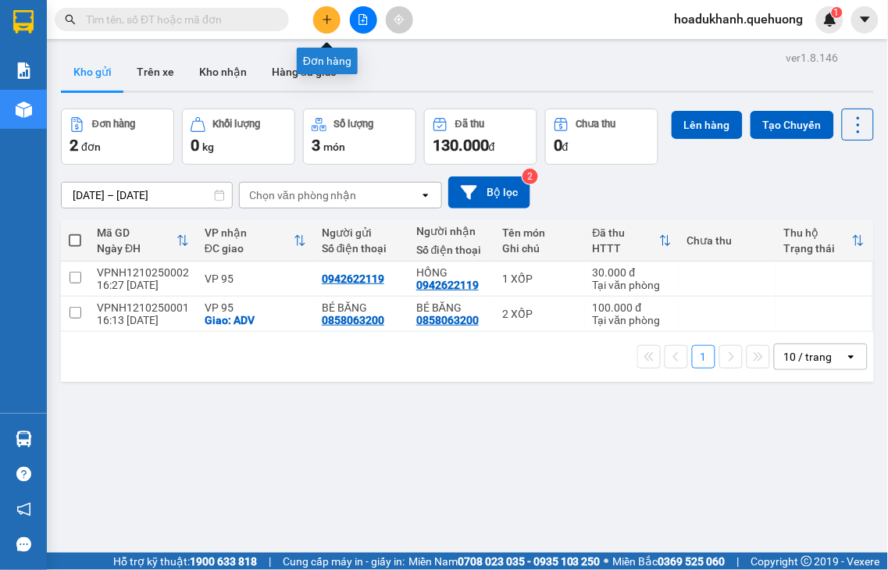
click at [322, 22] on icon "plus" at bounding box center [327, 19] width 11 height 11
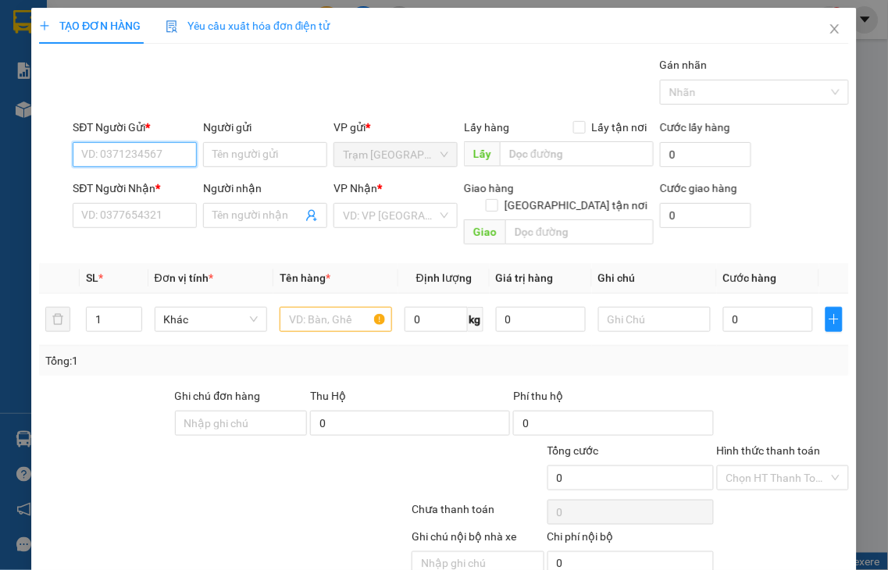
click at [105, 154] on input "SĐT Người Gửi *" at bounding box center [135, 154] width 124 height 25
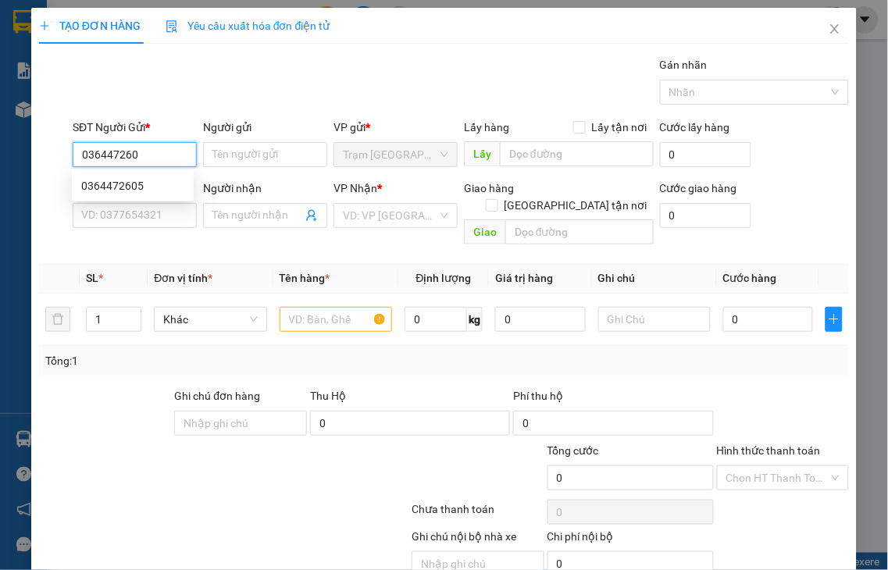
type input "0364472605"
drag, startPoint x: 134, startPoint y: 181, endPoint x: 127, endPoint y: 204, distance: 23.5
click at [134, 182] on div "0364472605" at bounding box center [132, 185] width 103 height 17
type input "0912096227"
type input "HẢI"
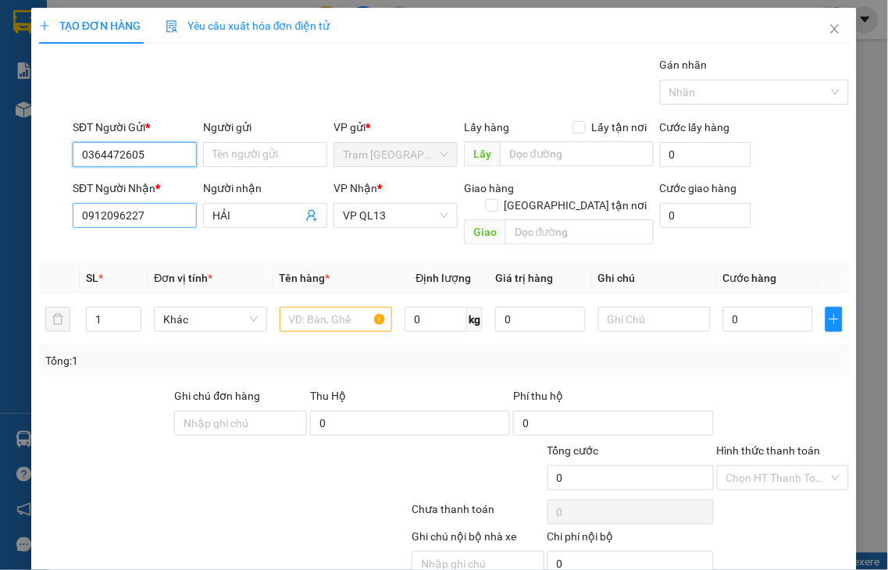
type input "40.000"
type input "0364472605"
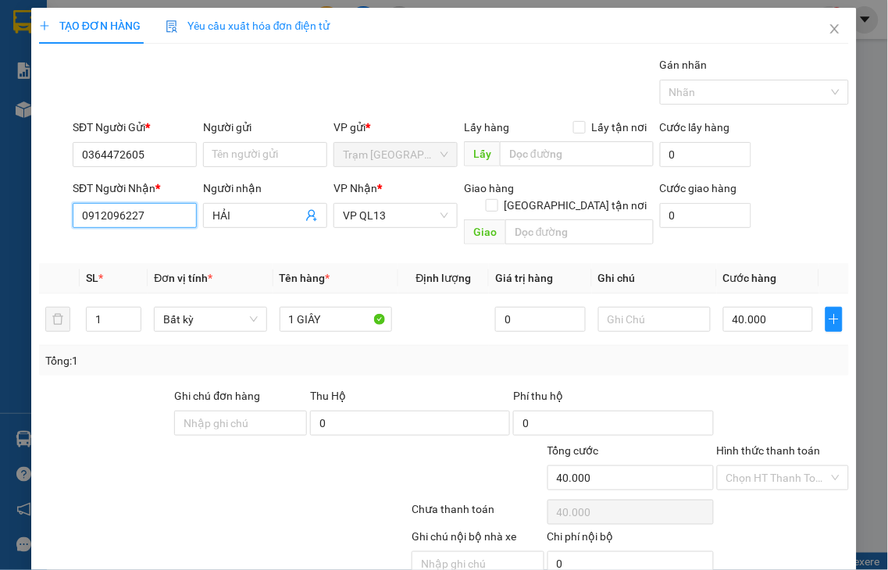
drag, startPoint x: 119, startPoint y: 212, endPoint x: 0, endPoint y: 225, distance: 120.2
click at [0, 225] on div "TẠO ĐƠN HÀNG Yêu cầu xuất hóa đơn điện tử Transit Pickup Surcharge Ids Transit …" at bounding box center [444, 285] width 888 height 570
type input "0918943462"
click at [177, 212] on input "0918943462" at bounding box center [135, 215] width 124 height 25
click at [165, 242] on div "0918943462 - LAN" at bounding box center [132, 246] width 103 height 17
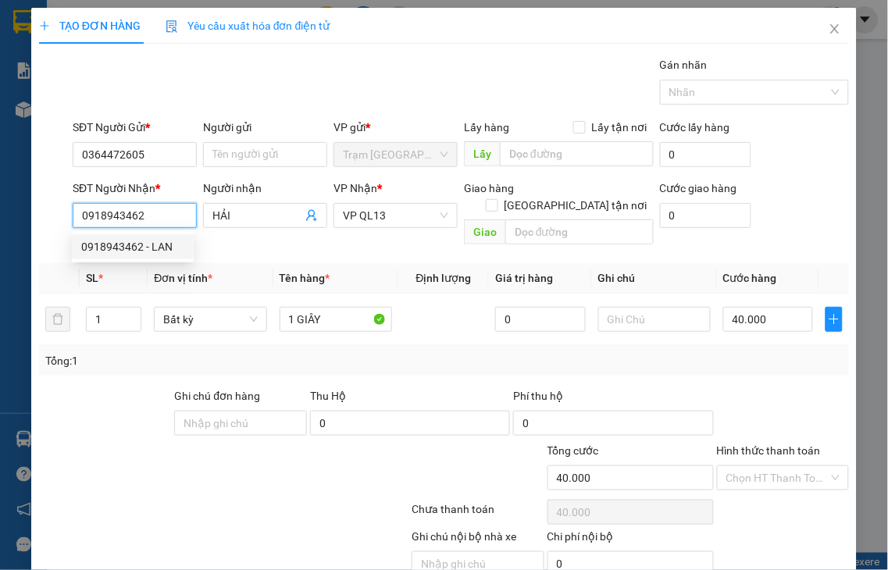
type input "LAN"
type input "50.000"
type input "0918943462"
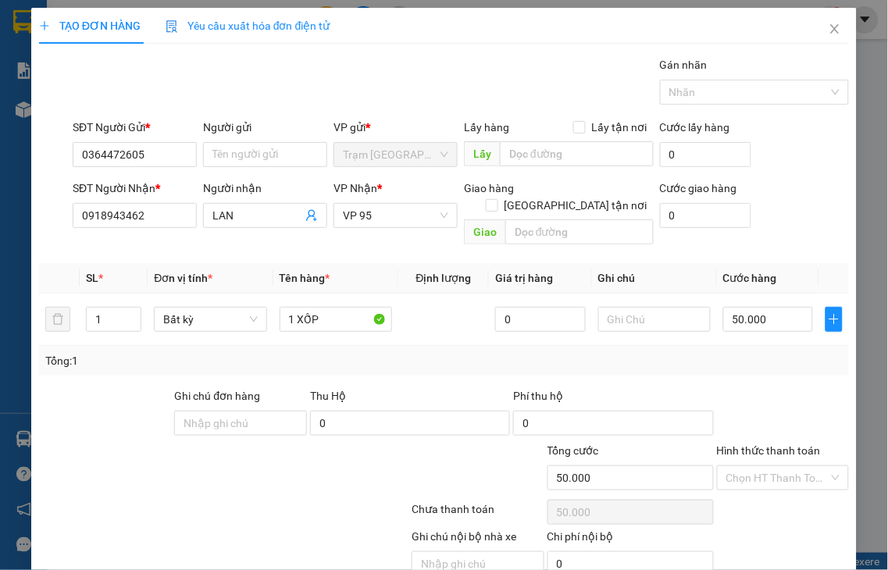
click at [776, 444] on label "Hình thức thanh toán" at bounding box center [769, 450] width 104 height 12
click at [776, 466] on input "Hình thức thanh toán" at bounding box center [777, 477] width 103 height 23
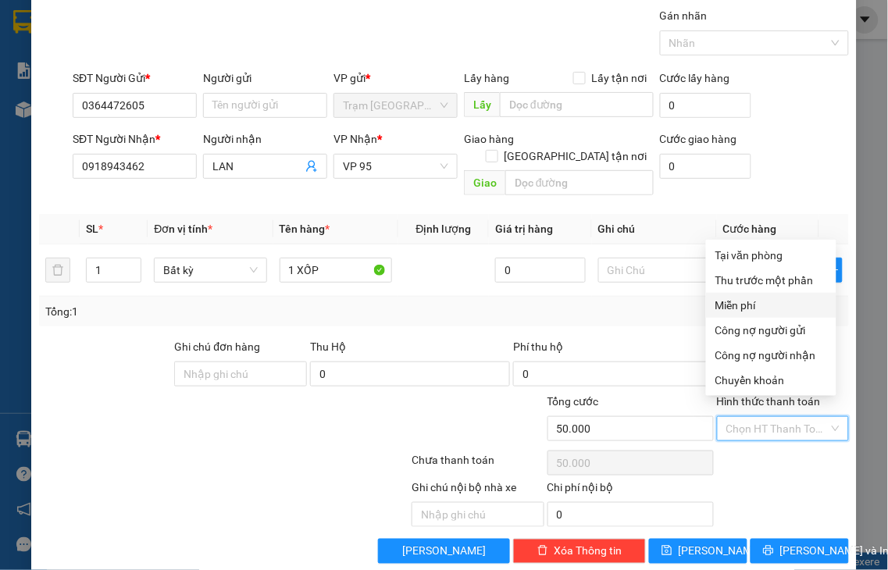
scroll to position [56, 0]
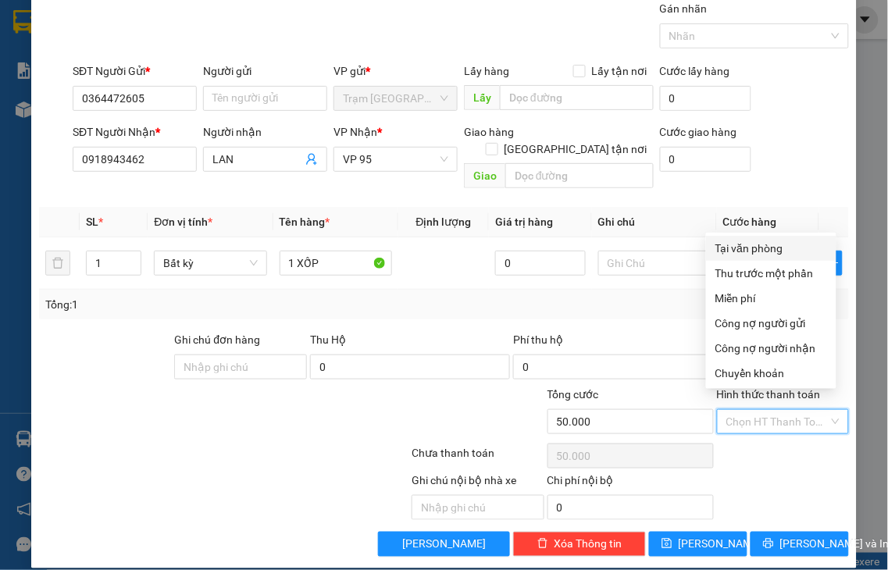
drag, startPoint x: 748, startPoint y: 244, endPoint x: 770, endPoint y: 212, distance: 39.4
click at [748, 244] on div "Tại văn phòng" at bounding box center [771, 248] width 112 height 17
type input "0"
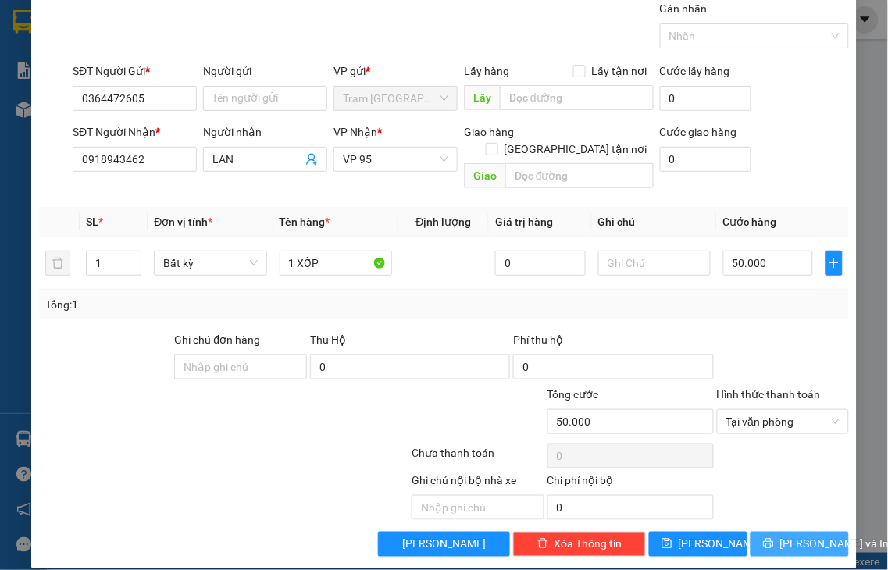
click at [812, 536] on span "[PERSON_NAME] và In" at bounding box center [834, 544] width 109 height 17
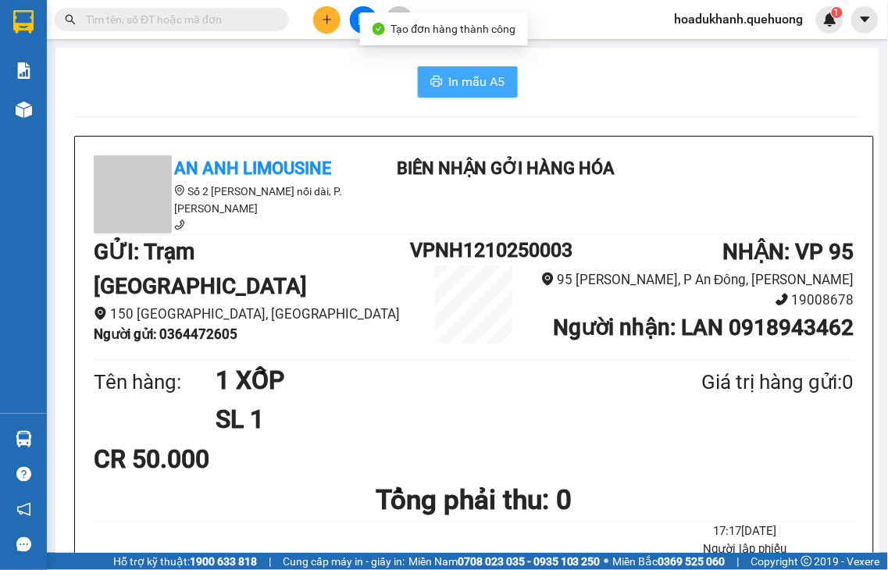
click at [449, 82] on span "In mẫu A5" at bounding box center [477, 82] width 56 height 20
click at [477, 91] on button "In mẫu A5" at bounding box center [468, 81] width 100 height 31
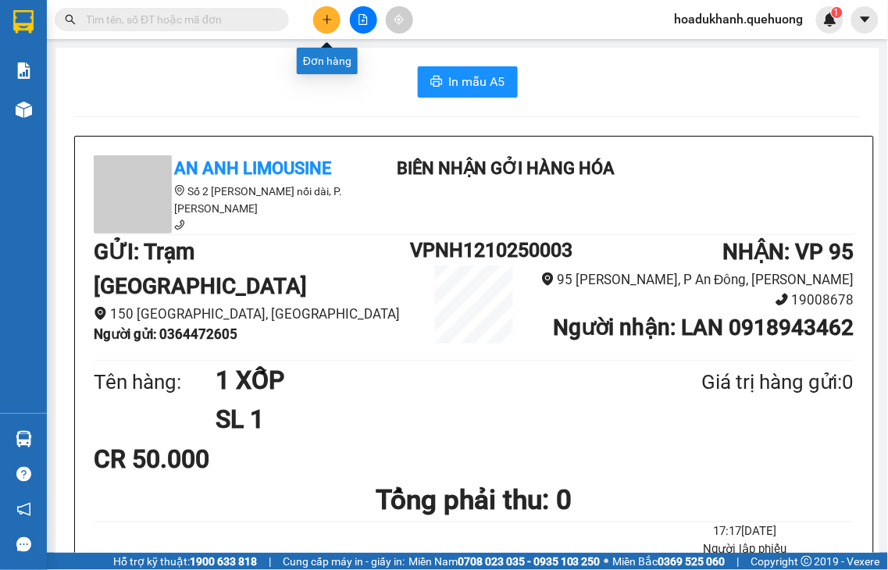
click at [322, 22] on icon "plus" at bounding box center [327, 19] width 11 height 11
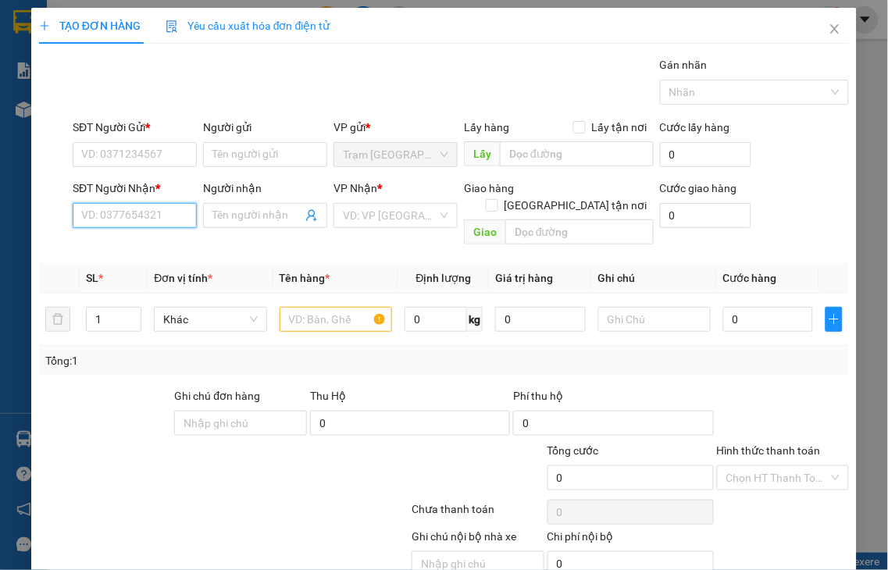
click at [118, 219] on input "SĐT Người Nhận *" at bounding box center [135, 215] width 124 height 25
click at [117, 219] on input "9811" at bounding box center [135, 215] width 124 height 25
drag, startPoint x: 128, startPoint y: 220, endPoint x: 48, endPoint y: 228, distance: 80.0
click at [50, 228] on div "SĐT Người Nhận * 9811 Người nhận Tên người nhận VP Nhận * VD: VP Sài Gòn Giao h…" at bounding box center [443, 216] width 813 height 72
click at [157, 221] on input "9188" at bounding box center [135, 215] width 124 height 25
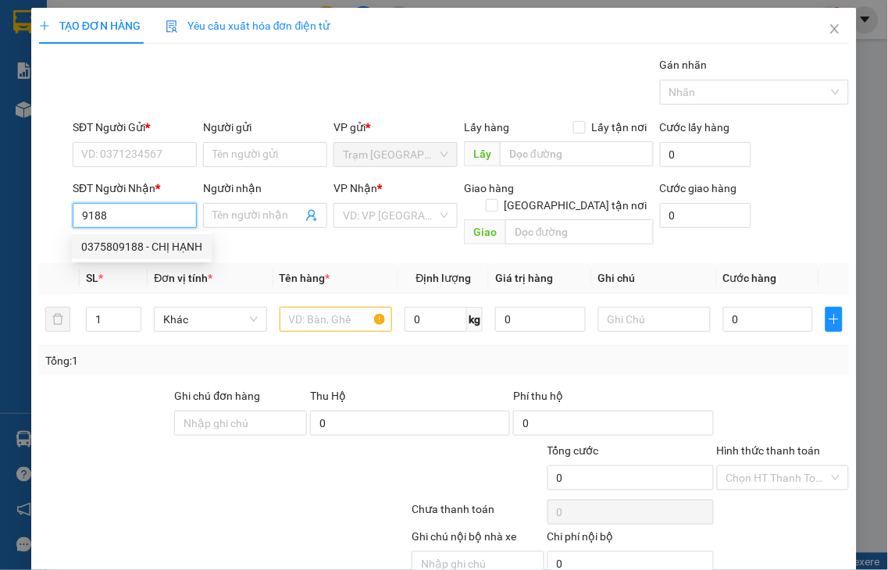
click at [135, 251] on div "0375809188 - CHỊ HẠNH" at bounding box center [141, 246] width 121 height 17
type input "0375809188"
type input "CHỊ HẠNH"
type input "0375809188"
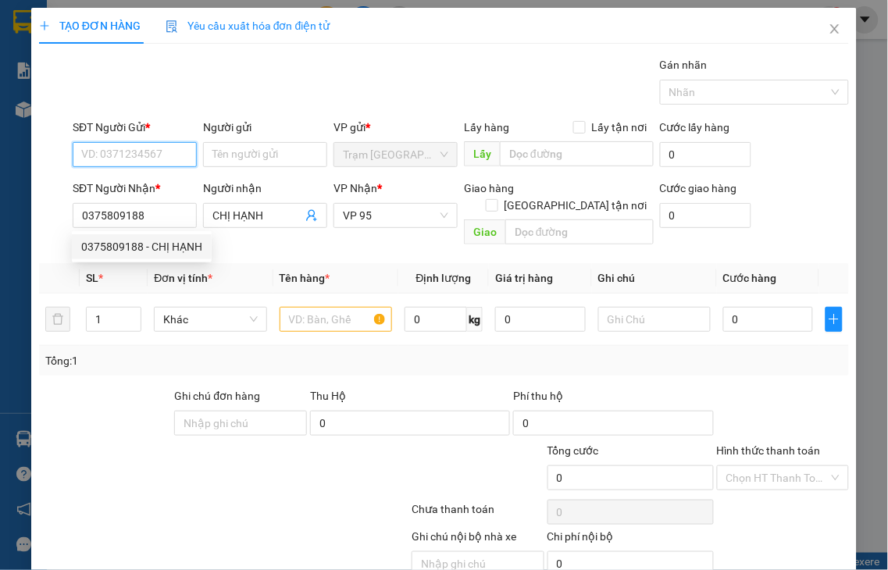
click at [118, 150] on input "SĐT Người Gửi *" at bounding box center [135, 154] width 124 height 25
type input "80.000"
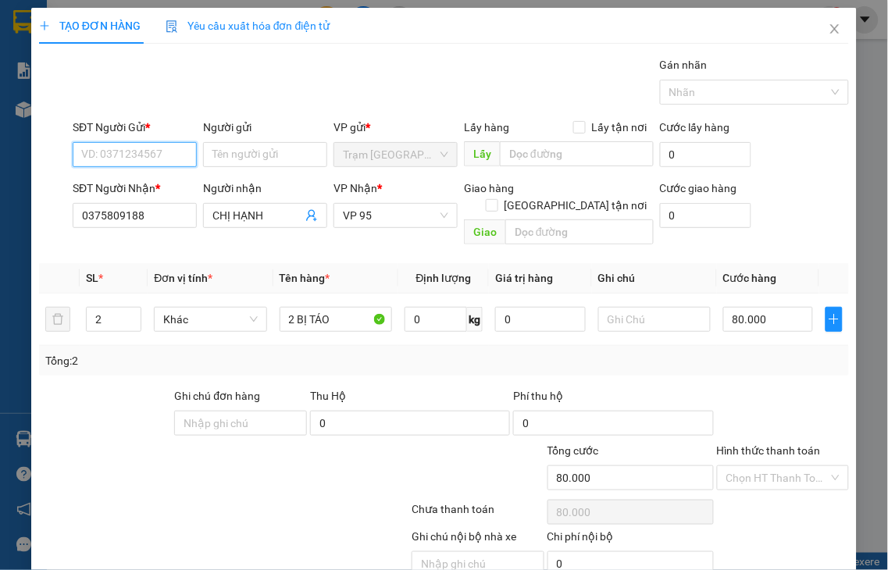
click at [118, 150] on input "SĐT Người Gửi *" at bounding box center [135, 154] width 124 height 25
click at [117, 183] on div "0387735244 - THẢO" at bounding box center [132, 185] width 103 height 17
type input "0387735244"
type input "THẢO"
type input "40.000"
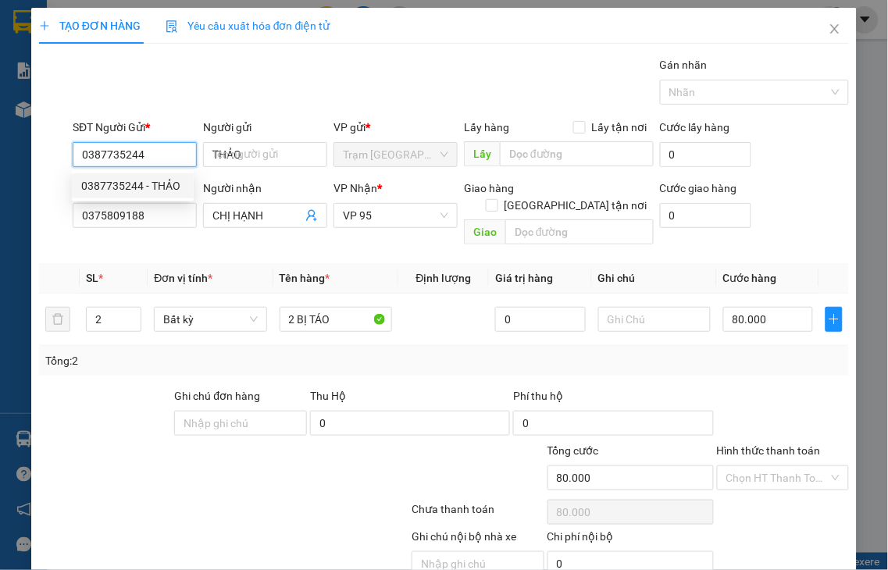
type input "40.000"
type input "0387735244"
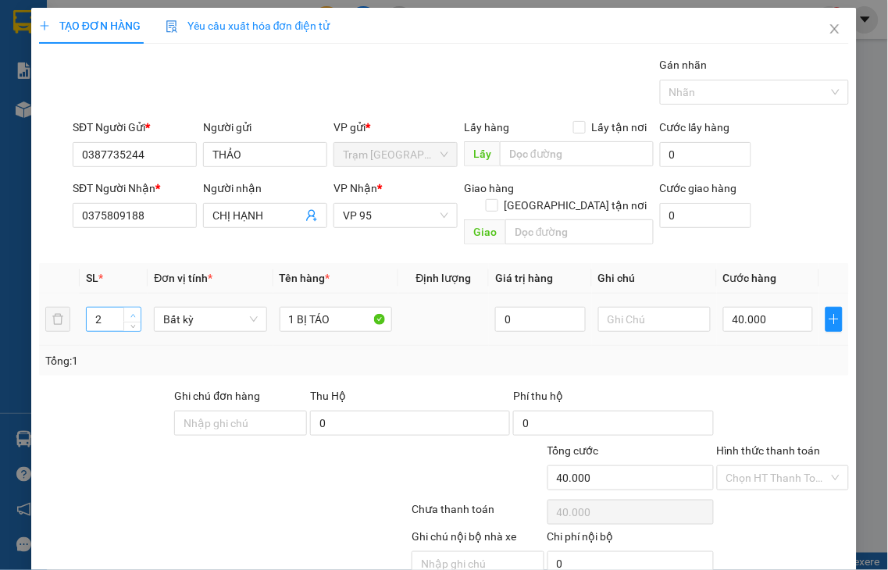
click at [131, 313] on icon "up" at bounding box center [132, 315] width 5 height 5
type input "3"
click at [131, 313] on icon "up" at bounding box center [132, 315] width 5 height 5
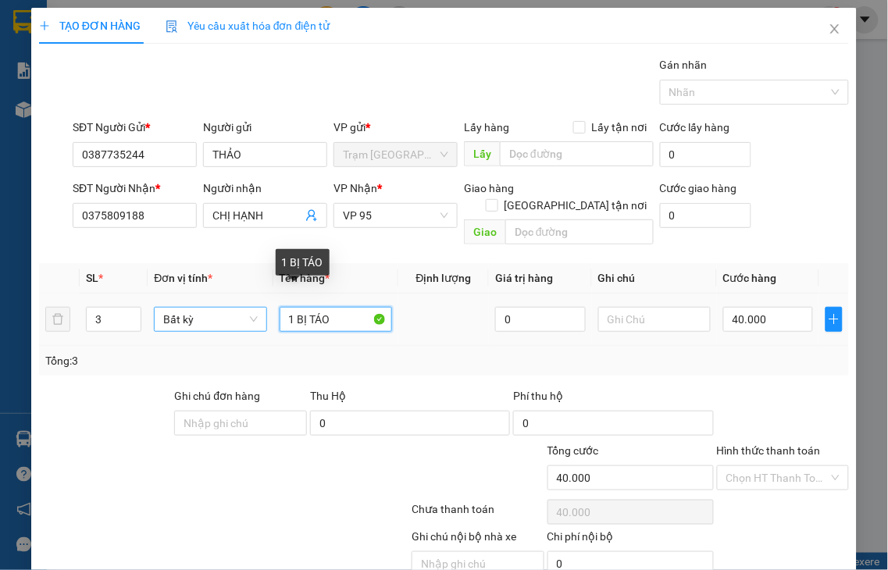
drag, startPoint x: 290, startPoint y: 301, endPoint x: 255, endPoint y: 303, distance: 34.4
click at [261, 305] on tr "3 Bất kỳ 1 BỊ TÁO 0 40.000" at bounding box center [444, 320] width 810 height 52
type input "3 BỊ TÁO"
type input "0"
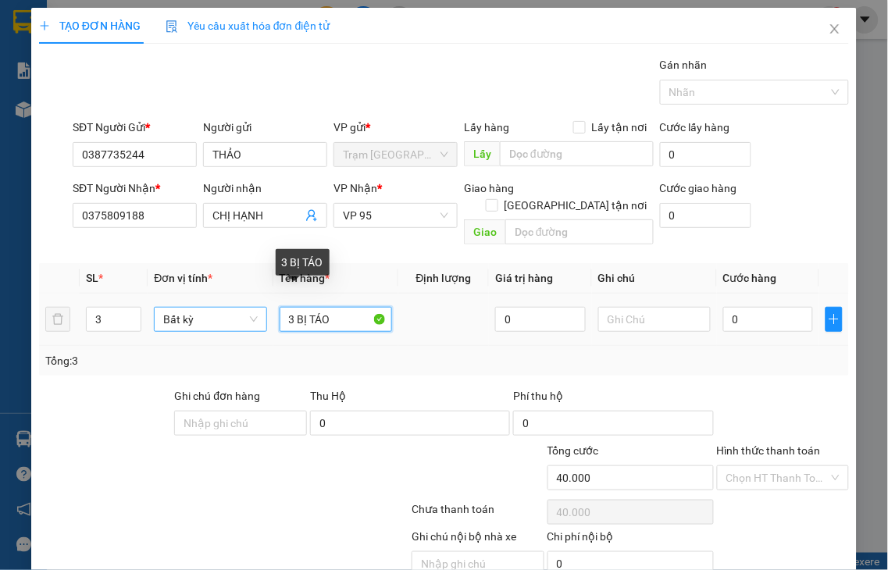
type input "0"
type input "3 BỊ TÁO"
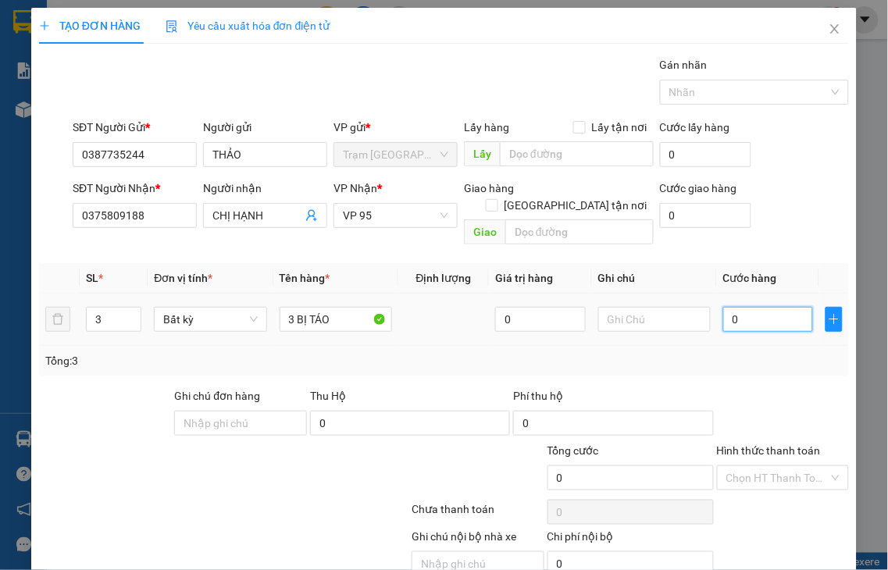
click at [740, 307] on input "0" at bounding box center [768, 319] width 90 height 25
type input "1"
type input "11"
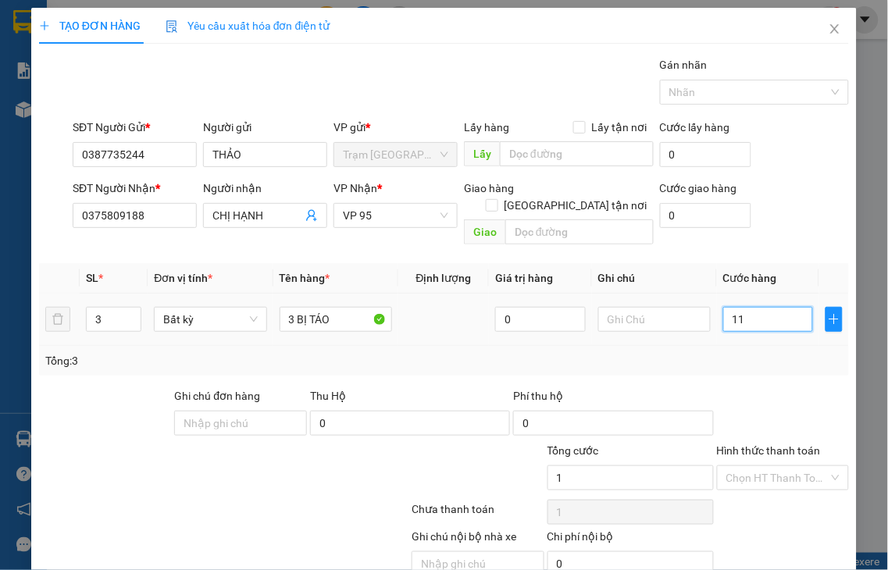
type input "11"
type input "110"
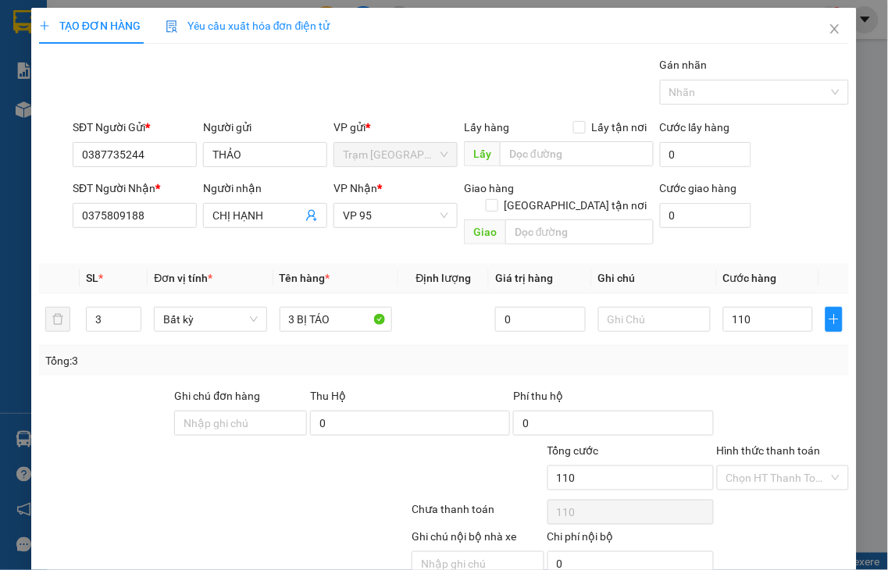
click at [739, 444] on label "Hình thức thanh toán" at bounding box center [769, 450] width 104 height 12
click at [739, 466] on input "Hình thức thanh toán" at bounding box center [777, 477] width 103 height 23
type input "110.000"
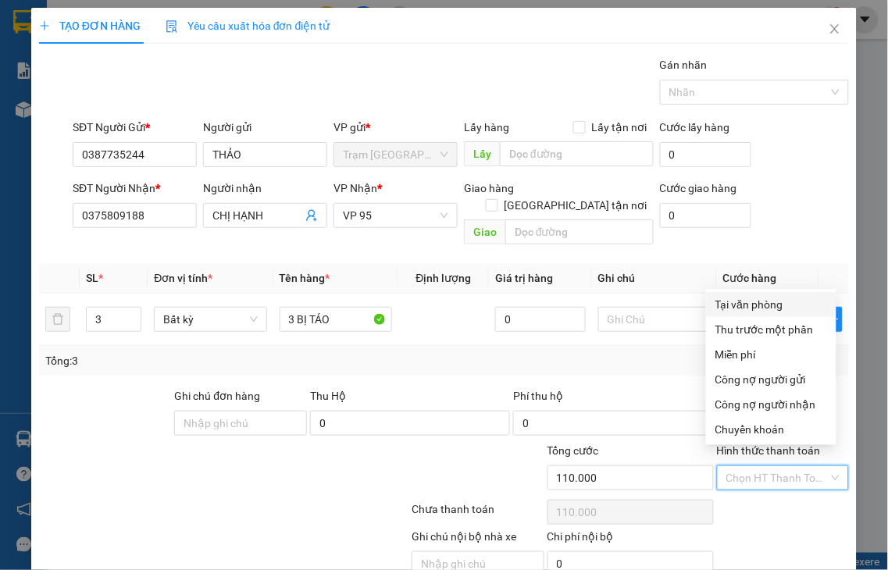
click at [728, 308] on div "Tại văn phòng" at bounding box center [771, 304] width 112 height 17
type input "0"
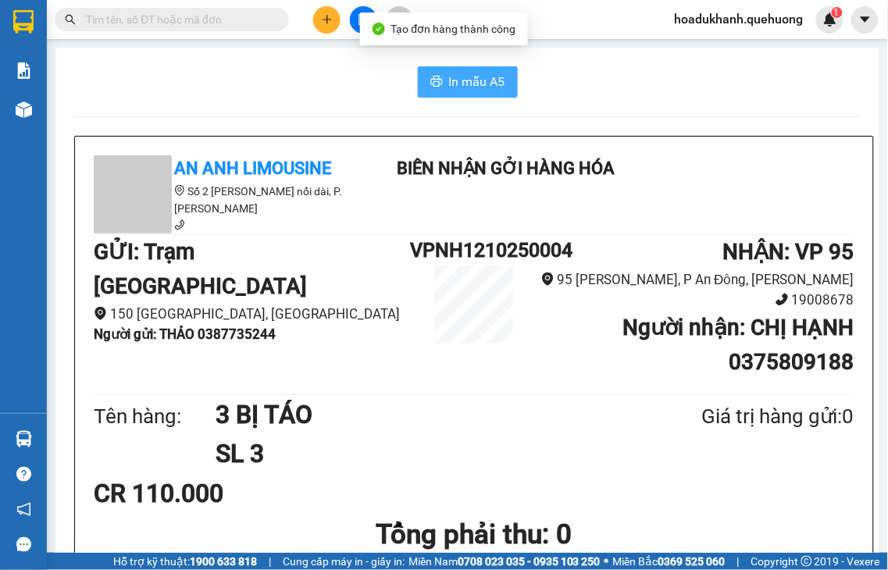
click at [469, 79] on span "In mẫu A5" at bounding box center [477, 82] width 56 height 20
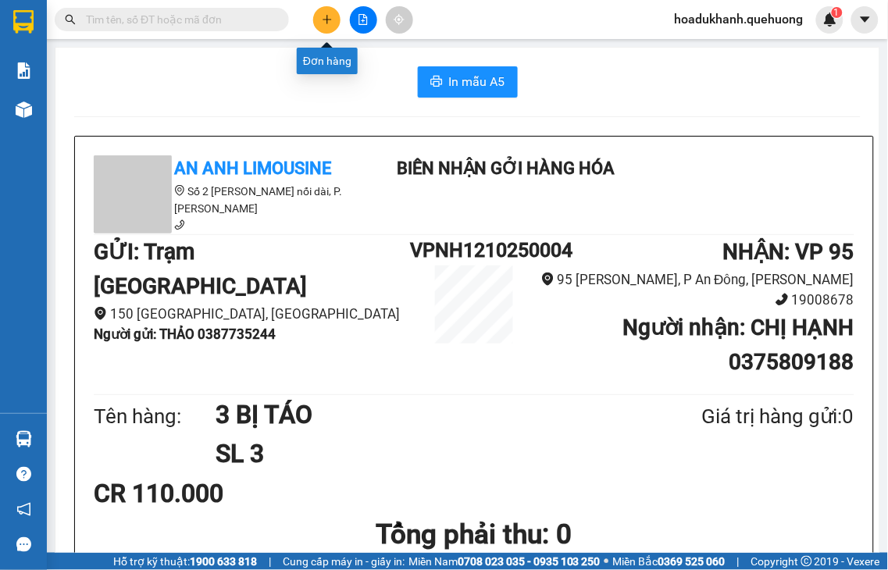
click at [334, 21] on button at bounding box center [326, 19] width 27 height 27
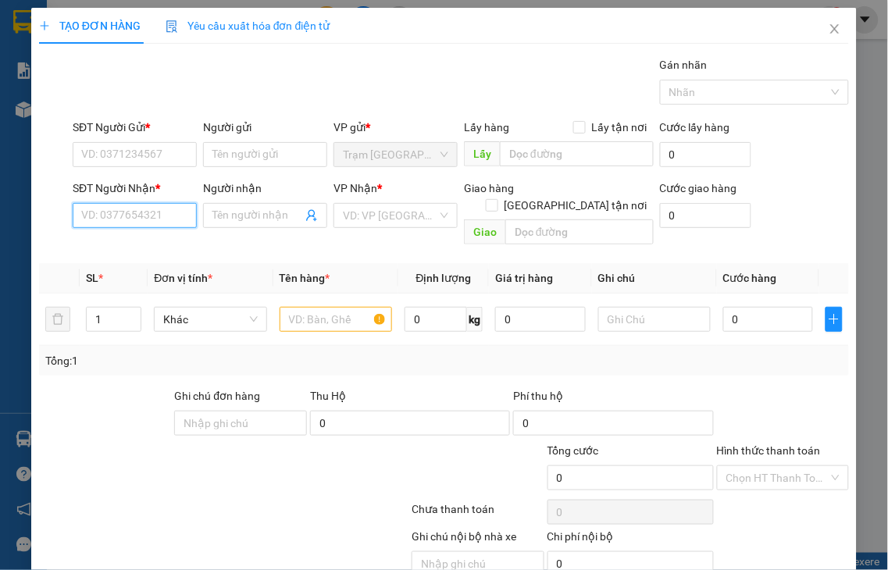
click at [102, 217] on input "SĐT Người Nhận *" at bounding box center [135, 215] width 124 height 25
click at [114, 219] on input "0776" at bounding box center [135, 215] width 124 height 25
click at [120, 246] on div "0776745787 - THANH" at bounding box center [158, 246] width 154 height 17
type input "0776745787"
type input "THANH"
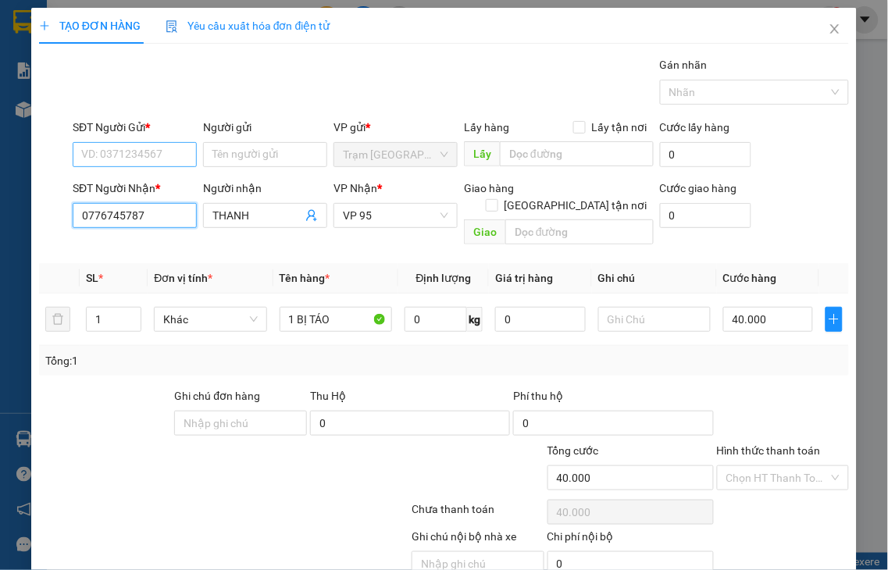
type input "40.000"
type input "0776745787"
click at [118, 150] on input "SĐT Người Gửi *" at bounding box center [135, 154] width 124 height 25
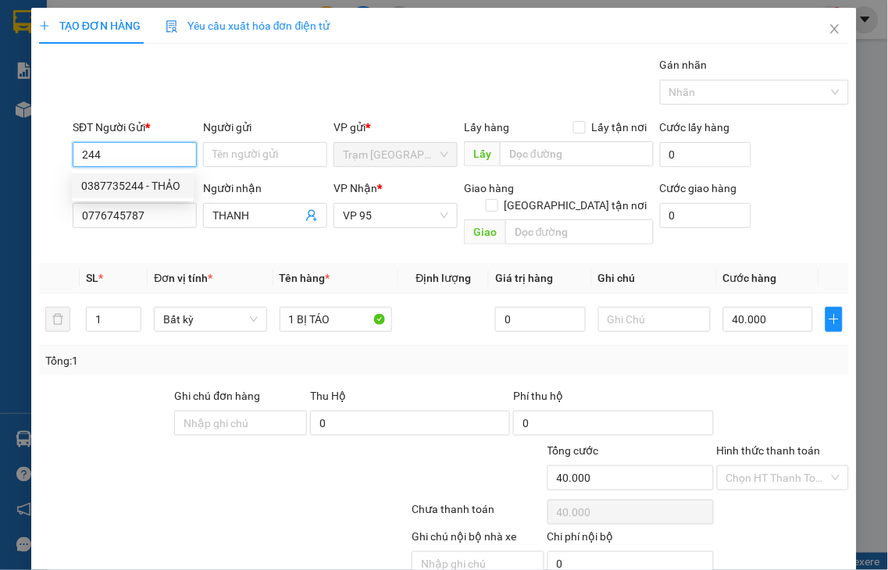
click at [126, 182] on div "0387735244 - THẢO" at bounding box center [132, 185] width 103 height 17
type input "0387735244"
type input "THẢO"
type input "110.000"
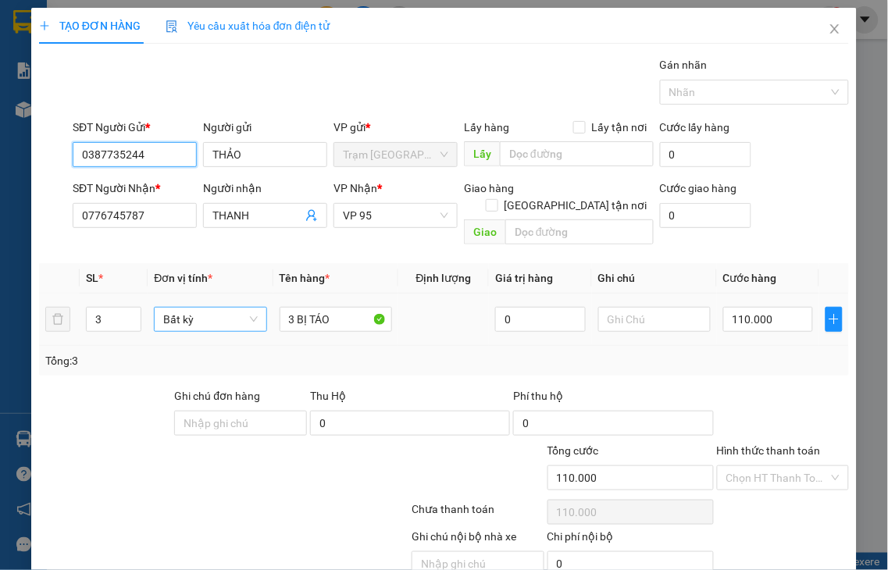
type input "0387735244"
click at [130, 319] on span "Decrease Value" at bounding box center [131, 325] width 17 height 12
type input "2"
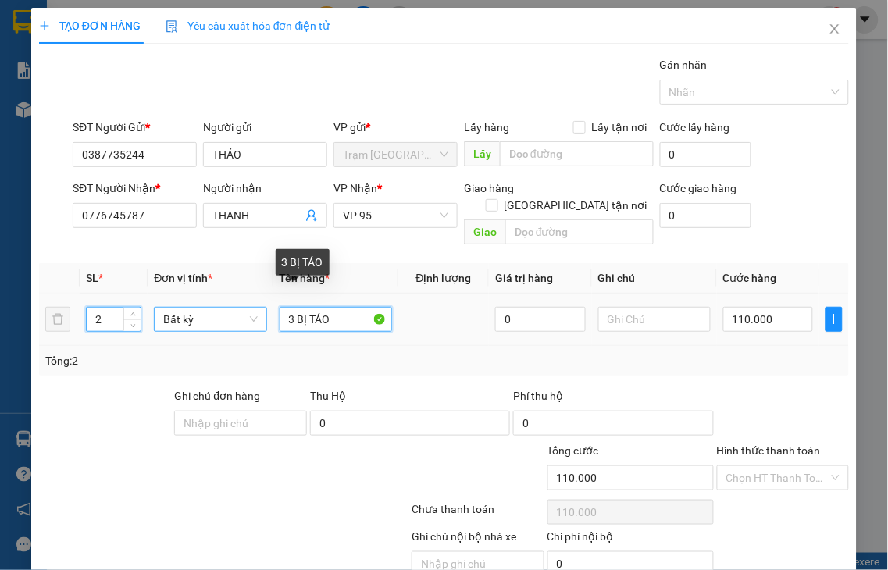
drag, startPoint x: 289, startPoint y: 295, endPoint x: 190, endPoint y: 308, distance: 100.1
click at [203, 313] on tr "2 Bất kỳ 3 BỊ TÁO 0 110.000" at bounding box center [444, 320] width 810 height 52
type input "0"
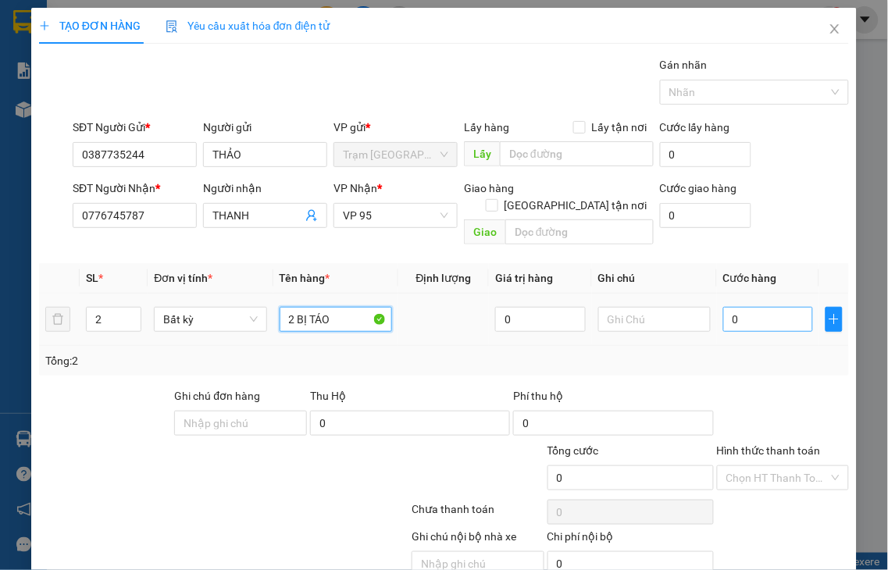
type input "2 BỊ TÁO"
click at [779, 310] on input "0" at bounding box center [768, 319] width 90 height 25
type input "8"
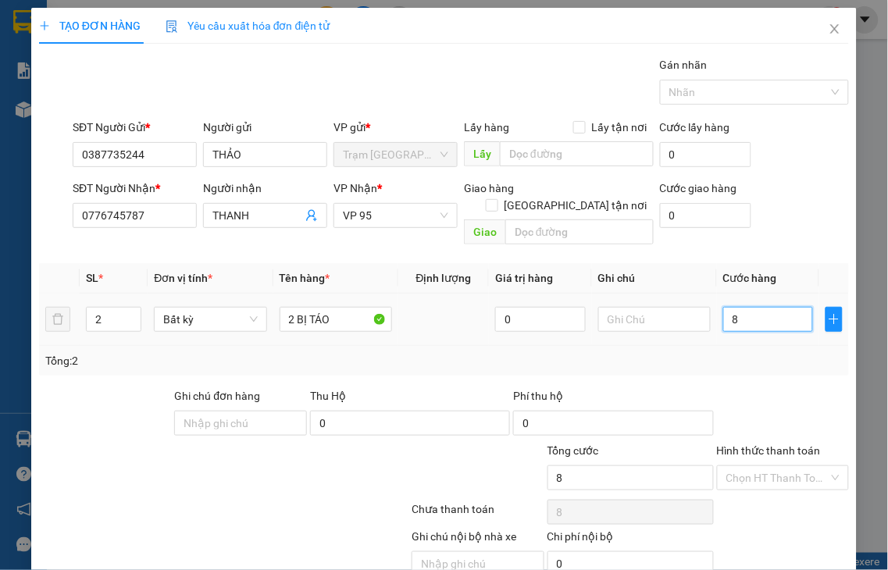
type input "80"
click at [768, 444] on label "Hình thức thanh toán" at bounding box center [769, 450] width 104 height 12
click at [768, 466] on input "Hình thức thanh toán" at bounding box center [777, 477] width 103 height 23
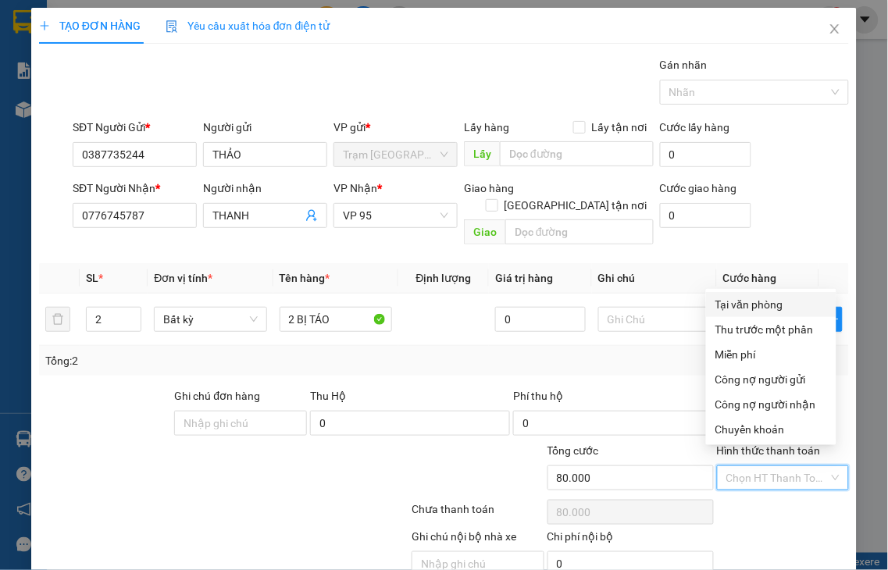
click at [754, 302] on div "Tại văn phòng" at bounding box center [771, 304] width 112 height 17
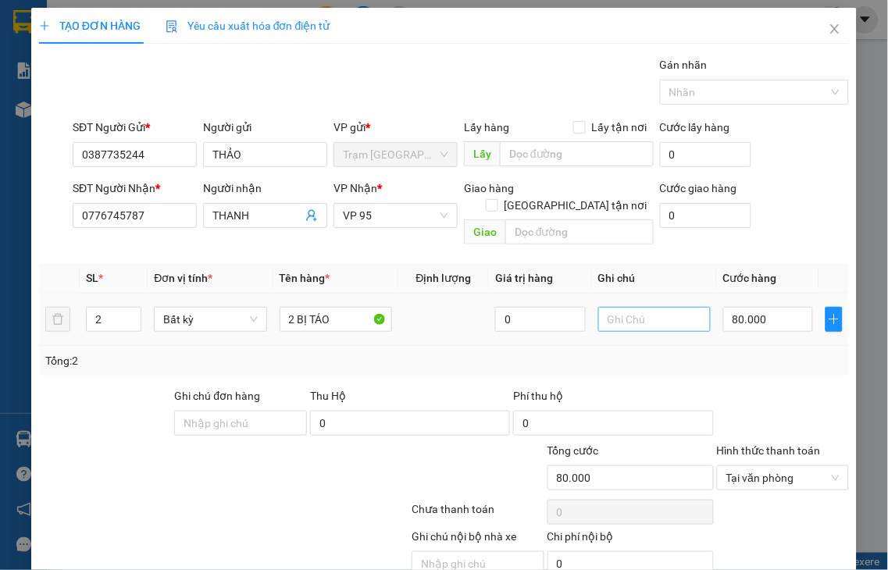
drag, startPoint x: 801, startPoint y: 526, endPoint x: 668, endPoint y: 247, distance: 308.8
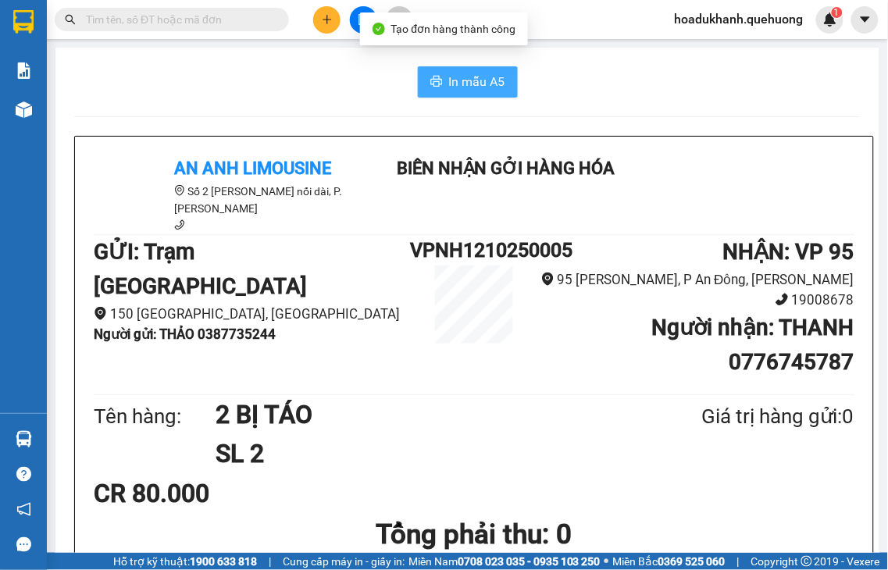
click at [437, 73] on button "In mẫu A5" at bounding box center [468, 81] width 100 height 31
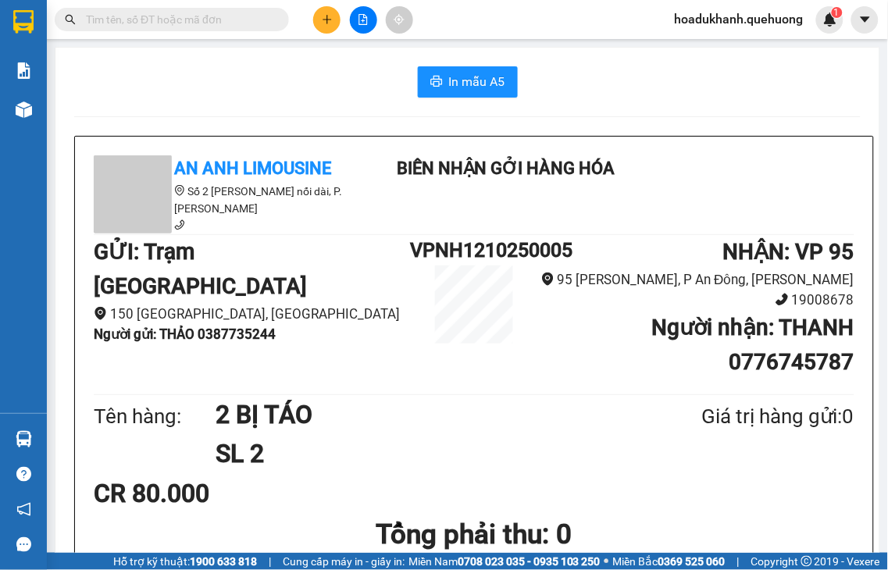
click at [325, 25] on button at bounding box center [326, 19] width 27 height 27
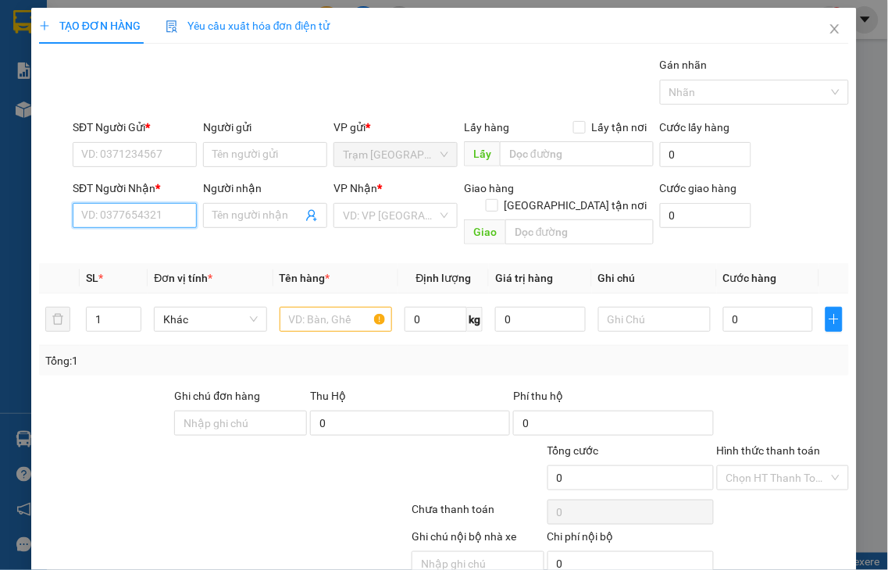
drag, startPoint x: 123, startPoint y: 216, endPoint x: 129, endPoint y: 209, distance: 8.9
click at [125, 216] on input "SĐT Người Nhận *" at bounding box center [135, 215] width 124 height 25
click at [130, 209] on input "3061" at bounding box center [135, 215] width 124 height 25
click at [129, 250] on div "0987063061 - HIẾU" at bounding box center [132, 246] width 103 height 17
type input "0987063061"
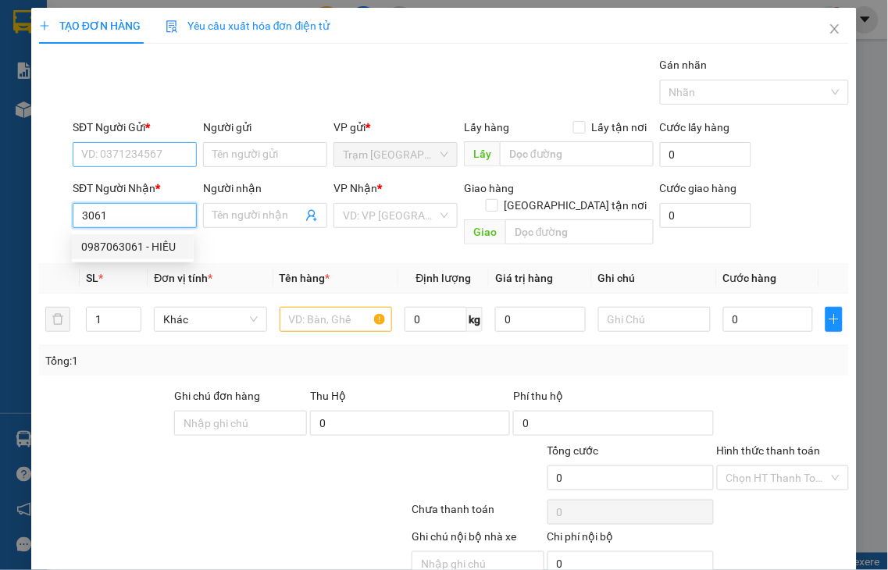
type input "HIẾU"
type input "TÂN PHÚ"
type input "0987063061"
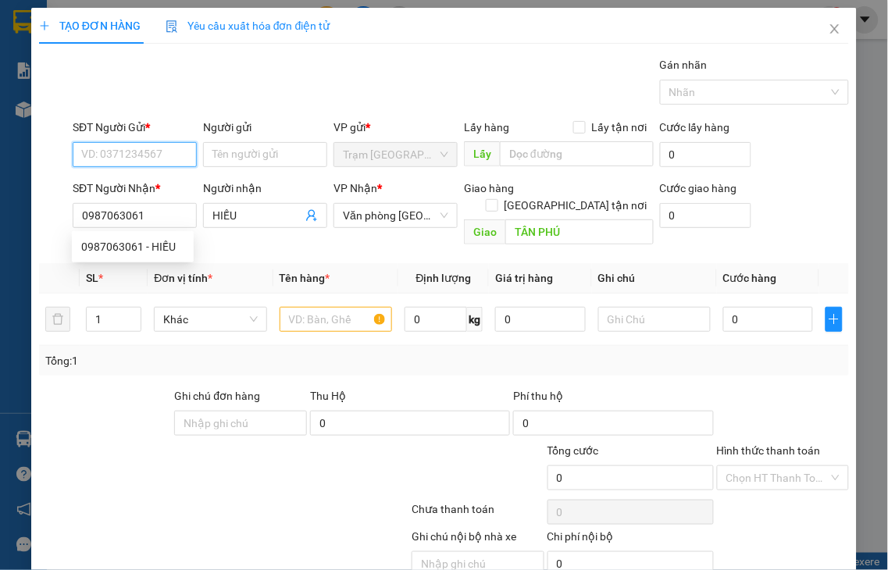
click at [127, 151] on input "SĐT Người Gửi *" at bounding box center [135, 154] width 124 height 25
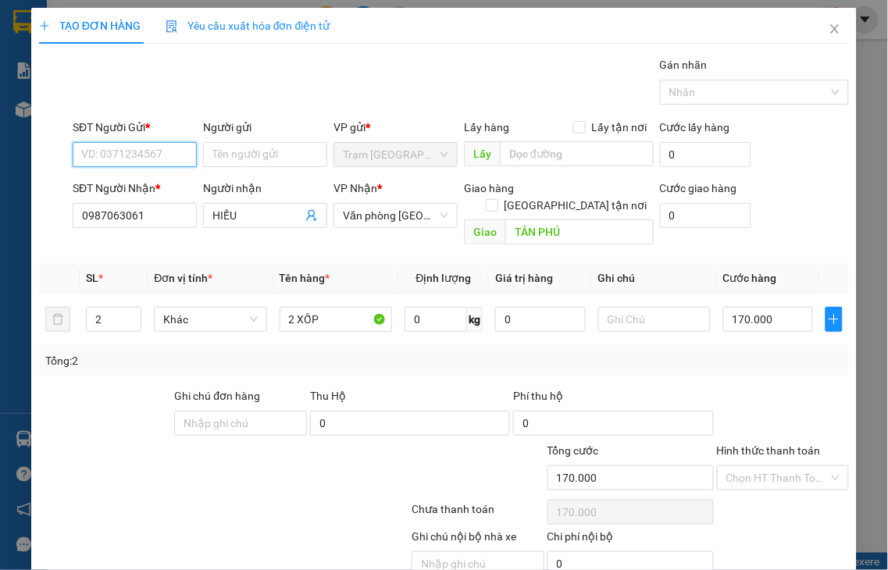
type input "170.000"
click at [127, 151] on input "SĐT Người Gửi *" at bounding box center [135, 154] width 124 height 25
click at [115, 180] on div "0333558747 - TRUNG" at bounding box center [134, 185] width 106 height 17
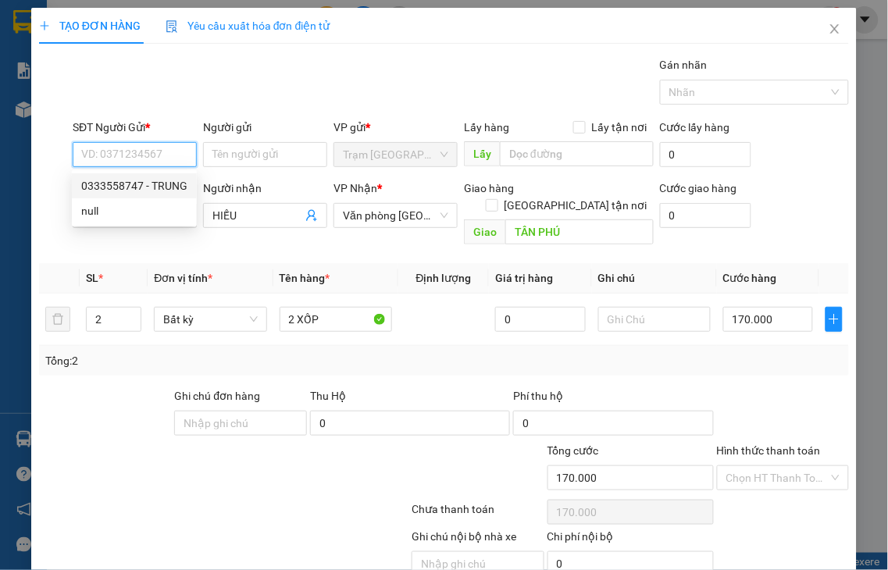
type input "0333558747"
type input "TRUNG"
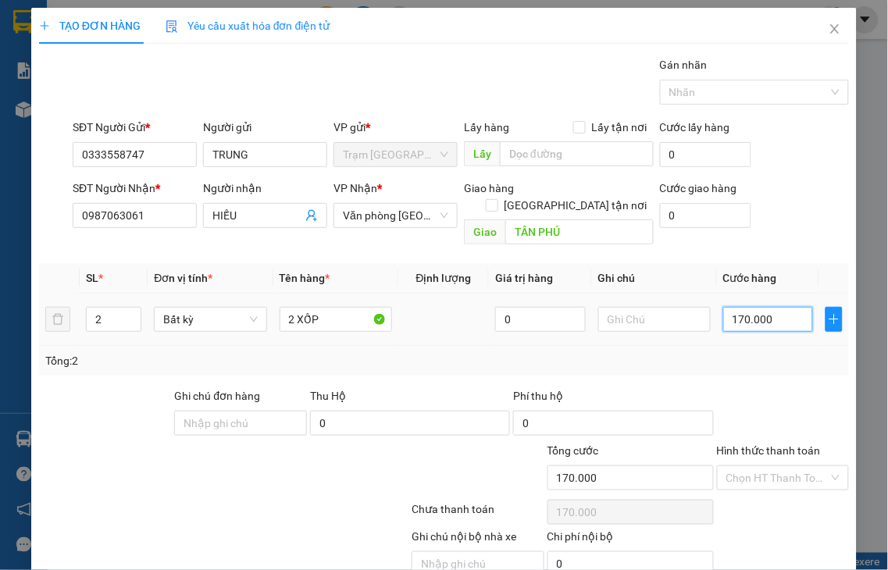
click at [774, 307] on input "170.000" at bounding box center [768, 319] width 90 height 25
type input "2"
type input "20"
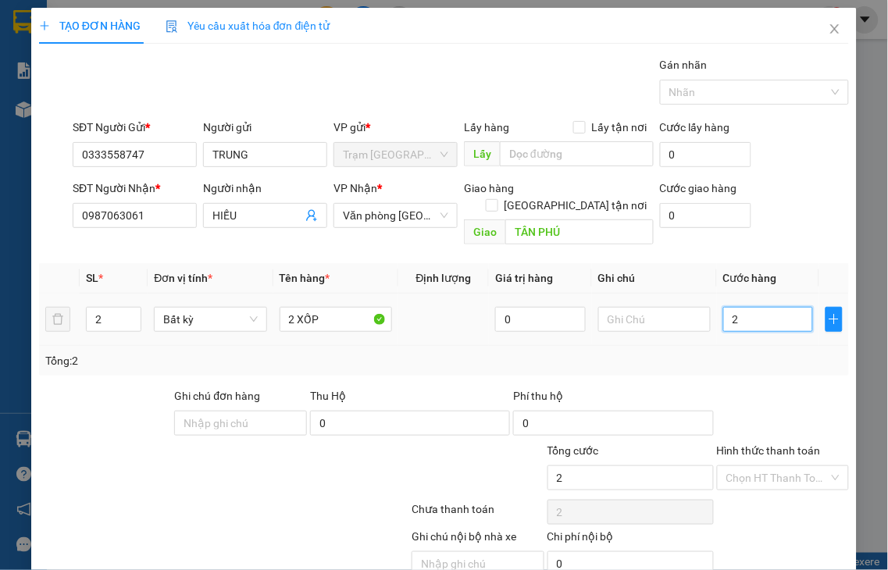
type input "20"
type input "200"
click at [764, 444] on label "Hình thức thanh toán" at bounding box center [769, 450] width 104 height 12
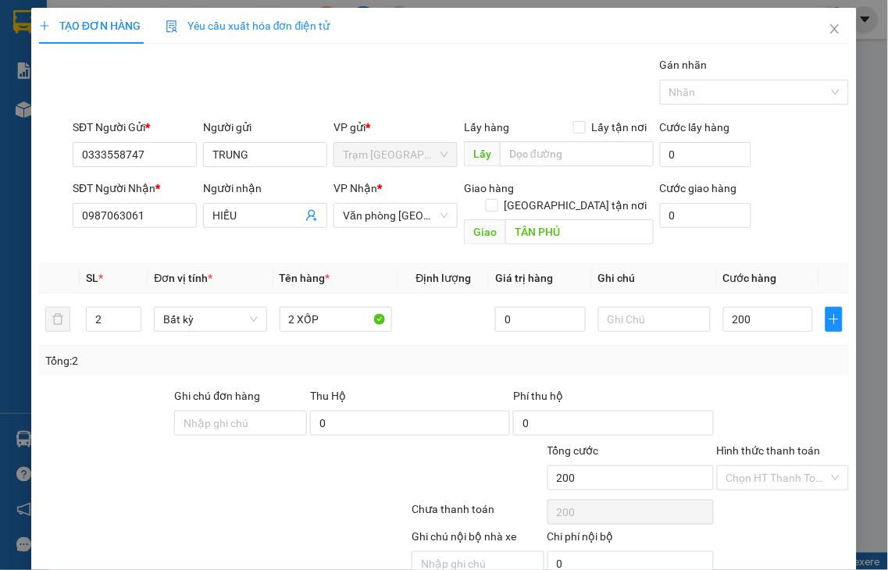
click at [764, 466] on input "Hình thức thanh toán" at bounding box center [777, 477] width 103 height 23
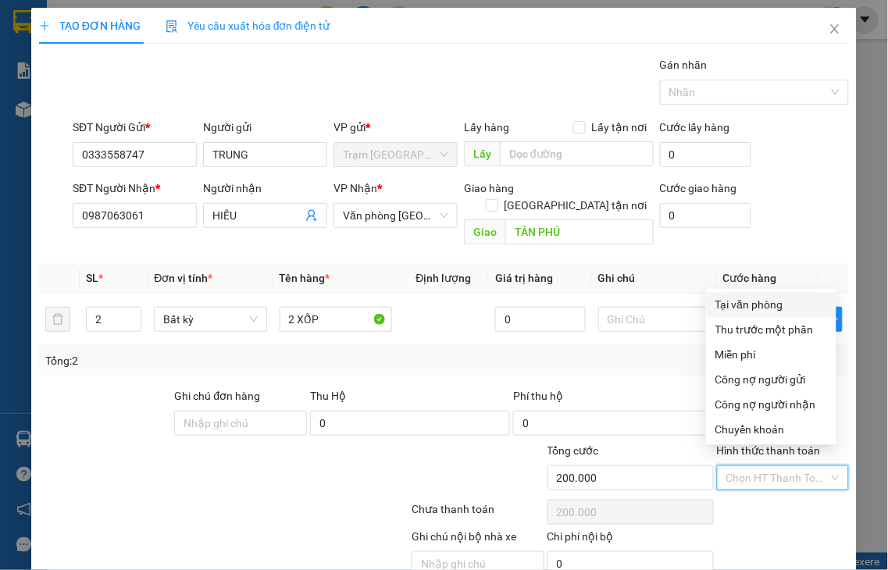
click at [745, 305] on div "Tại văn phòng" at bounding box center [771, 304] width 112 height 17
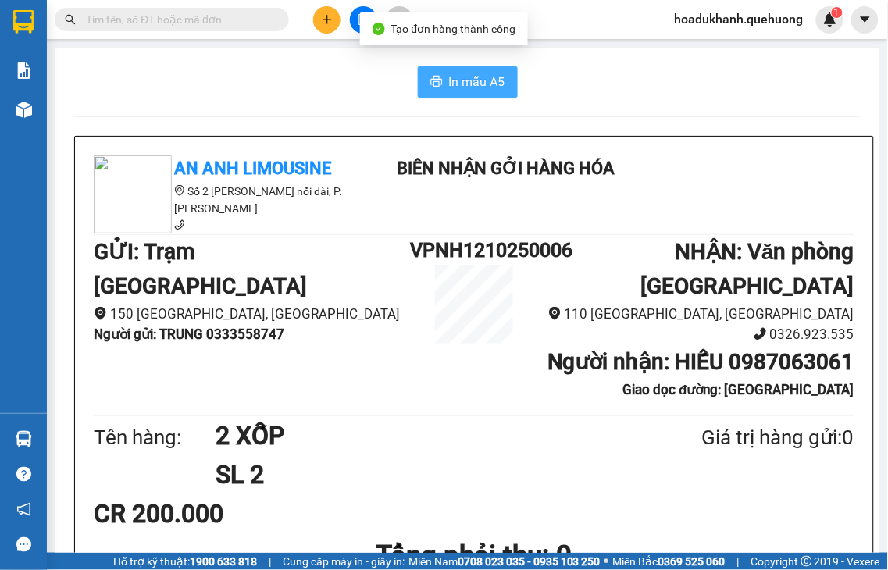
click at [433, 84] on icon "printer" at bounding box center [436, 81] width 12 height 12
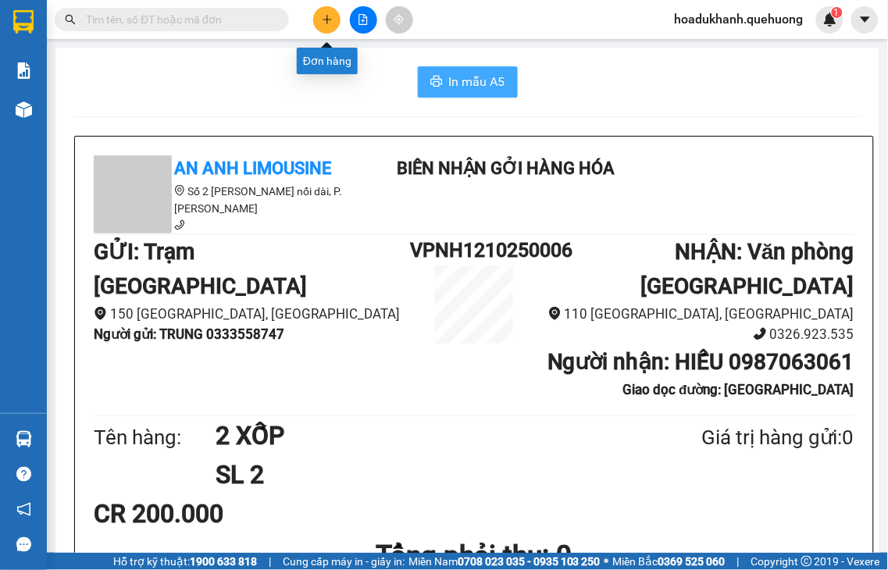
click at [323, 17] on icon "plus" at bounding box center [327, 19] width 11 height 11
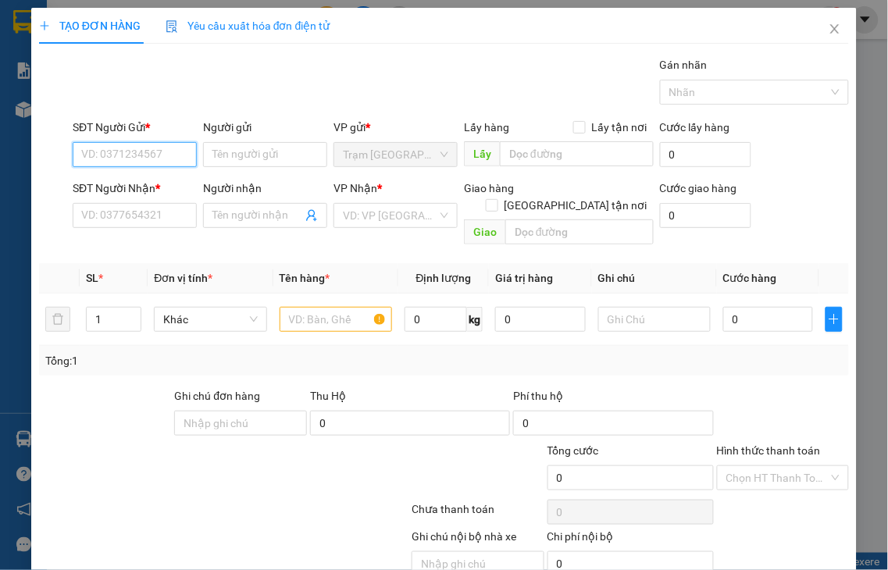
click at [98, 156] on input "SĐT Người Gửi *" at bounding box center [135, 154] width 124 height 25
click at [123, 153] on input "2615" at bounding box center [135, 154] width 124 height 25
click at [125, 188] on div "0972712615 - CHI PHƯỢNG" at bounding box center [151, 185] width 141 height 17
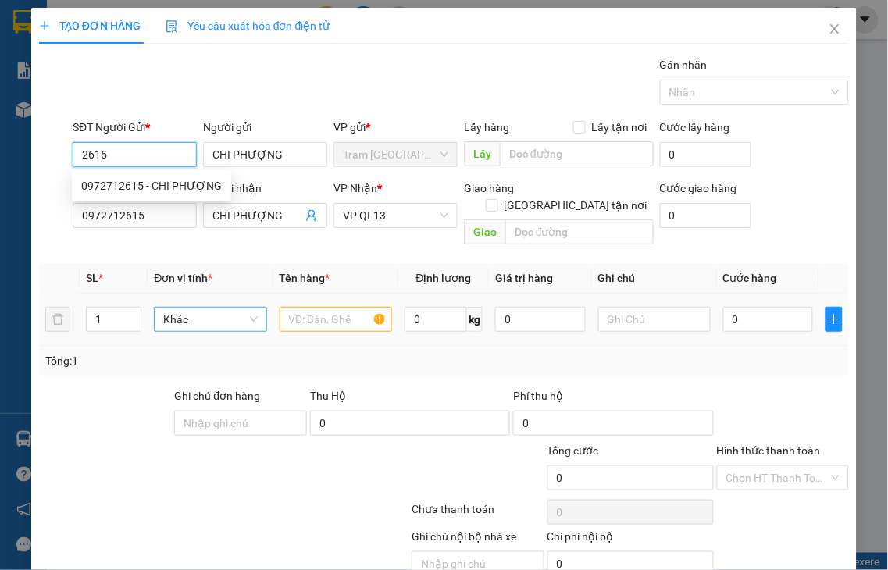
type input "0972712615"
type input "[PERSON_NAME]"
type input "0972712615"
type input "[PERSON_NAME]"
type input "70.000"
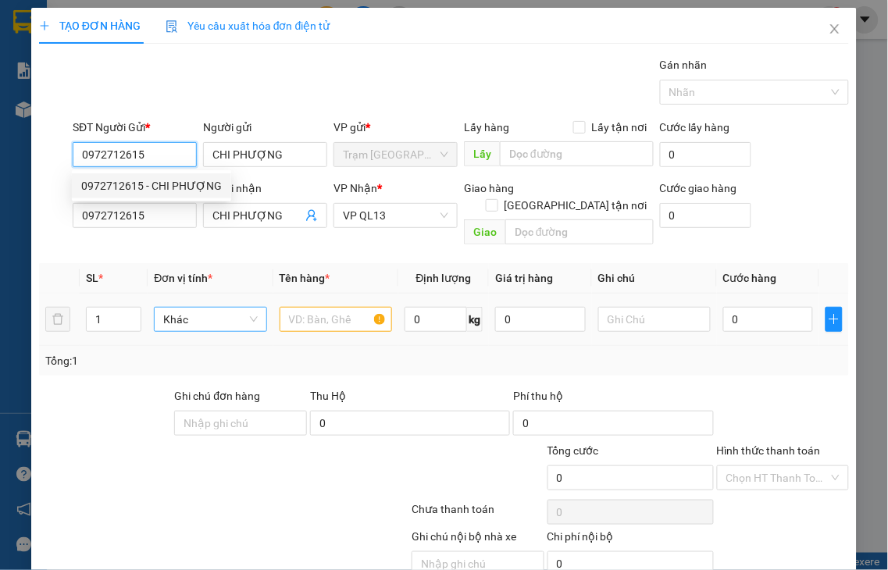
type input "70.000"
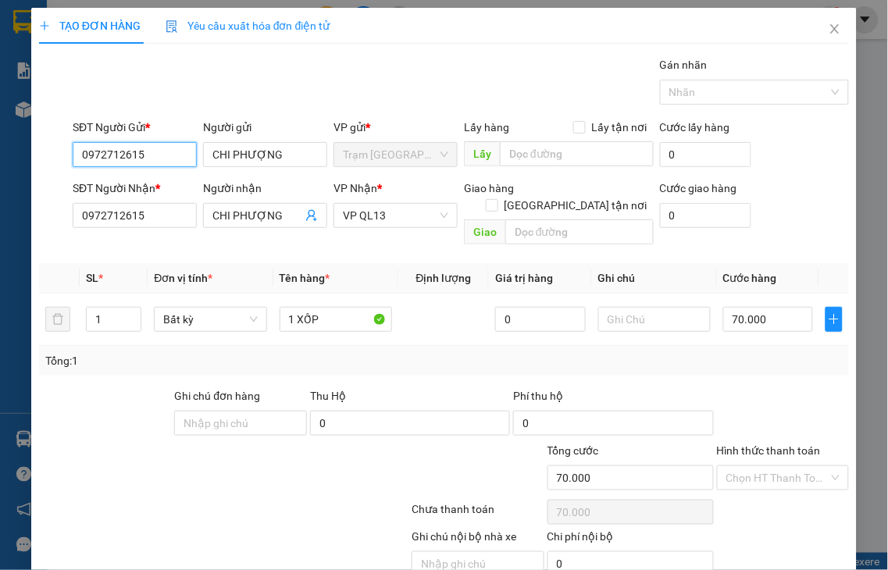
type input "0972712615"
drag, startPoint x: 776, startPoint y: 433, endPoint x: 767, endPoint y: 430, distance: 9.7
click at [776, 444] on label "Hình thức thanh toán" at bounding box center [769, 450] width 104 height 12
click at [776, 466] on input "Hình thức thanh toán" at bounding box center [777, 477] width 103 height 23
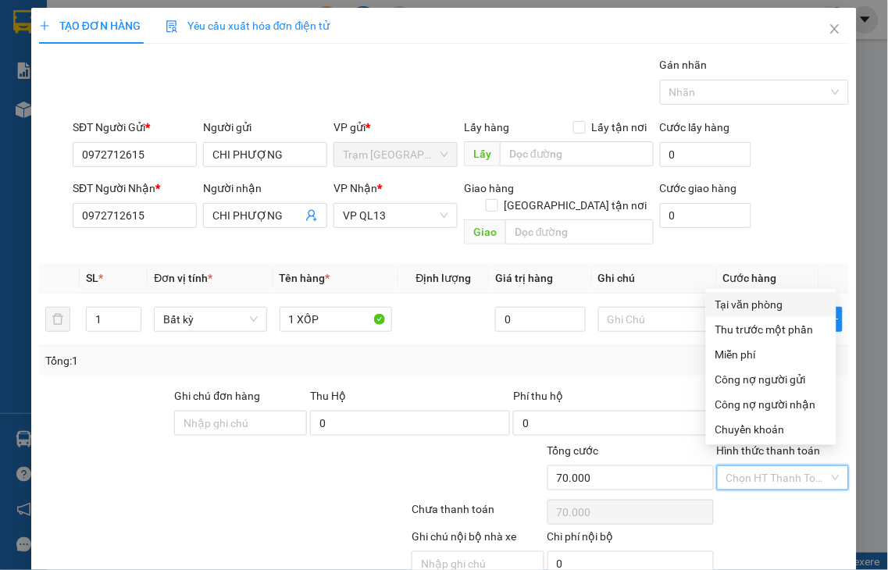
click at [744, 305] on div "Tại văn phòng" at bounding box center [771, 304] width 112 height 17
type input "0"
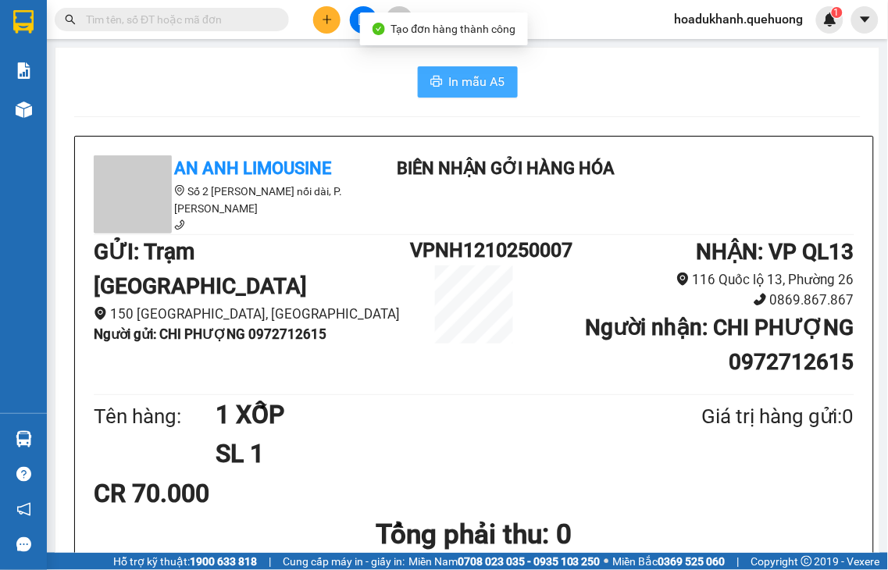
click at [436, 80] on button "In mẫu A5" at bounding box center [468, 81] width 100 height 31
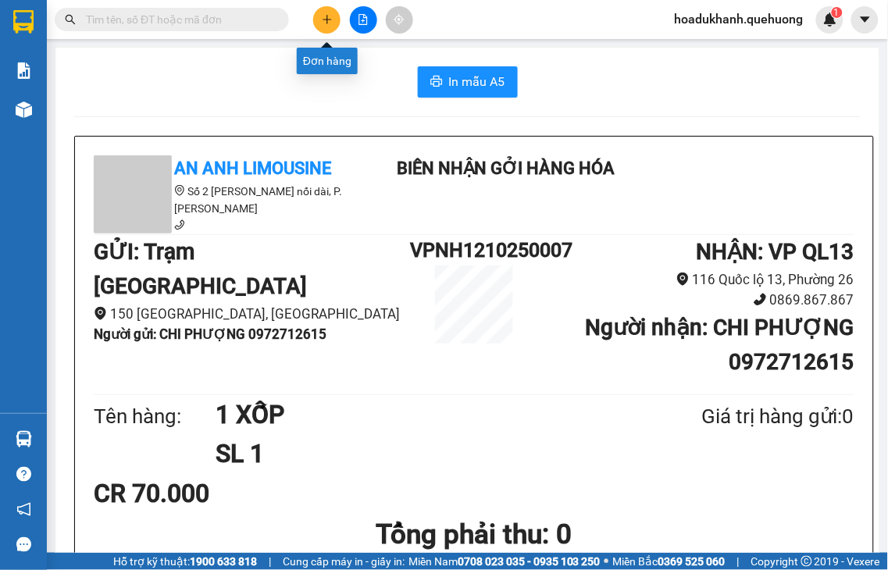
click at [326, 12] on button at bounding box center [326, 19] width 27 height 27
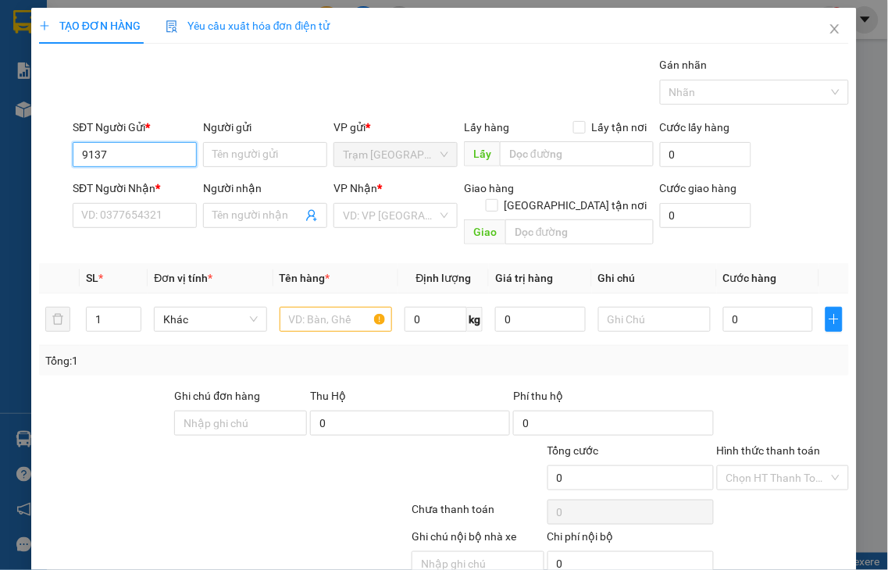
click at [114, 153] on input "9137" at bounding box center [135, 154] width 124 height 25
click at [106, 189] on div "0902849137 - NAM" at bounding box center [132, 185] width 103 height 17
type input "0902849137"
type input "NAM"
type input "0908026273"
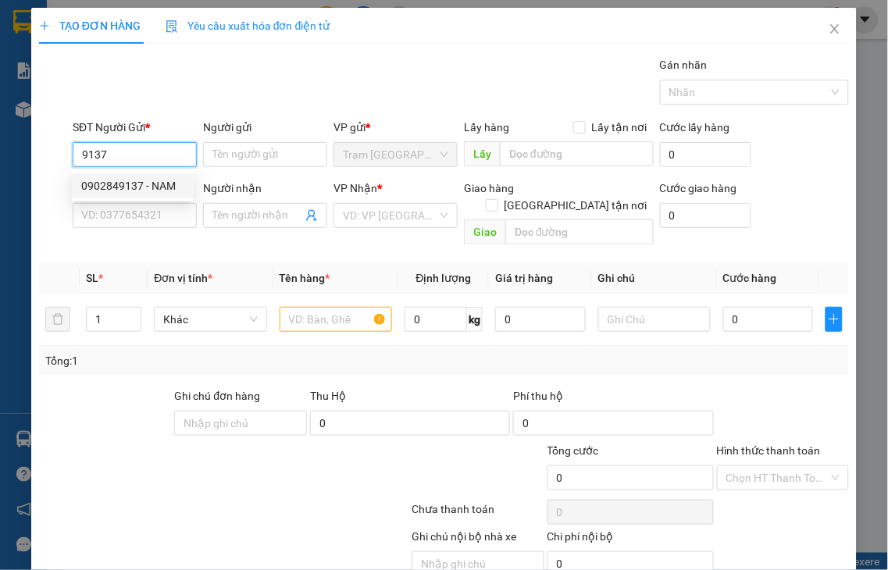
type input "TÚY"
type input "TỰ LẤY"
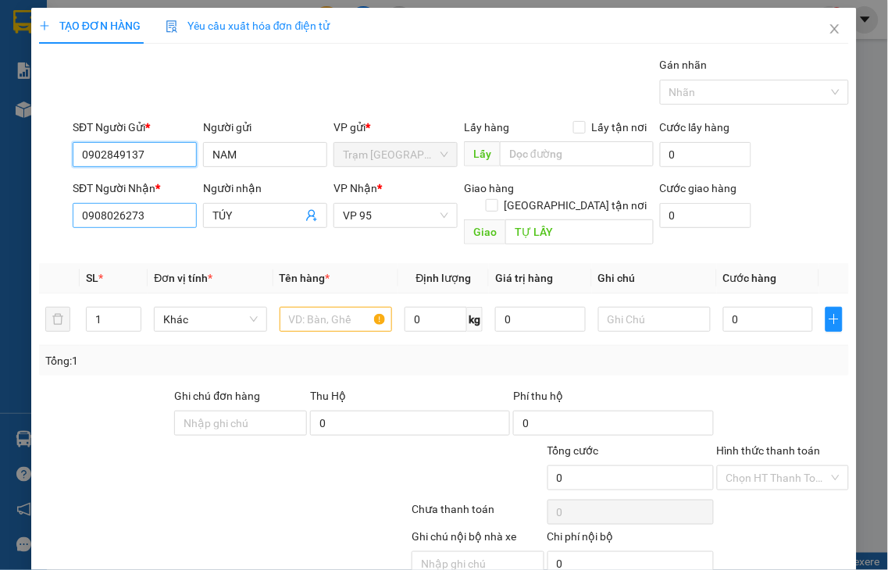
type input "90.000"
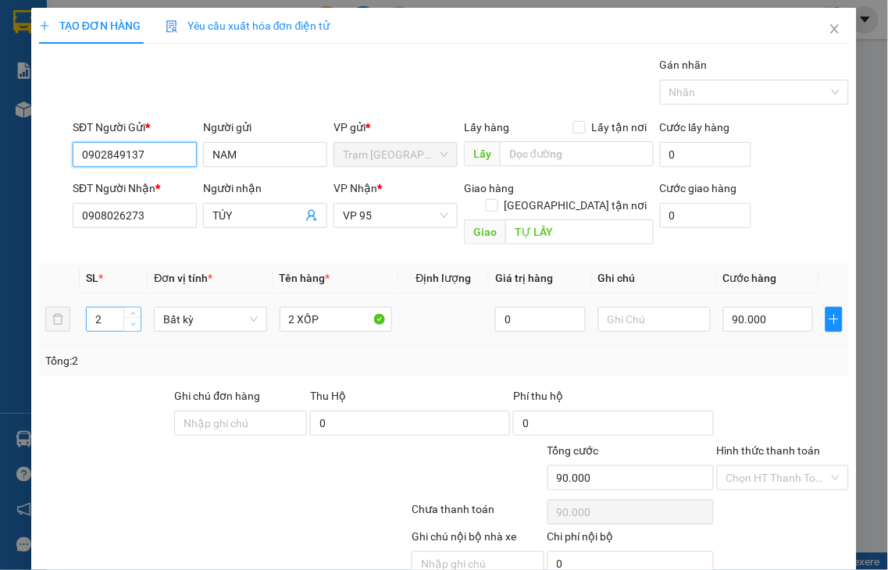
type input "0902849137"
click at [128, 320] on span "down" at bounding box center [132, 324] width 9 height 9
type input "2"
click at [131, 313] on icon "up" at bounding box center [132, 315] width 5 height 5
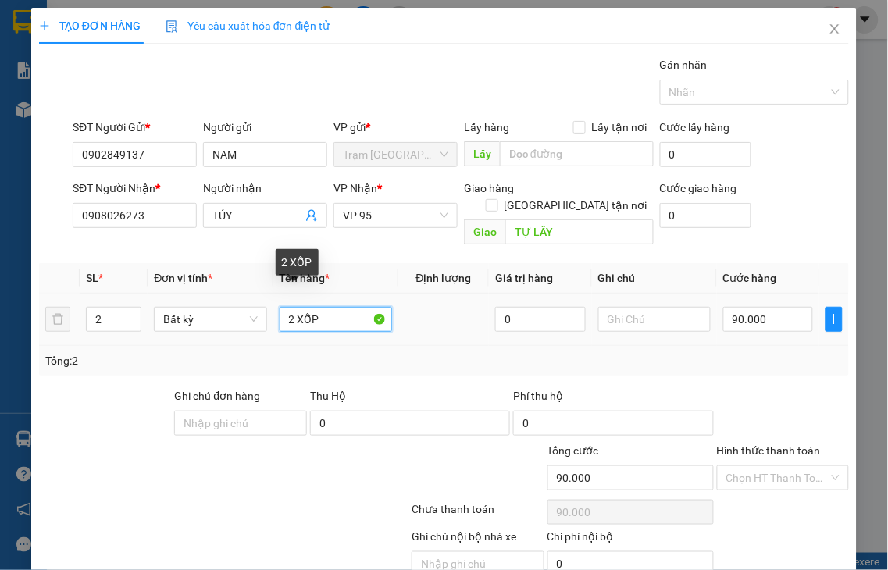
drag, startPoint x: 289, startPoint y: 298, endPoint x: 328, endPoint y: 310, distance: 41.0
click at [260, 312] on tr "2 Bất kỳ 2 XỐP 0 90.000" at bounding box center [444, 320] width 810 height 52
type input "1 XỐP"
type input "0"
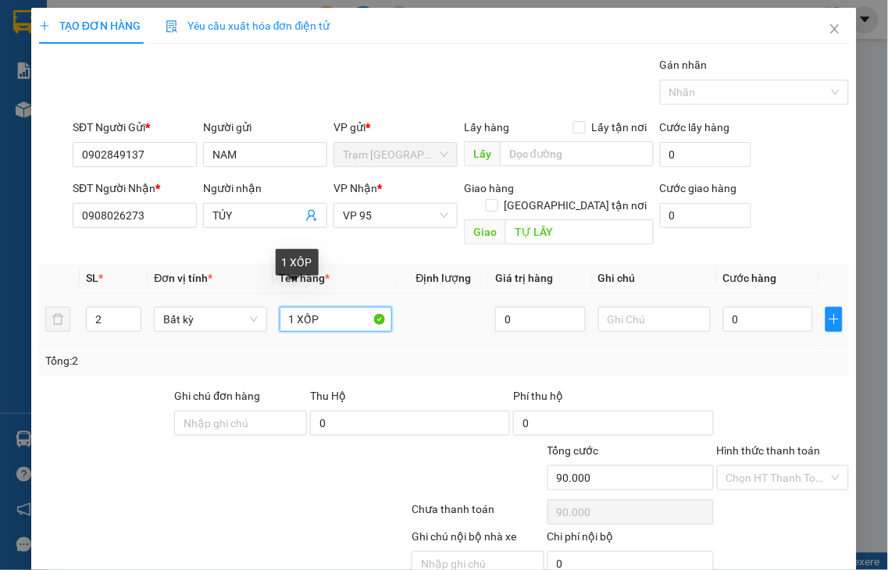
type input "0"
click at [323, 307] on input "1 XỐP" at bounding box center [336, 319] width 112 height 25
type input "1 XỐP + 1 GIẤY"
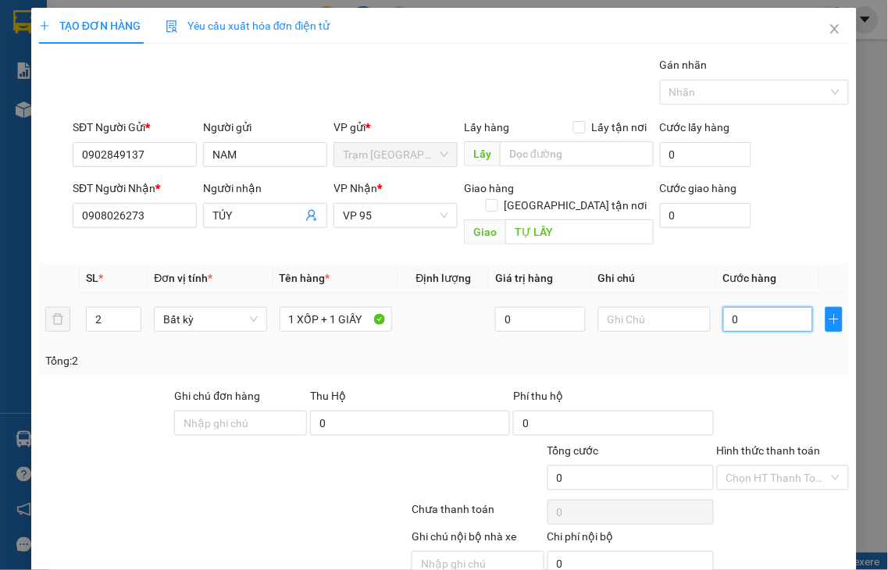
click at [748, 307] on input "0" at bounding box center [768, 319] width 90 height 25
type input "8"
type input "80"
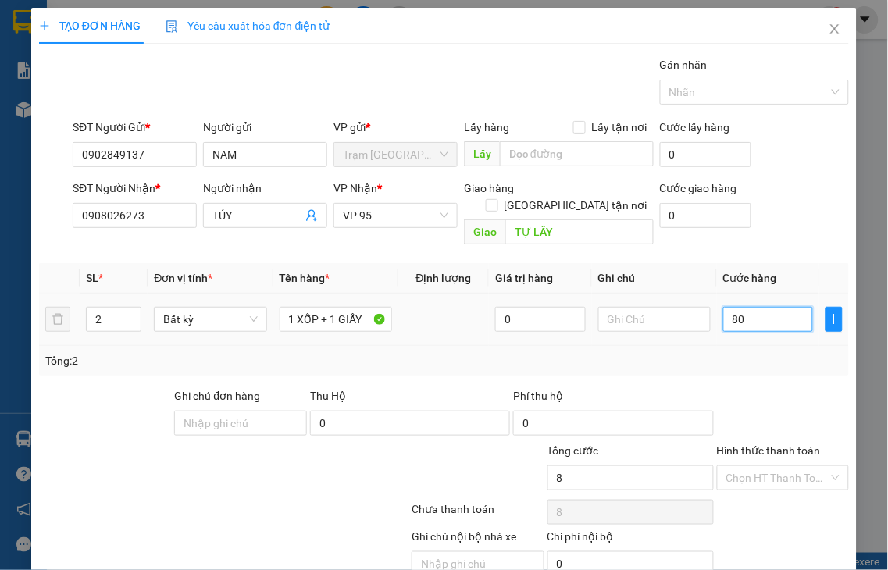
type input "80"
type input "80.000"
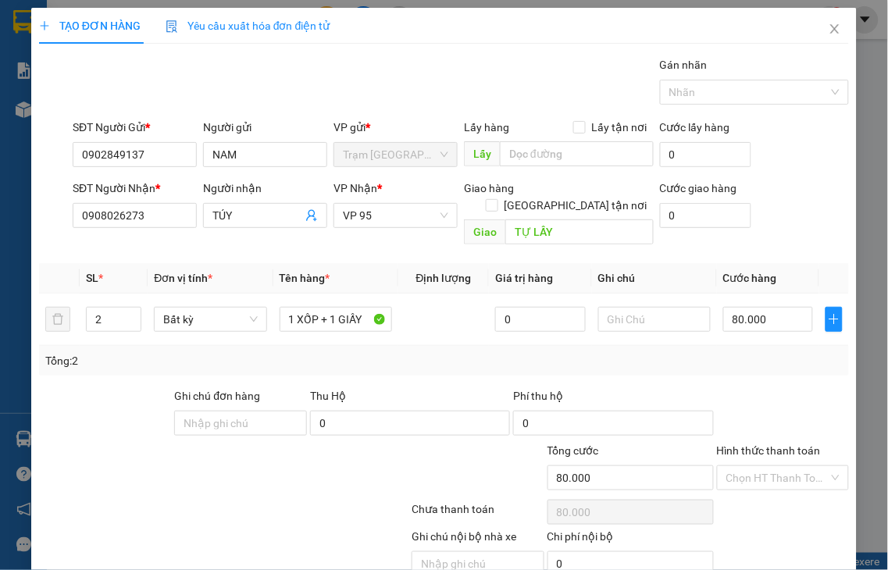
click at [743, 444] on label "Hình thức thanh toán" at bounding box center [769, 450] width 104 height 12
click at [743, 466] on input "Hình thức thanh toán" at bounding box center [777, 477] width 103 height 23
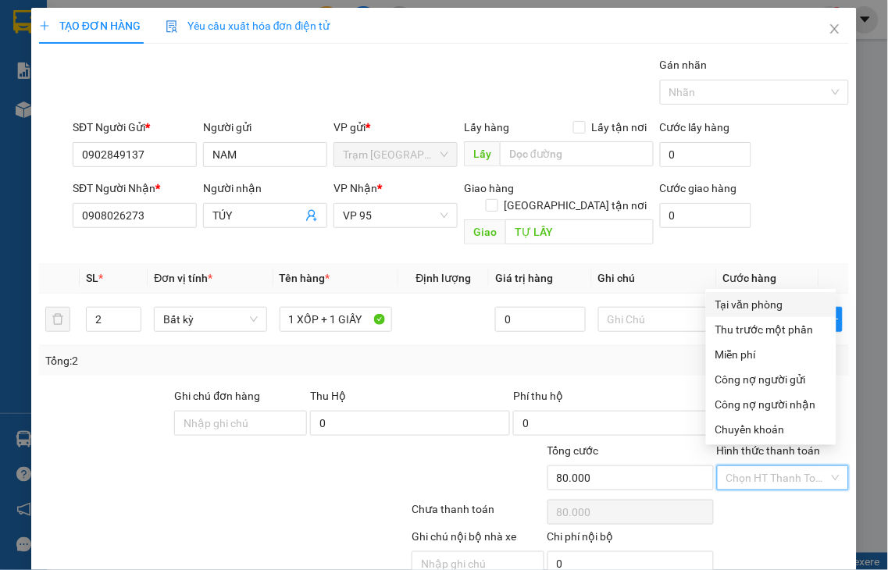
click at [744, 307] on div "Tại văn phòng" at bounding box center [771, 304] width 112 height 17
type input "0"
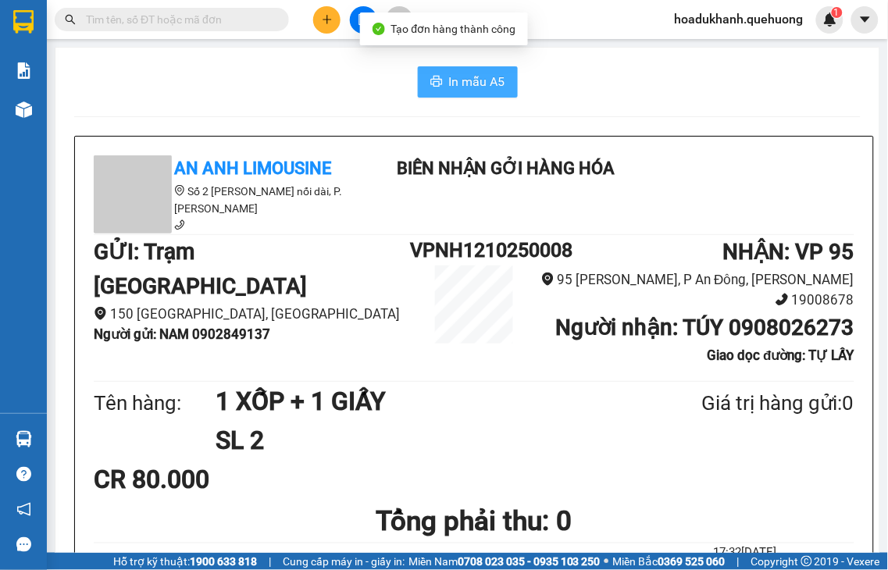
click at [480, 81] on span "In mẫu A5" at bounding box center [477, 82] width 56 height 20
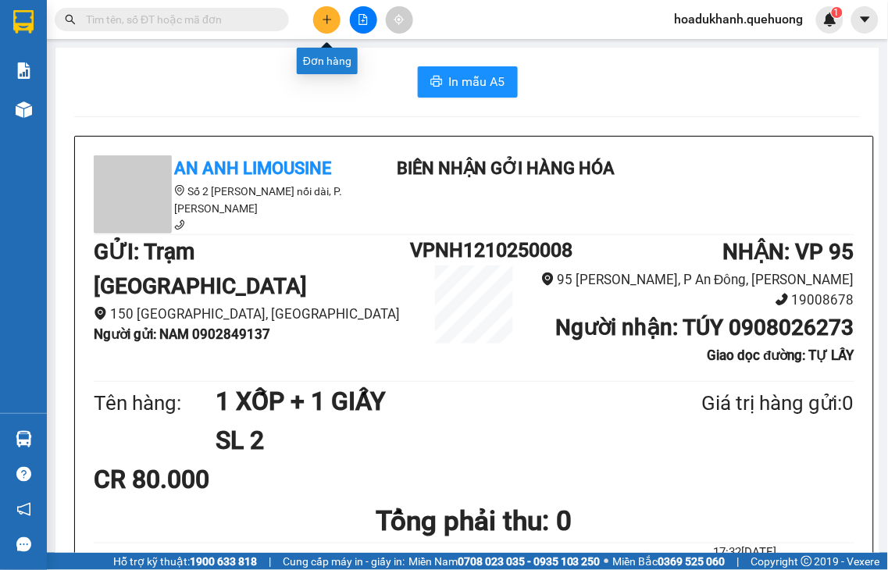
click at [333, 19] on button at bounding box center [326, 19] width 27 height 27
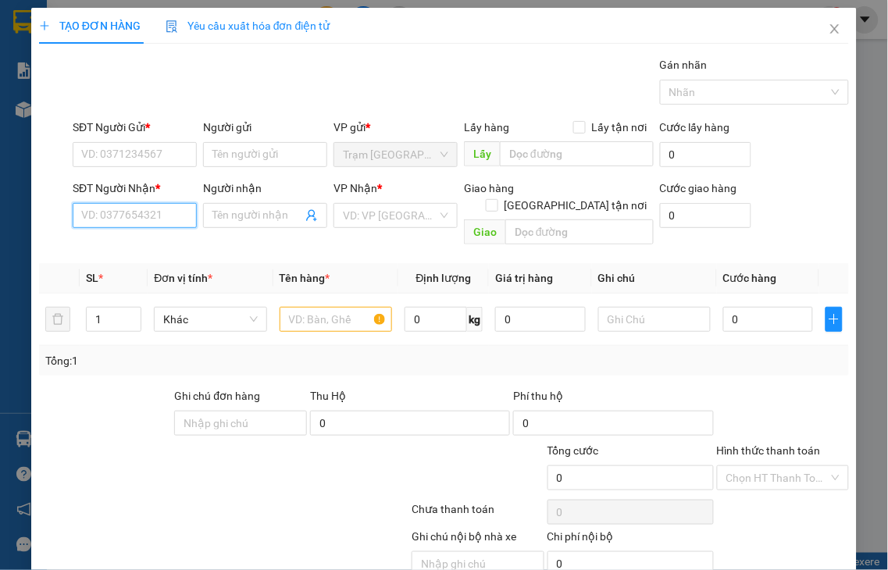
click at [96, 215] on input "SĐT Người Nhận *" at bounding box center [135, 215] width 124 height 25
click at [141, 224] on input "6777" at bounding box center [135, 215] width 124 height 25
click at [141, 219] on input "6777" at bounding box center [135, 215] width 124 height 25
click at [142, 219] on input "6777" at bounding box center [135, 215] width 124 height 25
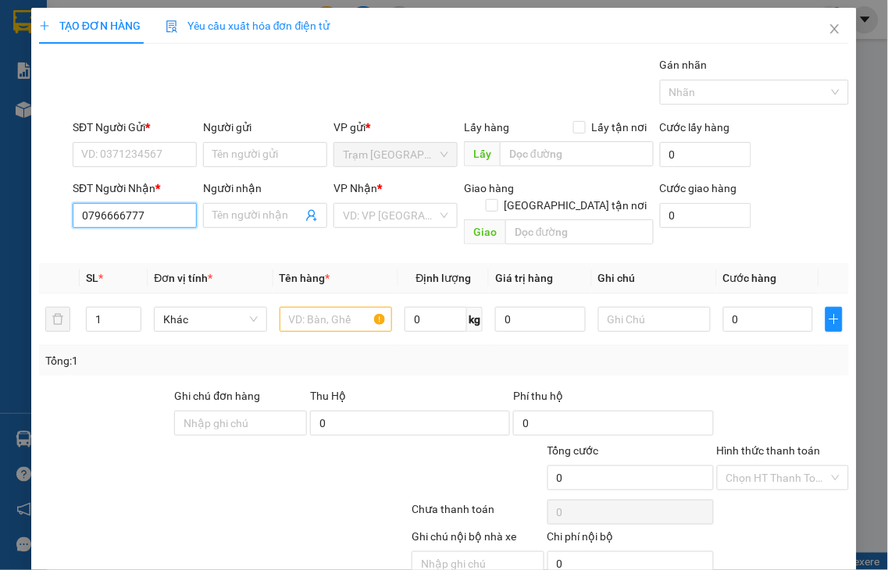
click at [159, 209] on input "0796666777" at bounding box center [135, 215] width 124 height 25
type input "0796666777"
click at [95, 157] on input "SĐT Người Gửi *" at bounding box center [135, 154] width 124 height 25
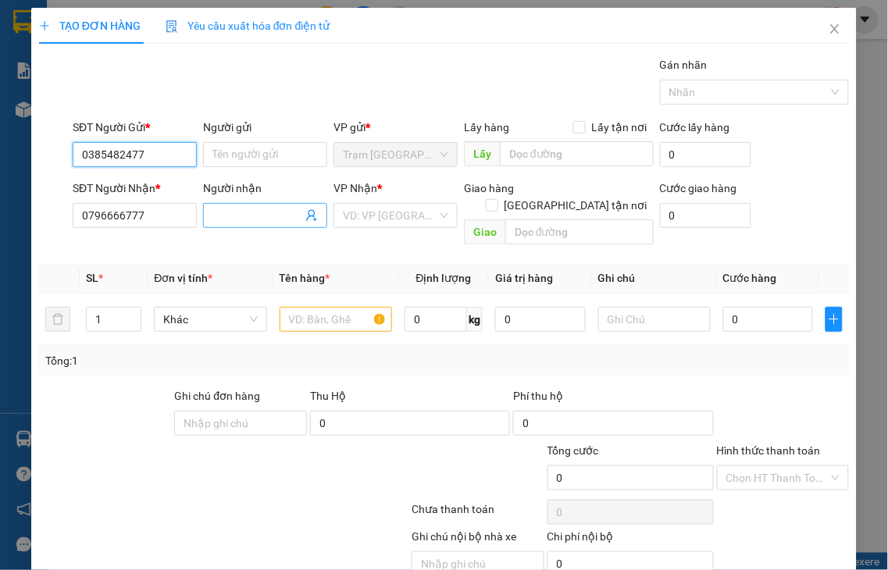
type input "0385482477"
click at [238, 219] on input "Người nhận" at bounding box center [257, 215] width 90 height 17
type input "TUẤN"
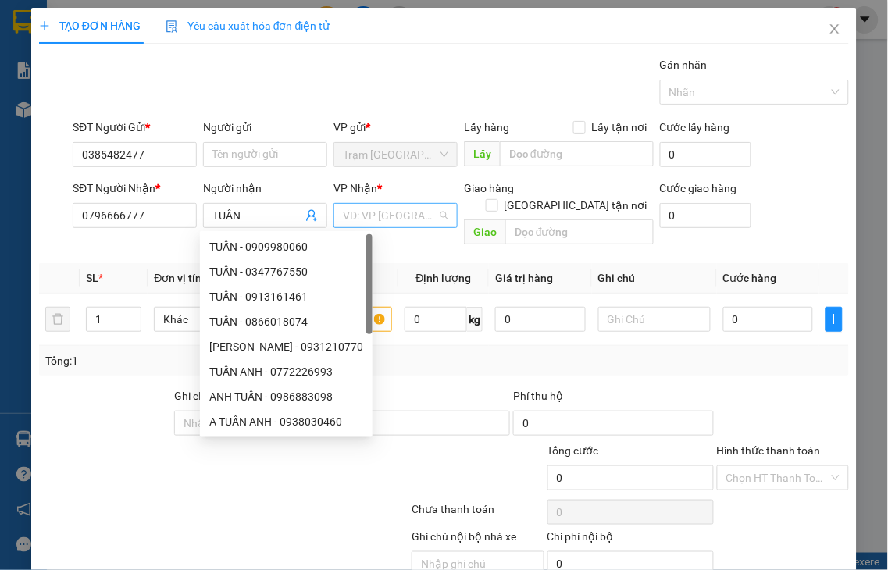
click at [348, 212] on input "search" at bounding box center [390, 215] width 95 height 23
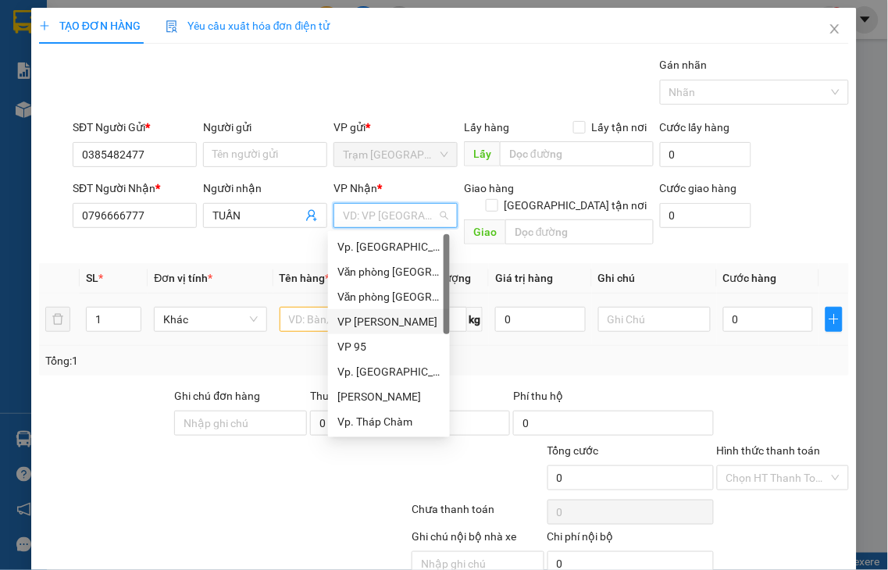
type input "Q"
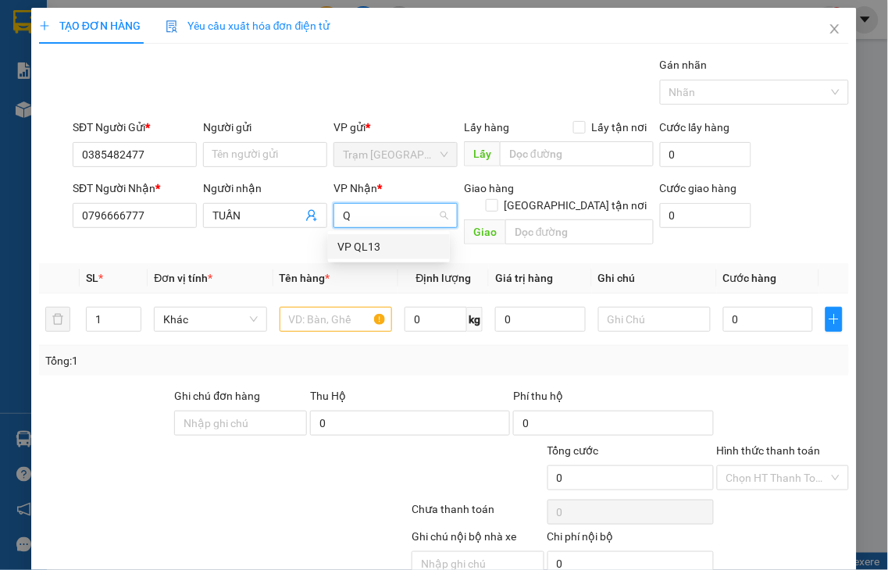
click at [364, 250] on div "VP QL13" at bounding box center [388, 246] width 103 height 17
click at [300, 307] on input "text" at bounding box center [336, 319] width 112 height 25
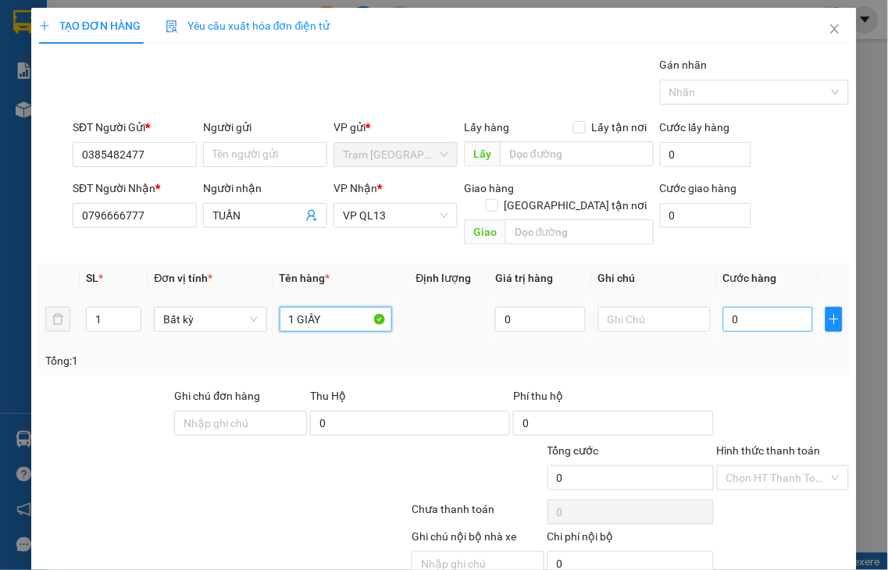
type input "1 GIẤY"
click at [755, 308] on input "0" at bounding box center [768, 319] width 90 height 25
type input "3"
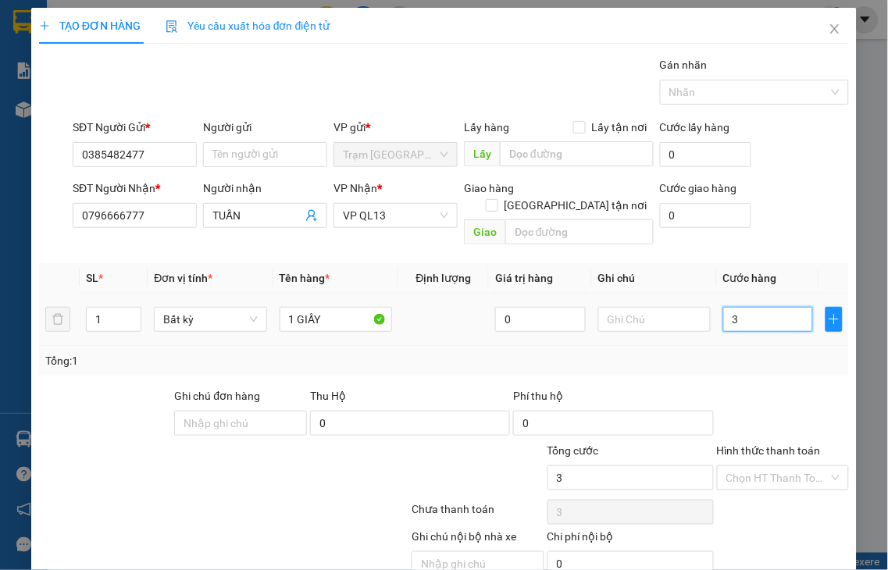
type input "30"
type input "30.000"
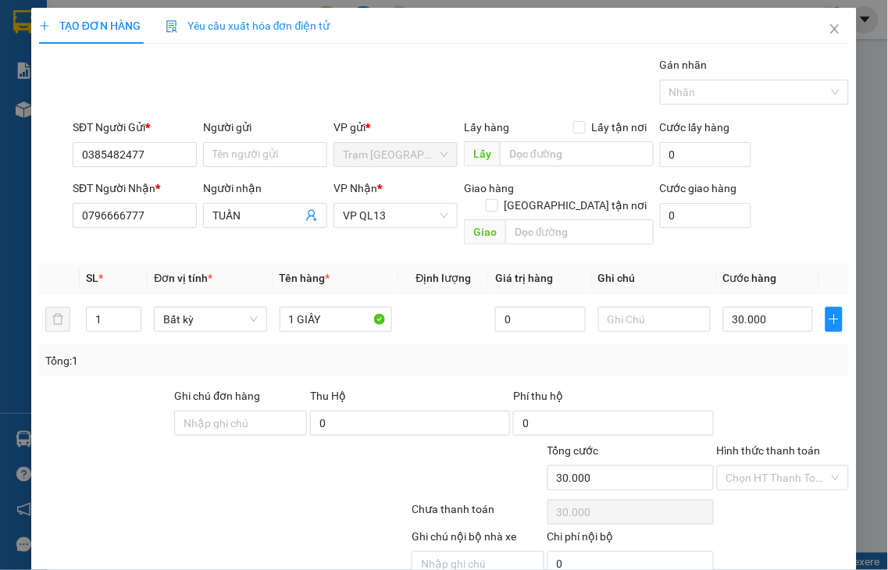
click at [786, 444] on label "Hình thức thanh toán" at bounding box center [769, 450] width 104 height 12
click at [786, 466] on input "Hình thức thanh toán" at bounding box center [777, 477] width 103 height 23
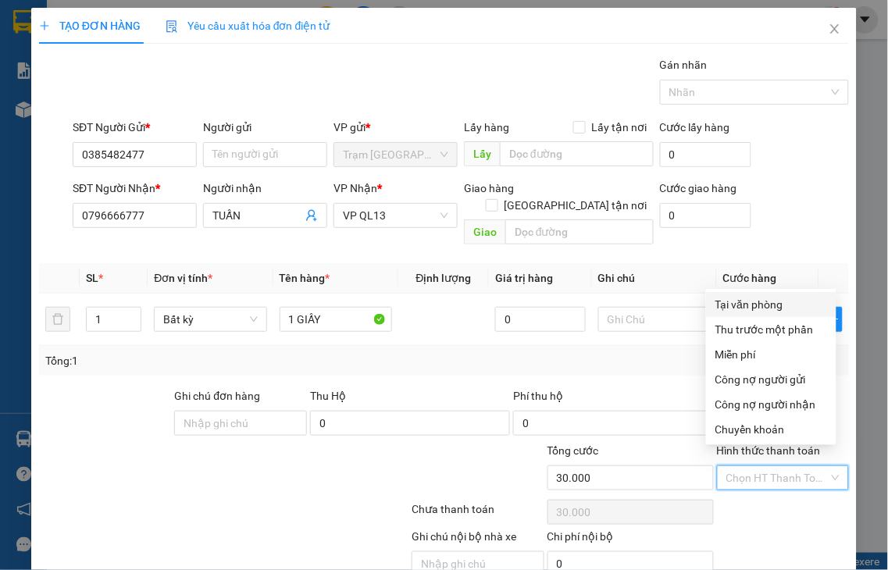
click at [752, 301] on div "Tại văn phòng" at bounding box center [771, 304] width 112 height 17
type input "0"
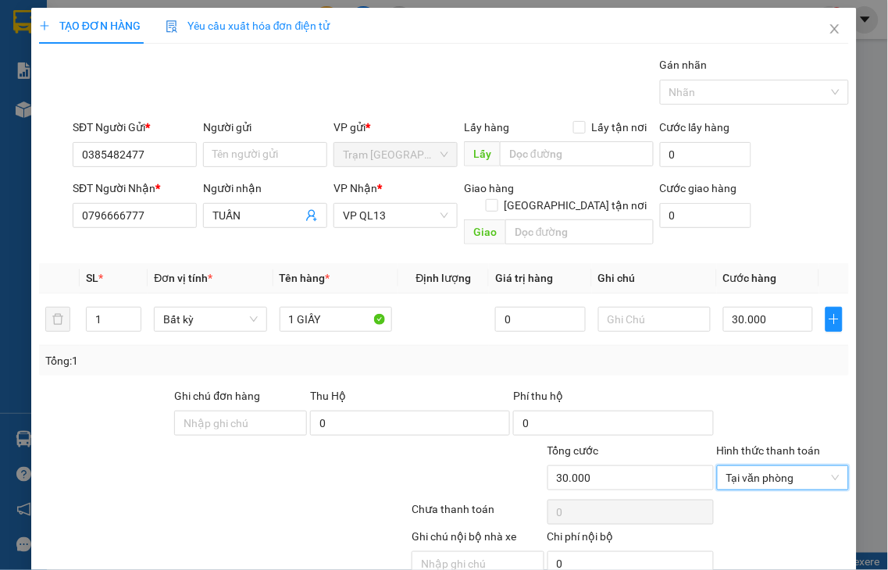
drag, startPoint x: 779, startPoint y: 536, endPoint x: 760, endPoint y: 479, distance: 60.3
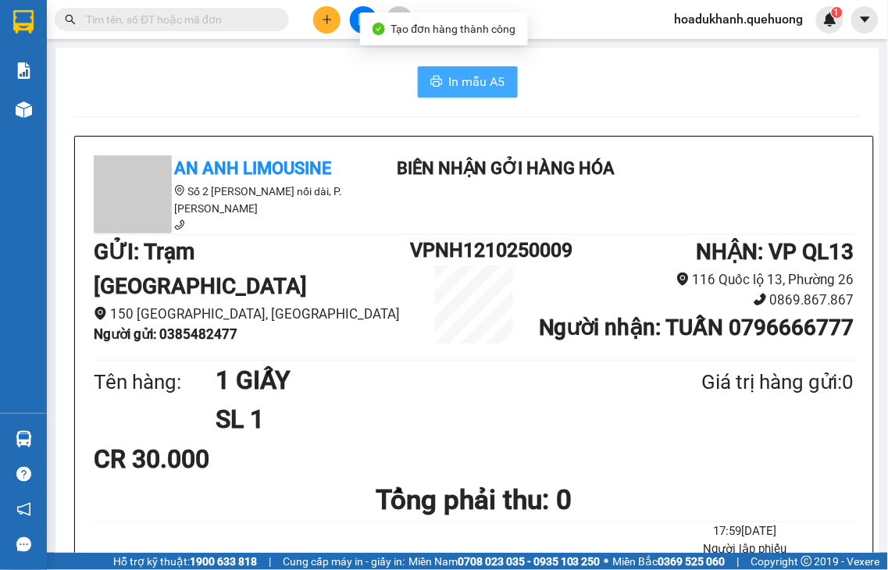
click at [487, 87] on span "In mẫu A5" at bounding box center [477, 82] width 56 height 20
click at [325, 23] on icon "plus" at bounding box center [327, 19] width 11 height 11
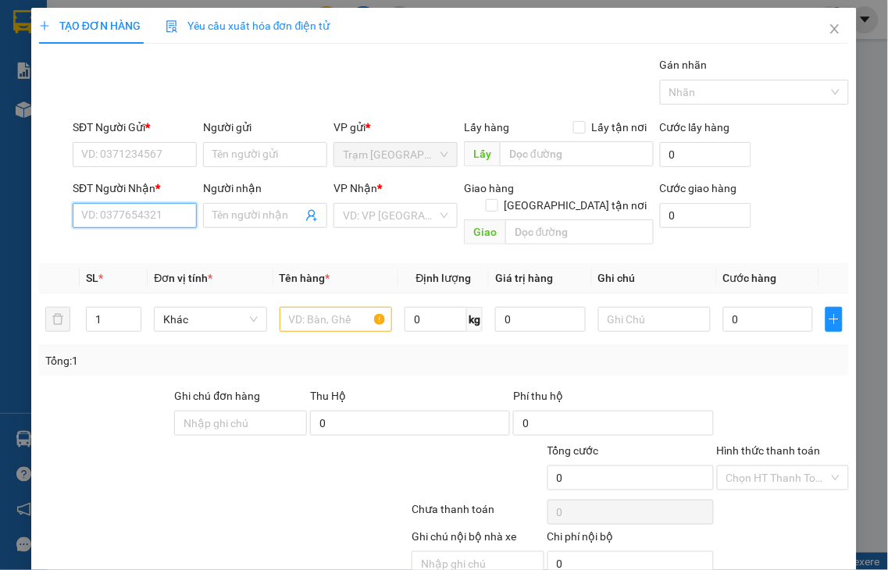
click at [166, 215] on input "SĐT Người Nhận *" at bounding box center [135, 215] width 124 height 25
type input "039311"
click at [97, 214] on input "039311" at bounding box center [135, 215] width 124 height 25
drag, startPoint x: 97, startPoint y: 214, endPoint x: 36, endPoint y: 217, distance: 61.0
click at [45, 216] on div "SĐT Người Nhận * 039311 Người nhận Tên người nhận VP Nhận * VD: VP Sài Gòn Giao…" at bounding box center [443, 216] width 813 height 72
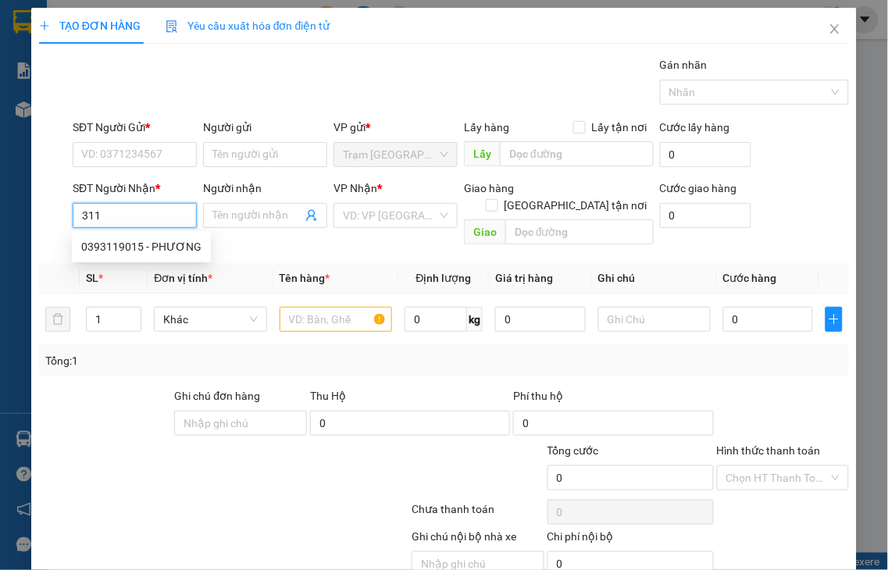
click at [146, 207] on input "311" at bounding box center [135, 215] width 124 height 25
drag, startPoint x: 108, startPoint y: 216, endPoint x: 11, endPoint y: 223, distance: 97.1
click at [10, 223] on div "TẠO ĐƠN HÀNG Yêu cầu xuất hóa đơn điện tử Transit Pickup Surcharge Ids Transit …" at bounding box center [444, 285] width 888 height 570
type input "3"
type input "0393885311"
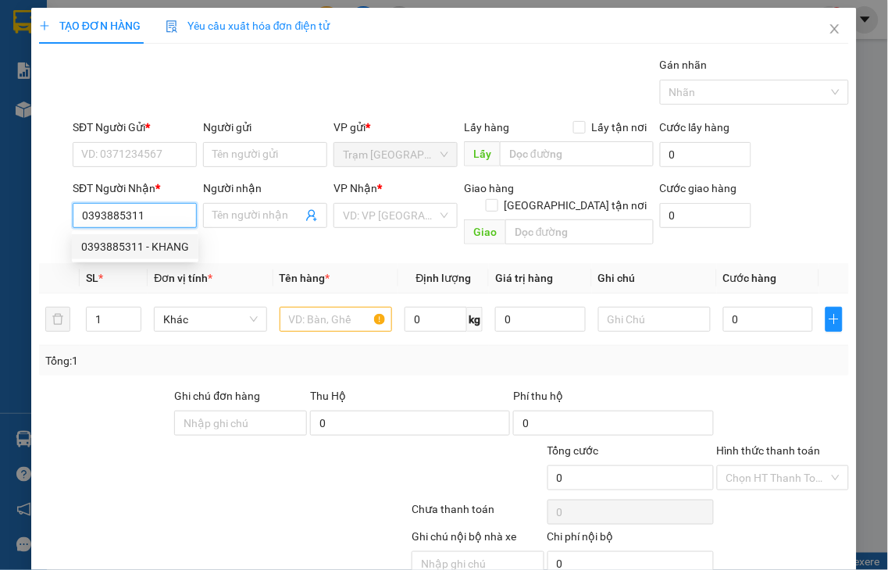
click at [118, 244] on div "0393885311 - KHANG" at bounding box center [135, 246] width 108 height 17
type input "KHANG"
type input "ADV"
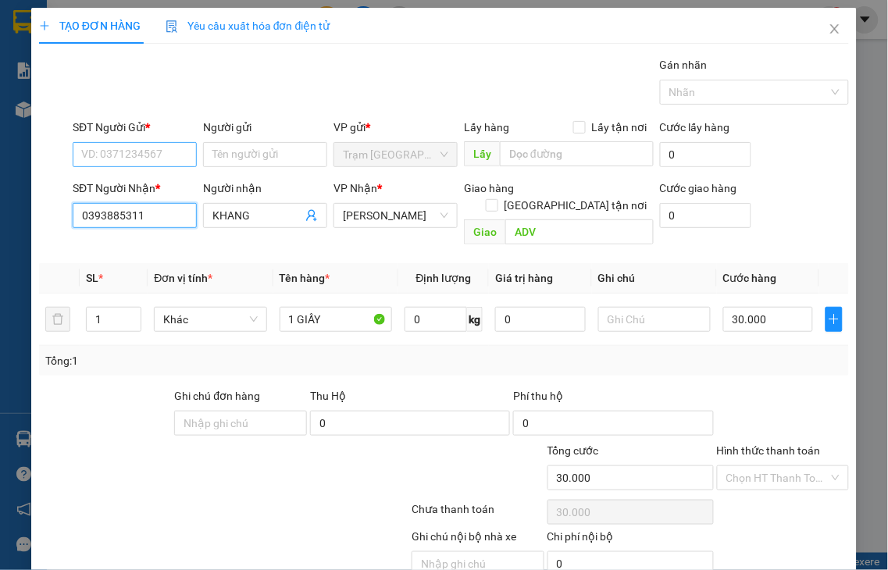
type input "30.000"
type input "0393885311"
click at [116, 150] on input "SĐT Người Gửi *" at bounding box center [135, 154] width 124 height 25
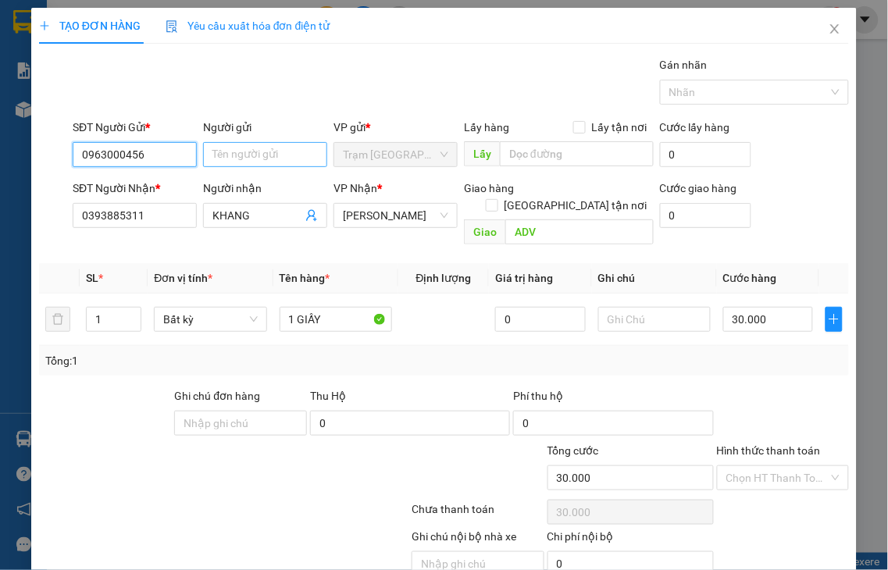
type input "0963000456"
click at [246, 158] on input "Người gửi" at bounding box center [265, 154] width 124 height 25
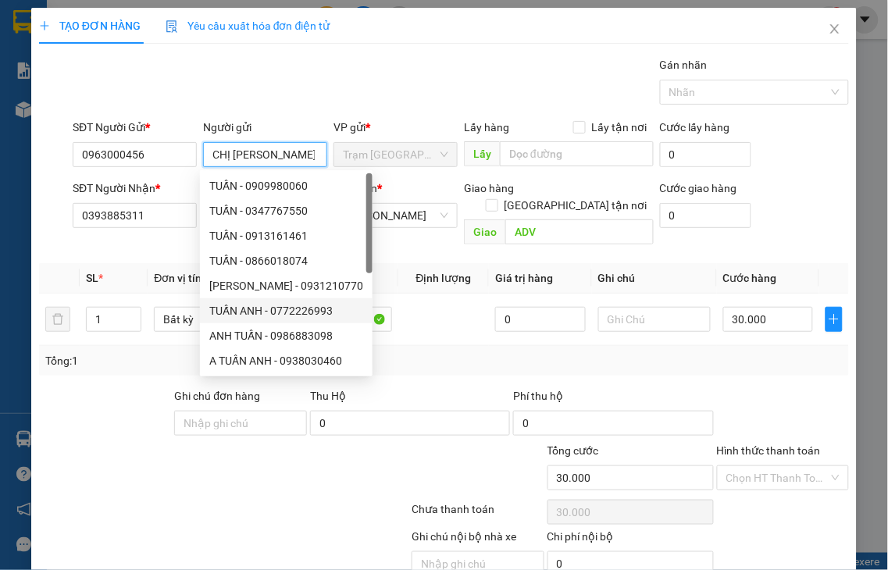
type input "CHỊ [PERSON_NAME]"
click at [391, 355] on div "Tổng: 1" at bounding box center [444, 361] width 810 height 30
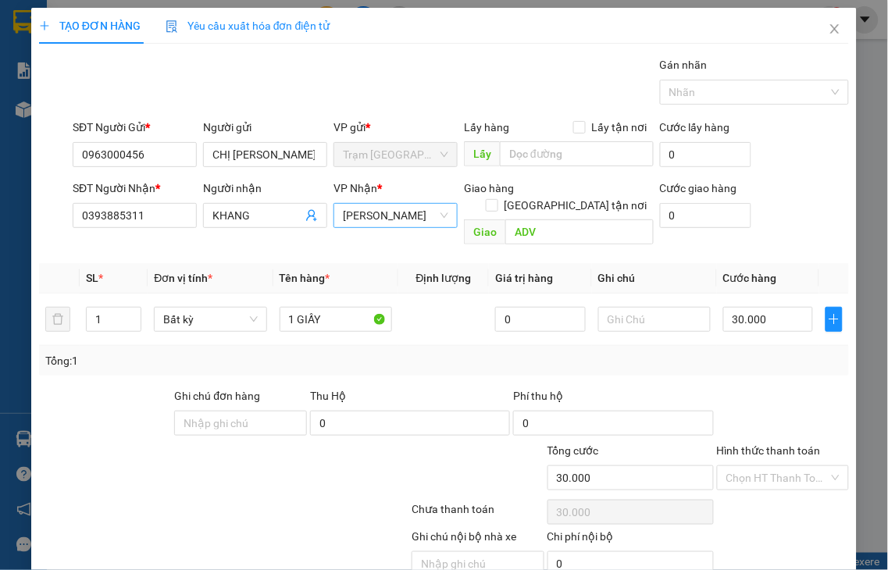
click at [371, 217] on span "An Dương Vương" at bounding box center [395, 215] width 105 height 23
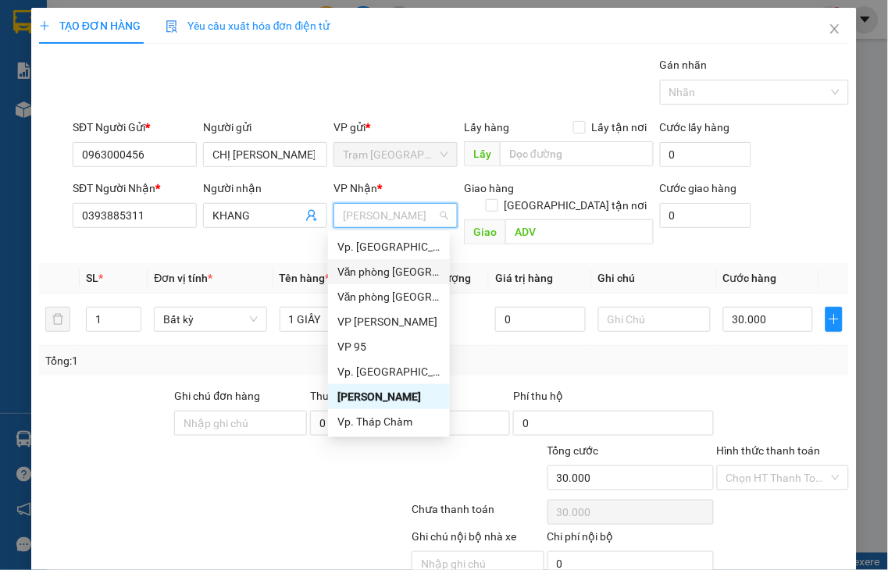
click at [396, 269] on div "Văn [PERSON_NAME][GEOGRAPHIC_DATA][PERSON_NAME]" at bounding box center [388, 271] width 103 height 17
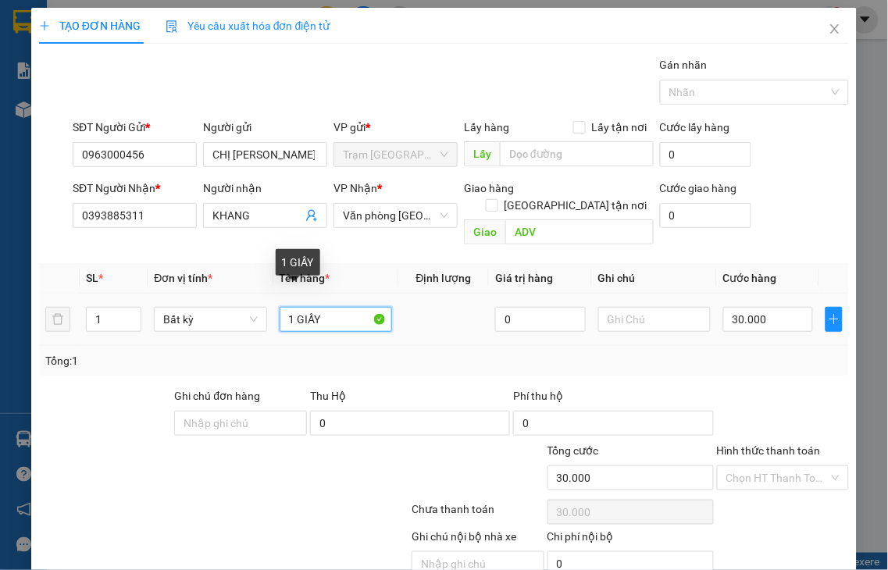
drag, startPoint x: 294, startPoint y: 300, endPoint x: 384, endPoint y: 302, distance: 90.6
click at [384, 307] on input "1 GIẤY" at bounding box center [336, 319] width 112 height 25
type input "1 XỐP"
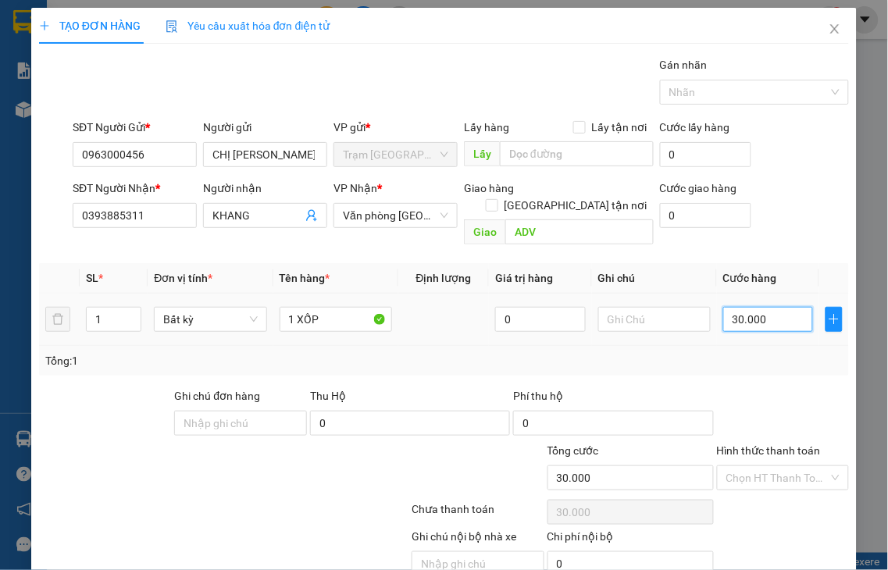
click at [759, 307] on input "30.000" at bounding box center [768, 319] width 90 height 25
type input "4"
type input "40"
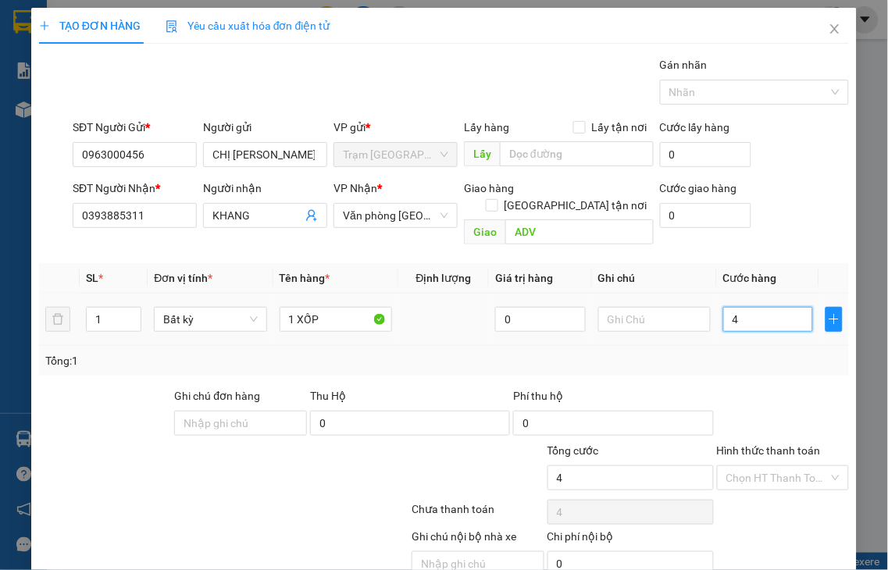
type input "40"
click at [783, 444] on label "Hình thức thanh toán" at bounding box center [769, 450] width 104 height 12
click at [783, 466] on input "Hình thức thanh toán" at bounding box center [777, 477] width 103 height 23
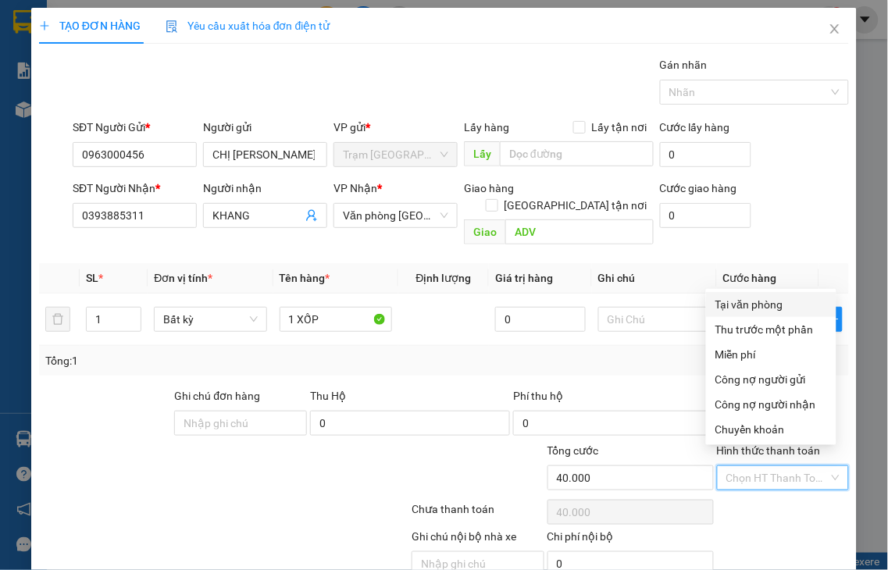
click at [761, 311] on div "Tại văn phòng" at bounding box center [771, 304] width 112 height 17
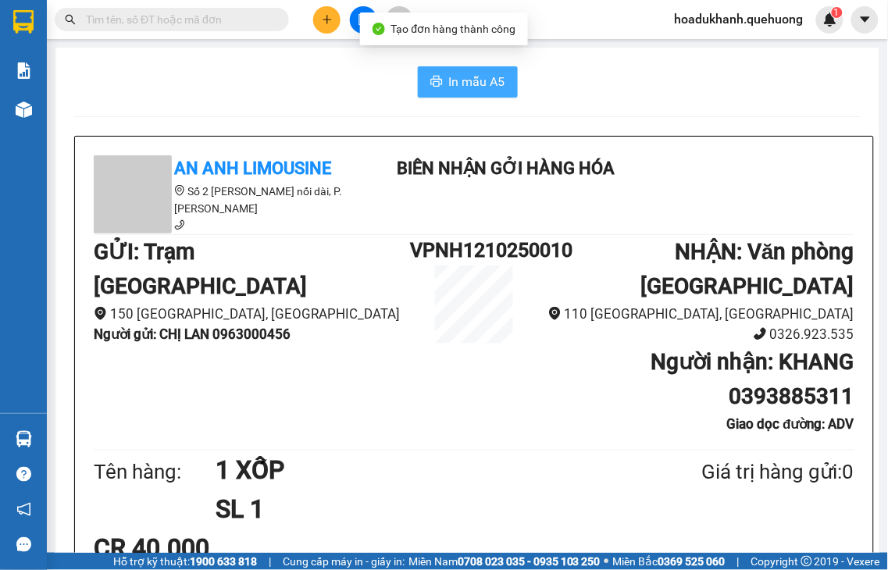
click at [449, 82] on span "In mẫu A5" at bounding box center [477, 82] width 56 height 20
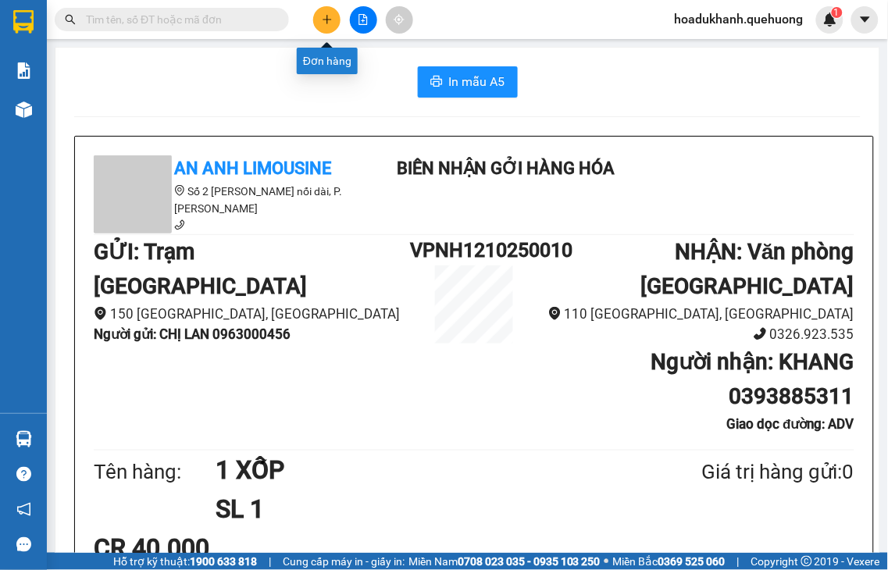
click at [324, 21] on icon "plus" at bounding box center [327, 19] width 11 height 11
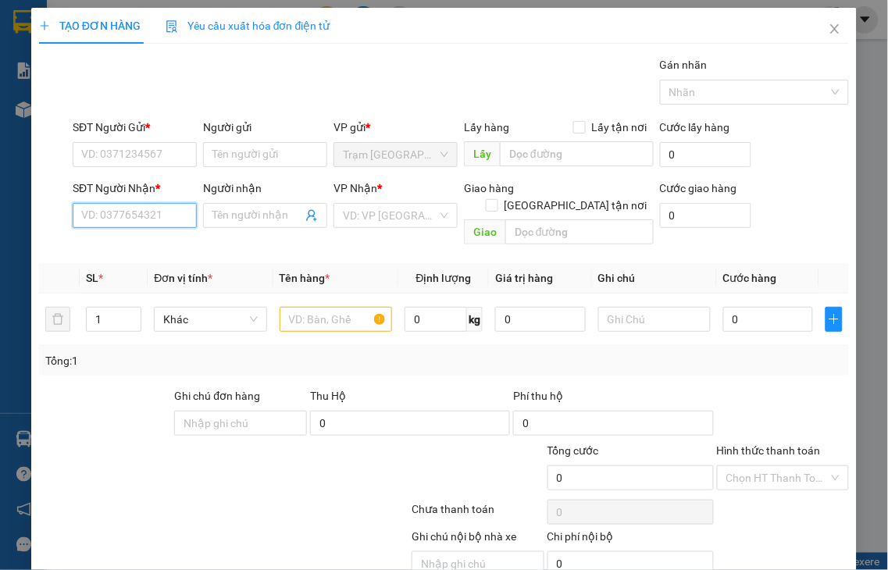
click at [158, 209] on input "SĐT Người Nhận *" at bounding box center [135, 215] width 124 height 25
click at [157, 209] on input "6473" at bounding box center [135, 215] width 124 height 25
click at [141, 251] on div "0902766473 - DẬU" at bounding box center [132, 246] width 103 height 17
drag, startPoint x: 141, startPoint y: 251, endPoint x: 115, endPoint y: 162, distance: 91.9
click at [139, 251] on div "0902766473 - DẬU" at bounding box center [132, 246] width 103 height 17
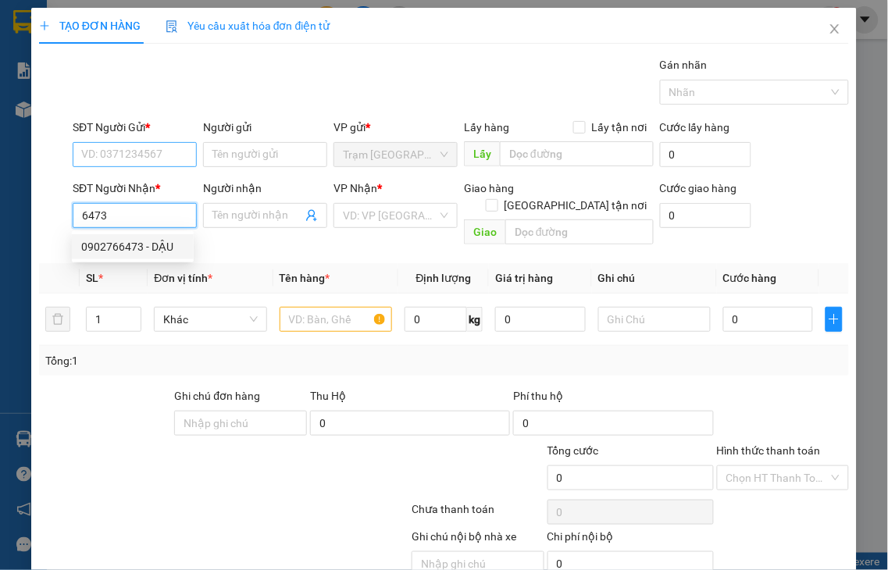
type input "0902766473"
type input "DẬU"
type input "0902766473"
click at [115, 155] on input "SĐT Người Gửi *" at bounding box center [135, 154] width 124 height 25
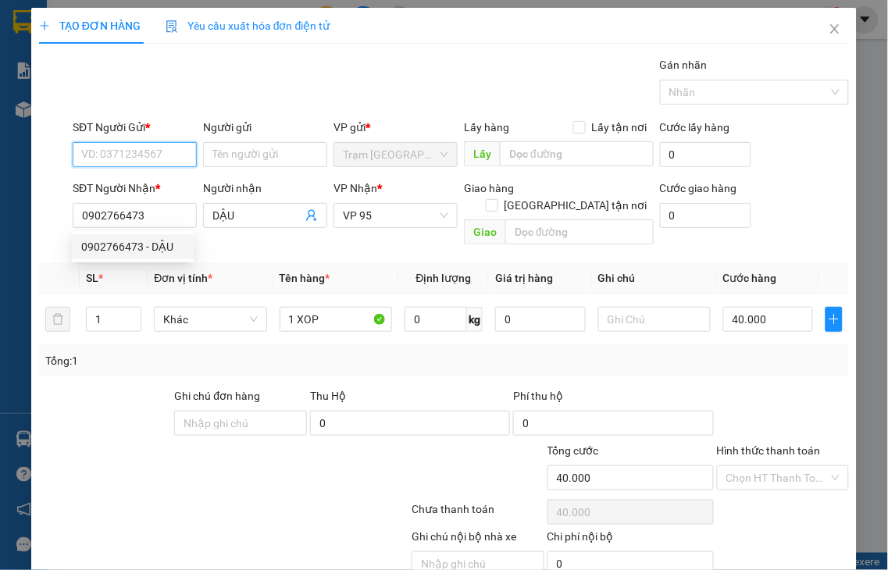
type input "40.000"
click at [115, 155] on input "SĐT Người Gửi *" at bounding box center [135, 154] width 124 height 25
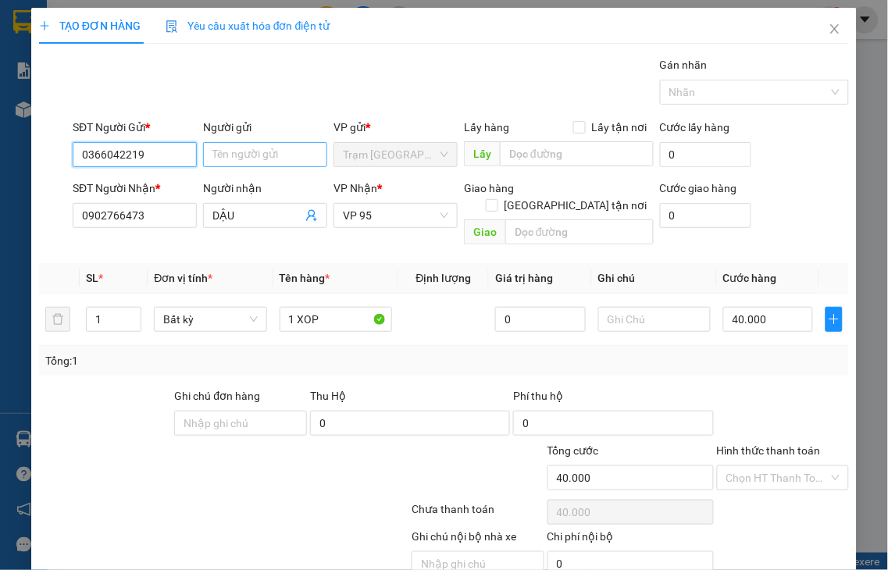
type input "0366042219"
click at [215, 147] on input "Người gửi" at bounding box center [265, 154] width 124 height 25
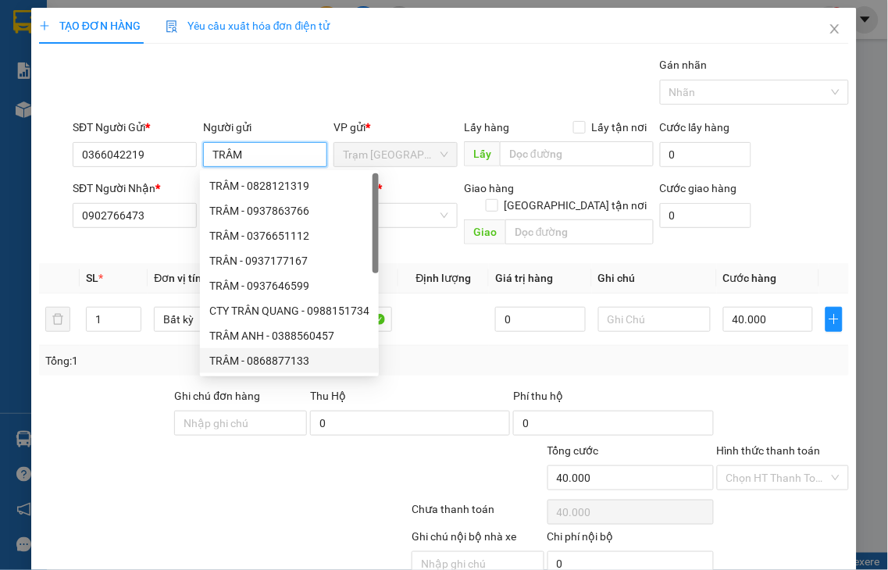
type input "TRÂM"
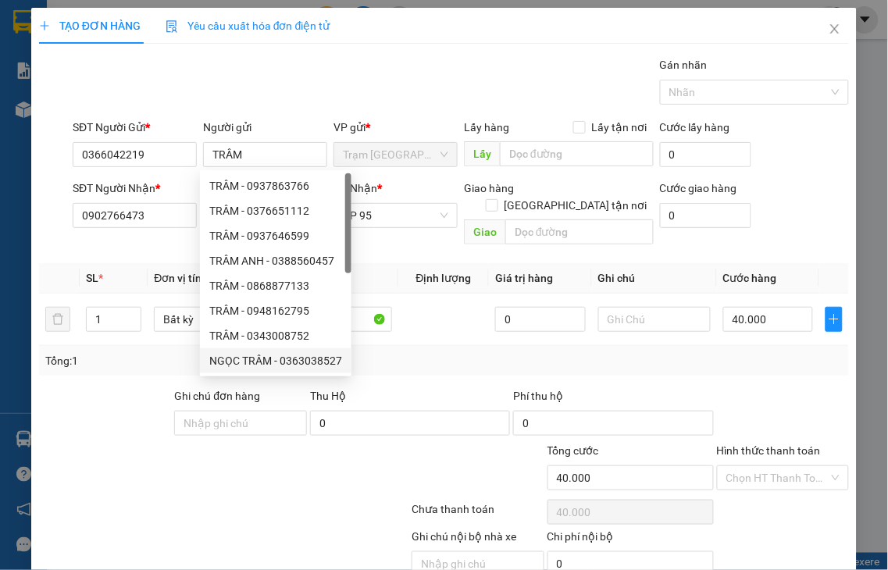
click at [427, 364] on div "Transit Pickup Surcharge Ids Transit Deliver Surcharge Ids Transit Deliver Surc…" at bounding box center [444, 334] width 810 height 557
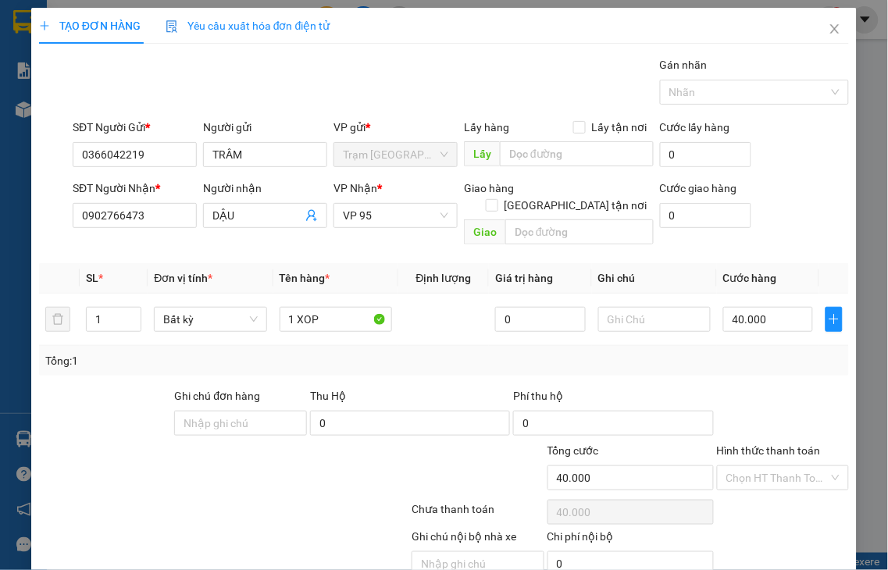
click at [770, 444] on label "Hình thức thanh toán" at bounding box center [769, 450] width 104 height 12
click at [770, 466] on input "Hình thức thanh toán" at bounding box center [777, 477] width 103 height 23
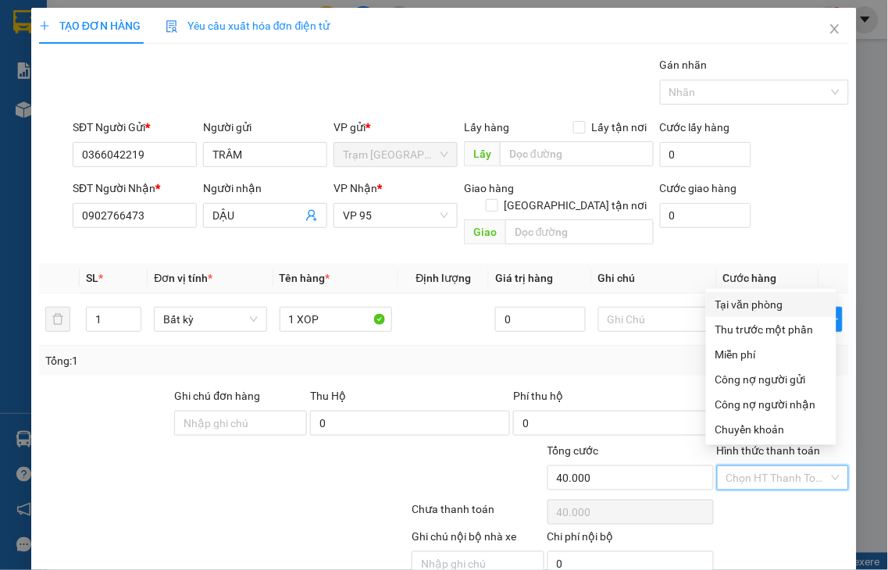
click at [752, 310] on div "Tại văn phòng" at bounding box center [771, 304] width 112 height 17
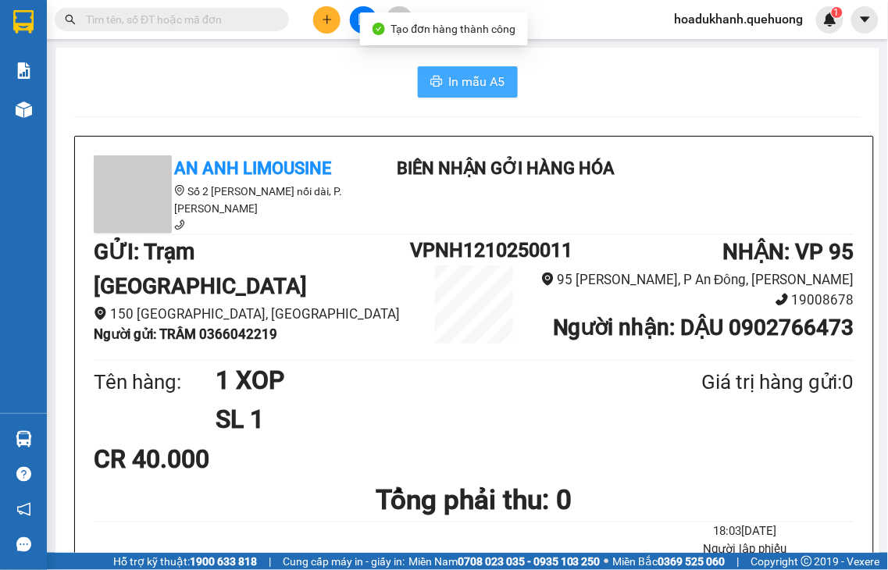
click at [461, 83] on span "In mẫu A5" at bounding box center [477, 82] width 56 height 20
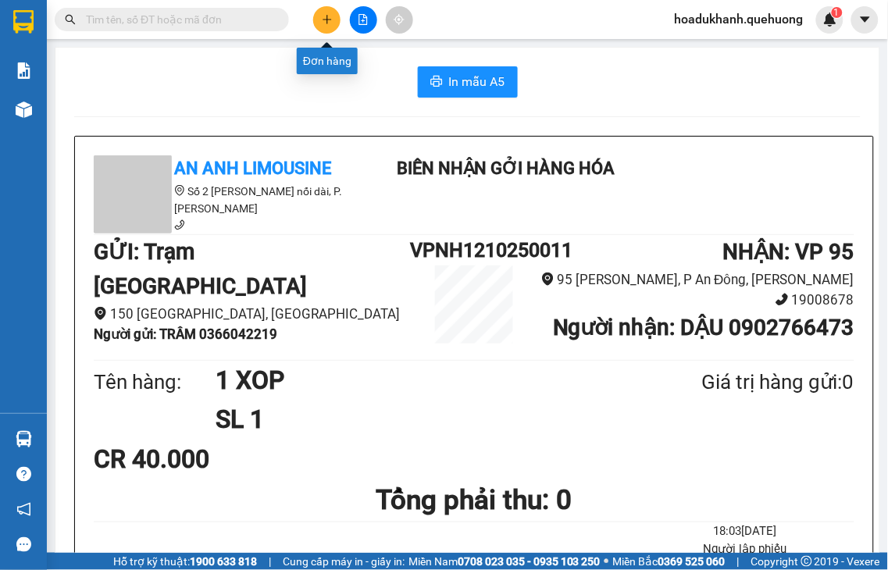
click at [328, 19] on icon "plus" at bounding box center [327, 19] width 9 height 1
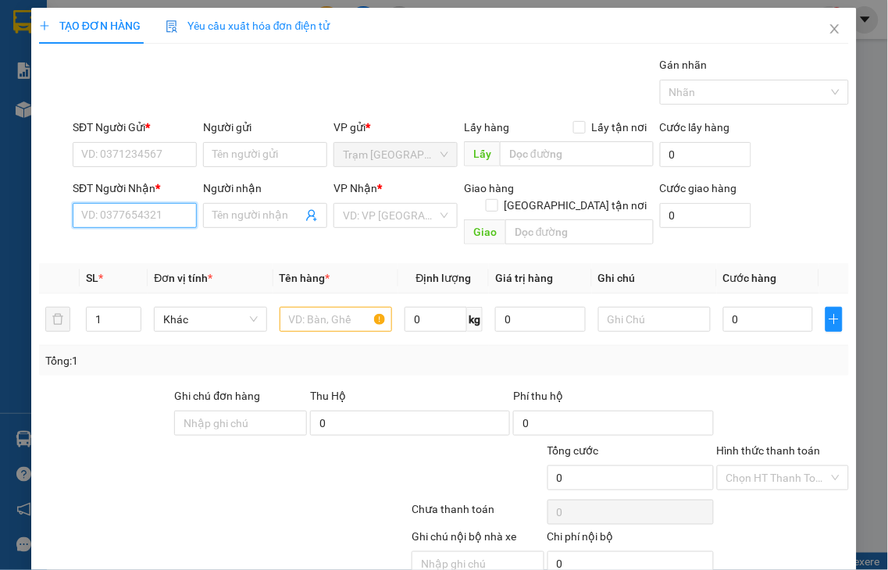
click at [120, 215] on input "SĐT Người Nhận *" at bounding box center [135, 215] width 124 height 25
click at [121, 216] on input "7798" at bounding box center [135, 215] width 124 height 25
click at [122, 243] on div "0937657798 - HUẤN" at bounding box center [132, 246] width 103 height 17
type input "0937657798"
type input "HUẤN"
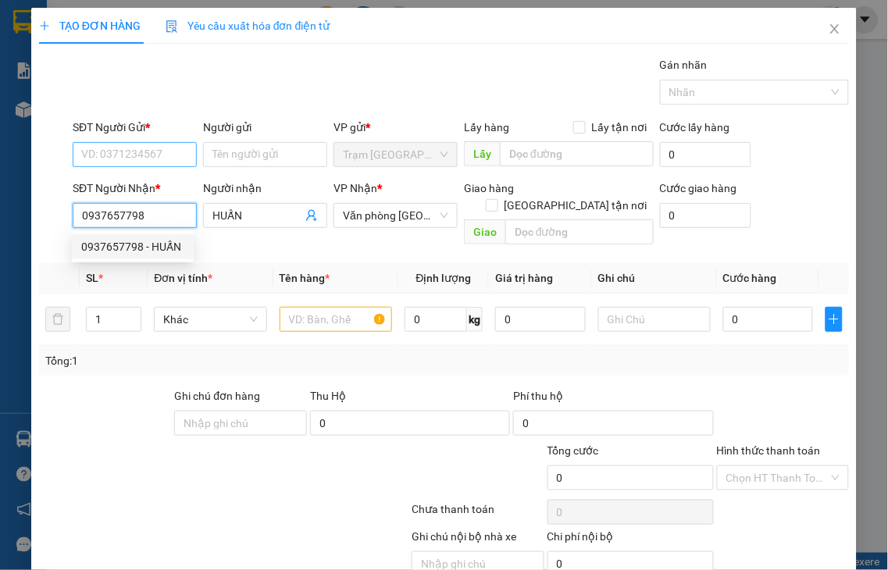
type input "0937657798"
type input "70.000"
click at [100, 152] on input "SĐT Người Gửi *" at bounding box center [135, 154] width 124 height 25
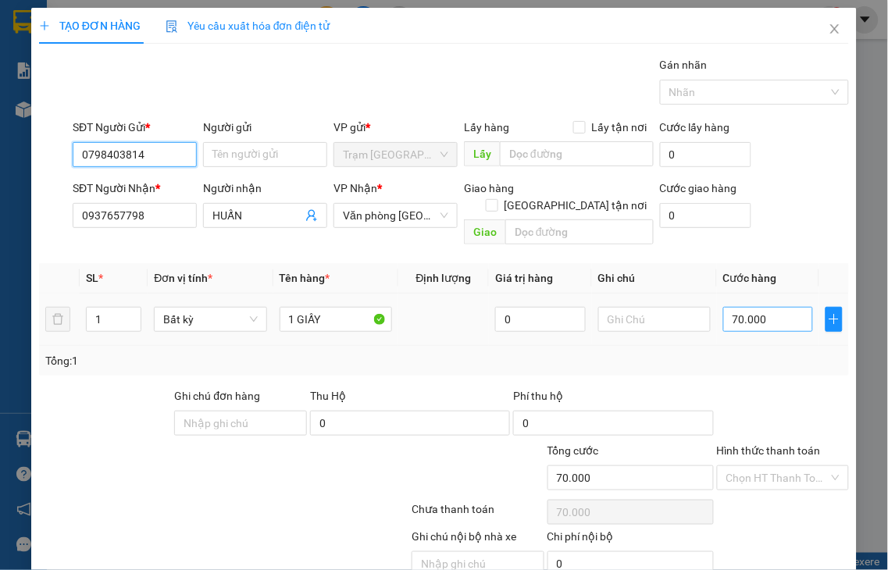
type input "0798403814"
type input "6"
type input "60"
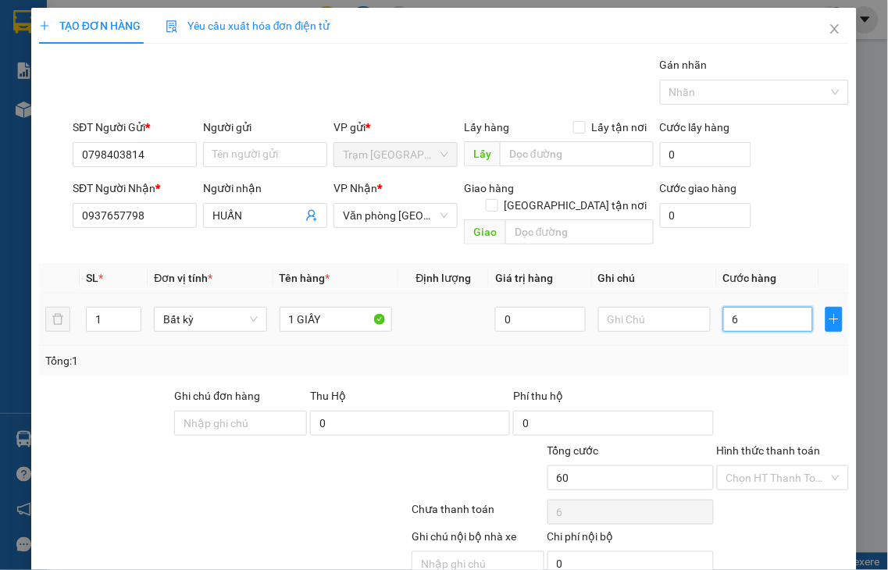
type input "60"
type input "60.000"
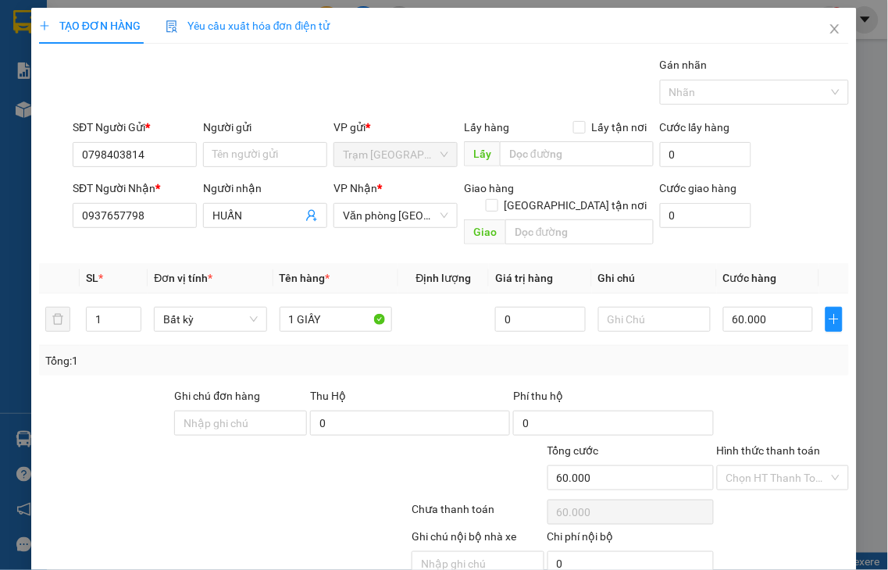
click at [748, 444] on label "Hình thức thanh toán" at bounding box center [769, 450] width 104 height 12
click at [748, 466] on input "Hình thức thanh toán" at bounding box center [777, 477] width 103 height 23
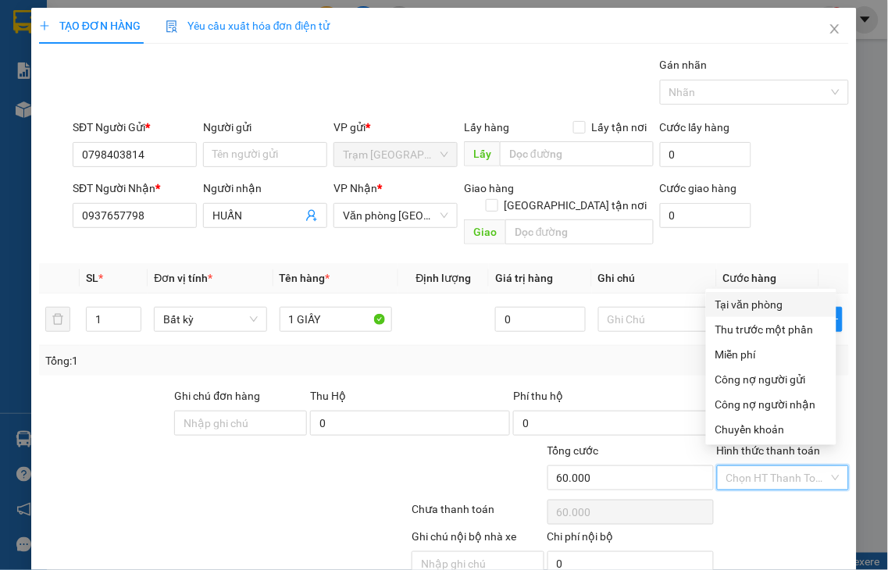
click at [724, 308] on div "Tại văn phòng" at bounding box center [771, 304] width 112 height 17
type input "0"
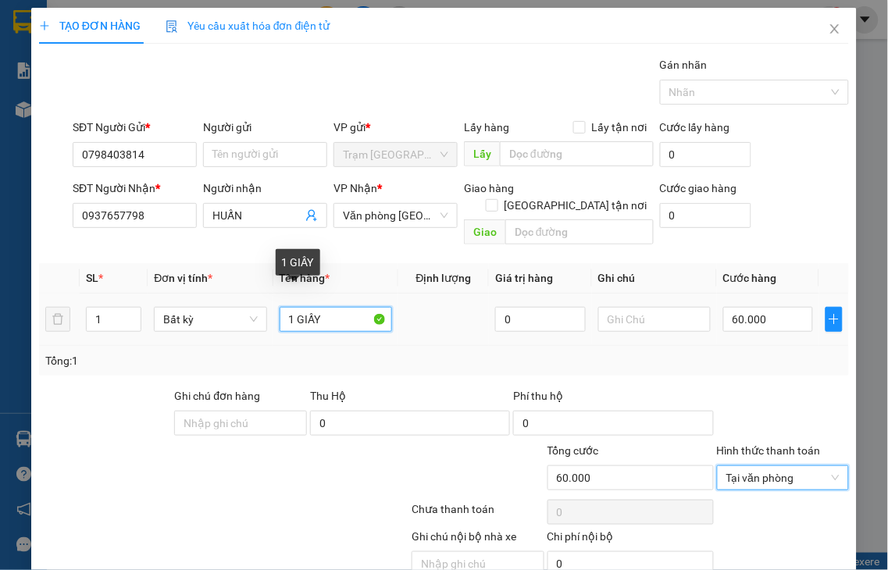
click at [333, 307] on input "1 GIẤY" at bounding box center [336, 319] width 112 height 25
type input "1 GIẤY // [PERSON_NAME]"
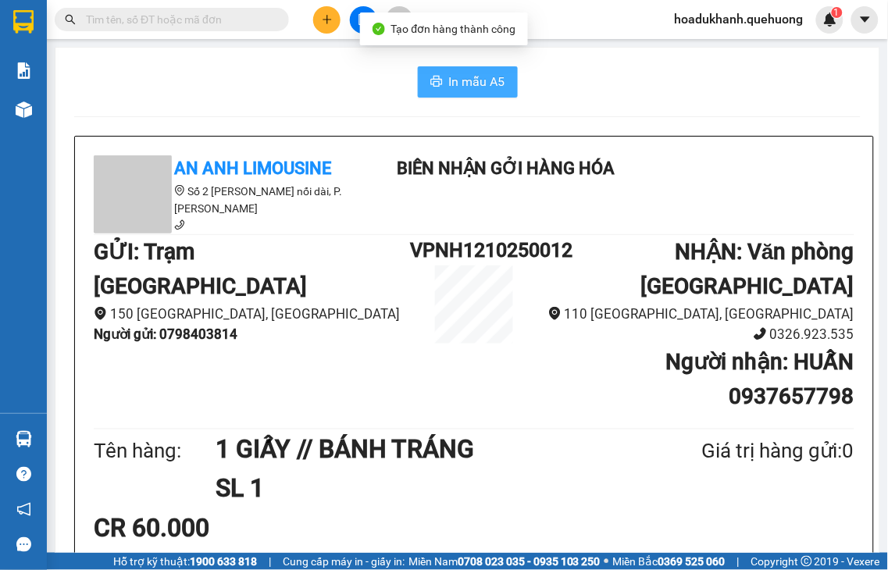
click at [477, 75] on span "In mẫu A5" at bounding box center [477, 82] width 56 height 20
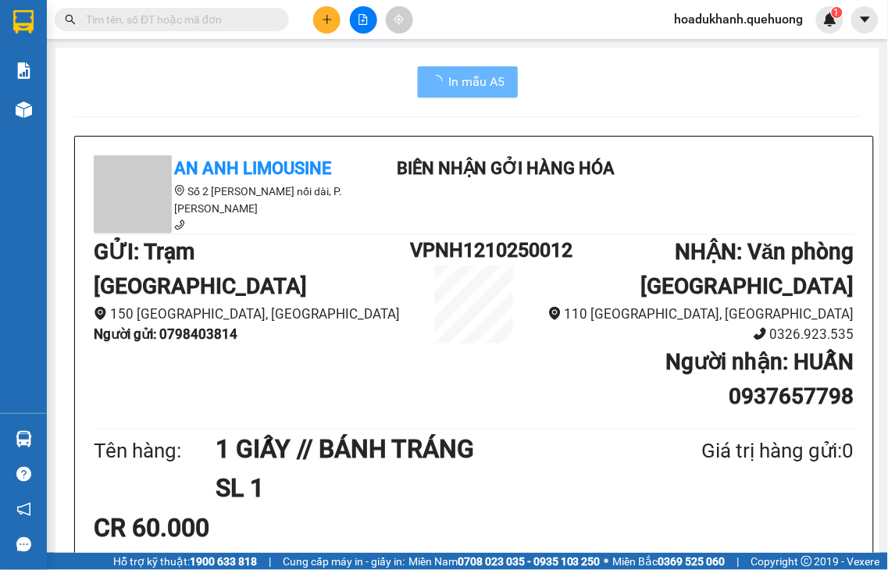
click at [331, 20] on icon "plus" at bounding box center [327, 19] width 11 height 11
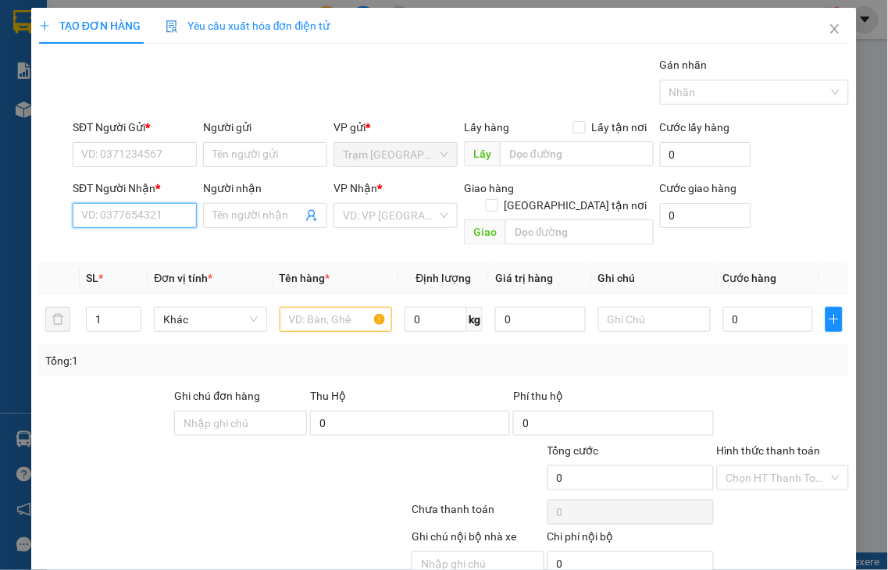
click at [159, 219] on input "SĐT Người Nhận *" at bounding box center [135, 215] width 124 height 25
click at [160, 219] on input "9268" at bounding box center [135, 215] width 124 height 25
click at [162, 248] on div "0708769268 - THIỆP" at bounding box center [132, 246] width 103 height 17
type input "0708769268"
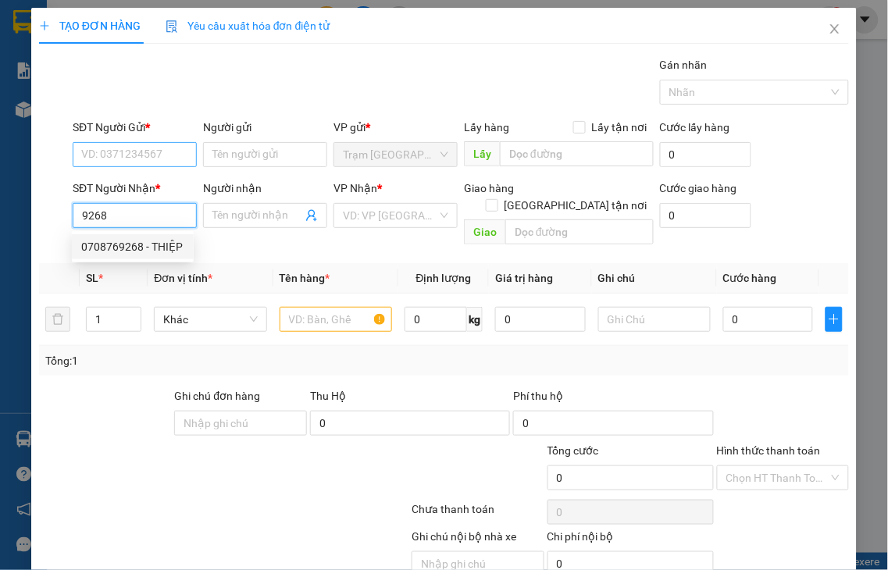
type input "THIỆP"
type input "0708769268"
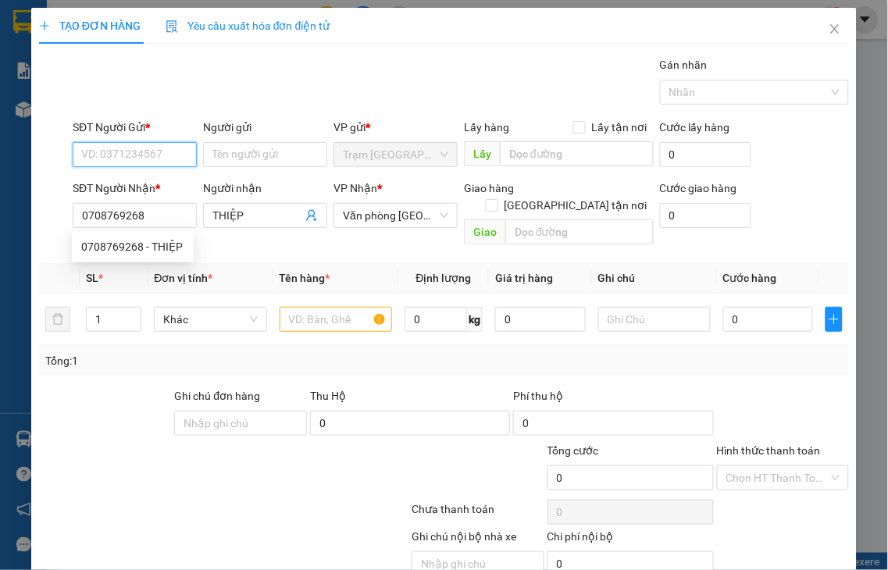
click at [133, 152] on input "SĐT Người Gửi *" at bounding box center [135, 154] width 124 height 25
type input "50.000"
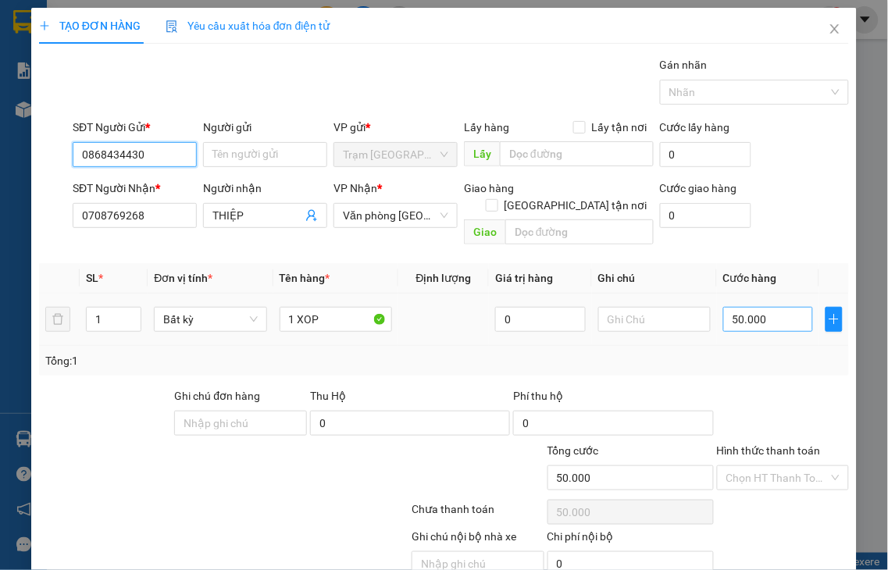
type input "0868434430"
click at [773, 307] on input "50.000" at bounding box center [768, 319] width 90 height 25
type input "4"
type input "40"
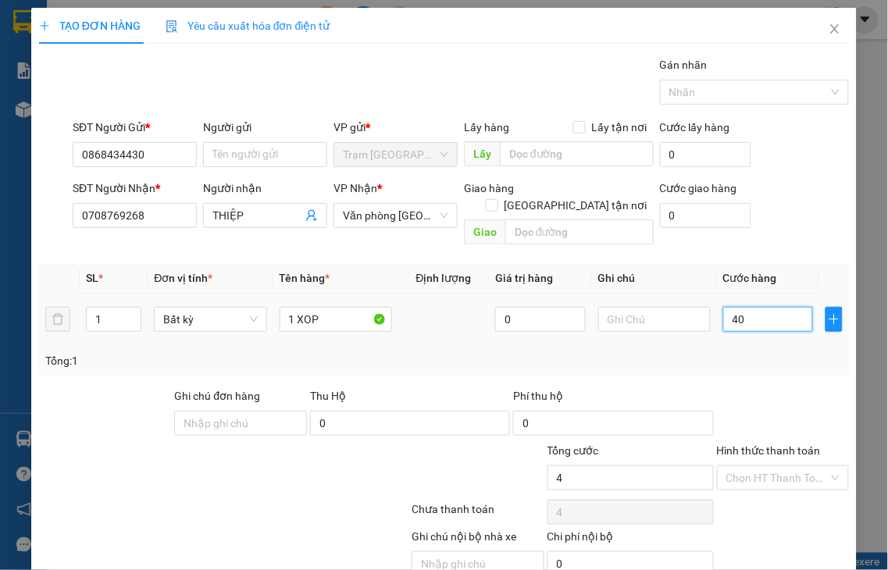
type input "40"
drag, startPoint x: 771, startPoint y: 433, endPoint x: 744, endPoint y: 372, distance: 66.5
click at [770, 444] on label "Hình thức thanh toán" at bounding box center [769, 450] width 104 height 12
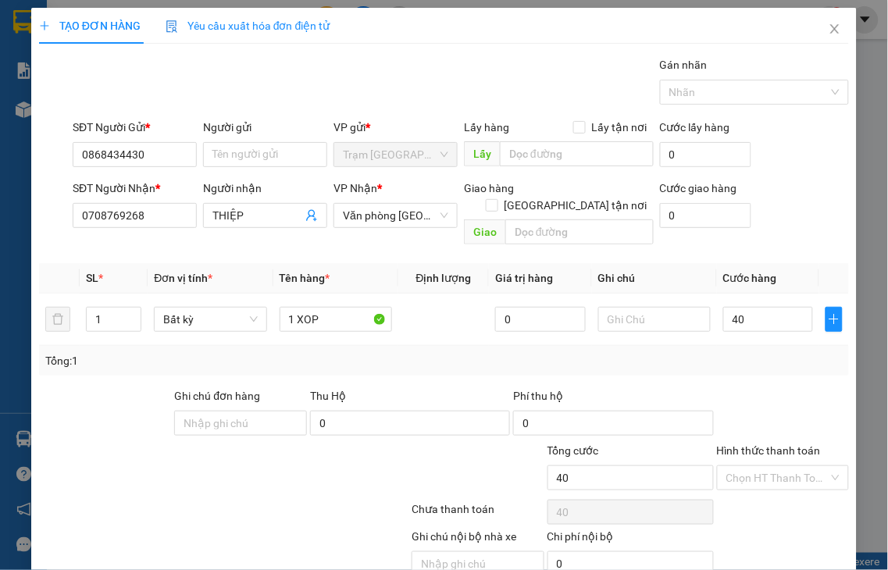
click at [770, 466] on input "Hình thức thanh toán" at bounding box center [777, 477] width 103 height 23
type input "40.000"
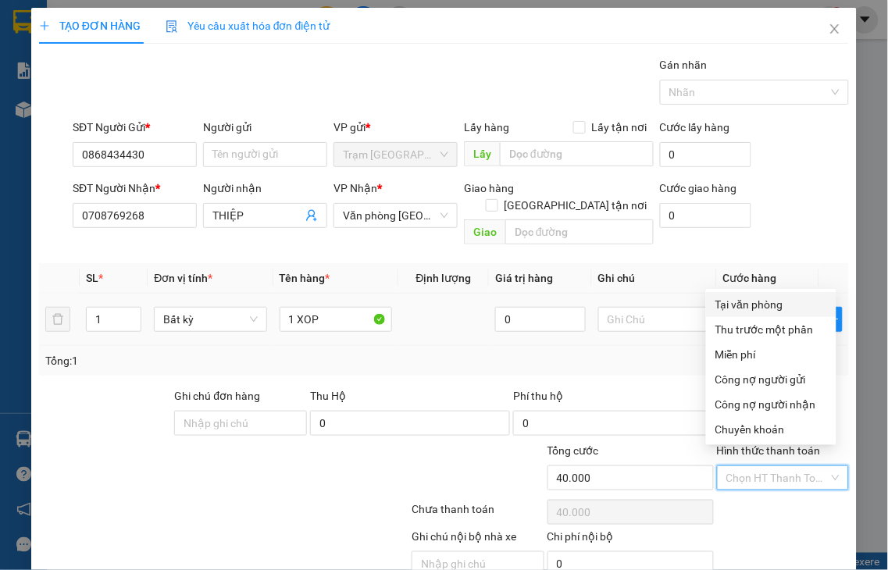
click at [737, 303] on div "Tại văn phòng" at bounding box center [771, 304] width 112 height 17
type input "0"
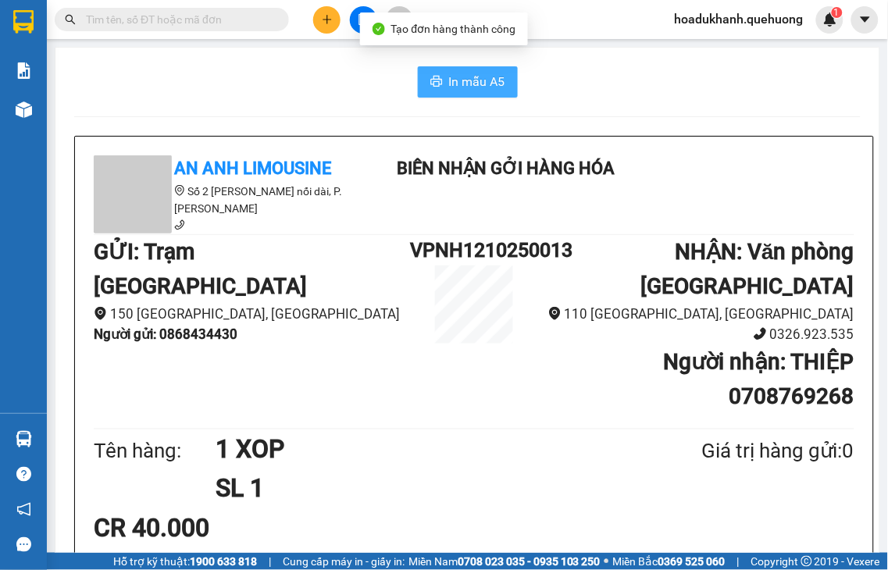
click at [431, 89] on span "printer" at bounding box center [436, 82] width 12 height 15
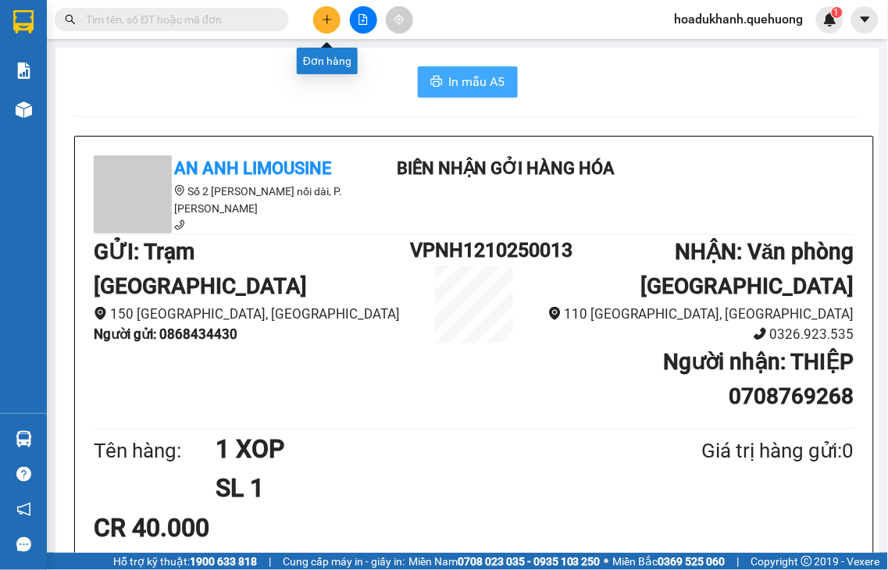
click at [328, 21] on icon "plus" at bounding box center [327, 19] width 11 height 11
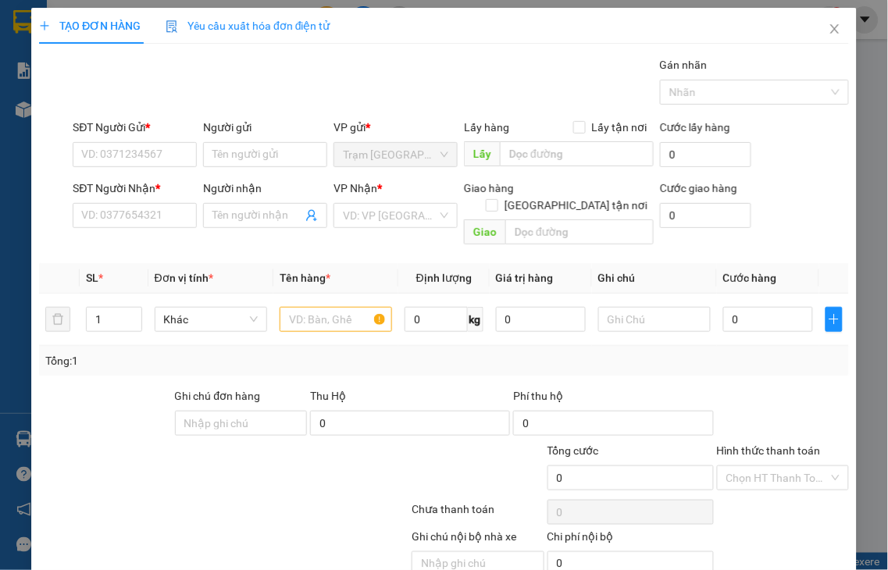
click at [177, 147] on div "TẠO ĐƠN HÀNG Yêu cầu xuất hóa đơn điện tử Transit Pickup Surcharge Ids Transit …" at bounding box center [444, 285] width 888 height 570
click at [173, 152] on input "SĐT Người Gửi *" at bounding box center [135, 154] width 124 height 25
click at [95, 209] on input "SĐT Người Nhận *" at bounding box center [135, 215] width 124 height 25
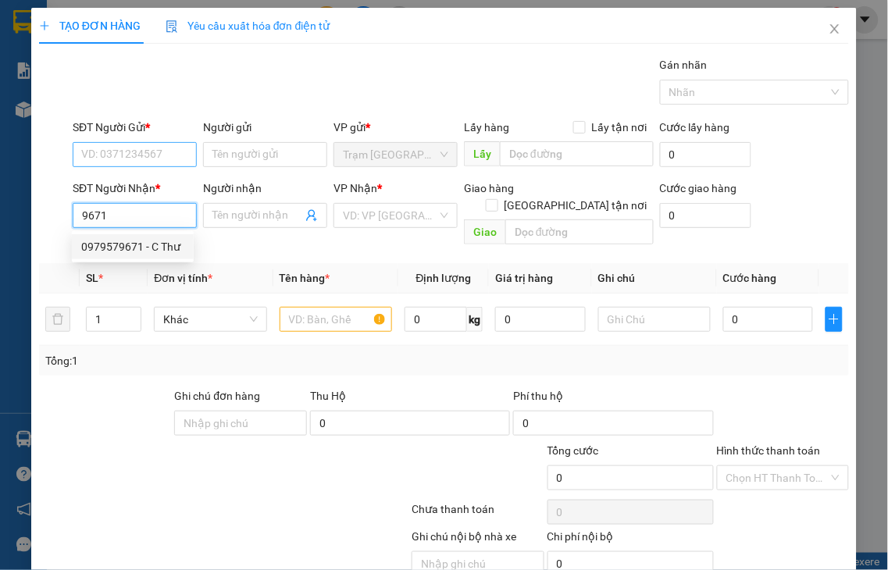
drag, startPoint x: 135, startPoint y: 245, endPoint x: 107, endPoint y: 162, distance: 87.4
click at [134, 245] on div "0979579671 - C Thư" at bounding box center [132, 246] width 103 height 17
type input "0979579671"
type input "C Thư"
type input "0979579671"
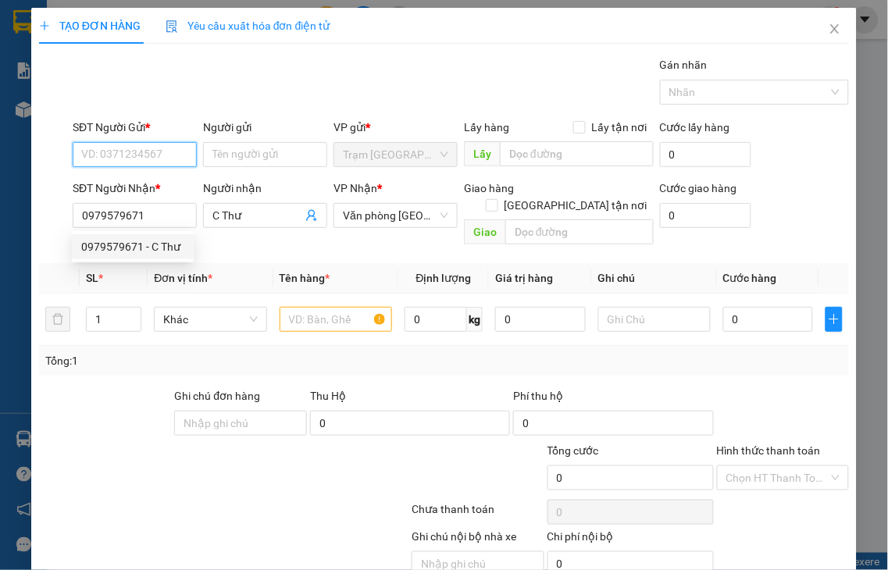
click at [105, 158] on input "SĐT Người Gửi *" at bounding box center [135, 154] width 124 height 25
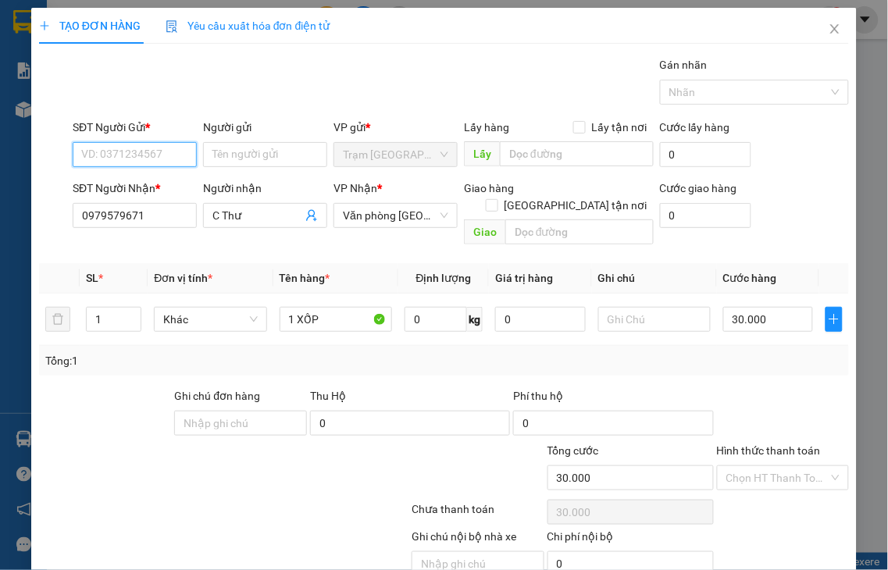
type input "30.000"
click at [105, 158] on input "SĐT Người Gửi *" at bounding box center [135, 154] width 124 height 25
type input "0979579671"
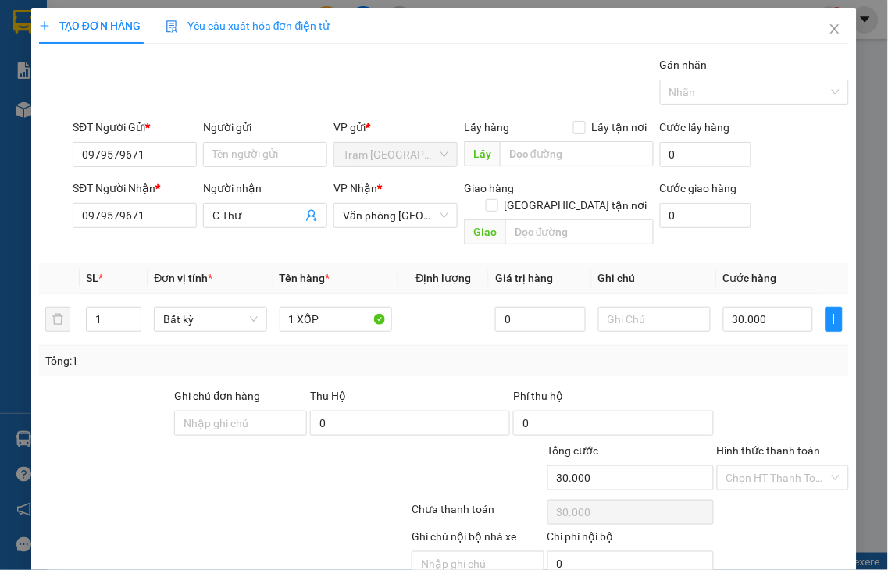
click at [131, 269] on div "SL *" at bounding box center [113, 277] width 55 height 17
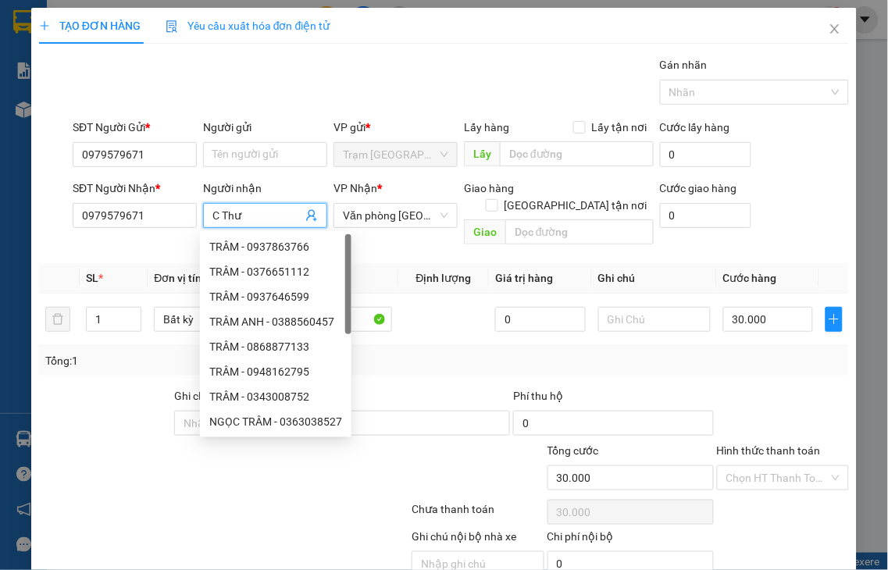
drag, startPoint x: 205, startPoint y: 212, endPoint x: 232, endPoint y: 209, distance: 27.5
click at [208, 212] on span "C Thư" at bounding box center [265, 215] width 124 height 25
drag, startPoint x: 248, startPoint y: 209, endPoint x: 123, endPoint y: 219, distance: 124.6
click at [123, 219] on div "SĐT Người Nhận * 0979579671 Người nhận C Thư VP Nhận * Văn phòng Tân Phú Giao h…" at bounding box center [461, 216] width 783 height 72
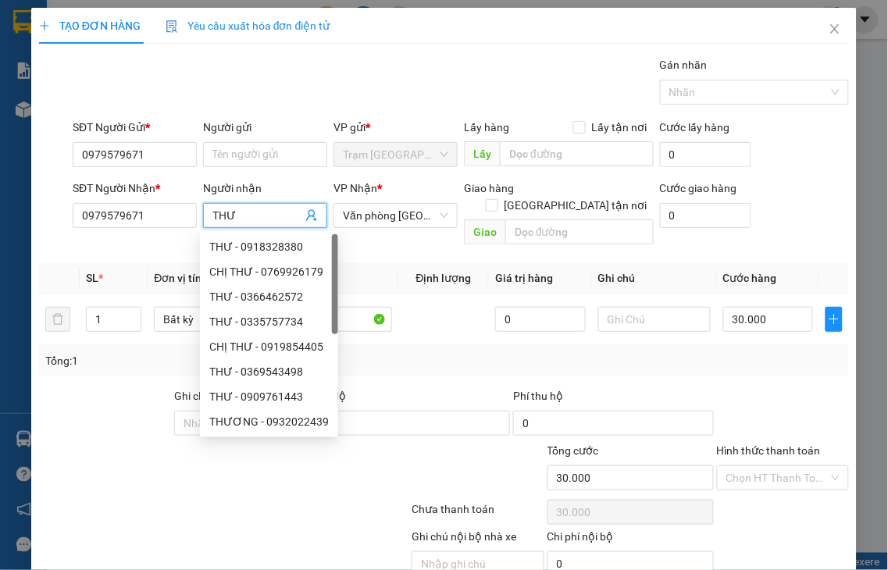
type input "THƯ"
click at [375, 451] on div at bounding box center [343, 469] width 136 height 55
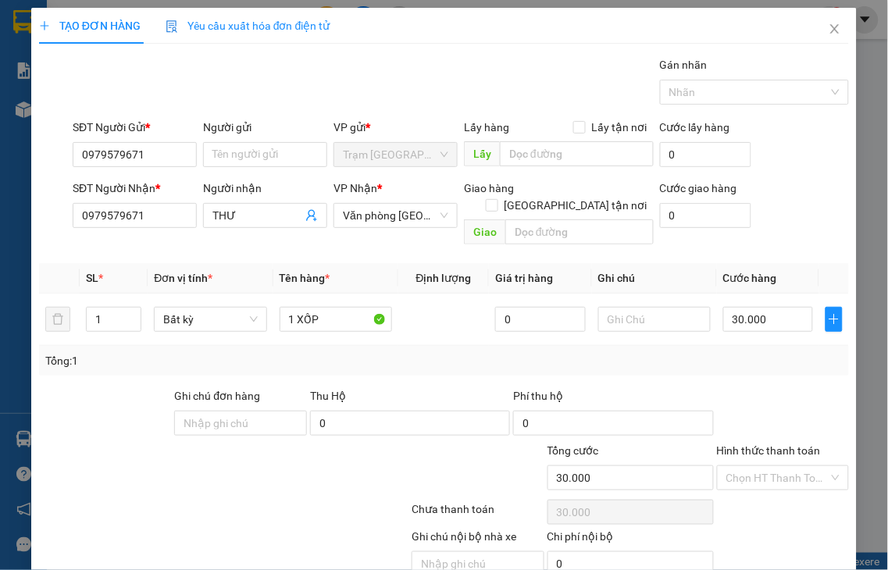
click at [754, 444] on label "Hình thức thanh toán" at bounding box center [769, 450] width 104 height 12
click at [754, 466] on input "Hình thức thanh toán" at bounding box center [777, 477] width 103 height 23
click at [219, 151] on input "Người gửi" at bounding box center [265, 154] width 124 height 25
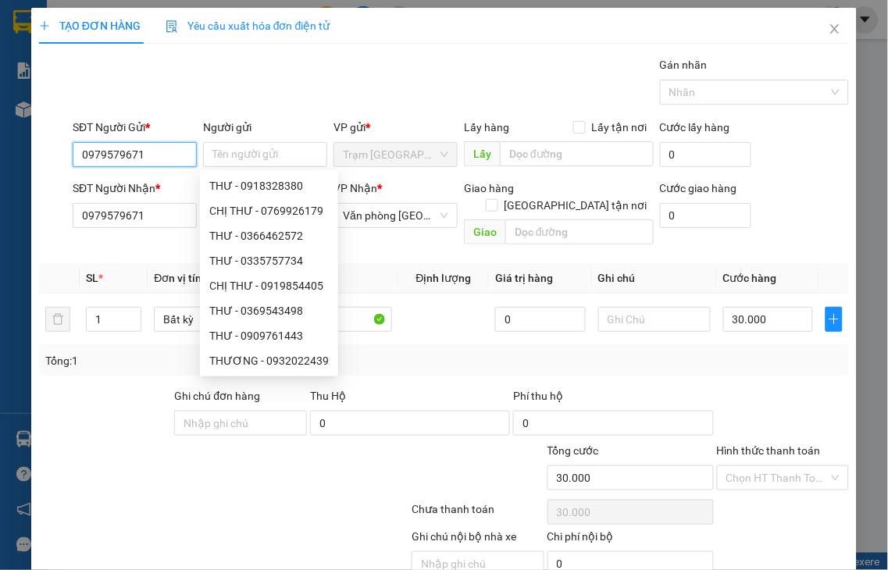
drag, startPoint x: 153, startPoint y: 158, endPoint x: 24, endPoint y: 173, distance: 129.7
click at [24, 173] on div "TẠO ĐƠN HÀNG Yêu cầu xuất hóa đơn điện tử Transit Pickup Surcharge Ids Transit …" at bounding box center [444, 285] width 888 height 570
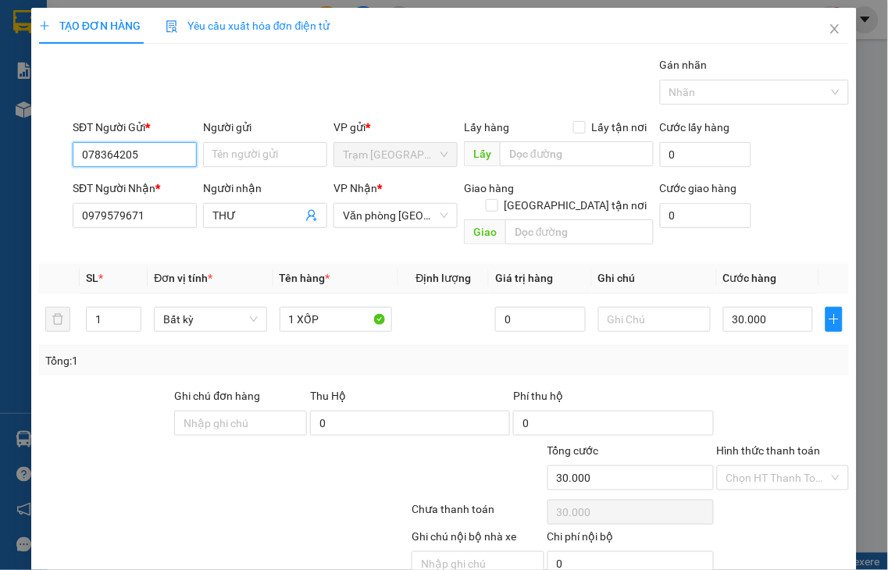
type input "0783642058"
drag, startPoint x: 169, startPoint y: 186, endPoint x: 178, endPoint y: 177, distance: 12.7
click at [169, 186] on div "0783642058 - Bích Trâm" at bounding box center [140, 185] width 119 height 17
type input "[PERSON_NAME]"
click at [751, 444] on label "Hình thức thanh toán" at bounding box center [769, 450] width 104 height 12
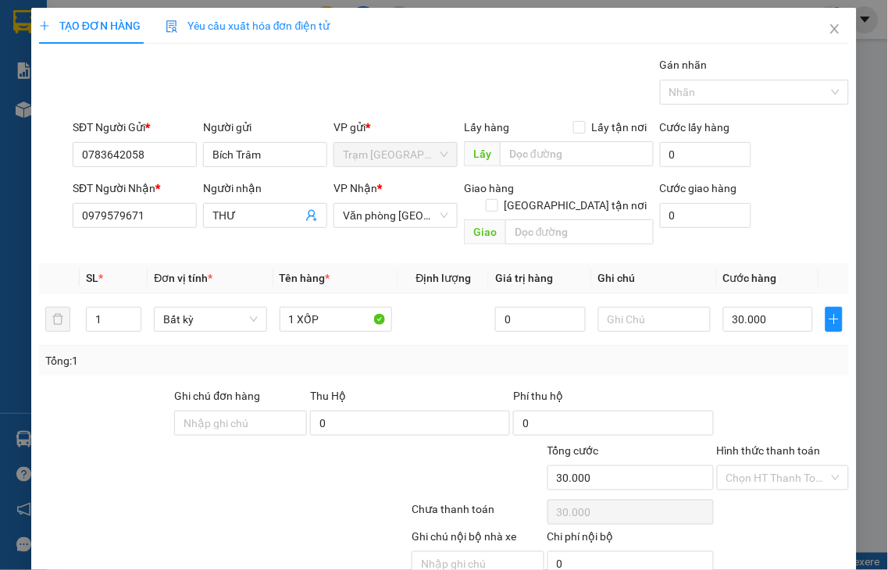
click at [751, 466] on input "Hình thức thanh toán" at bounding box center [777, 477] width 103 height 23
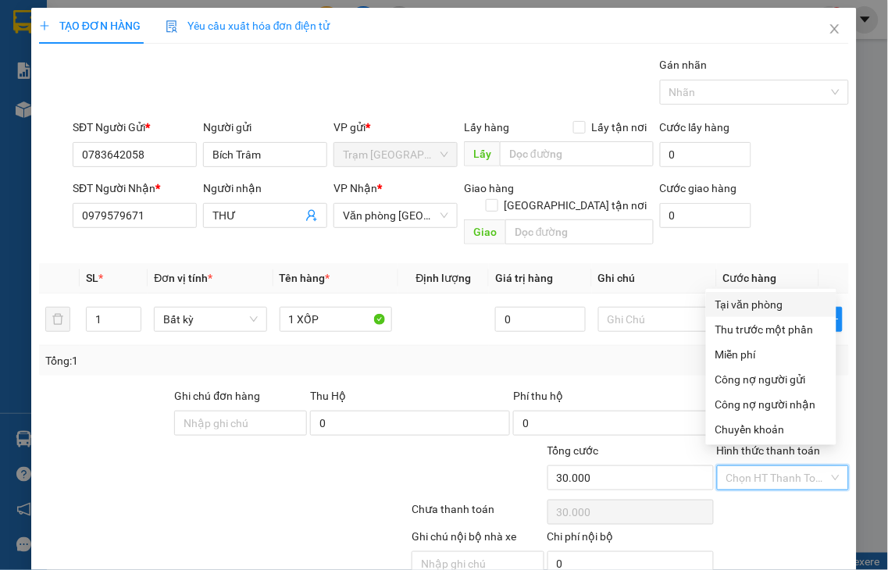
click at [742, 305] on div "Tại văn phòng" at bounding box center [771, 304] width 112 height 17
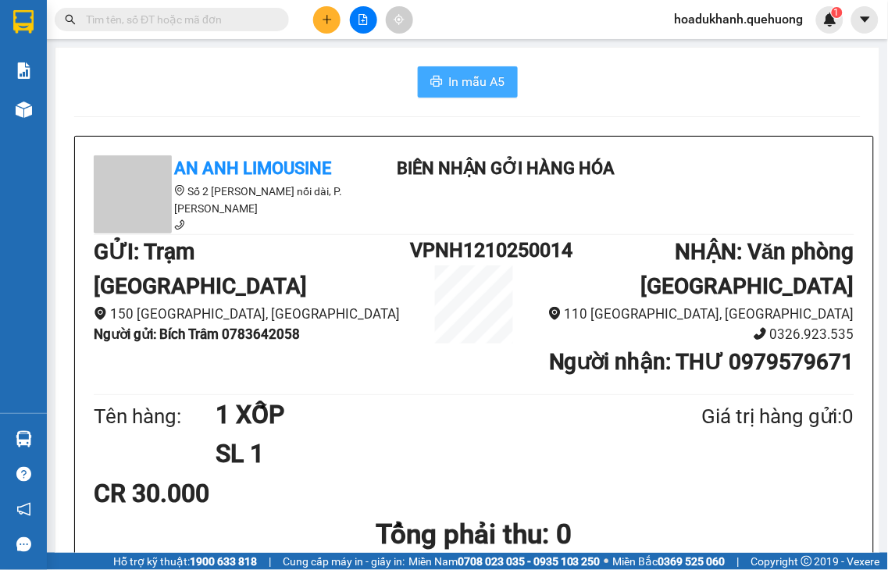
click at [462, 81] on span "In mẫu A5" at bounding box center [477, 82] width 56 height 20
click at [323, 22] on icon "plus" at bounding box center [327, 19] width 11 height 11
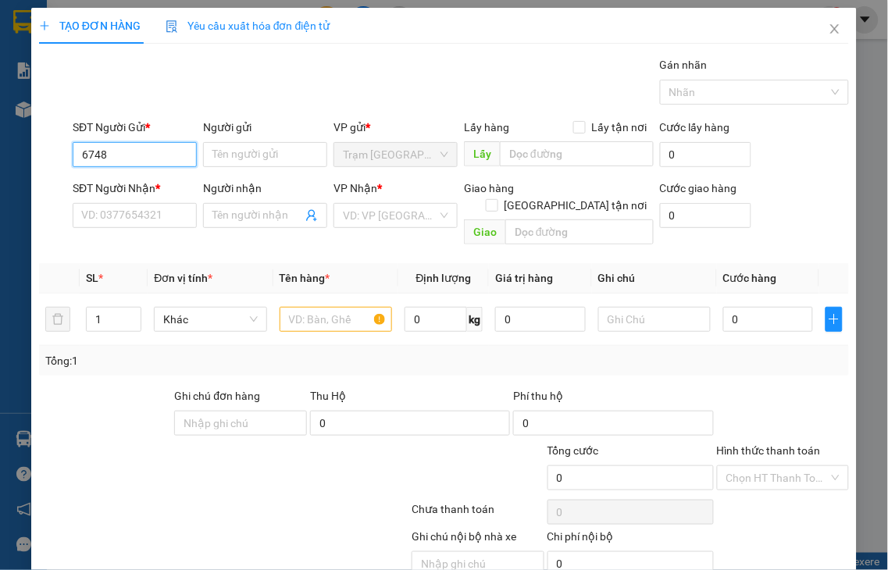
click at [137, 158] on input "6748" at bounding box center [135, 154] width 124 height 25
click at [130, 187] on div "0368926748 - DƯƠNG" at bounding box center [137, 185] width 112 height 17
type input "0368926748"
type input "DƯƠNG"
type input "0776745787"
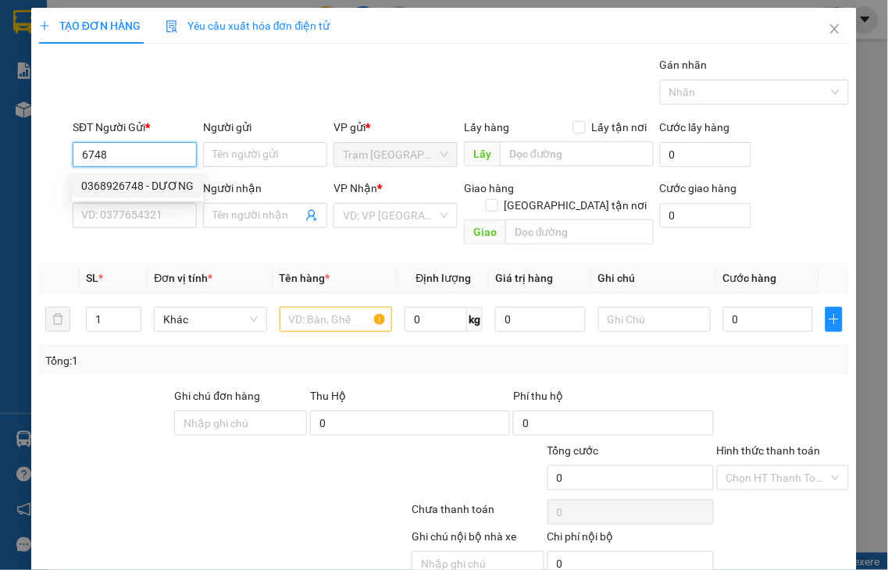
type input "THANH"
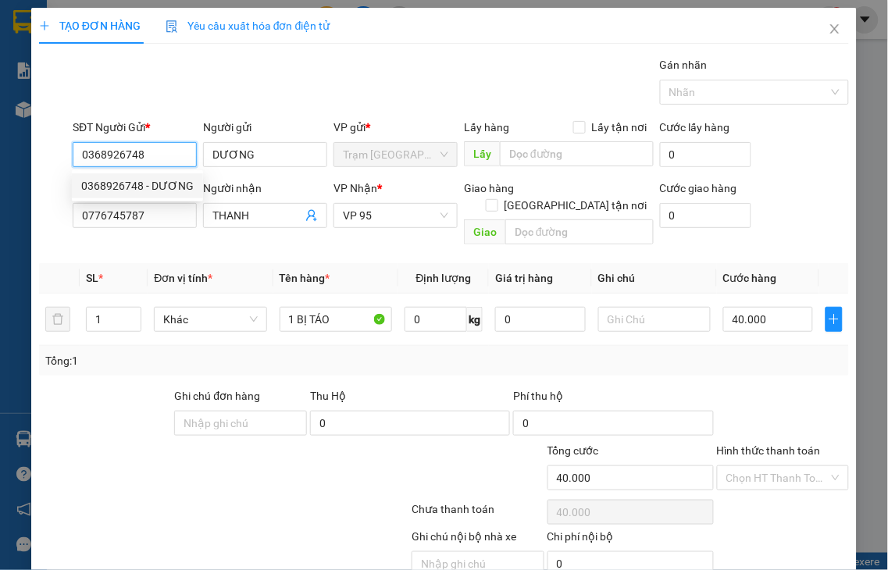
type input "40.000"
type input "0368926748"
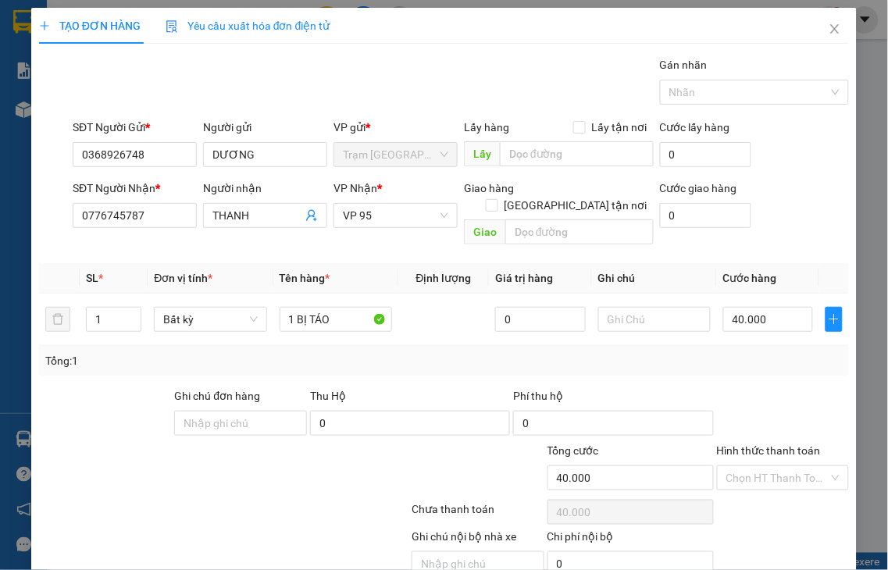
click at [768, 444] on label "Hình thức thanh toán" at bounding box center [769, 450] width 104 height 12
click at [768, 466] on input "Hình thức thanh toán" at bounding box center [777, 477] width 103 height 23
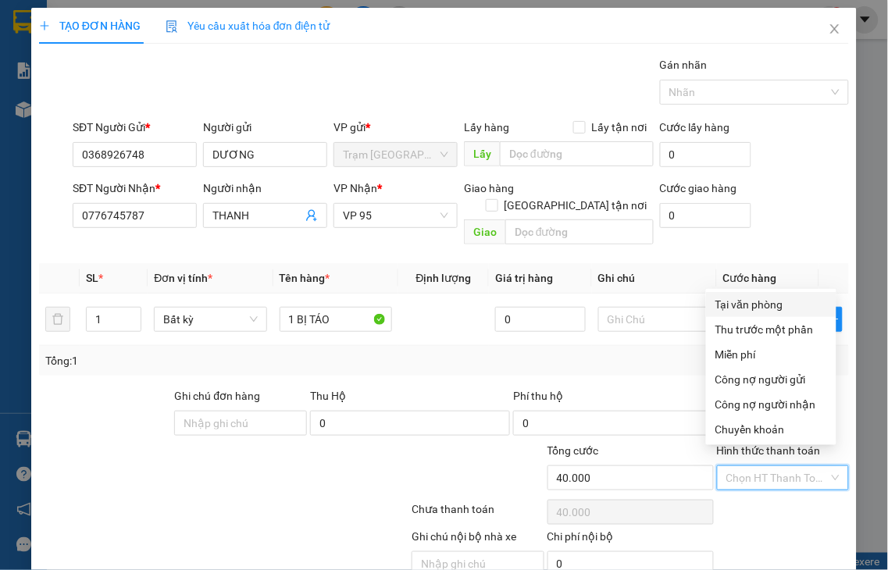
click at [724, 298] on div "Tại văn phòng" at bounding box center [771, 304] width 112 height 17
type input "0"
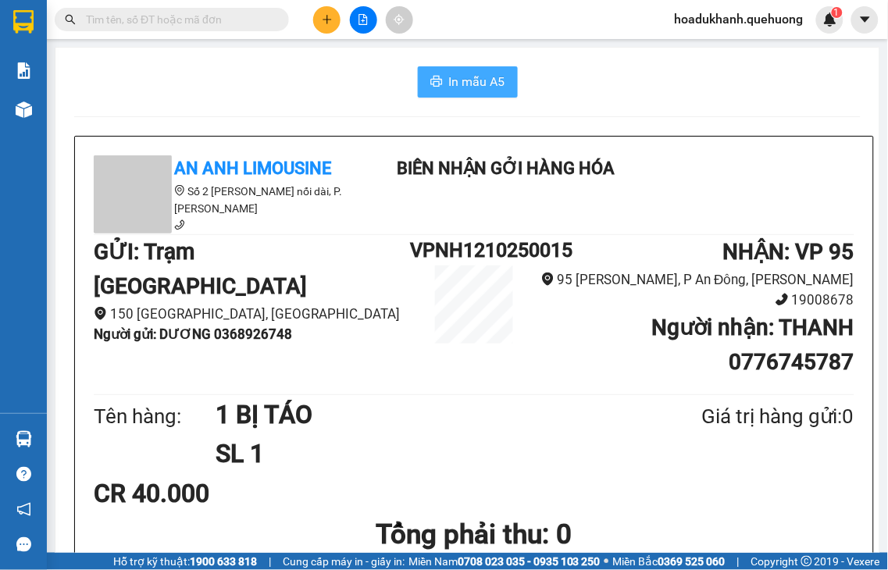
click at [458, 79] on span "In mẫu A5" at bounding box center [477, 82] width 56 height 20
click at [326, 22] on icon "plus" at bounding box center [327, 19] width 11 height 11
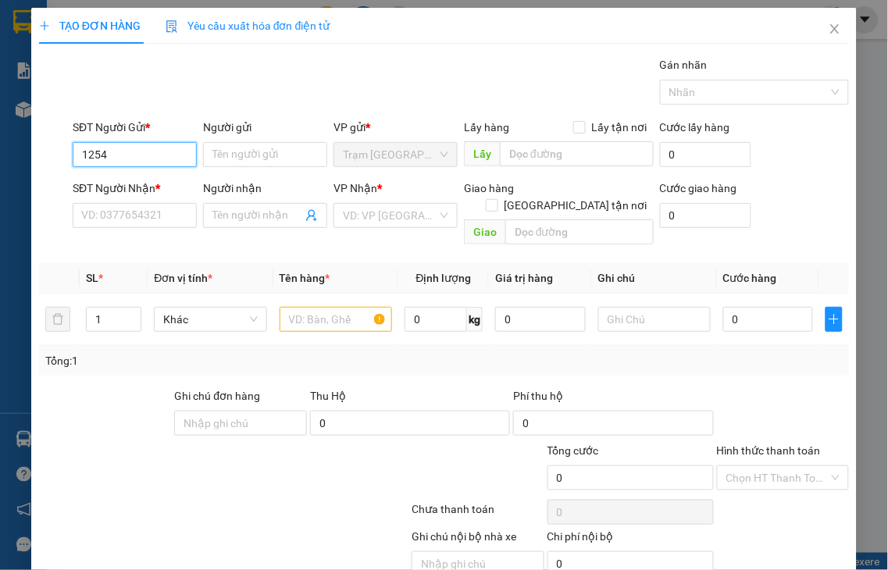
click at [146, 151] on input "1254" at bounding box center [135, 154] width 124 height 25
click at [133, 187] on div "0944881254" at bounding box center [132, 185] width 103 height 17
type input "0944881254"
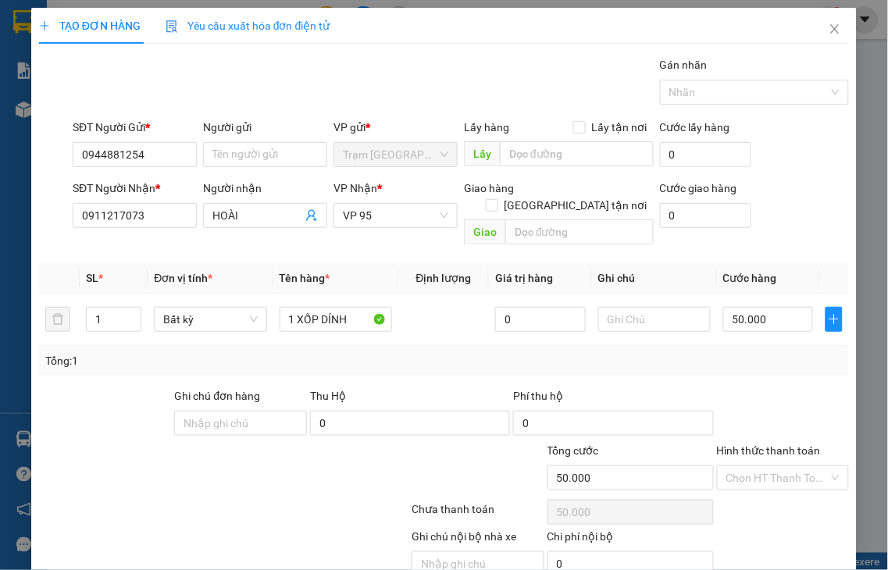
click at [756, 444] on label "Hình thức thanh toán" at bounding box center [769, 450] width 104 height 12
click at [756, 466] on input "Hình thức thanh toán" at bounding box center [777, 477] width 103 height 23
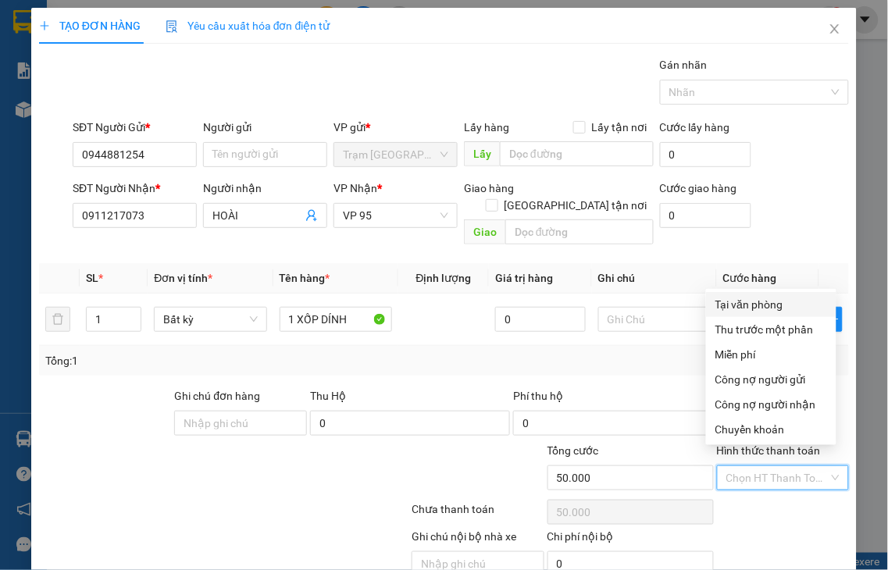
click at [748, 306] on div "Tại văn phòng" at bounding box center [771, 304] width 112 height 17
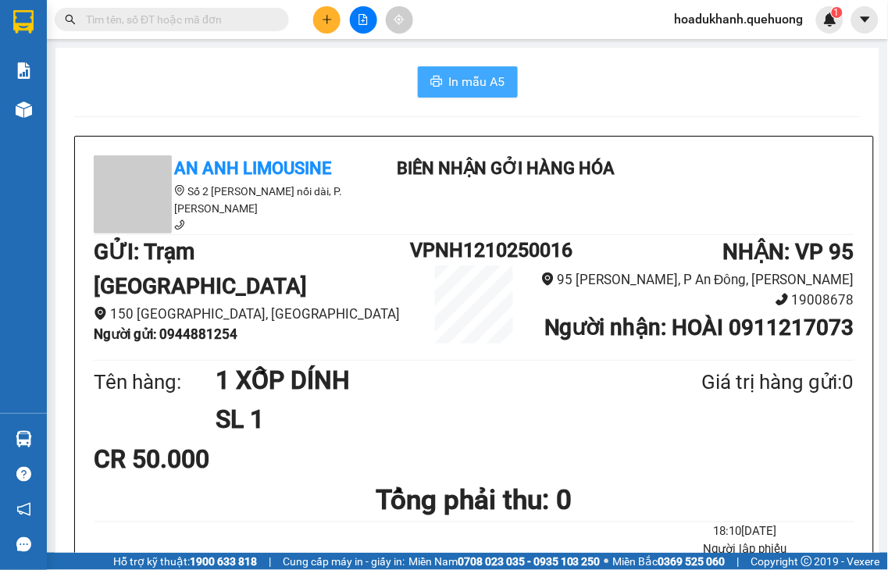
click at [472, 88] on span "In mẫu A5" at bounding box center [477, 82] width 56 height 20
click at [326, 10] on button at bounding box center [326, 19] width 27 height 27
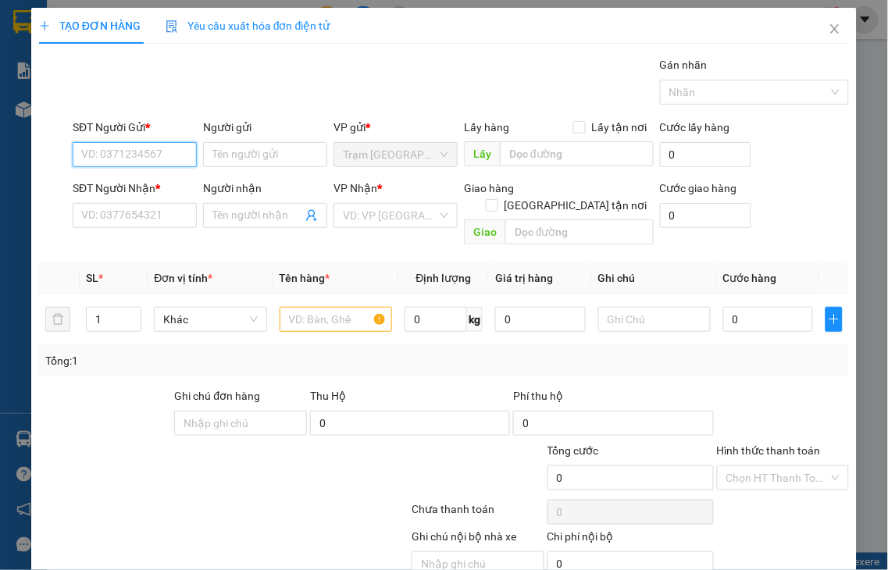
click at [137, 152] on input "SĐT Người Gửi *" at bounding box center [135, 154] width 124 height 25
click at [134, 149] on input "3672" at bounding box center [135, 154] width 124 height 25
click at [129, 190] on div "0944363672 - ÚT" at bounding box center [132, 185] width 103 height 17
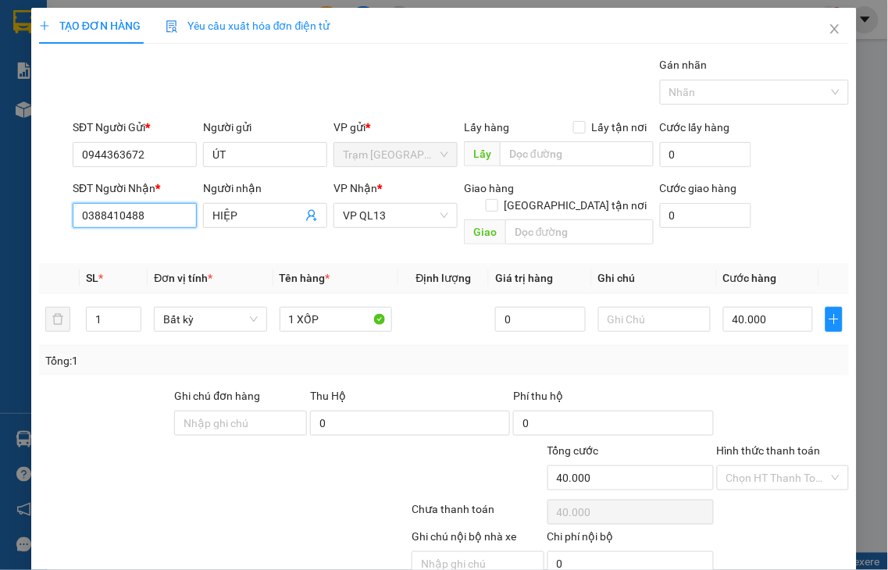
drag, startPoint x: 146, startPoint y: 211, endPoint x: 41, endPoint y: 214, distance: 104.7
click at [45, 214] on div "SĐT Người Nhận * 0388410488 0388410488 Người nhận HIỆP VP Nhận * VP QL13 Giao h…" at bounding box center [443, 216] width 813 height 72
click at [97, 250] on div "0974814305 - MAI" at bounding box center [132, 246] width 103 height 17
drag, startPoint x: 160, startPoint y: 216, endPoint x: 50, endPoint y: 215, distance: 110.1
click at [51, 215] on div "SĐT Người Nhận * 0974814305 Người nhận MAI VP Nhận * VP QL13 Giao hàng Giao tận…" at bounding box center [443, 216] width 813 height 72
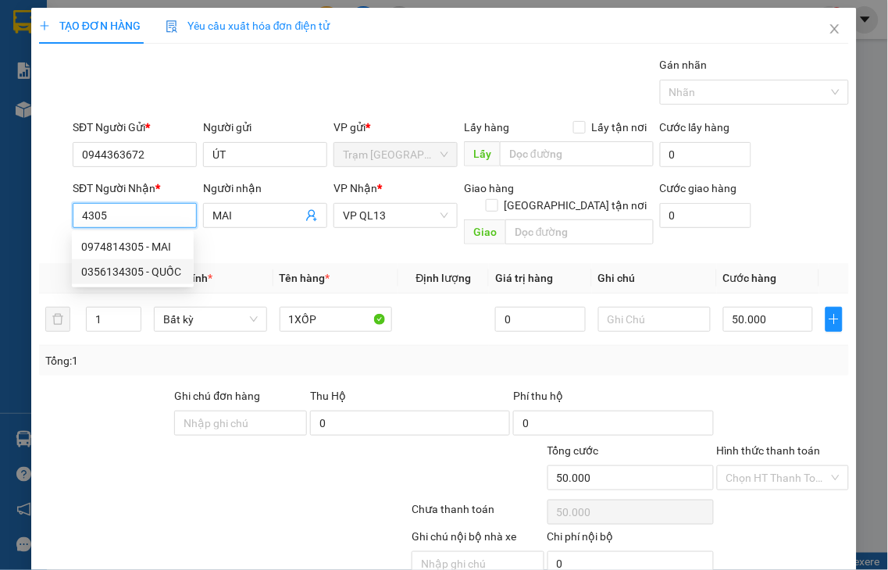
click at [99, 273] on div "0356134305 - QUỐC" at bounding box center [132, 271] width 103 height 17
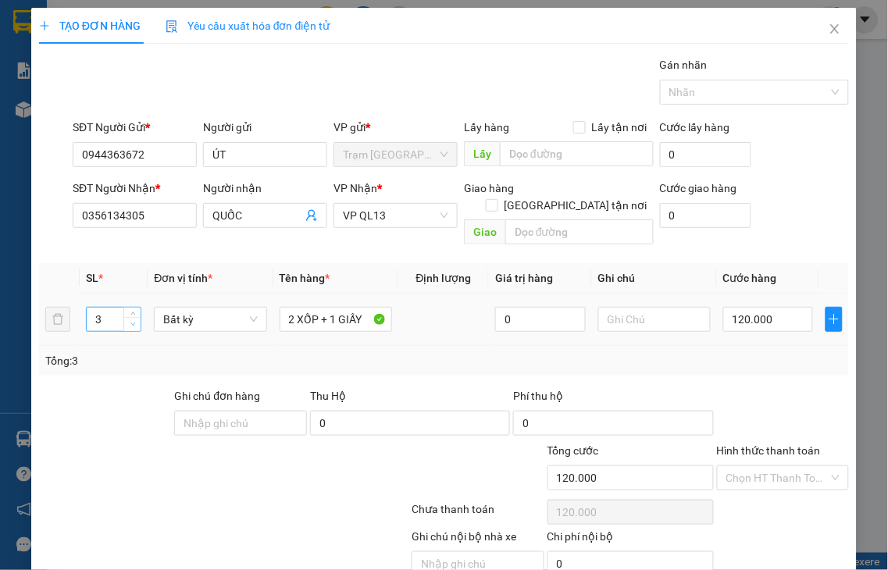
click at [130, 322] on icon "down" at bounding box center [132, 324] width 5 height 5
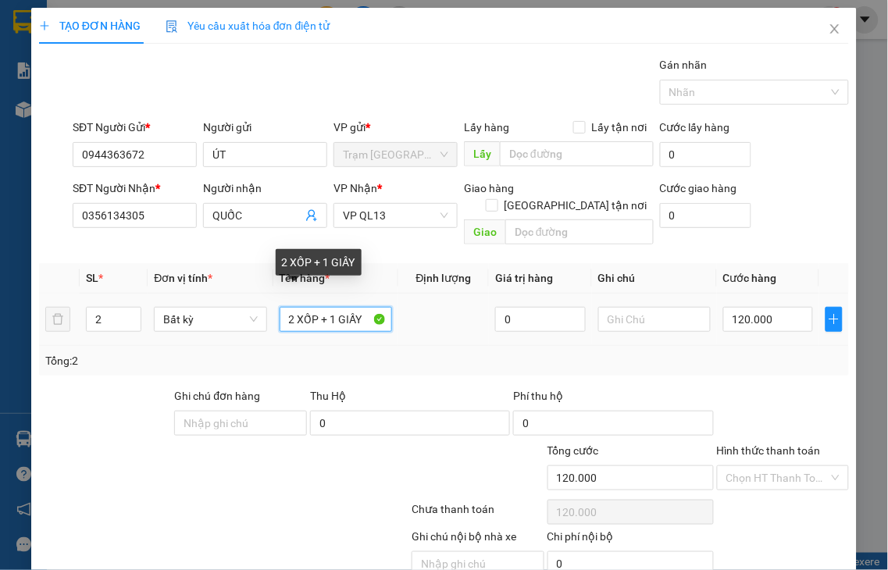
drag, startPoint x: 219, startPoint y: 307, endPoint x: 151, endPoint y: 319, distance: 69.7
click at [157, 319] on tr "2 Bất kỳ 2 XỐP + 1 GIẤY 0 120.000" at bounding box center [444, 320] width 810 height 52
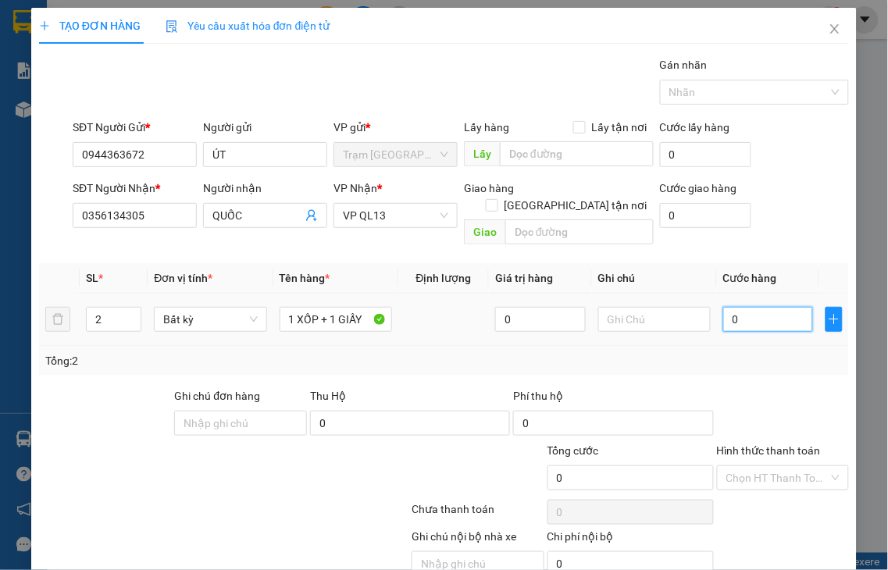
click at [774, 307] on input "0" at bounding box center [768, 319] width 90 height 25
click at [743, 444] on label "Hình thức thanh toán" at bounding box center [769, 450] width 104 height 12
click at [743, 466] on input "Hình thức thanh toán" at bounding box center [777, 477] width 103 height 23
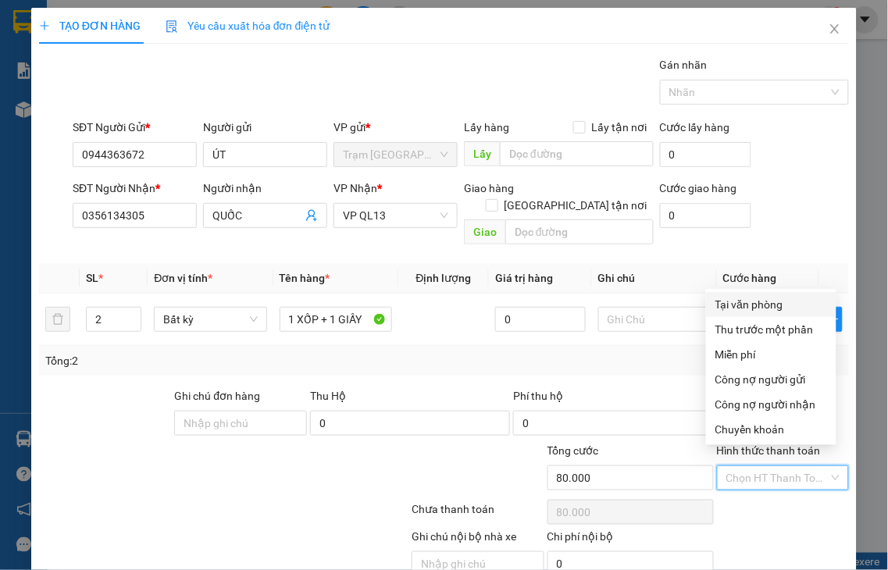
click at [728, 308] on div "Tại văn phòng" at bounding box center [771, 304] width 112 height 17
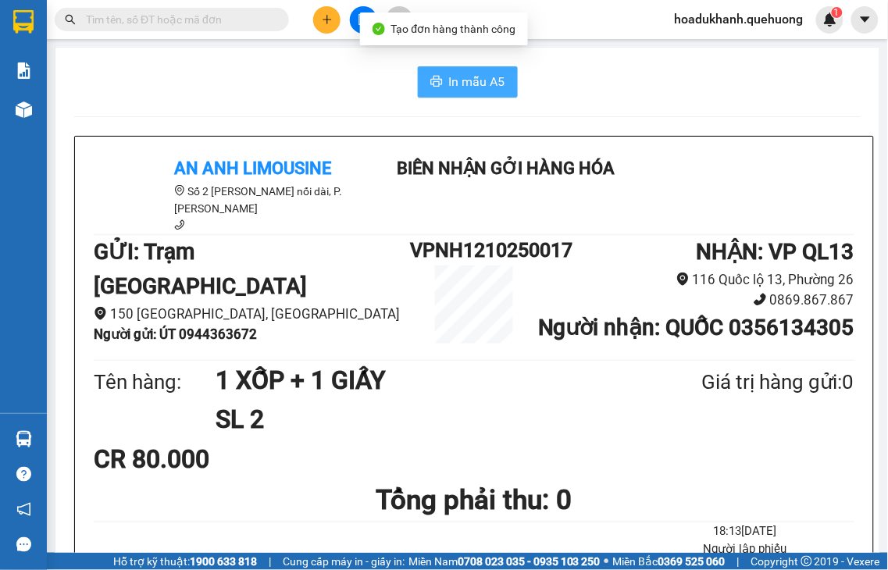
click at [422, 80] on button "In mẫu A5" at bounding box center [468, 81] width 100 height 31
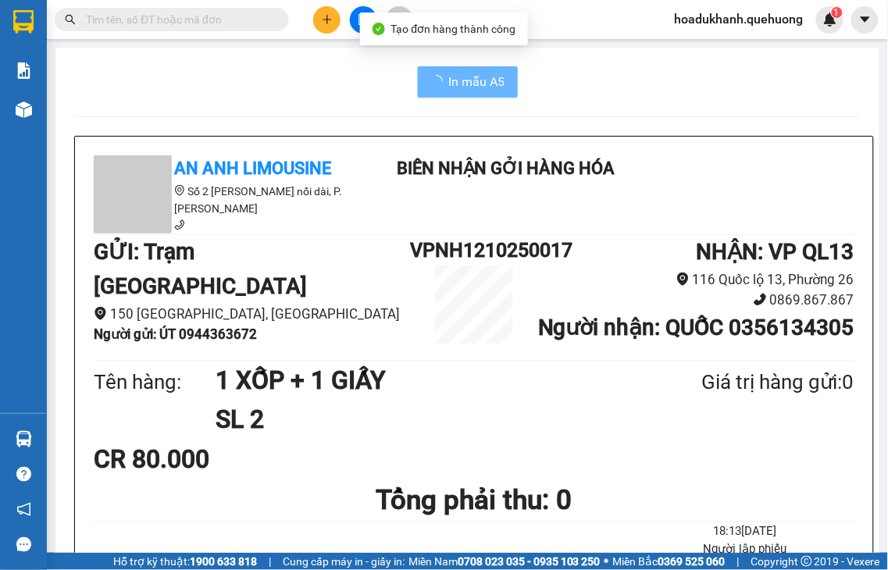
click at [328, 22] on icon "plus" at bounding box center [327, 19] width 11 height 11
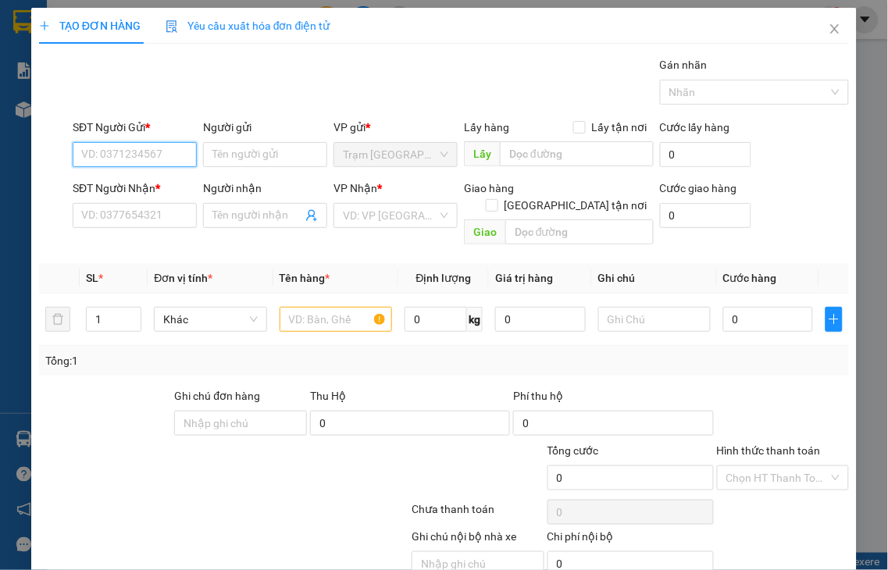
click at [127, 150] on input "SĐT Người Gửi *" at bounding box center [135, 154] width 124 height 25
click at [121, 156] on input "2621" at bounding box center [135, 154] width 124 height 25
click at [118, 185] on div "0981742621 - NHI" at bounding box center [132, 185] width 103 height 17
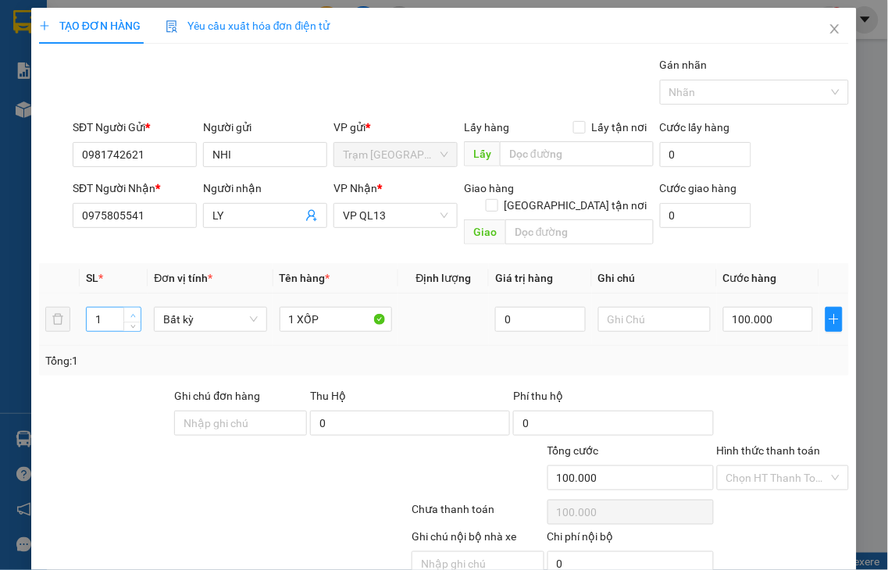
click at [134, 313] on icon "up" at bounding box center [132, 315] width 5 height 5
drag, startPoint x: 292, startPoint y: 298, endPoint x: 406, endPoint y: 287, distance: 114.5
click at [401, 297] on tr "2 Bất kỳ 1 XỐP 0 100.000" at bounding box center [444, 320] width 810 height 52
click at [744, 307] on input "0" at bounding box center [768, 319] width 90 height 25
click at [758, 444] on label "Hình thức thanh toán" at bounding box center [769, 450] width 104 height 12
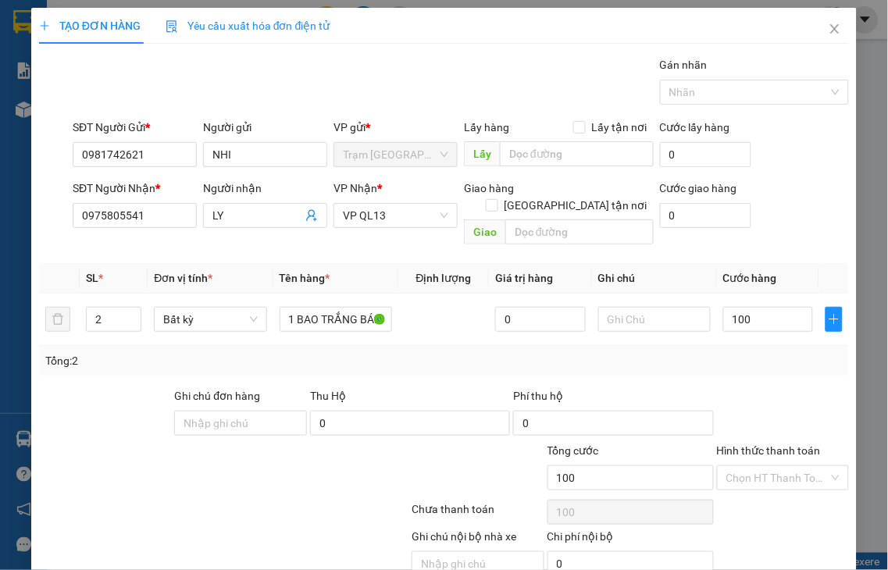
click at [758, 466] on input "Hình thức thanh toán" at bounding box center [777, 477] width 103 height 23
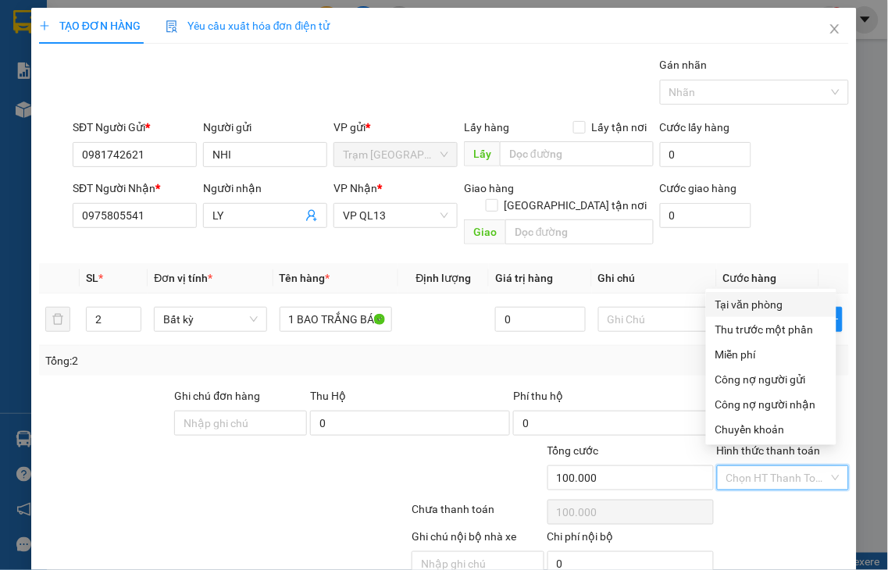
click at [746, 302] on div "Tại văn phòng" at bounding box center [771, 304] width 112 height 17
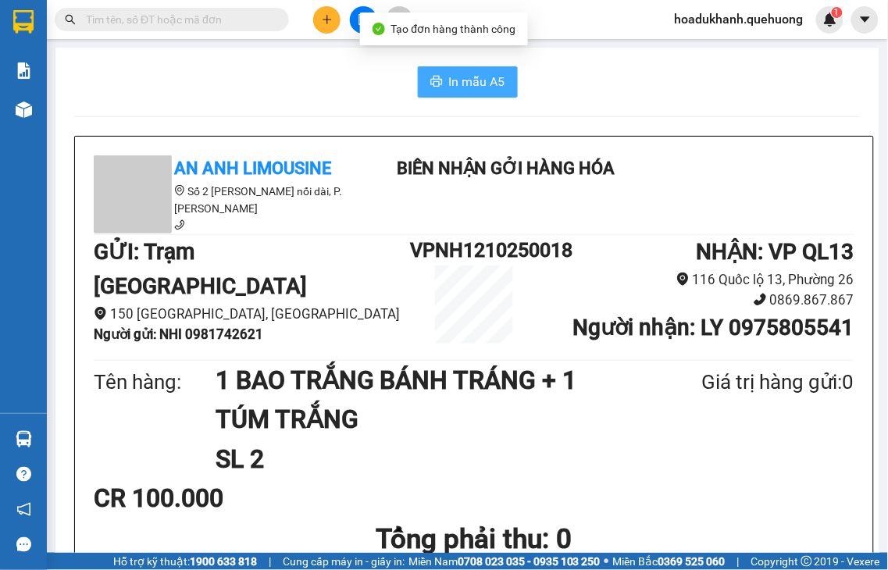
click at [484, 86] on span "In mẫu A5" at bounding box center [477, 82] width 56 height 20
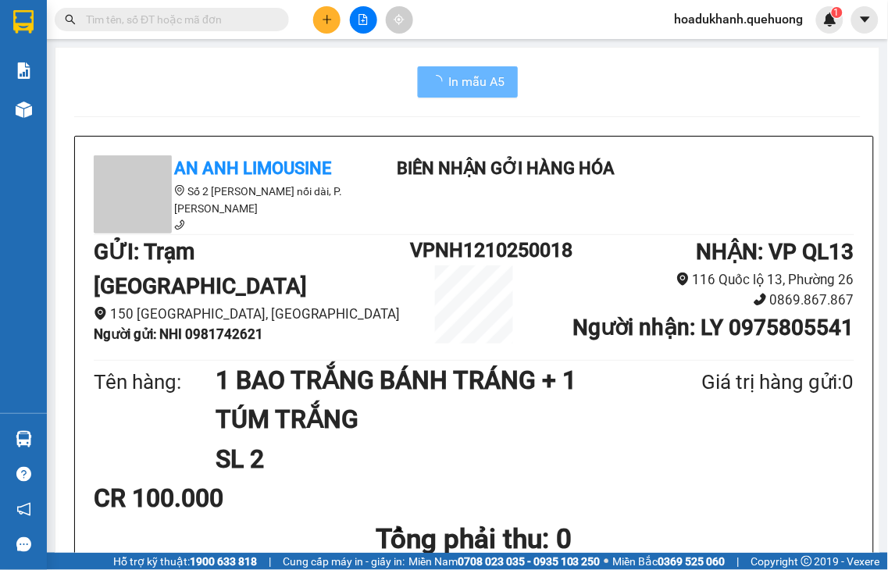
click at [326, 20] on icon "plus" at bounding box center [327, 19] width 11 height 11
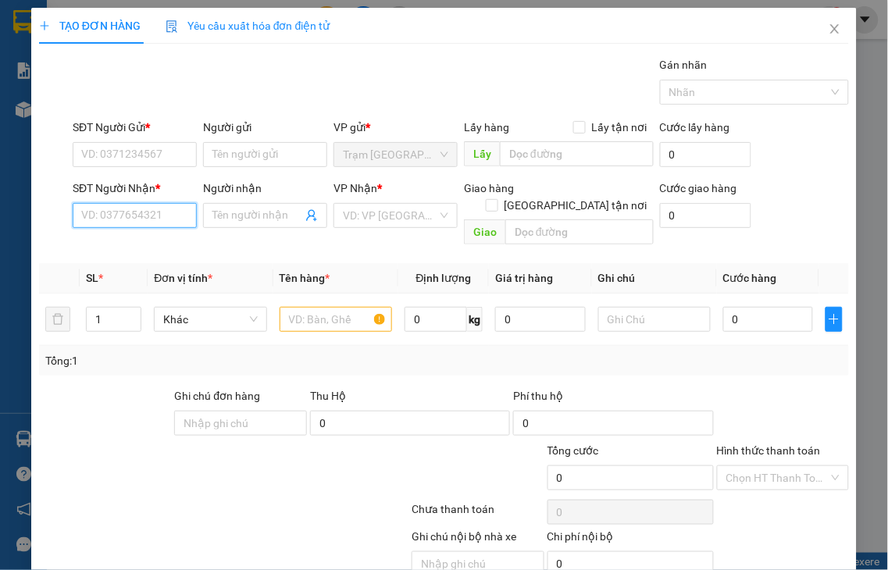
click at [146, 215] on input "SĐT Người Nhận *" at bounding box center [135, 215] width 124 height 25
click at [146, 215] on input "3584" at bounding box center [135, 215] width 124 height 25
drag, startPoint x: 144, startPoint y: 252, endPoint x: 138, endPoint y: 189, distance: 63.6
click at [144, 250] on div "0909713584 - TÈO GÔ" at bounding box center [135, 246] width 109 height 17
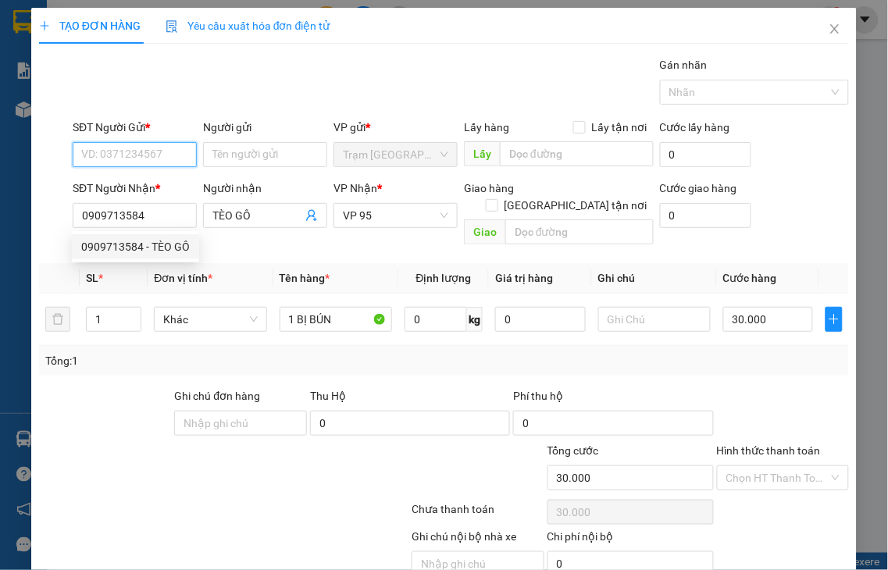
click at [129, 148] on input "SĐT Người Gửi *" at bounding box center [135, 154] width 124 height 25
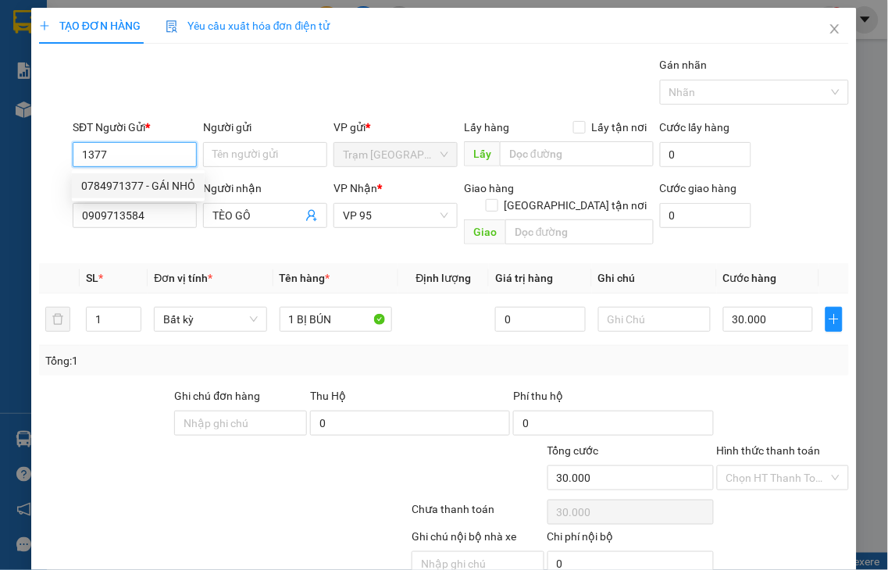
click at [148, 187] on div "0784971377 - GÁI NHỎ" at bounding box center [138, 185] width 114 height 17
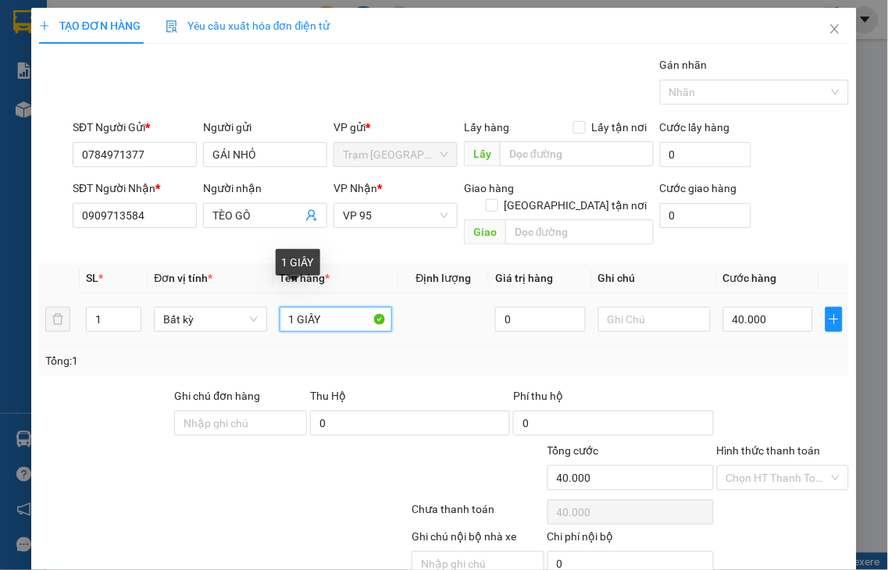
drag, startPoint x: 293, startPoint y: 298, endPoint x: 397, endPoint y: 287, distance: 104.4
click at [397, 294] on tr "1 Bất kỳ 1 GIẤY 0 40.000" at bounding box center [444, 320] width 810 height 52
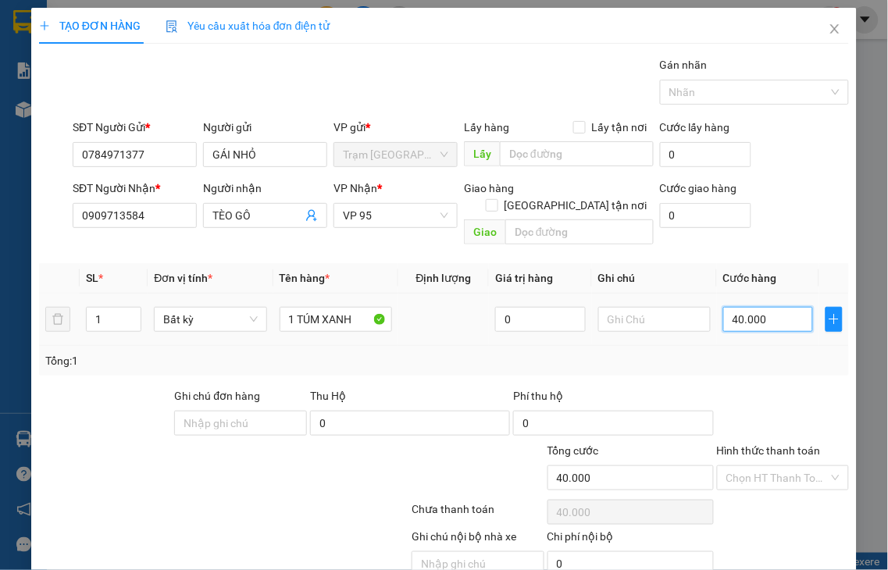
click at [758, 307] on input "40.000" at bounding box center [768, 319] width 90 height 25
click at [783, 444] on label "Hình thức thanh toán" at bounding box center [769, 450] width 104 height 12
click at [783, 466] on input "Hình thức thanh toán" at bounding box center [777, 477] width 103 height 23
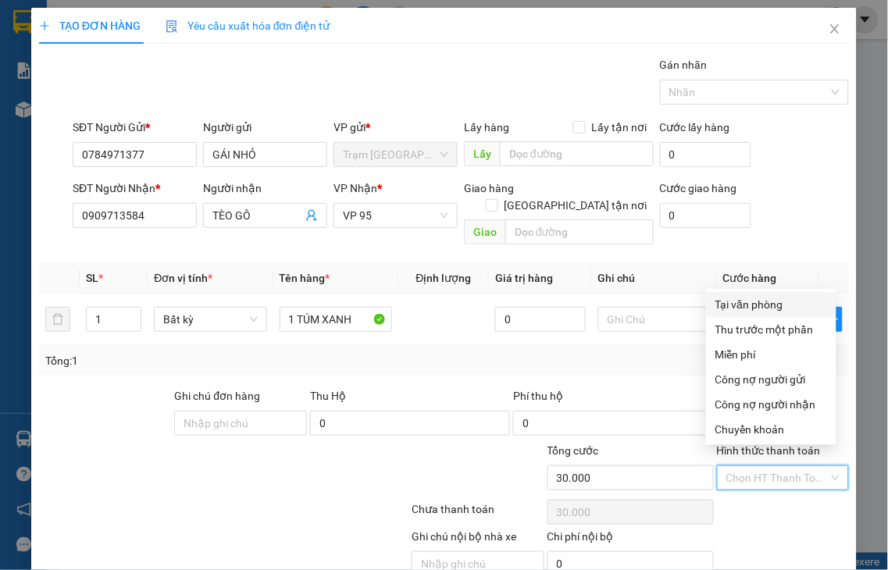
click at [731, 310] on div "Tại văn phòng" at bounding box center [771, 304] width 112 height 17
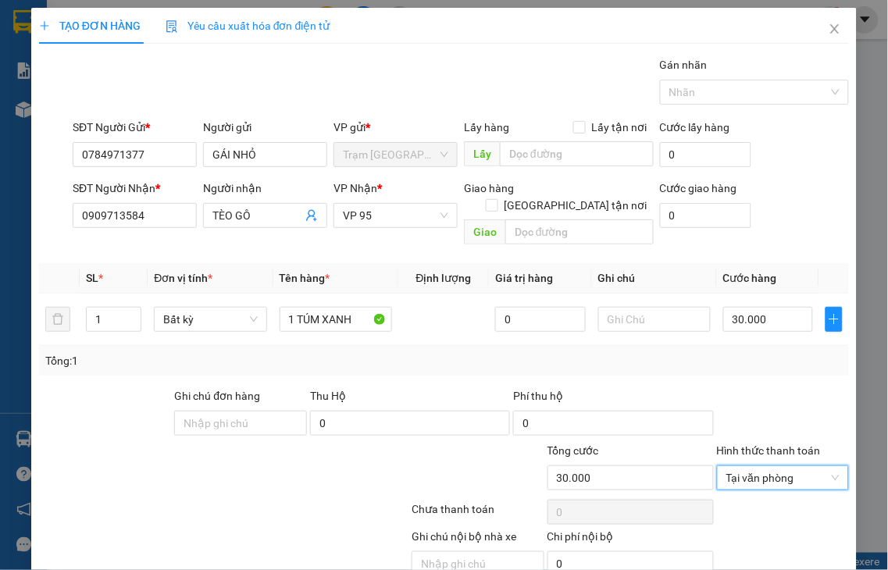
drag, startPoint x: 781, startPoint y: 521, endPoint x: 670, endPoint y: 308, distance: 239.6
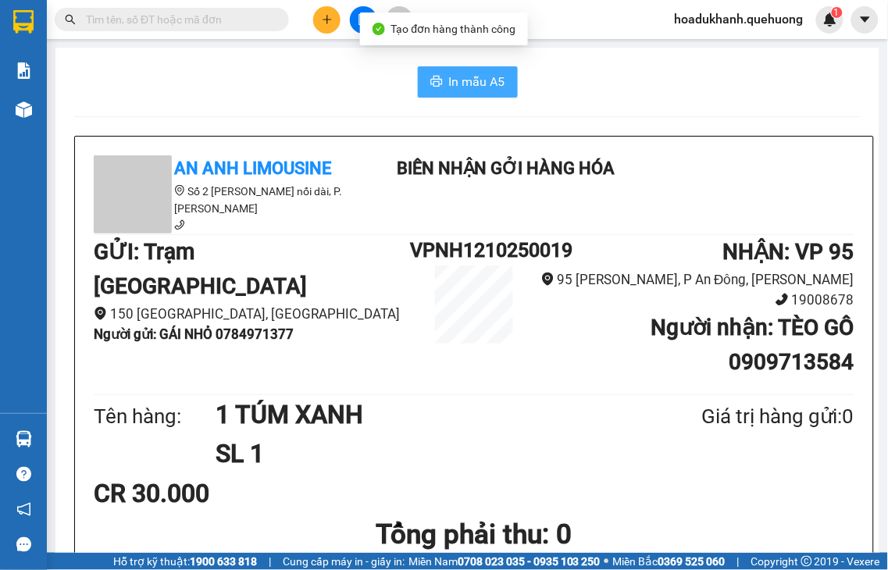
click at [459, 84] on span "In mẫu A5" at bounding box center [477, 82] width 56 height 20
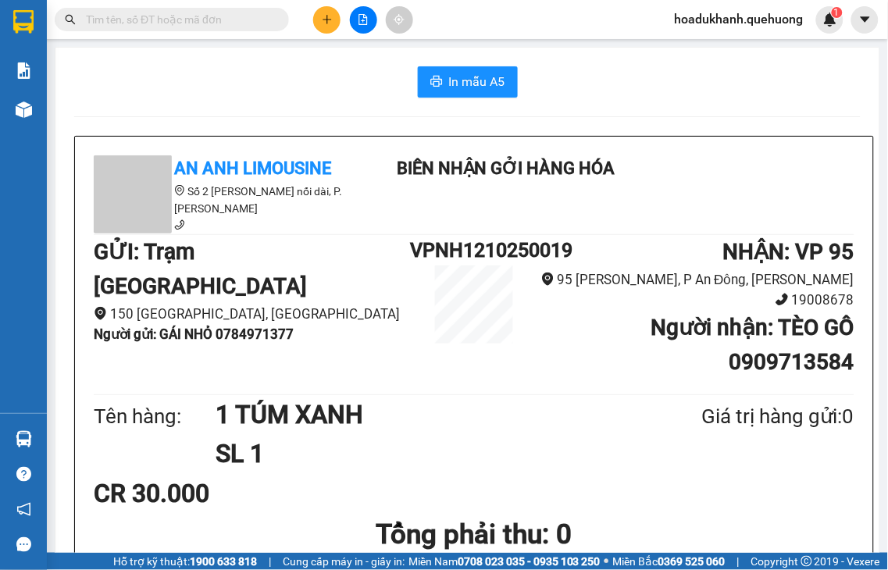
click at [323, 20] on icon "plus" at bounding box center [327, 19] width 11 height 11
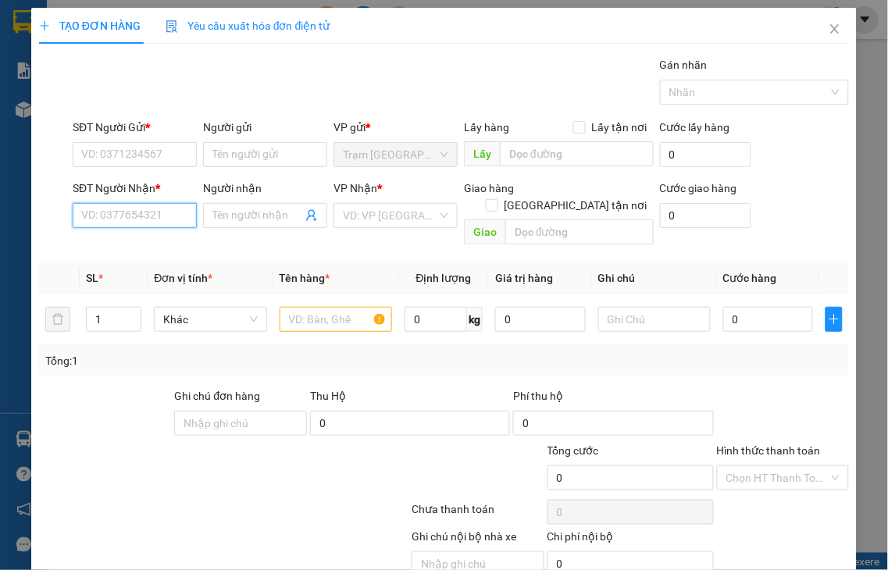
click at [139, 208] on input "SĐT Người Nhận *" at bounding box center [135, 215] width 124 height 25
click at [147, 220] on input "6307" at bounding box center [135, 215] width 124 height 25
drag, startPoint x: 145, startPoint y: 241, endPoint x: 96, endPoint y: 156, distance: 97.7
click at [144, 241] on div "0369306307 - CÔNG" at bounding box center [132, 246] width 103 height 17
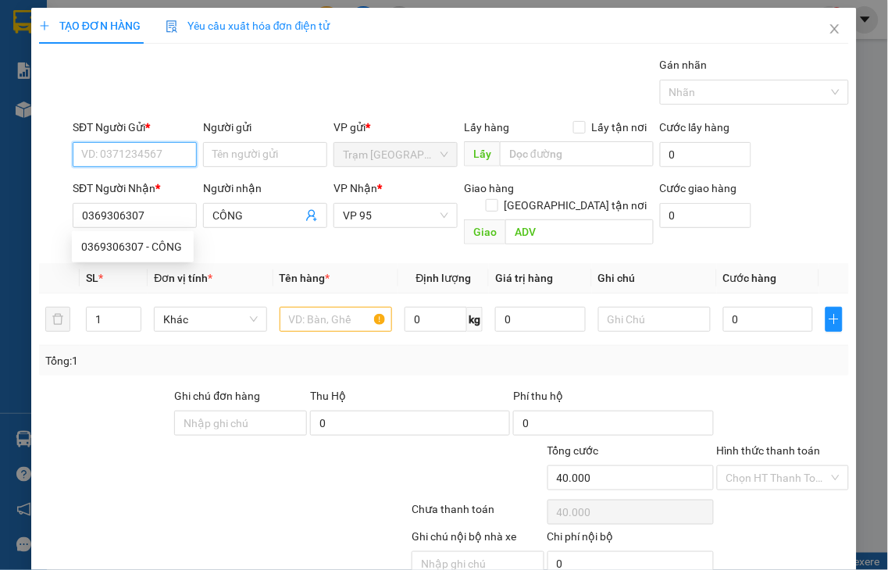
click at [96, 149] on input "SĐT Người Gửi *" at bounding box center [135, 154] width 124 height 25
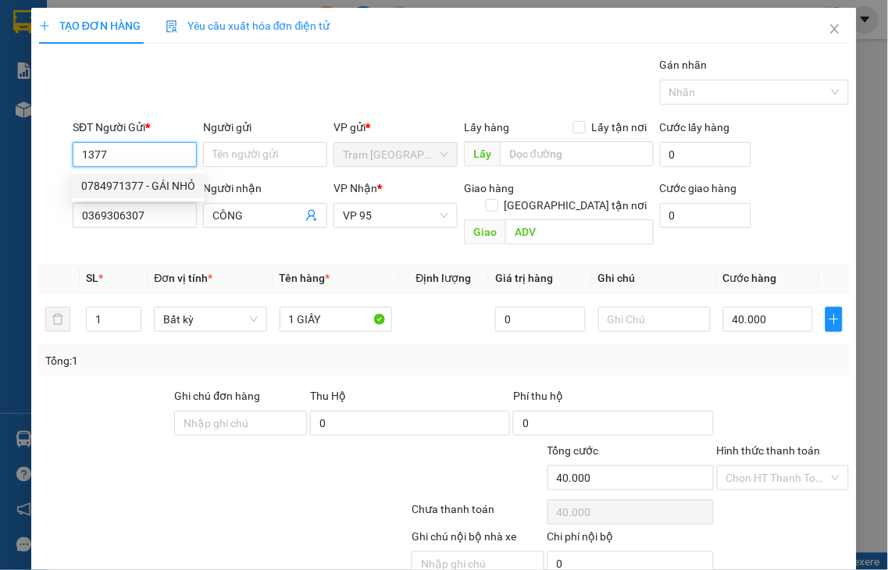
click at [152, 185] on div "0784971377 - GÁI NHỎ" at bounding box center [138, 185] width 114 height 17
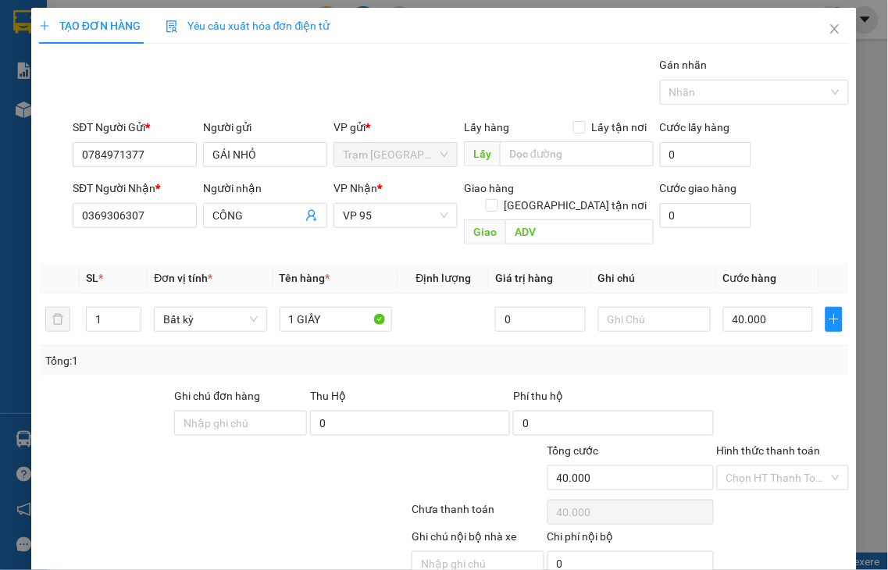
click at [740, 444] on label "Hình thức thanh toán" at bounding box center [769, 450] width 104 height 12
click at [740, 466] on input "Hình thức thanh toán" at bounding box center [777, 477] width 103 height 23
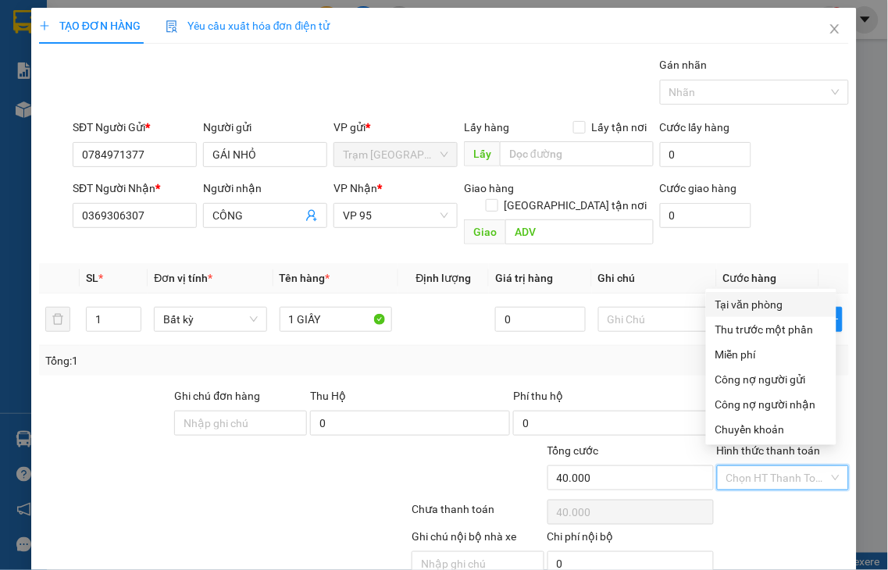
click at [732, 306] on div "Tại văn phòng" at bounding box center [771, 304] width 112 height 17
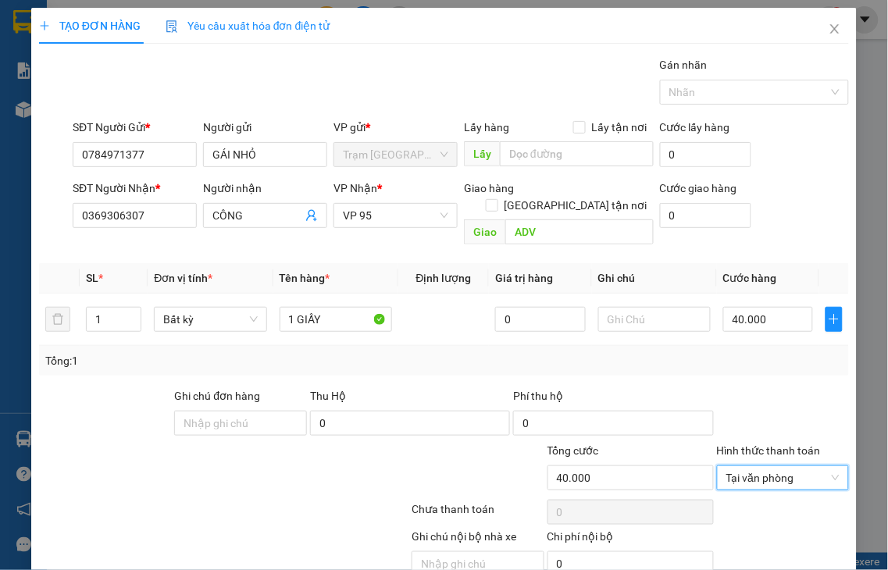
drag, startPoint x: 769, startPoint y: 529, endPoint x: 761, endPoint y: 524, distance: 9.8
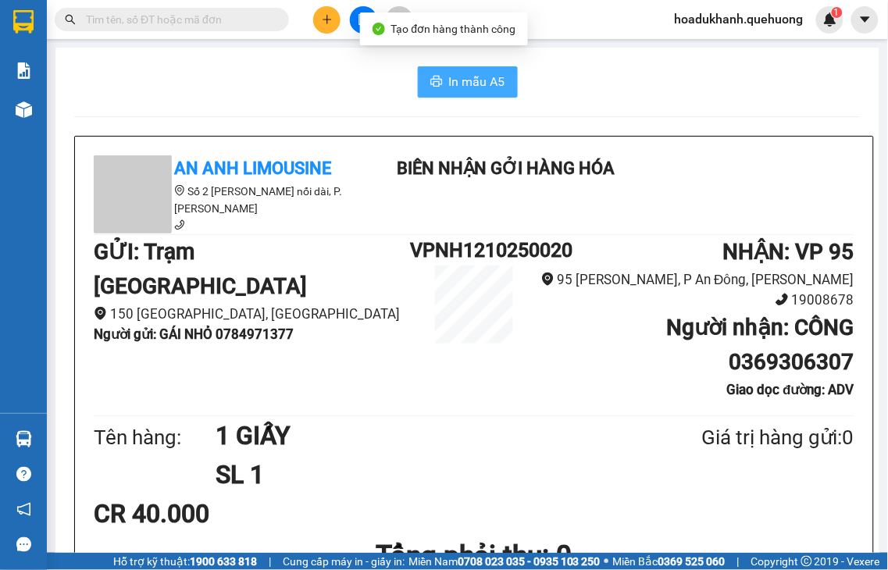
click at [453, 81] on span "In mẫu A5" at bounding box center [477, 82] width 56 height 20
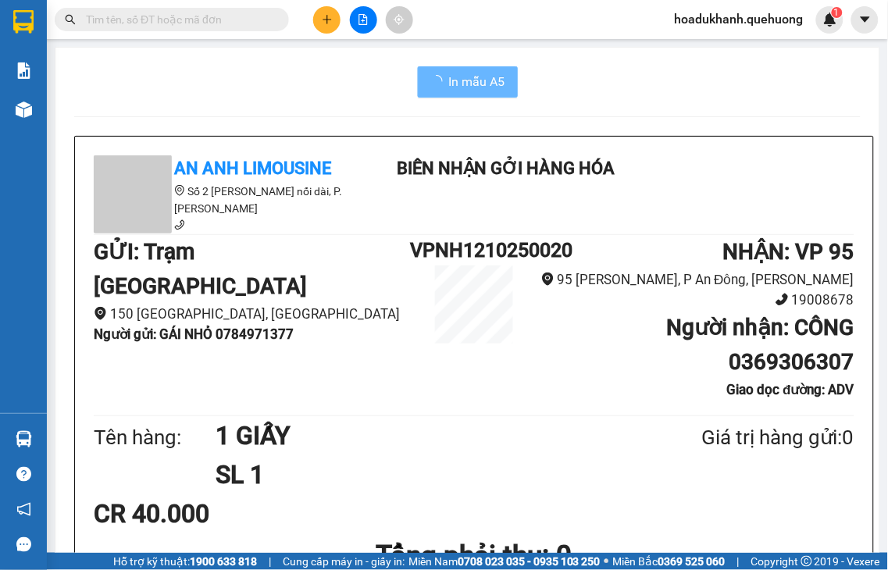
click at [337, 20] on button at bounding box center [326, 19] width 27 height 27
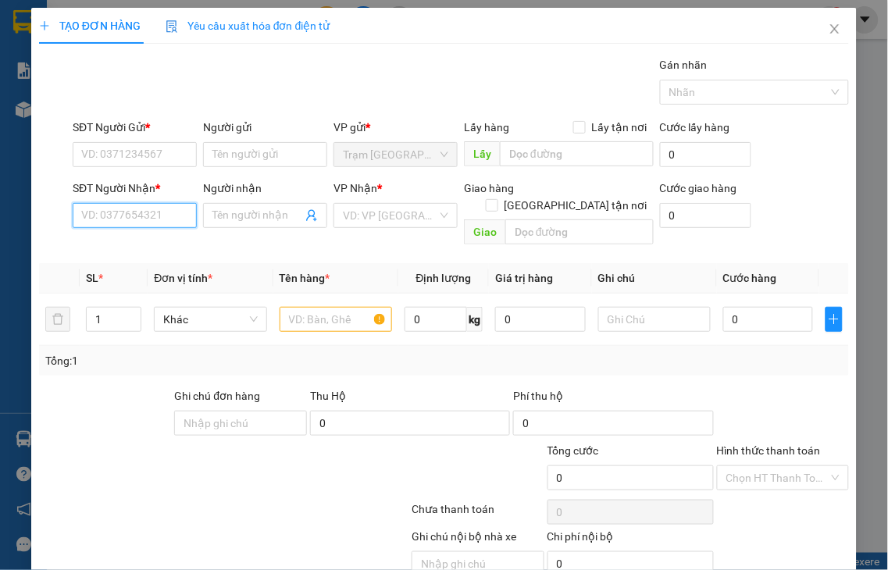
click at [92, 217] on input "SĐT Người Nhận *" at bounding box center [135, 215] width 124 height 25
click at [123, 217] on input "3209" at bounding box center [135, 215] width 124 height 25
click at [129, 251] on div "0366803209 - THÁI LỆ" at bounding box center [158, 246] width 154 height 17
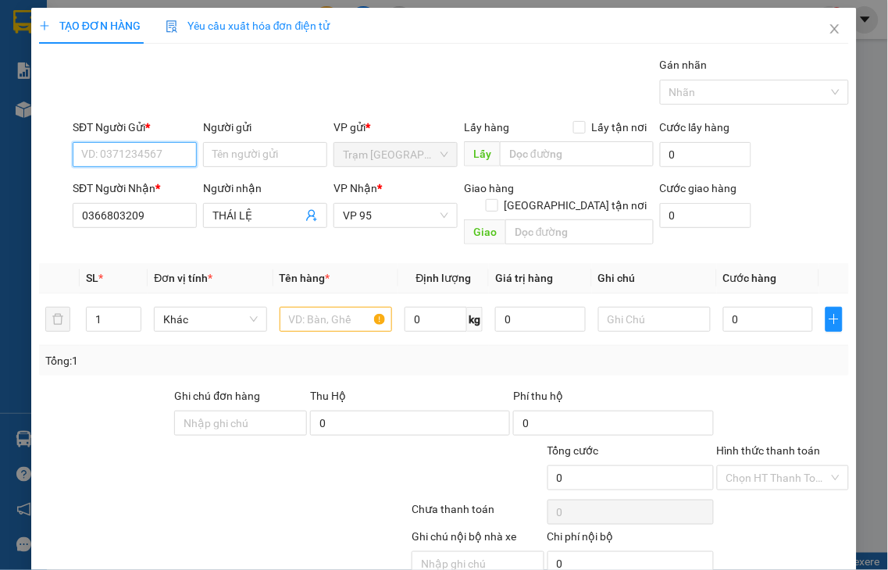
click at [100, 154] on input "SĐT Người Gửi *" at bounding box center [135, 154] width 124 height 25
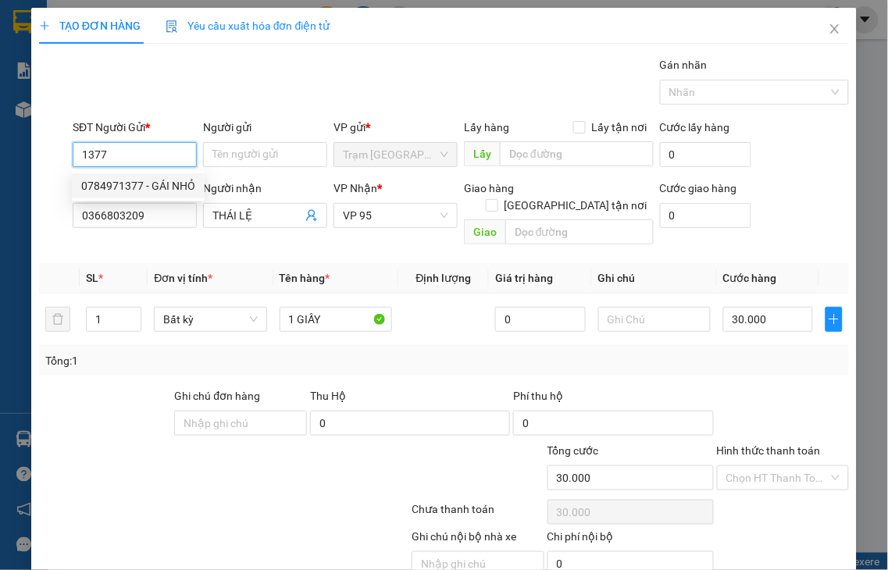
click at [158, 178] on div "0784971377 - GÁI NHỎ" at bounding box center [138, 185] width 114 height 17
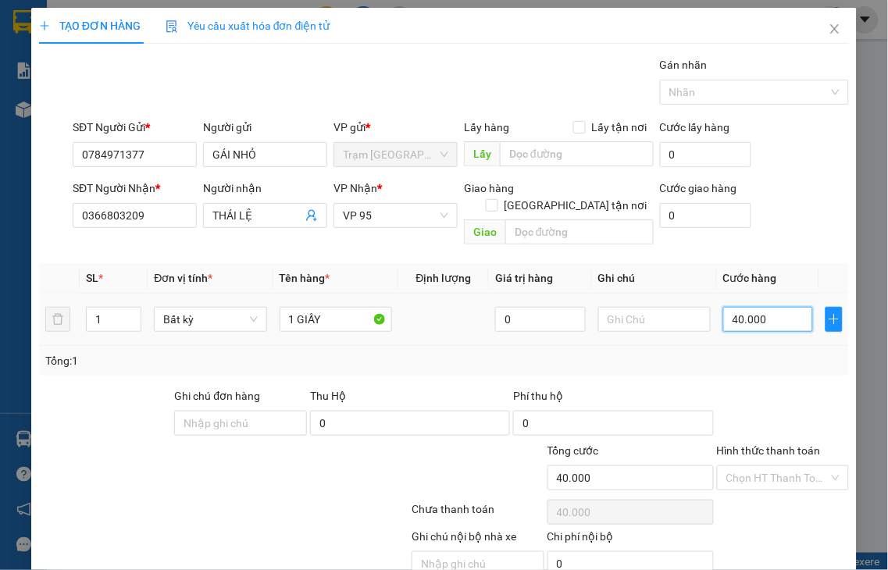
click at [769, 307] on input "40.000" at bounding box center [768, 319] width 90 height 25
click at [763, 444] on label "Hình thức thanh toán" at bounding box center [769, 450] width 104 height 12
click at [763, 466] on input "Hình thức thanh toán" at bounding box center [777, 477] width 103 height 23
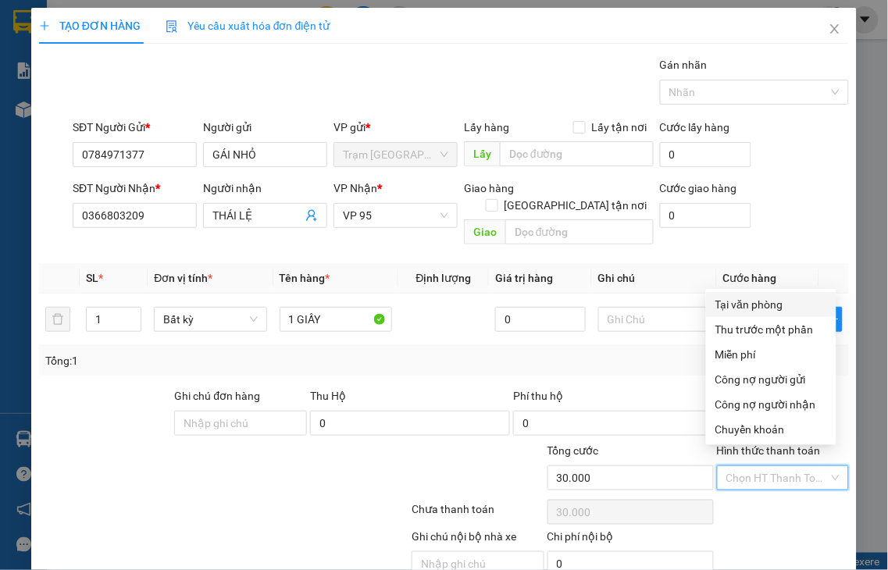
click at [745, 308] on div "Tại văn phòng" at bounding box center [771, 304] width 112 height 17
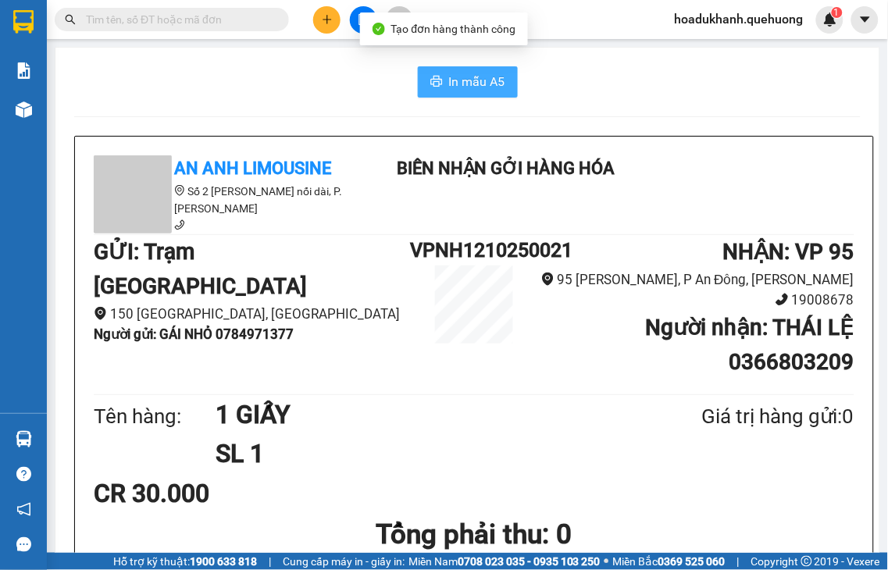
drag, startPoint x: 455, startPoint y: 83, endPoint x: 464, endPoint y: 84, distance: 8.7
click at [455, 83] on span "In mẫu A5" at bounding box center [477, 82] width 56 height 20
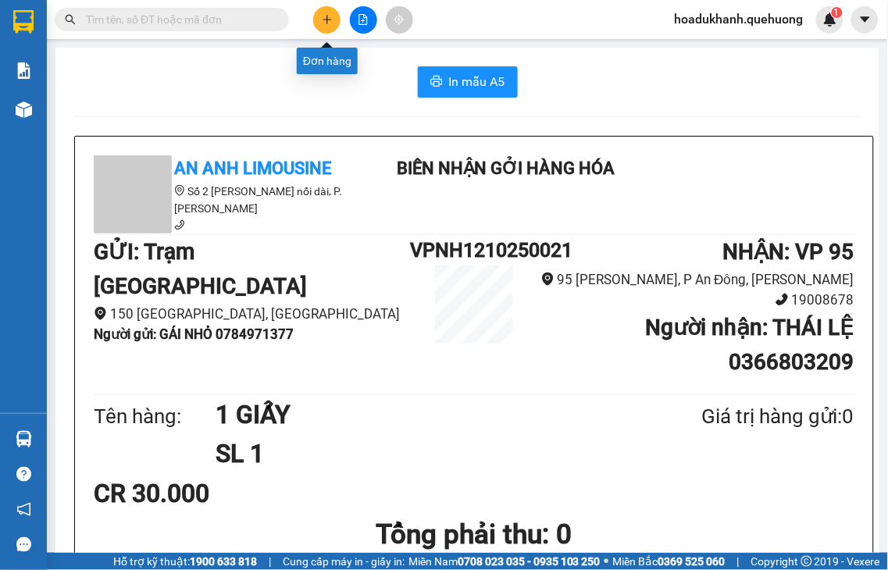
click at [322, 24] on button at bounding box center [326, 19] width 27 height 27
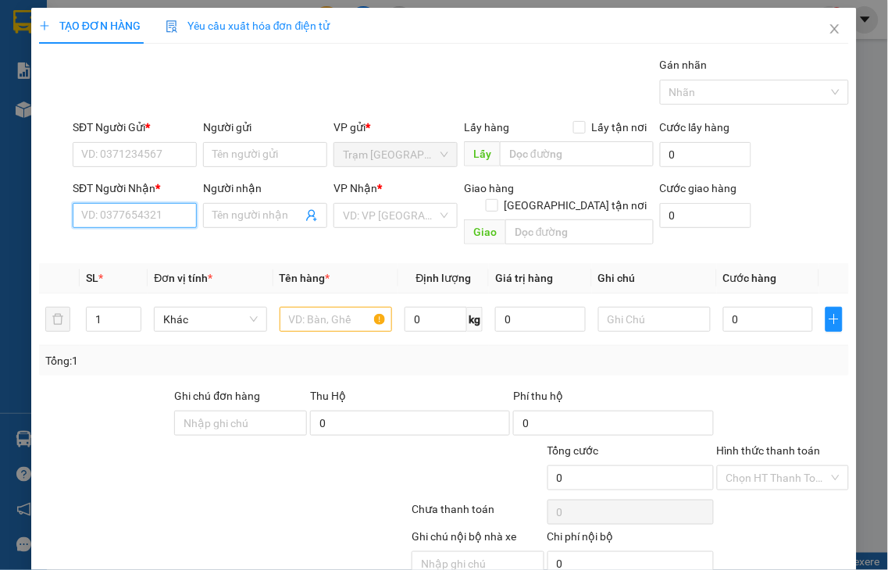
click at [108, 212] on input "SĐT Người Nhận *" at bounding box center [135, 215] width 124 height 25
click at [127, 216] on input "2992" at bounding box center [135, 215] width 124 height 25
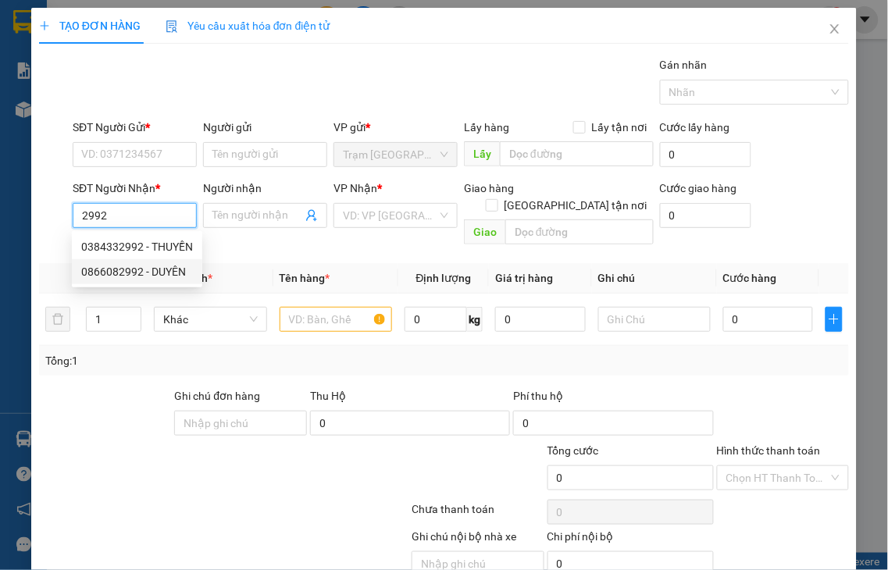
click at [120, 273] on div "0866082992 - DUYÊN" at bounding box center [137, 271] width 112 height 17
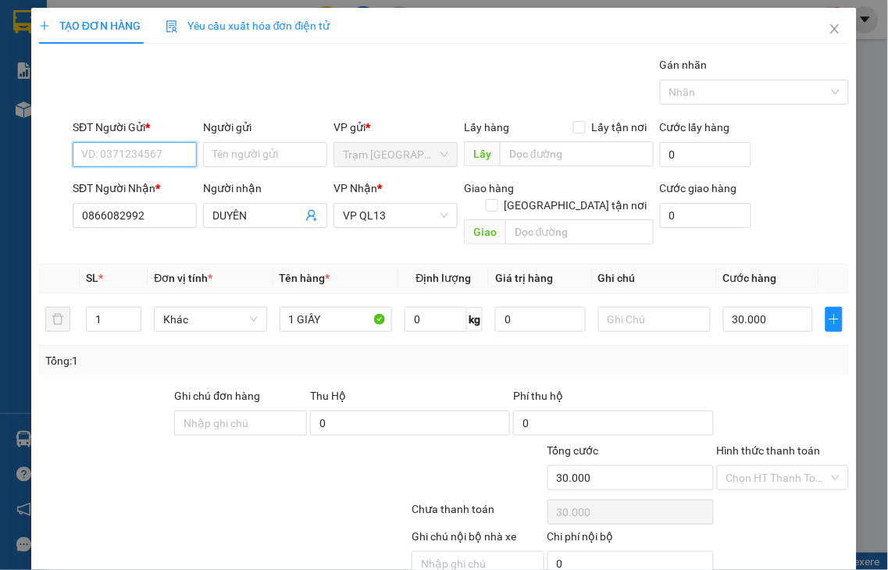
click at [99, 147] on input "SĐT Người Gửi *" at bounding box center [135, 154] width 124 height 25
click at [752, 444] on label "Hình thức thanh toán" at bounding box center [769, 450] width 104 height 12
click at [752, 466] on input "Hình thức thanh toán" at bounding box center [777, 477] width 103 height 23
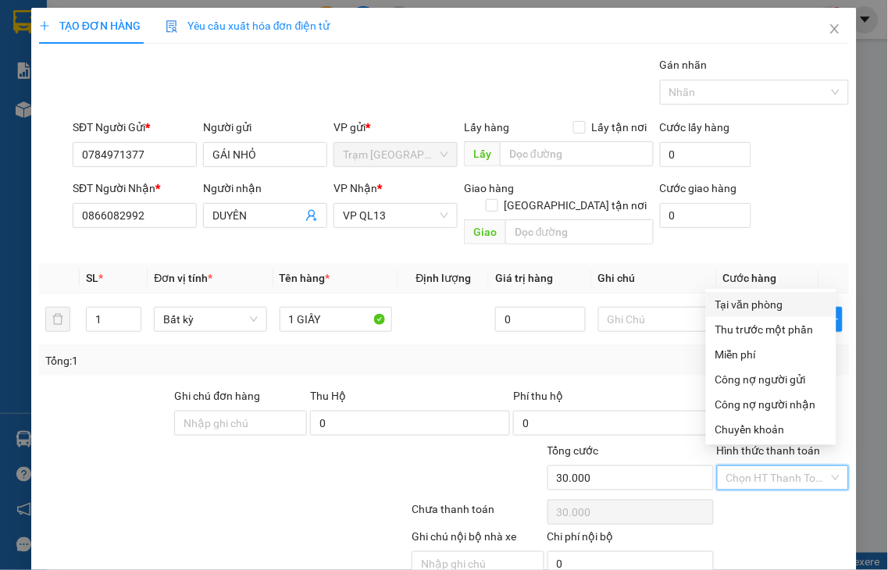
click at [737, 303] on div "Tại văn phòng" at bounding box center [771, 304] width 112 height 17
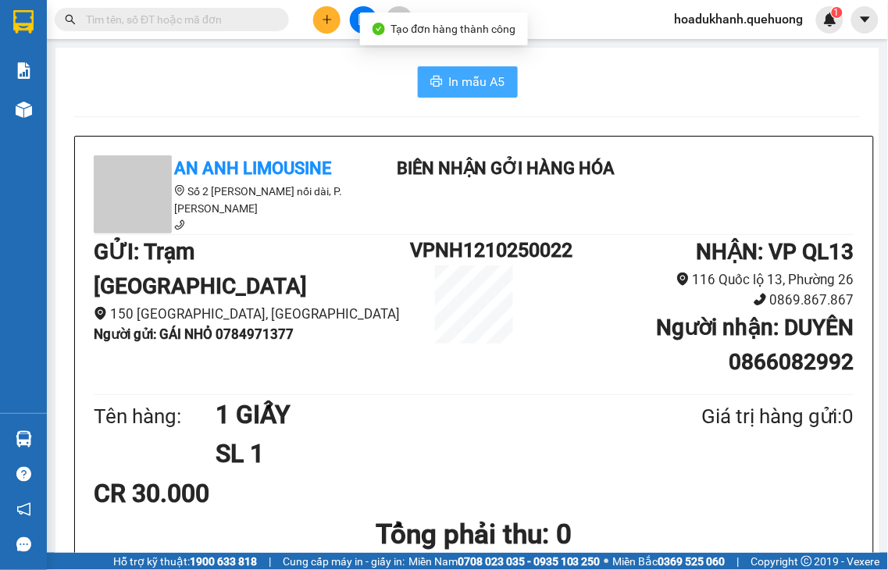
click at [434, 81] on icon "printer" at bounding box center [436, 81] width 12 height 11
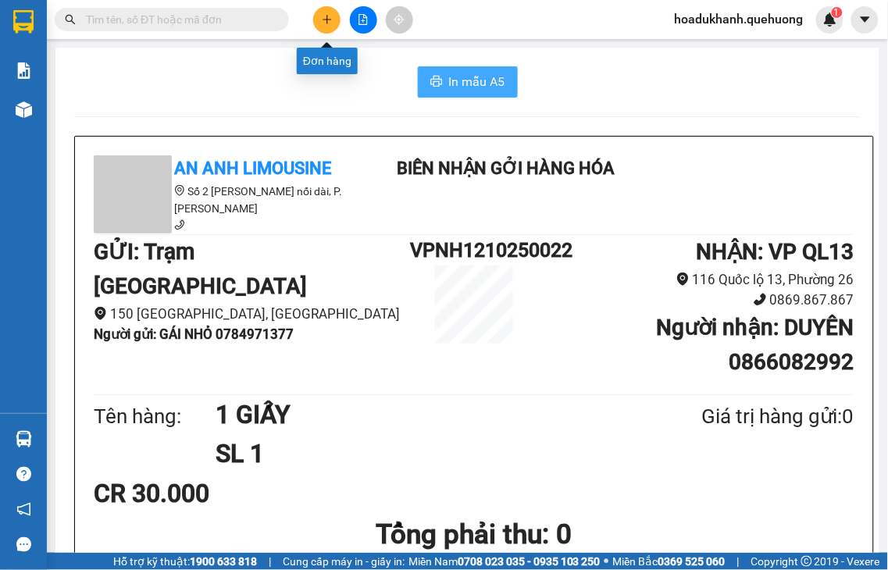
click at [322, 25] on button at bounding box center [326, 19] width 27 height 27
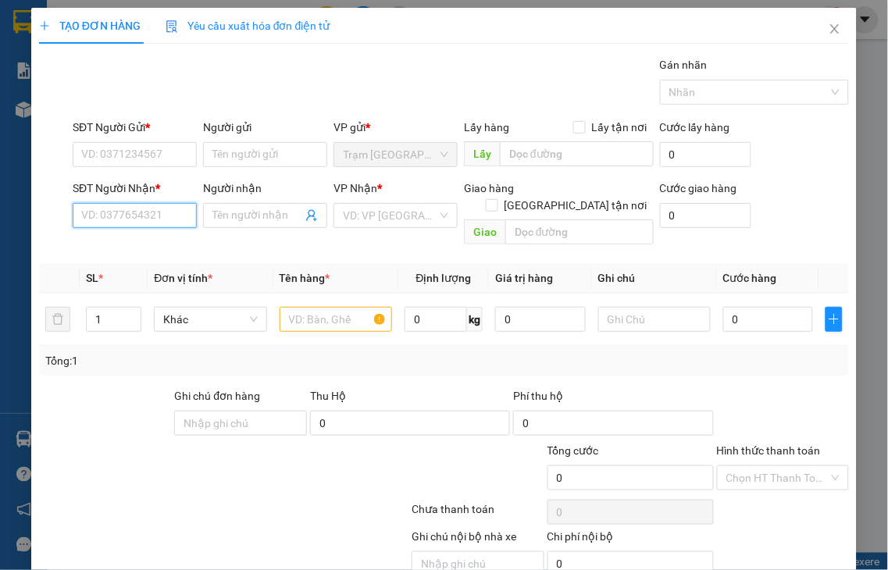
click at [109, 219] on input "SĐT Người Nhận *" at bounding box center [135, 215] width 124 height 25
click at [121, 144] on input "SĐT Người Gửi *" at bounding box center [135, 154] width 124 height 25
click at [119, 154] on input "SĐT Người Gửi *" at bounding box center [135, 154] width 124 height 25
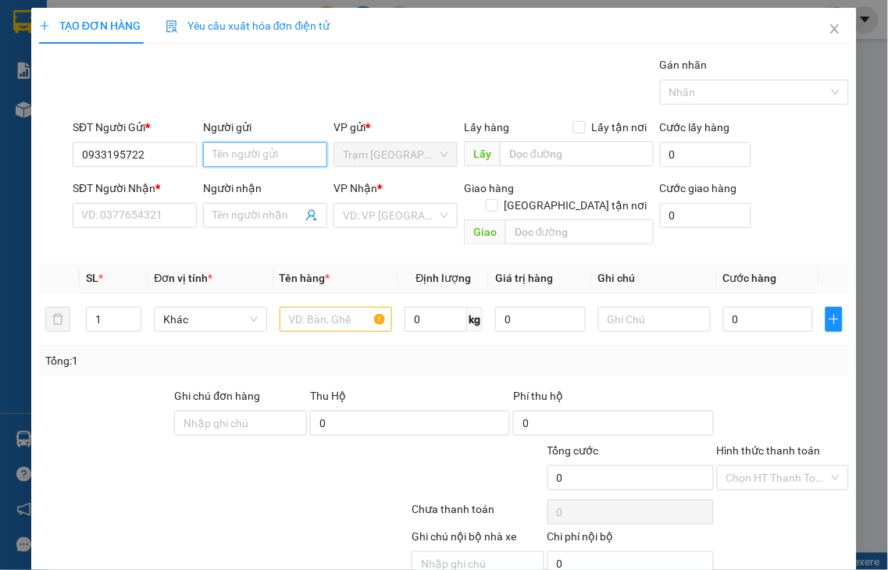
click at [223, 154] on input "Người gửi" at bounding box center [265, 154] width 124 height 25
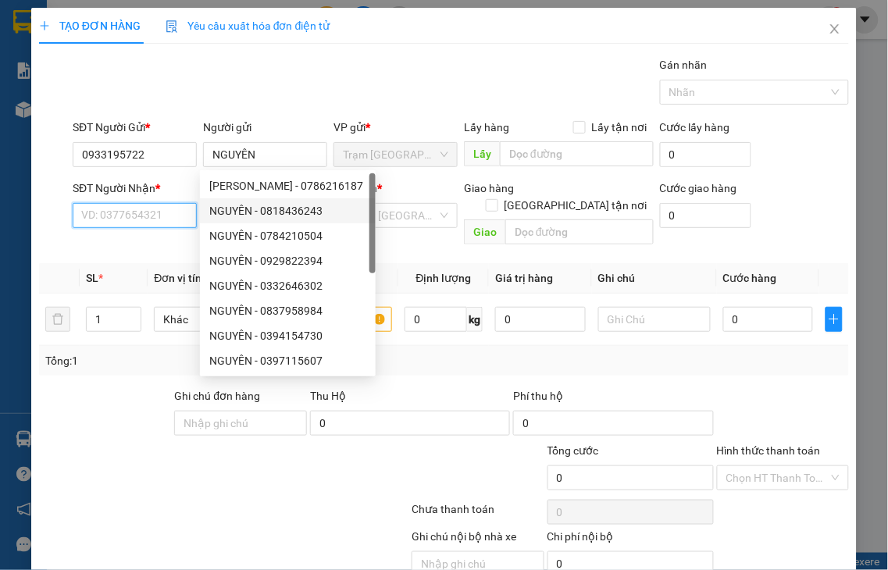
click at [166, 219] on input "SĐT Người Nhận *" at bounding box center [135, 215] width 124 height 25
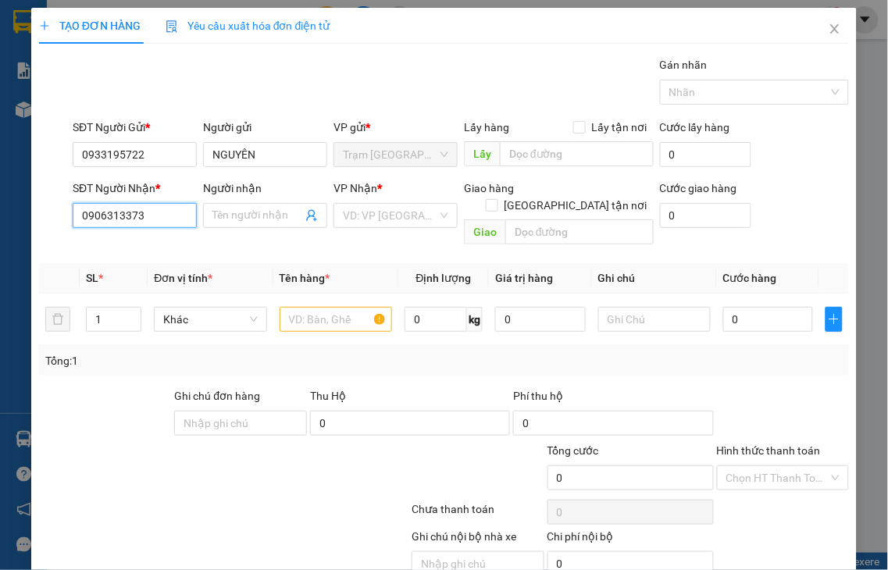
click at [166, 213] on input "0906313373" at bounding box center [135, 215] width 124 height 25
click at [228, 216] on input "Người nhận" at bounding box center [257, 215] width 90 height 17
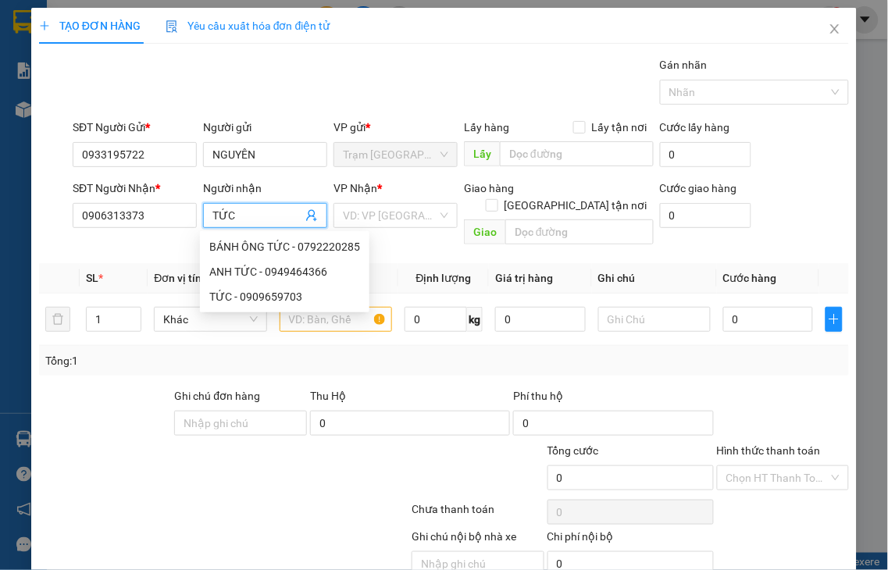
click at [214, 209] on input "TỨC" at bounding box center [257, 215] width 90 height 17
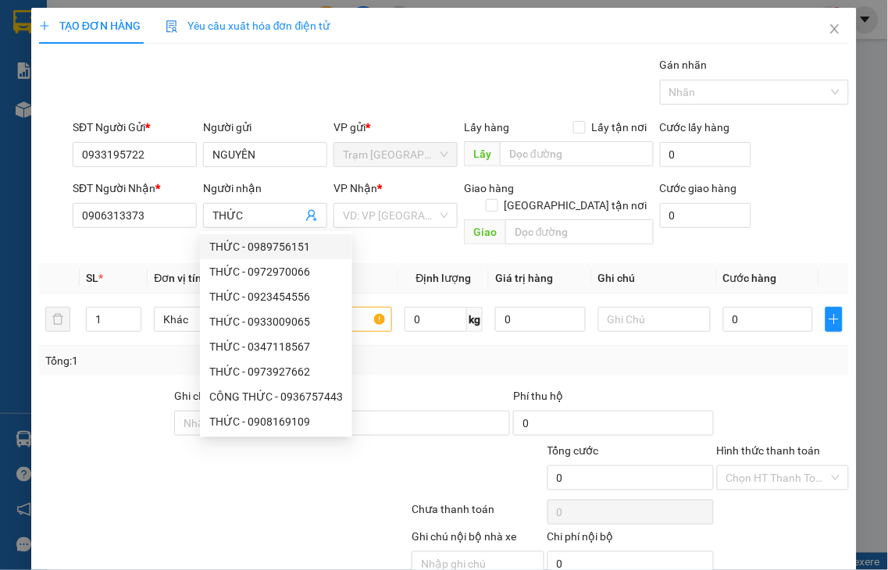
click at [364, 263] on th "Tên hàng *" at bounding box center [335, 278] width 125 height 30
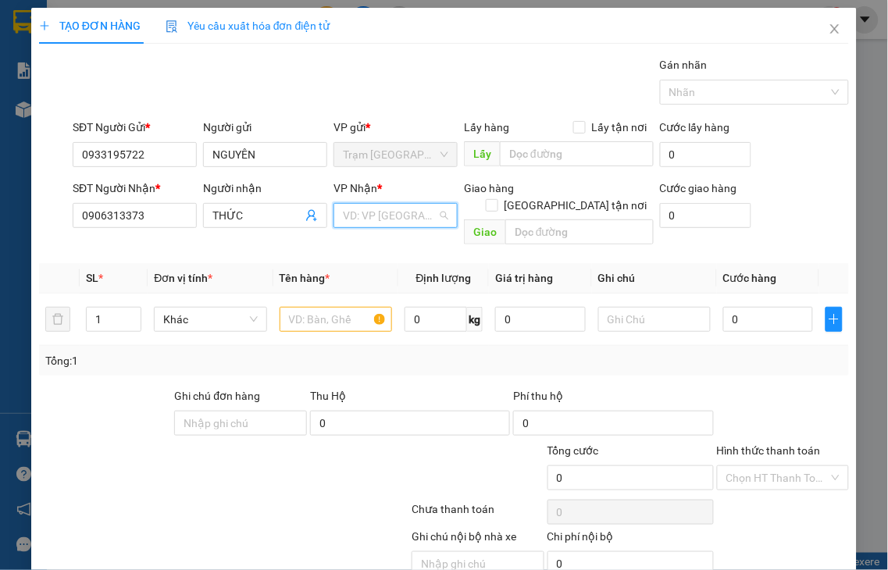
click at [362, 213] on input "search" at bounding box center [390, 215] width 95 height 23
click at [368, 248] on div "VP QL13" at bounding box center [388, 246] width 103 height 17
click at [323, 307] on input "text" at bounding box center [336, 319] width 112 height 25
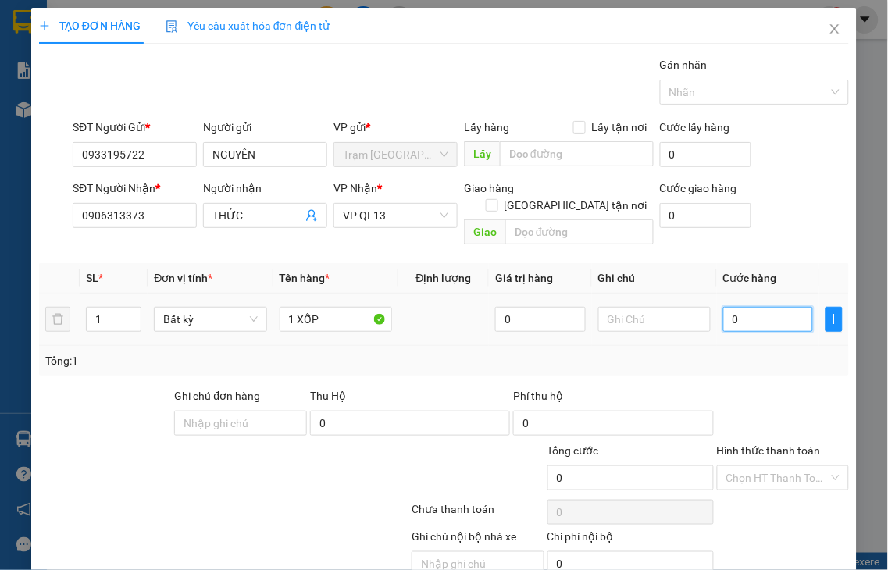
click at [751, 307] on input "0" at bounding box center [768, 319] width 90 height 25
click at [751, 444] on label "Hình thức thanh toán" at bounding box center [769, 450] width 104 height 12
click at [751, 466] on input "Hình thức thanh toán" at bounding box center [777, 477] width 103 height 23
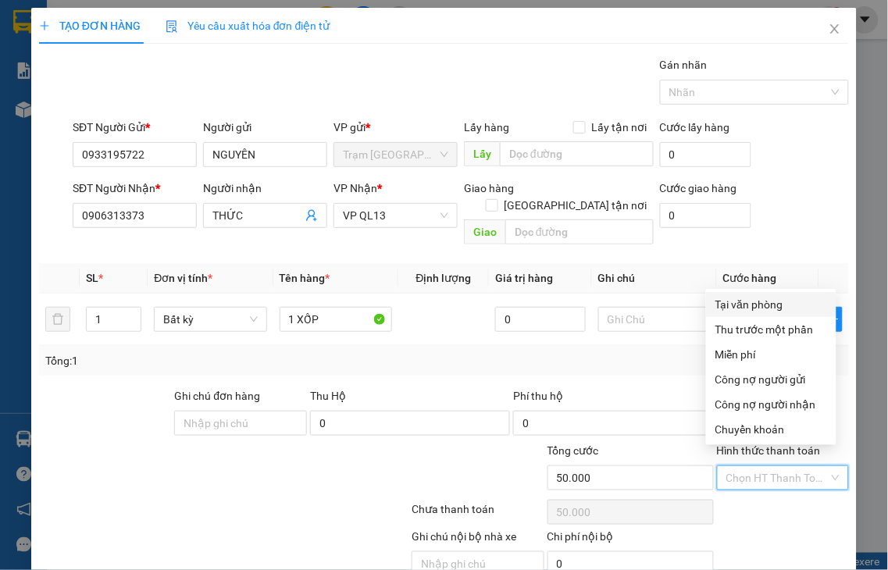
click at [736, 306] on div "Tại văn phòng" at bounding box center [771, 304] width 112 height 17
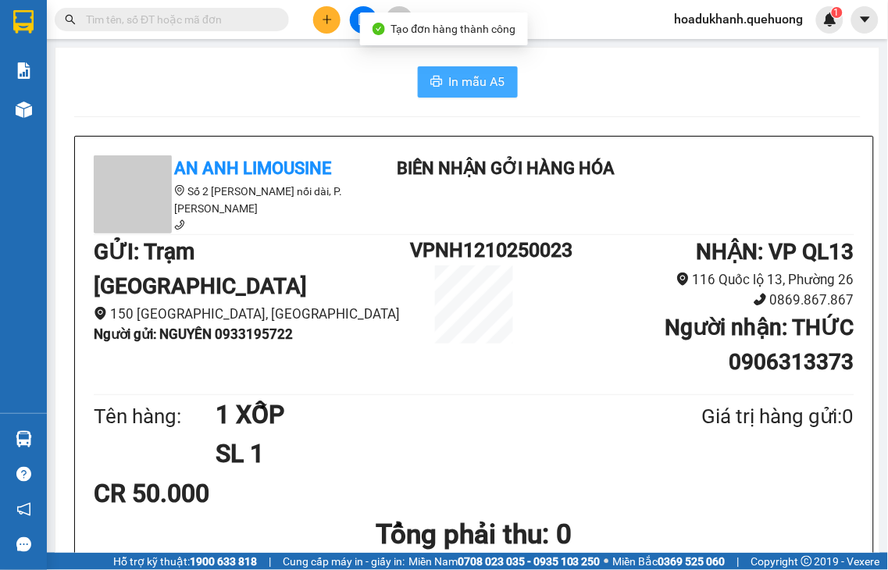
click at [480, 95] on button "In mẫu A5" at bounding box center [468, 81] width 100 height 31
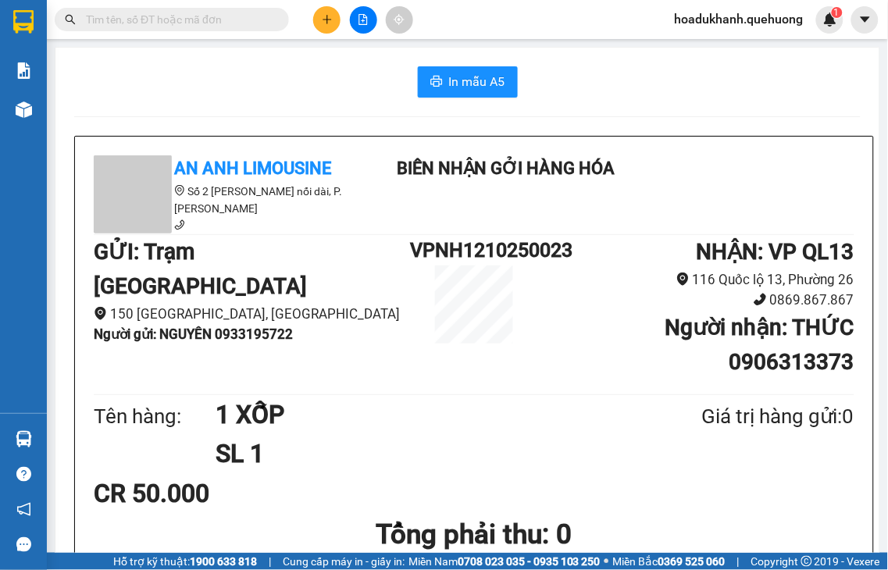
click at [323, 20] on icon "plus" at bounding box center [327, 19] width 11 height 11
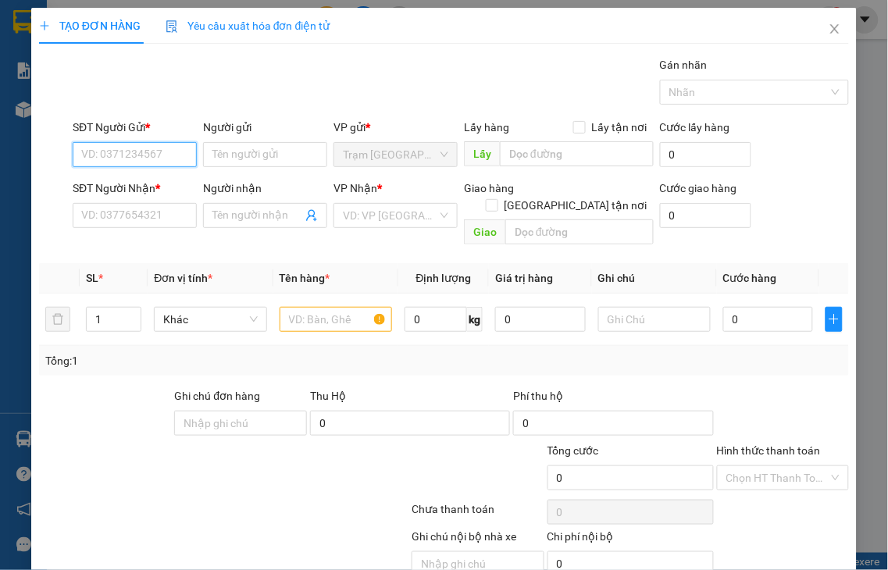
click at [137, 151] on input "SĐT Người Gửi *" at bounding box center [135, 154] width 124 height 25
click at [236, 152] on input "Người gửi" at bounding box center [265, 154] width 124 height 25
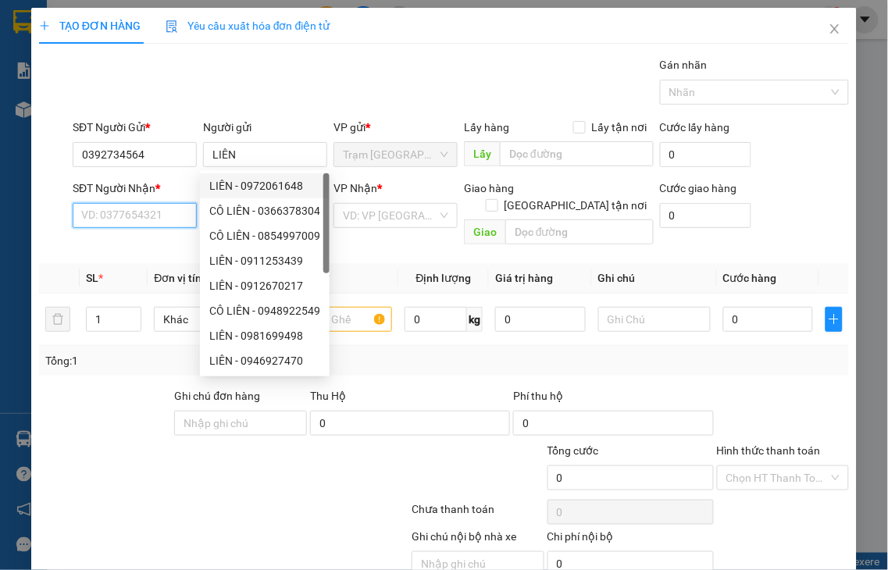
click at [164, 207] on input "SĐT Người Nhận *" at bounding box center [135, 215] width 124 height 25
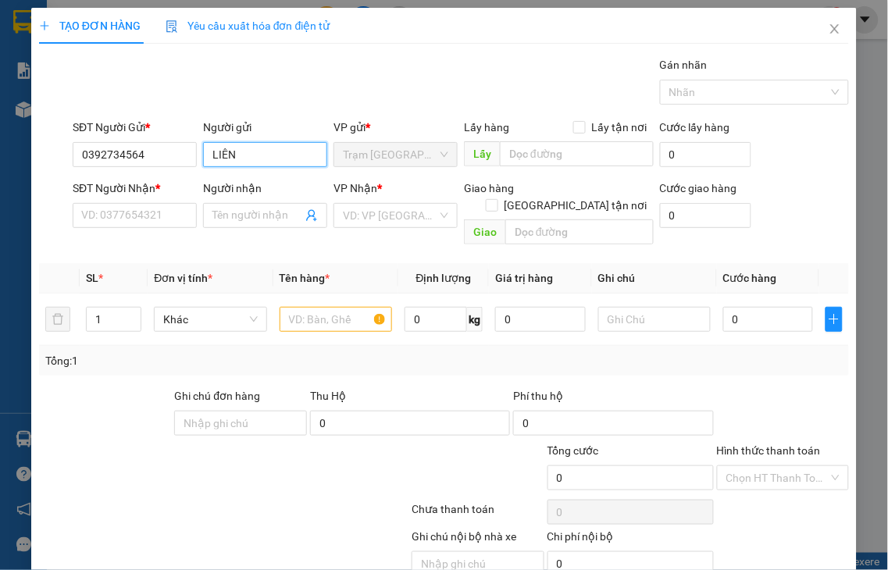
click at [206, 159] on input "LIÊN" at bounding box center [265, 154] width 124 height 25
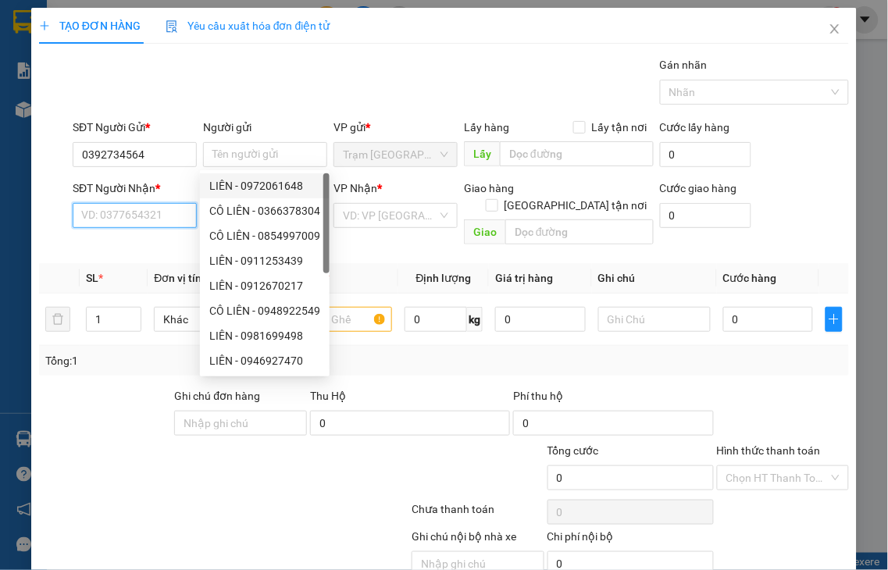
click at [152, 219] on input "SĐT Người Nhận *" at bounding box center [135, 215] width 124 height 25
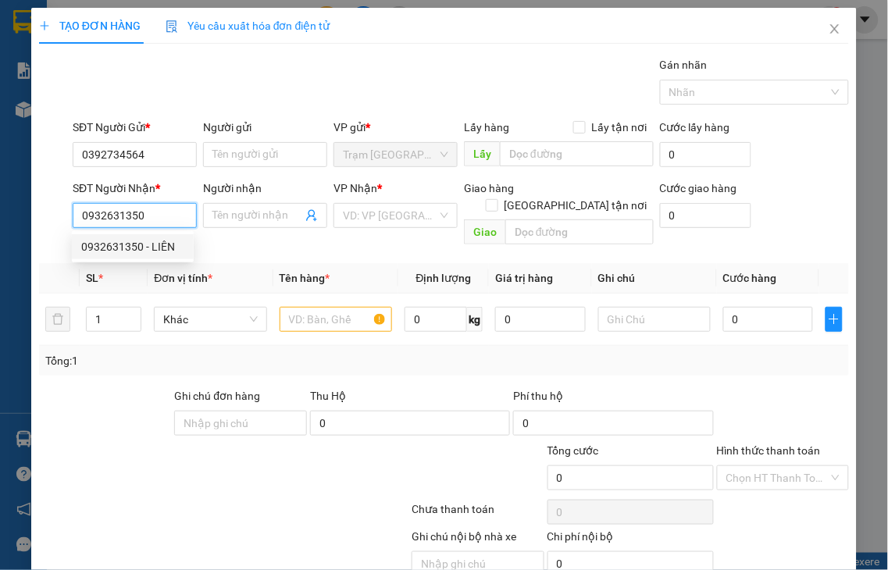
click at [150, 245] on div "0932631350 - LIÊN" at bounding box center [132, 246] width 103 height 17
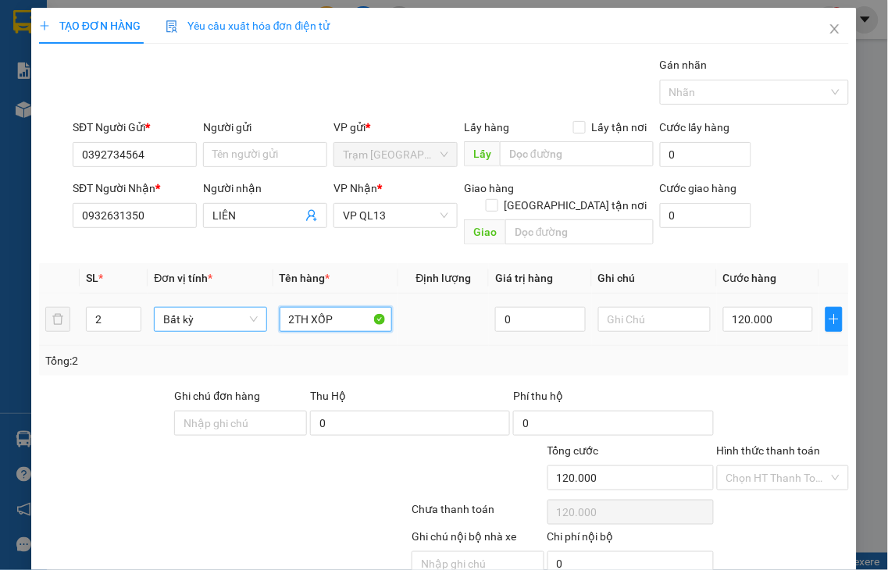
drag, startPoint x: 301, startPoint y: 295, endPoint x: 238, endPoint y: 305, distance: 63.2
click at [238, 305] on tr "2 Bất kỳ 2TH XỐP 0 120.000" at bounding box center [444, 320] width 810 height 52
click at [130, 322] on icon "down" at bounding box center [132, 324] width 5 height 5
click at [346, 307] on input "1 XỐP" at bounding box center [336, 319] width 112 height 25
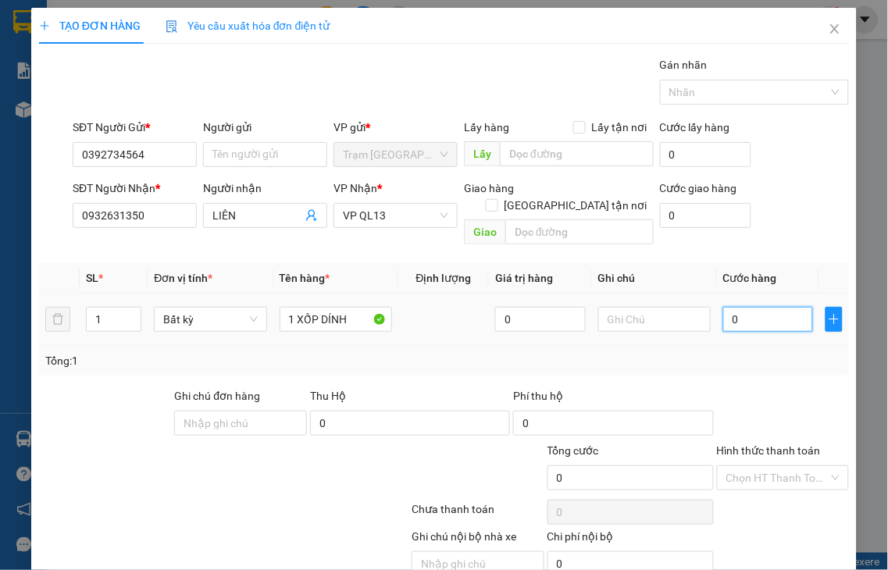
click at [751, 308] on input "0" at bounding box center [768, 319] width 90 height 25
click at [755, 444] on label "Hình thức thanh toán" at bounding box center [769, 450] width 104 height 12
click at [755, 466] on input "Hình thức thanh toán" at bounding box center [777, 477] width 103 height 23
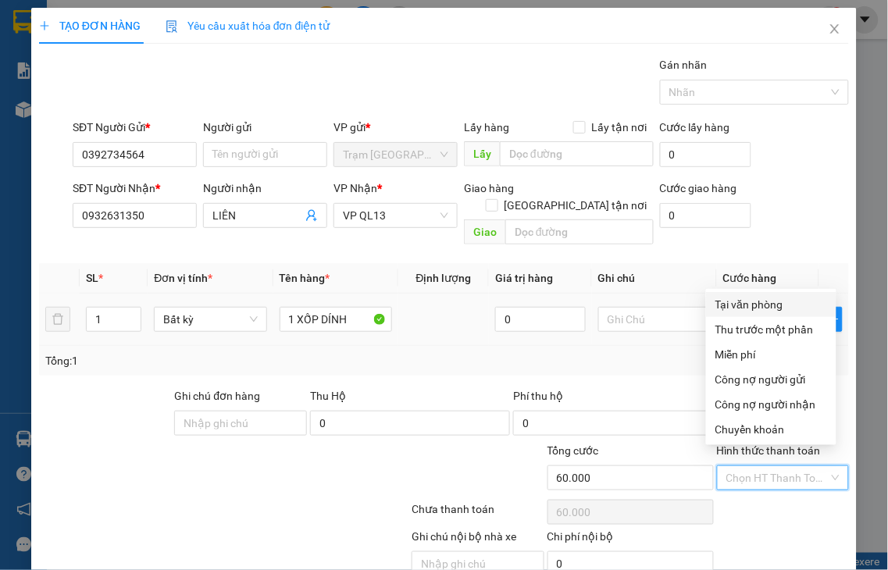
click at [753, 305] on div "Tại văn phòng" at bounding box center [771, 304] width 112 height 17
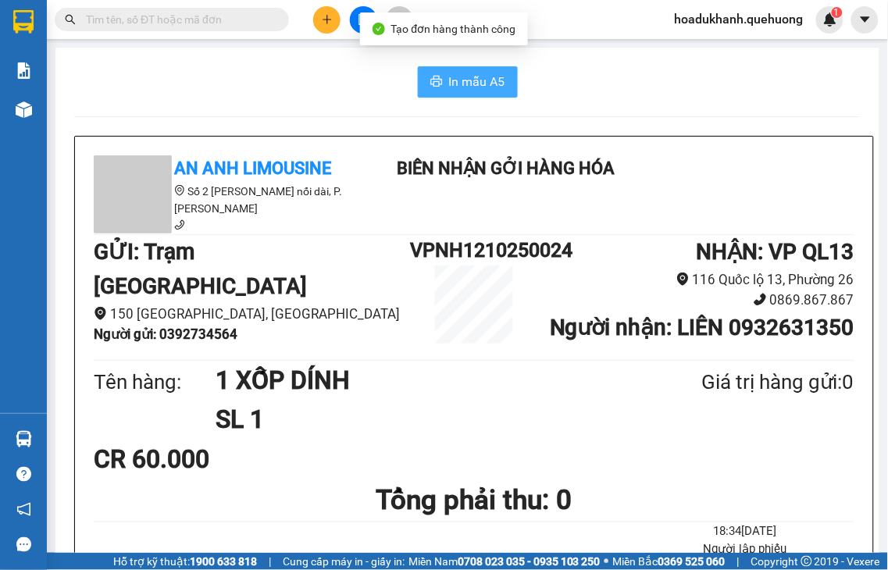
click at [458, 74] on span "In mẫu A5" at bounding box center [477, 82] width 56 height 20
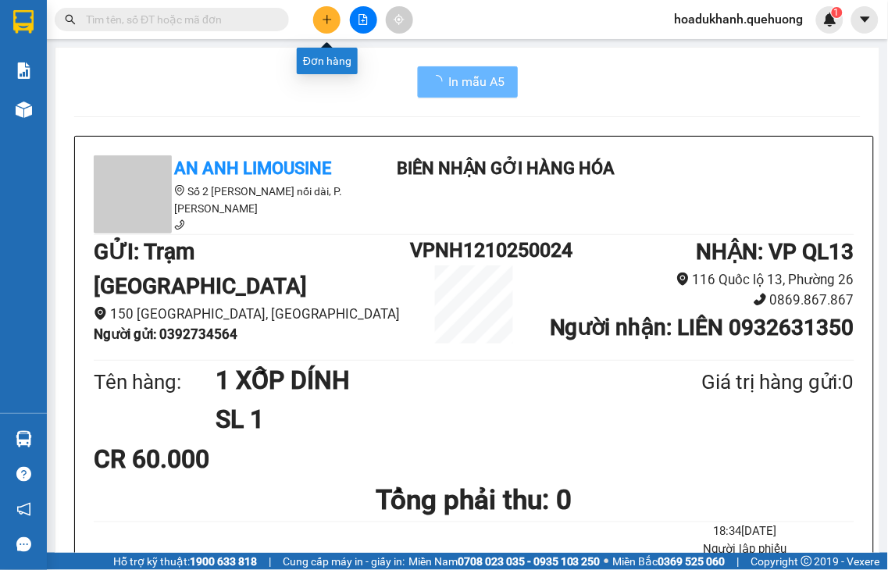
click at [326, 16] on icon "plus" at bounding box center [326, 19] width 1 height 9
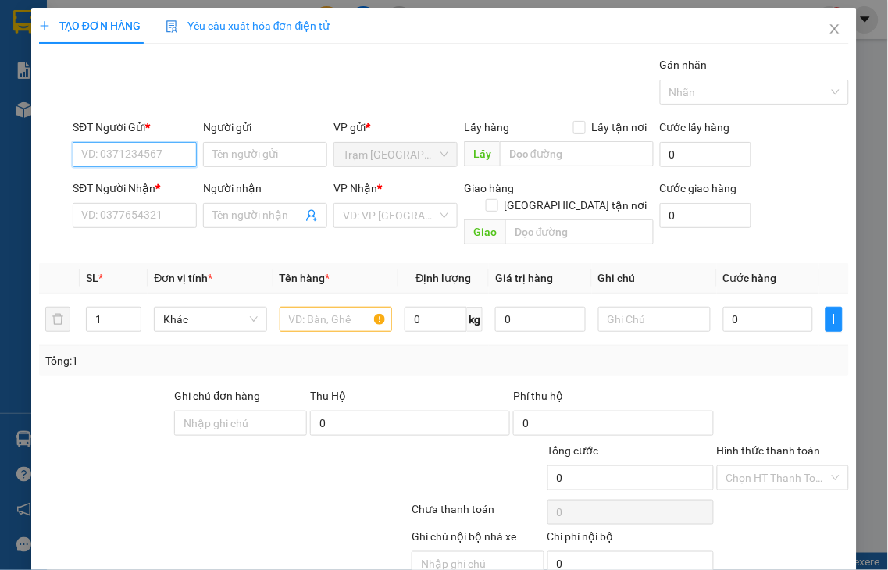
click at [136, 151] on input "SĐT Người Gửi *" at bounding box center [135, 154] width 124 height 25
drag, startPoint x: 136, startPoint y: 151, endPoint x: 139, endPoint y: 170, distance: 19.8
click at [137, 151] on input "8736" at bounding box center [135, 154] width 124 height 25
click at [139, 162] on input "8736" at bounding box center [135, 154] width 124 height 25
click at [138, 187] on div "0918128736 - NGỌC XE ÔM" at bounding box center [149, 185] width 136 height 17
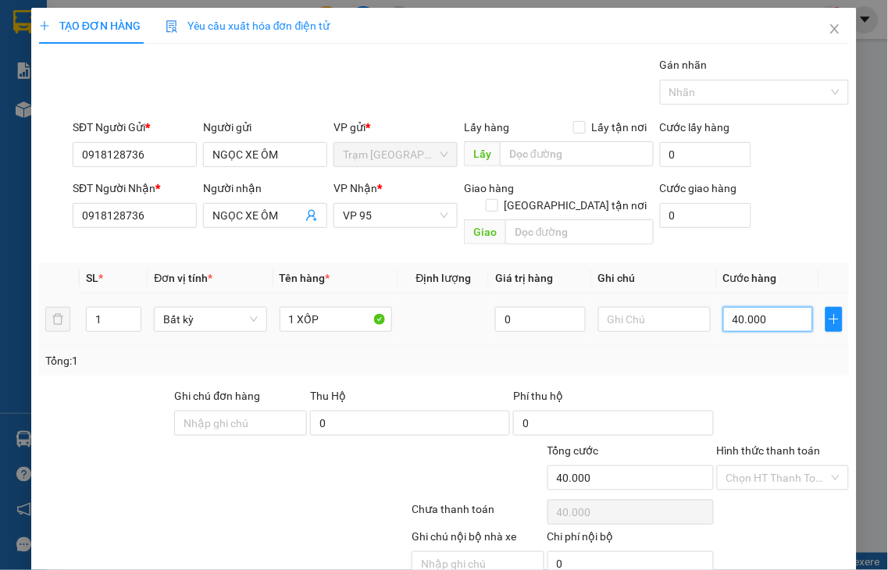
click at [768, 308] on input "40.000" at bounding box center [768, 319] width 90 height 25
click at [767, 444] on label "Hình thức thanh toán" at bounding box center [769, 450] width 104 height 12
click at [767, 466] on input "Hình thức thanh toán" at bounding box center [777, 477] width 103 height 23
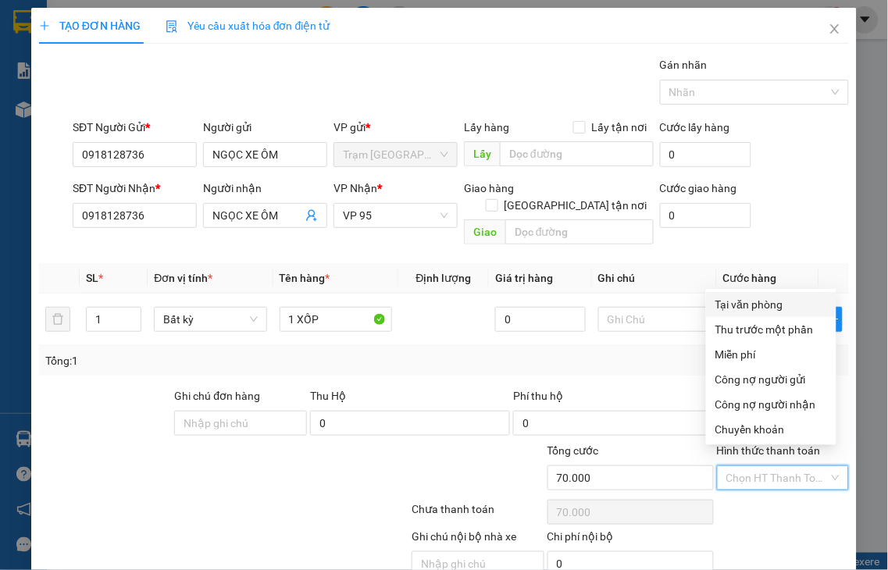
click at [744, 306] on div "Tại văn phòng" at bounding box center [771, 304] width 112 height 17
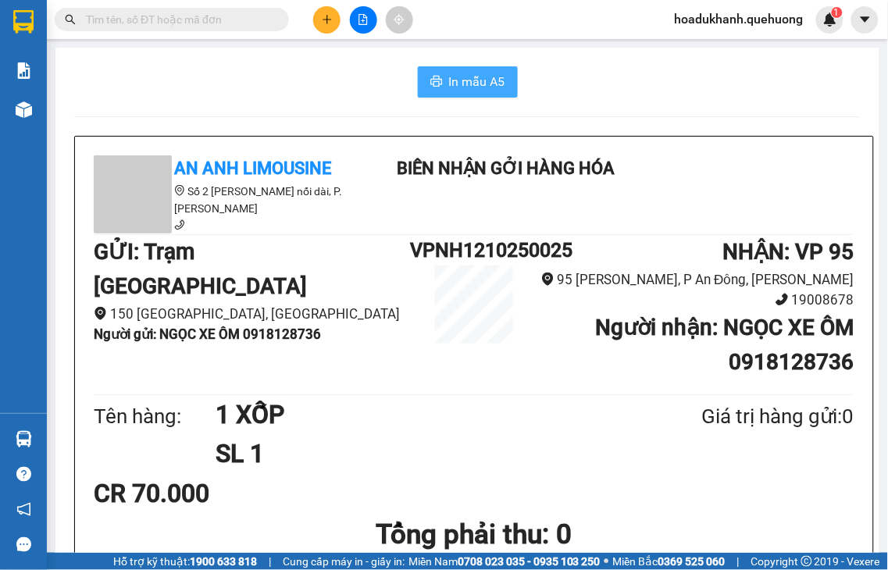
click at [469, 82] on span "In mẫu A5" at bounding box center [477, 82] width 56 height 20
click at [320, 26] on button at bounding box center [326, 19] width 27 height 27
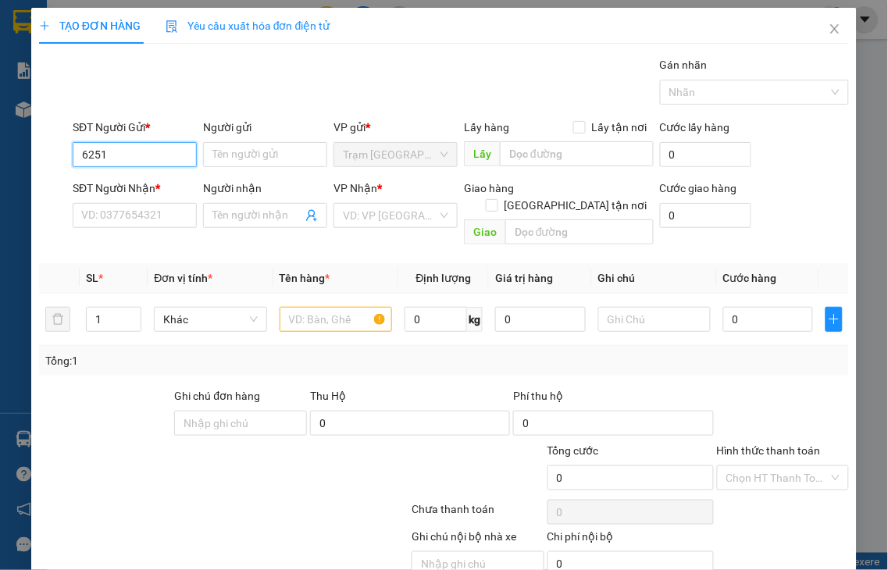
click at [118, 152] on input "6251" at bounding box center [135, 154] width 124 height 25
click at [130, 191] on div "0865146251 - KIỀU" at bounding box center [132, 185] width 103 height 17
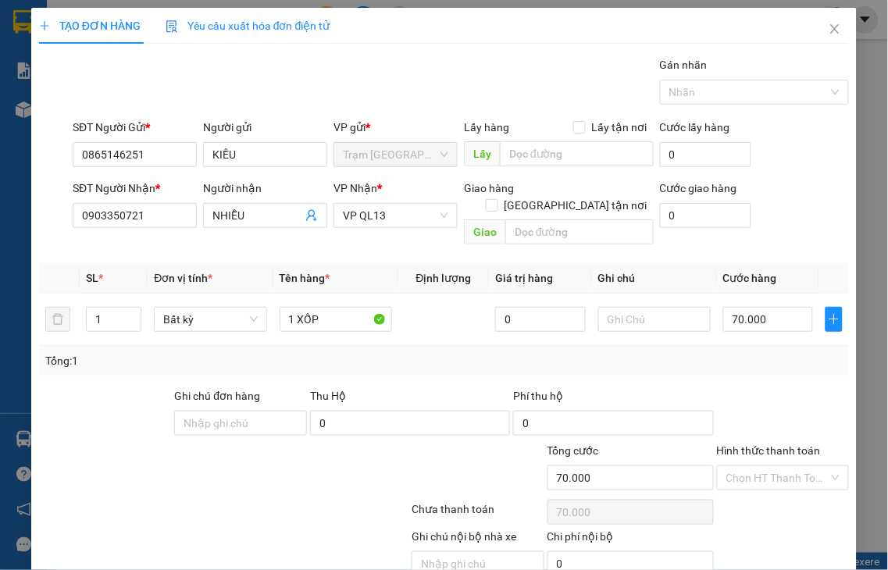
click at [783, 444] on label "Hình thức thanh toán" at bounding box center [769, 450] width 104 height 12
click at [783, 466] on input "Hình thức thanh toán" at bounding box center [777, 477] width 103 height 23
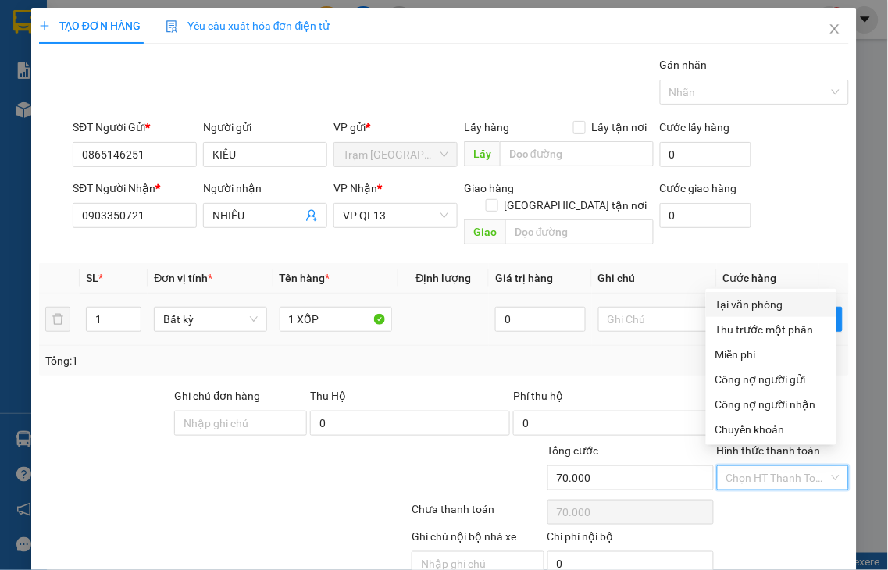
click at [748, 300] on div "Tại văn phòng" at bounding box center [771, 304] width 112 height 17
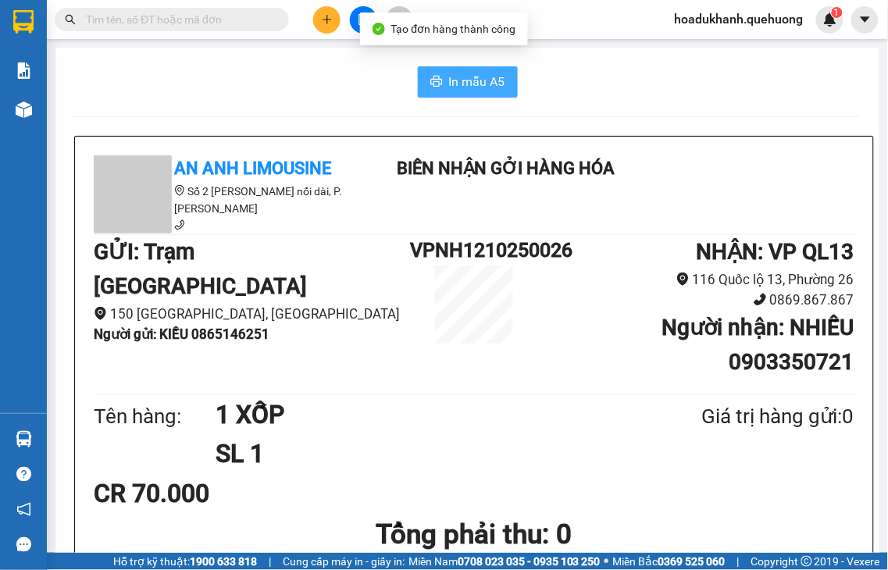
click at [489, 81] on span "In mẫu A5" at bounding box center [477, 82] width 56 height 20
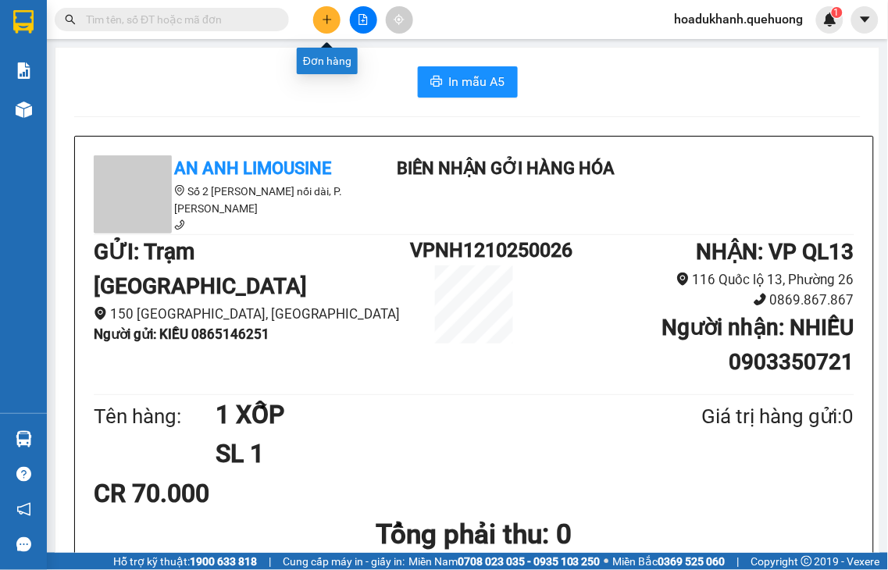
click at [332, 20] on icon "plus" at bounding box center [327, 19] width 11 height 11
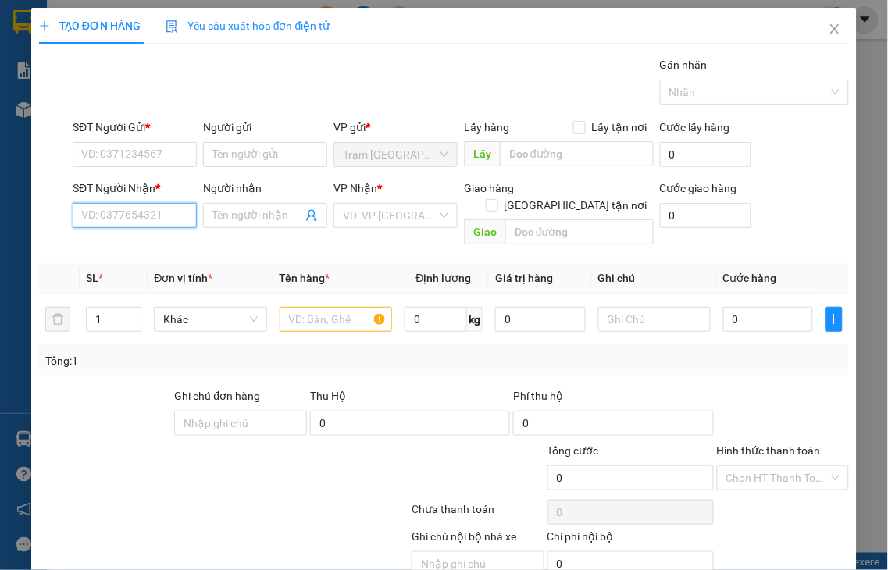
click at [130, 216] on input "SĐT Người Nhận *" at bounding box center [135, 215] width 124 height 25
click at [130, 212] on input "3963" at bounding box center [135, 215] width 124 height 25
click at [128, 219] on input "3963" at bounding box center [135, 215] width 124 height 25
drag, startPoint x: 127, startPoint y: 271, endPoint x: 115, endPoint y: 189, distance: 83.0
click at [127, 271] on div "0949933963 - MẾN" at bounding box center [132, 271] width 103 height 17
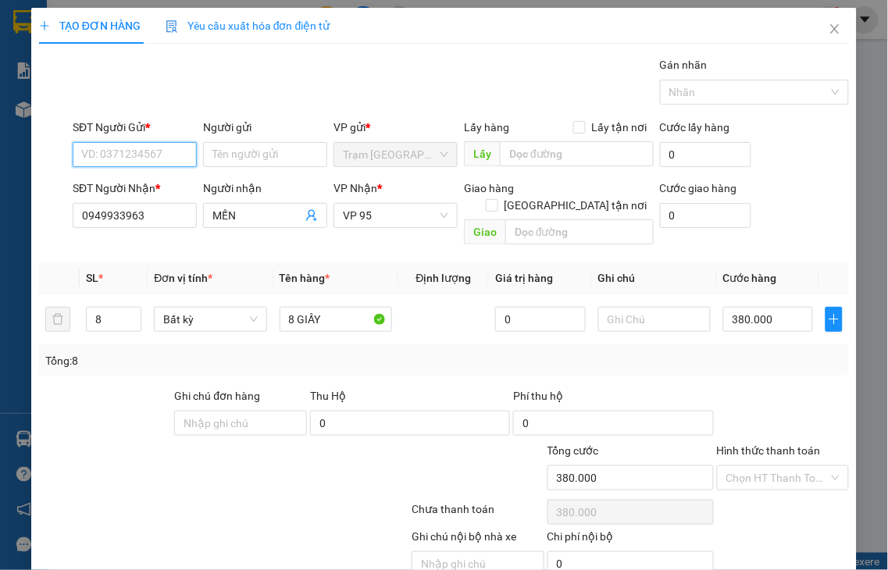
click at [107, 149] on input "SĐT Người Gửi *" at bounding box center [135, 154] width 124 height 25
click at [164, 183] on div "0918186486 - NGA" at bounding box center [132, 185] width 103 height 17
click at [128, 311] on span "up" at bounding box center [132, 315] width 9 height 9
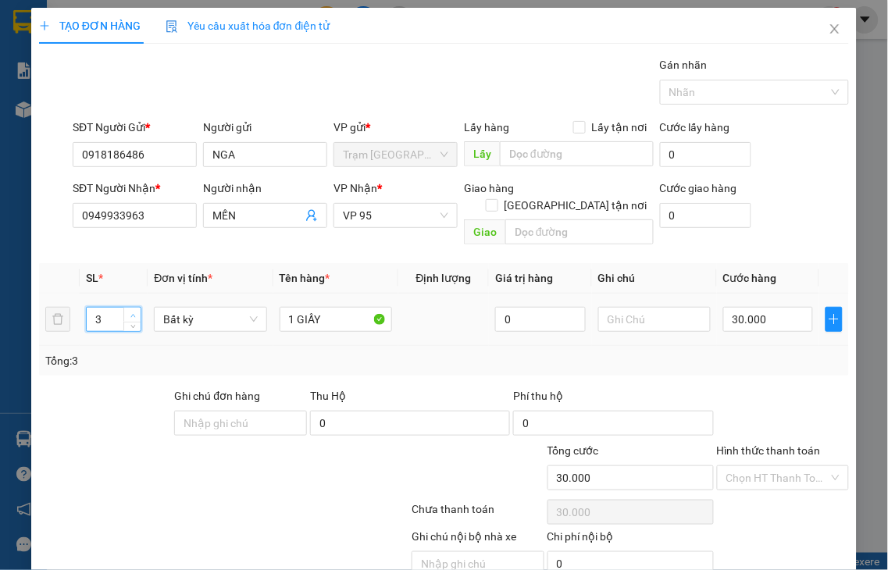
click at [128, 311] on span "up" at bounding box center [132, 315] width 9 height 9
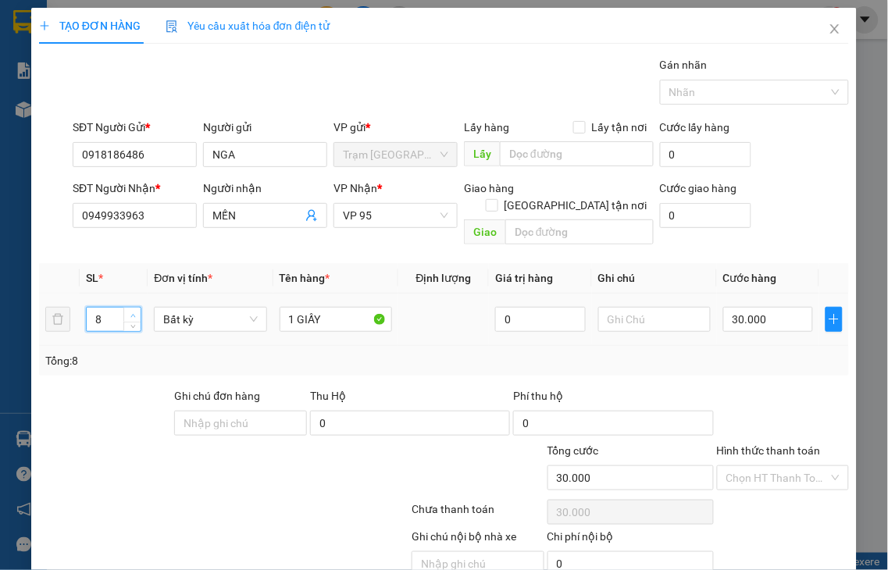
click at [128, 311] on span "up" at bounding box center [132, 315] width 9 height 9
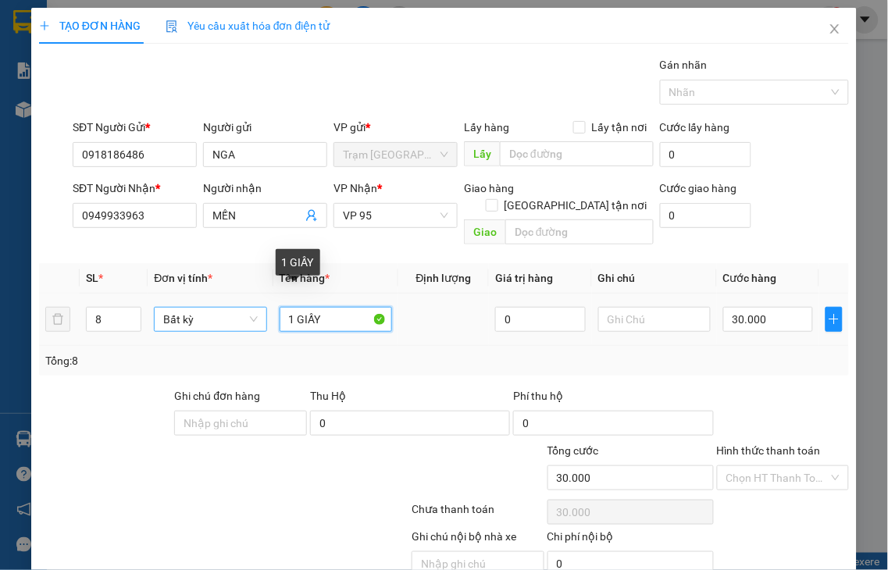
drag, startPoint x: 289, startPoint y: 302, endPoint x: 258, endPoint y: 306, distance: 31.5
click at [258, 306] on tr "8 Bất kỳ 1 GIẤY 0 30.000" at bounding box center [444, 320] width 810 height 52
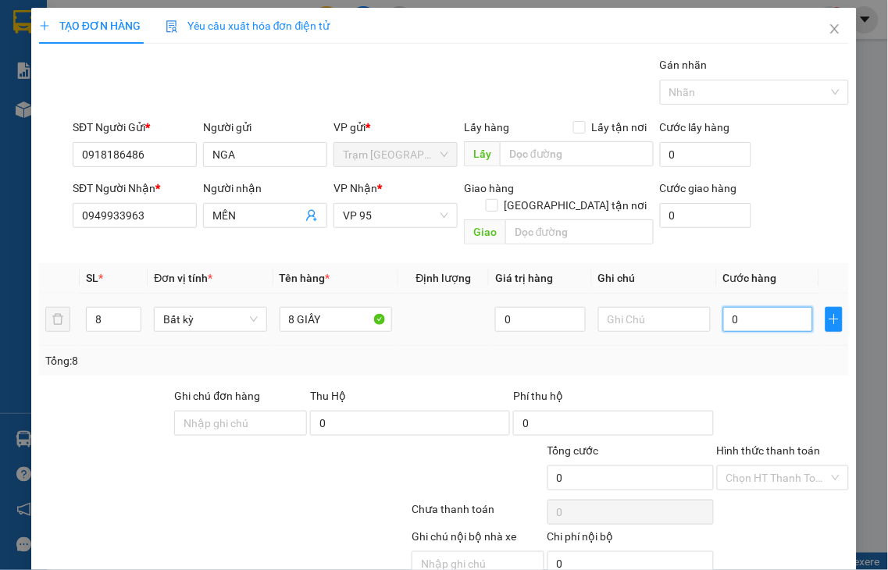
click at [739, 307] on input "0" at bounding box center [768, 319] width 90 height 25
click at [765, 444] on label "Hình thức thanh toán" at bounding box center [769, 450] width 104 height 12
click at [765, 466] on input "Hình thức thanh toán" at bounding box center [777, 477] width 103 height 23
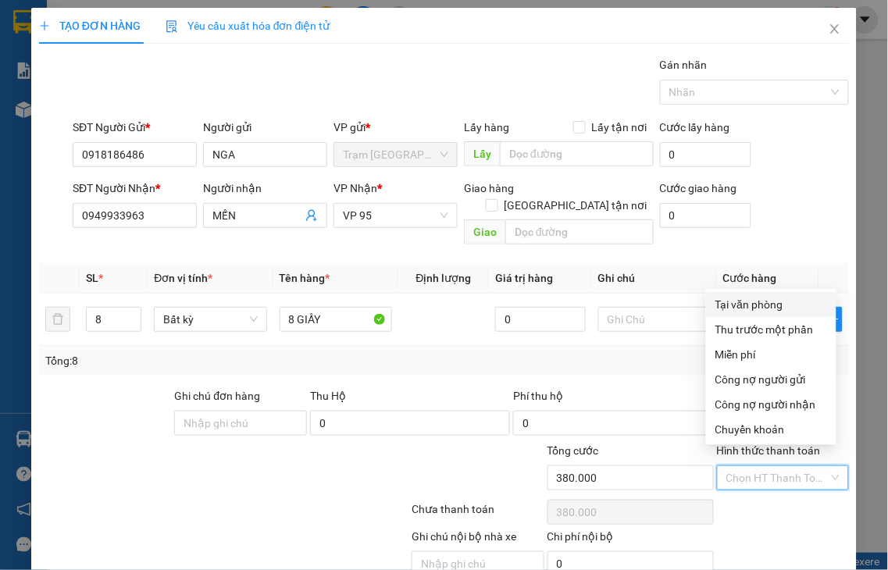
click at [725, 300] on div "Tại văn phòng" at bounding box center [771, 304] width 112 height 17
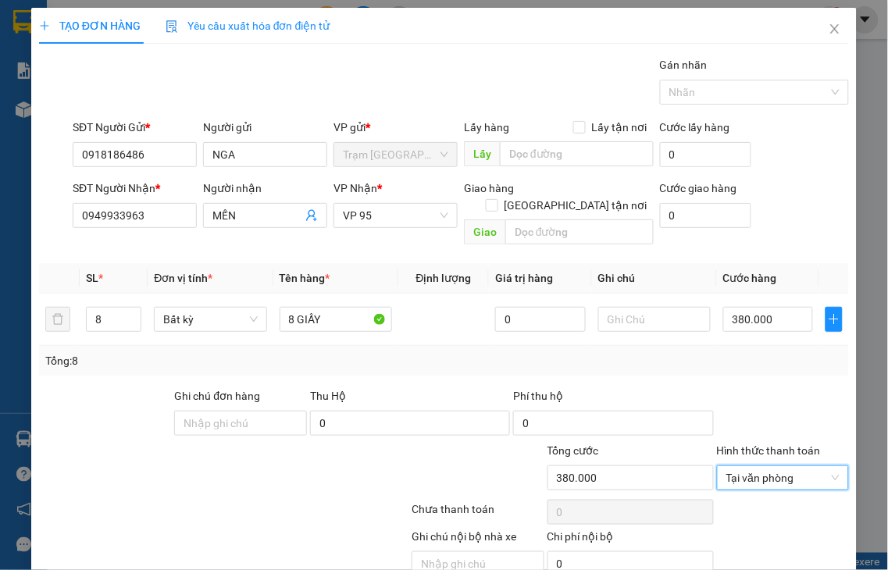
drag, startPoint x: 776, startPoint y: 527, endPoint x: 738, endPoint y: 490, distance: 52.5
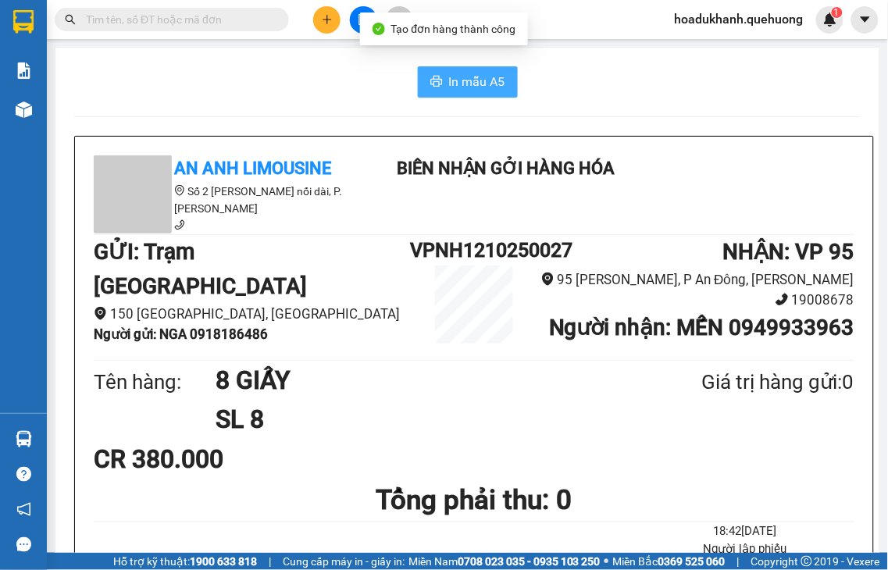
click at [461, 95] on button "In mẫu A5" at bounding box center [468, 81] width 100 height 31
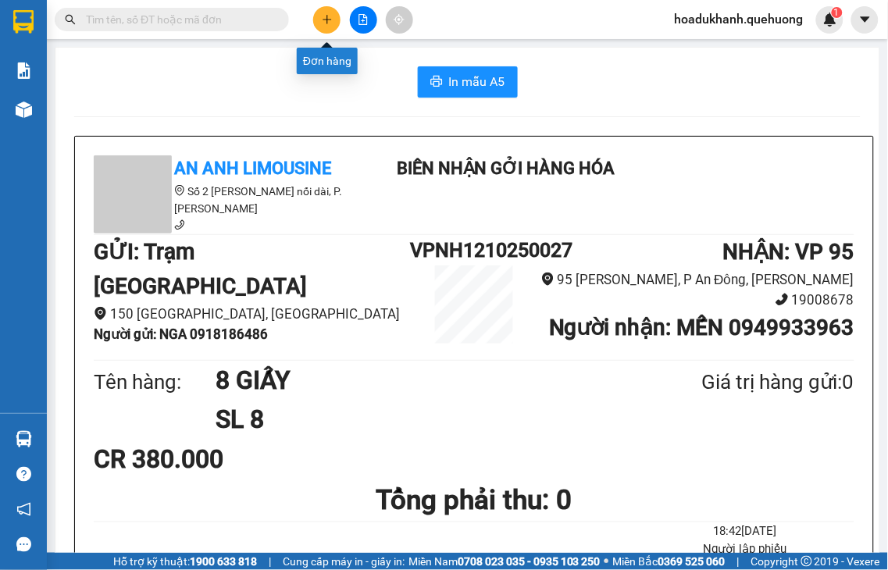
click at [325, 28] on button at bounding box center [326, 19] width 27 height 27
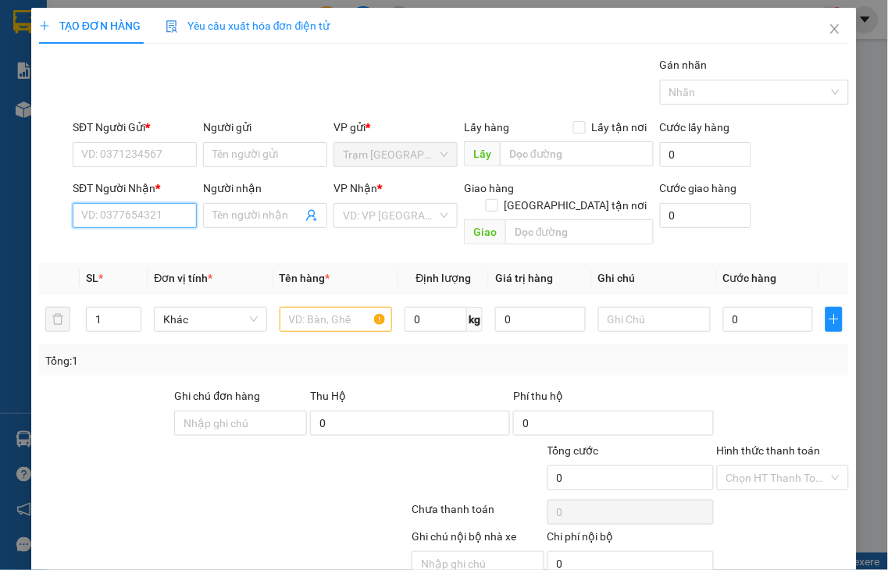
click at [144, 216] on input "SĐT Người Nhận *" at bounding box center [135, 215] width 124 height 25
click at [144, 216] on input "2343" at bounding box center [135, 215] width 124 height 25
click at [130, 252] on div "0966642343 - DIỆU" at bounding box center [132, 246] width 103 height 17
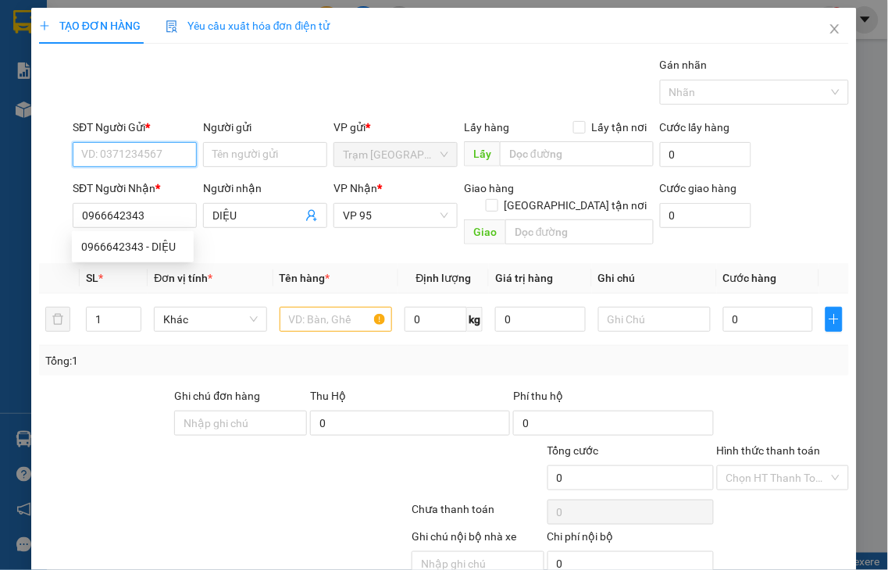
click at [115, 157] on input "SĐT Người Gửi *" at bounding box center [135, 154] width 124 height 25
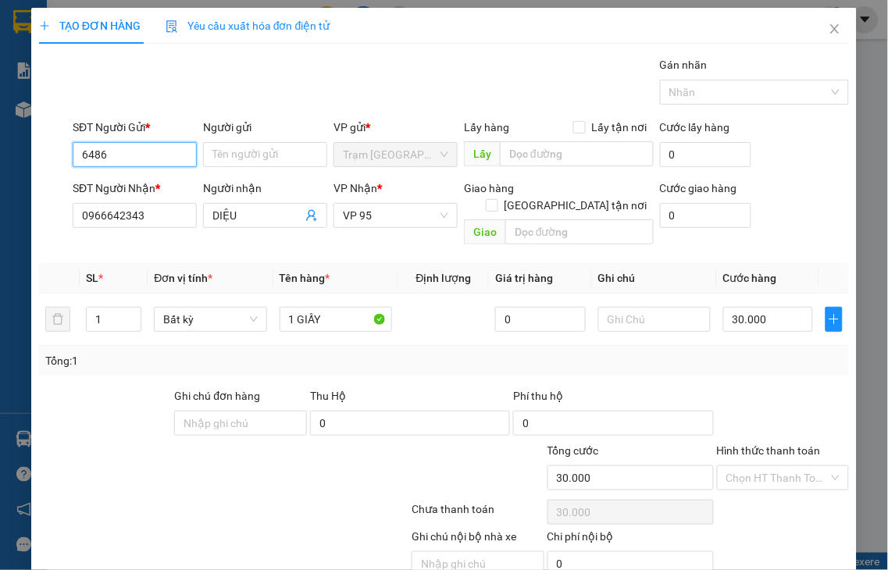
click at [117, 157] on input "6486" at bounding box center [135, 154] width 124 height 25
click at [127, 181] on div "0918186486 - NGA" at bounding box center [132, 185] width 103 height 17
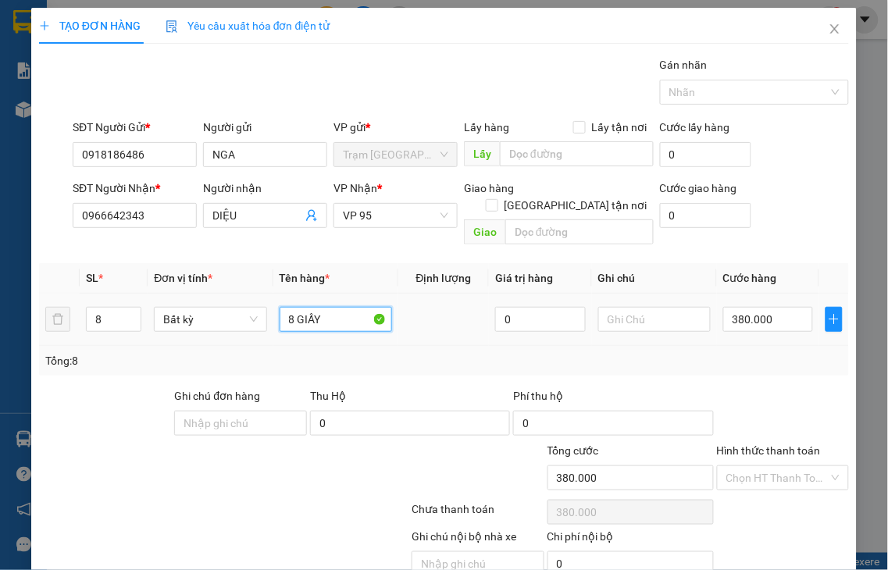
drag, startPoint x: 291, startPoint y: 302, endPoint x: 273, endPoint y: 302, distance: 17.2
click at [273, 302] on td "8 GIẤY" at bounding box center [335, 320] width 125 height 52
click at [50, 309] on tr "8 Bất kỳ 1 GIẤY 0 380.000" at bounding box center [444, 320] width 810 height 52
click at [760, 307] on input "380.000" at bounding box center [768, 319] width 90 height 25
click at [737, 444] on label "Hình thức thanh toán" at bounding box center [769, 450] width 104 height 12
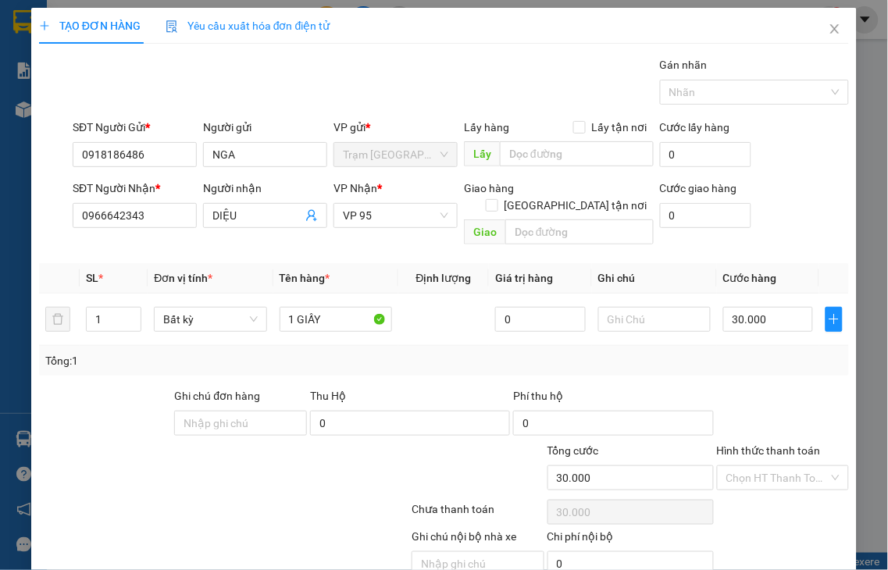
click at [737, 466] on input "Hình thức thanh toán" at bounding box center [777, 477] width 103 height 23
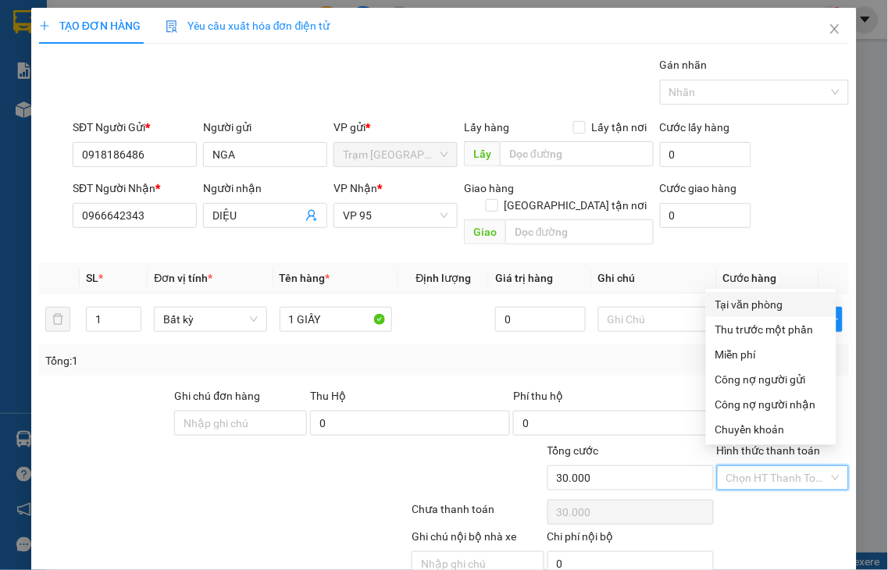
click at [751, 311] on div "Tại văn phòng" at bounding box center [771, 304] width 112 height 17
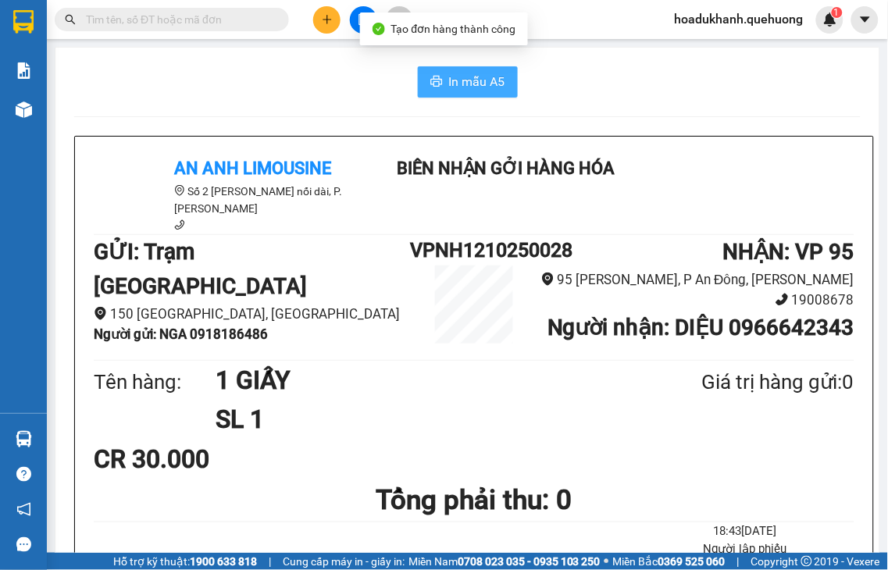
drag, startPoint x: 473, startPoint y: 83, endPoint x: 465, endPoint y: 82, distance: 7.8
click at [471, 83] on span "In mẫu A5" at bounding box center [477, 82] width 56 height 20
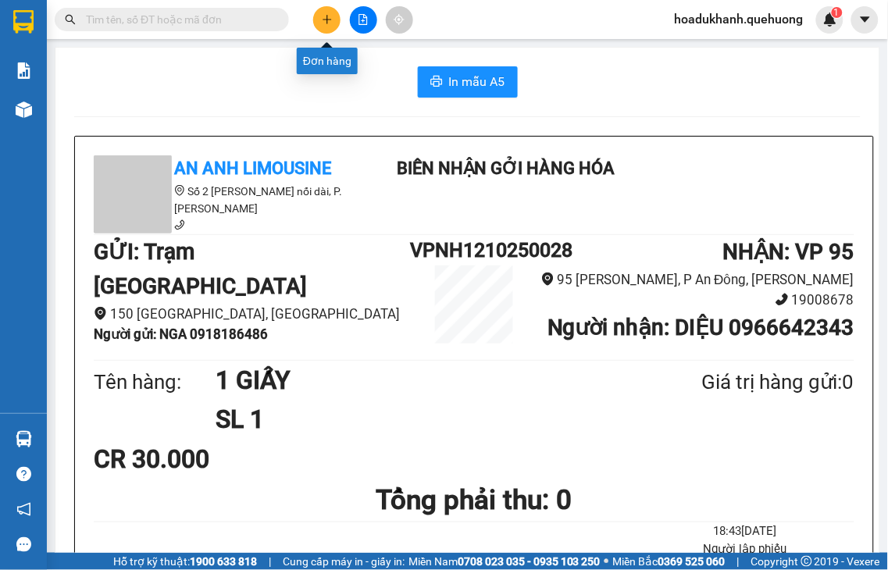
click at [322, 20] on icon "plus" at bounding box center [327, 19] width 11 height 11
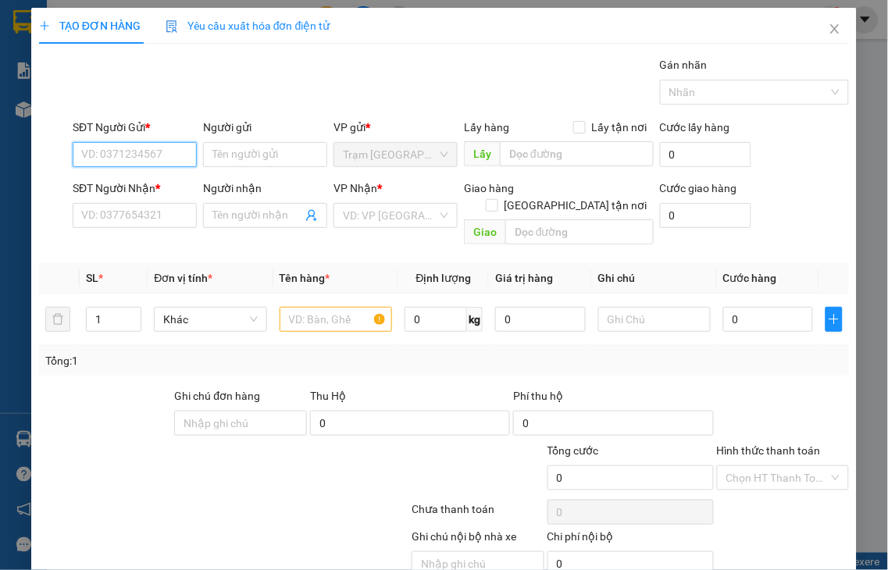
click at [167, 154] on input "SĐT Người Gửi *" at bounding box center [135, 154] width 124 height 25
click at [167, 157] on input "9474" at bounding box center [135, 154] width 124 height 25
click at [151, 185] on div "0886699474 - NK QUỐC TẾ" at bounding box center [147, 185] width 132 height 17
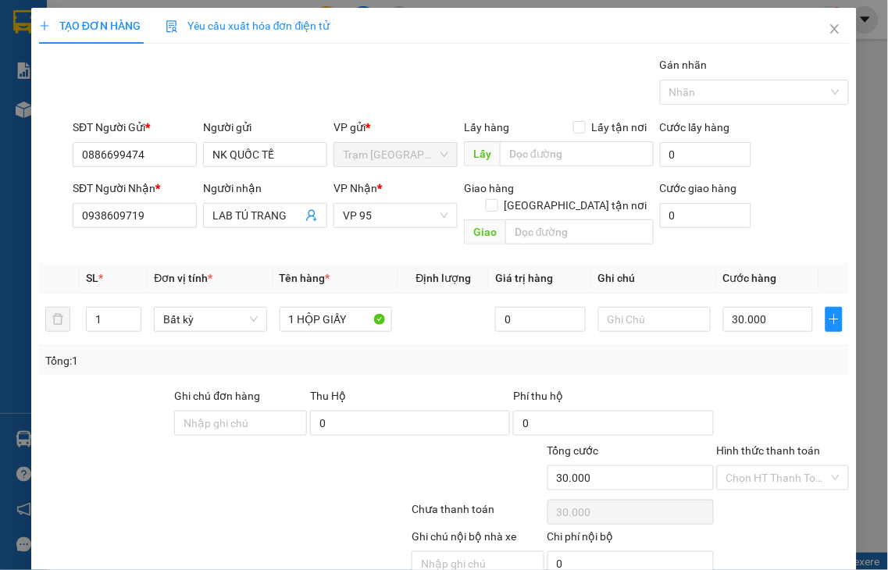
click at [773, 444] on label "Hình thức thanh toán" at bounding box center [769, 450] width 104 height 12
click at [773, 466] on input "Hình thức thanh toán" at bounding box center [777, 477] width 103 height 23
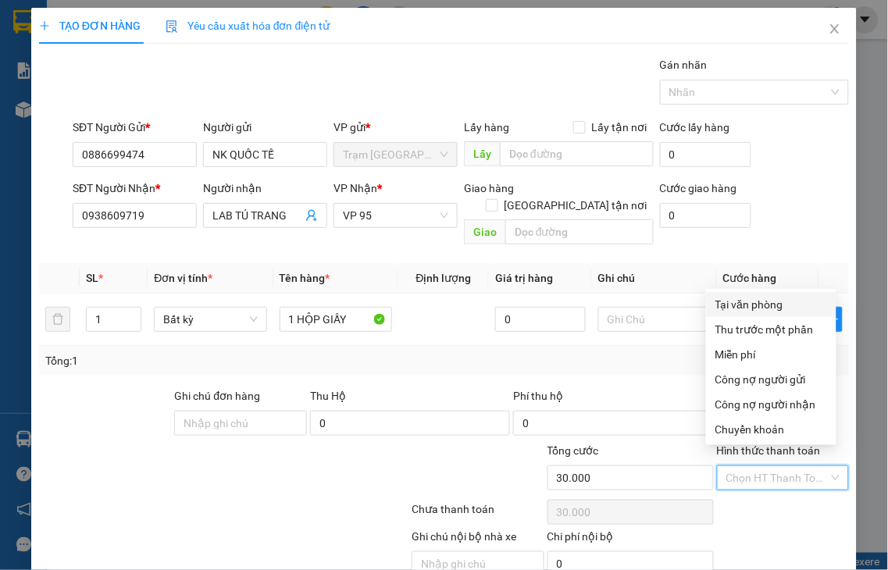
click at [729, 301] on div "Tại văn phòng" at bounding box center [771, 304] width 112 height 17
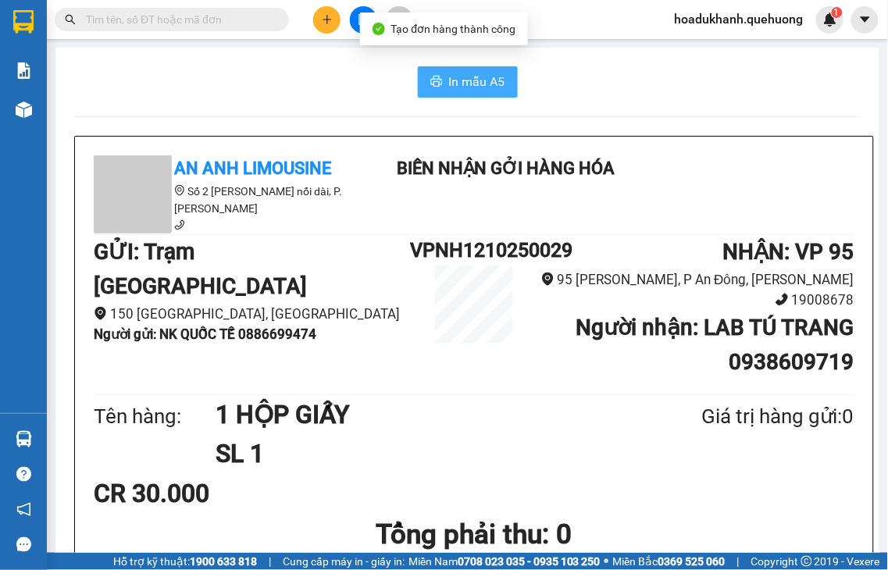
click at [419, 81] on button "In mẫu A5" at bounding box center [468, 81] width 100 height 31
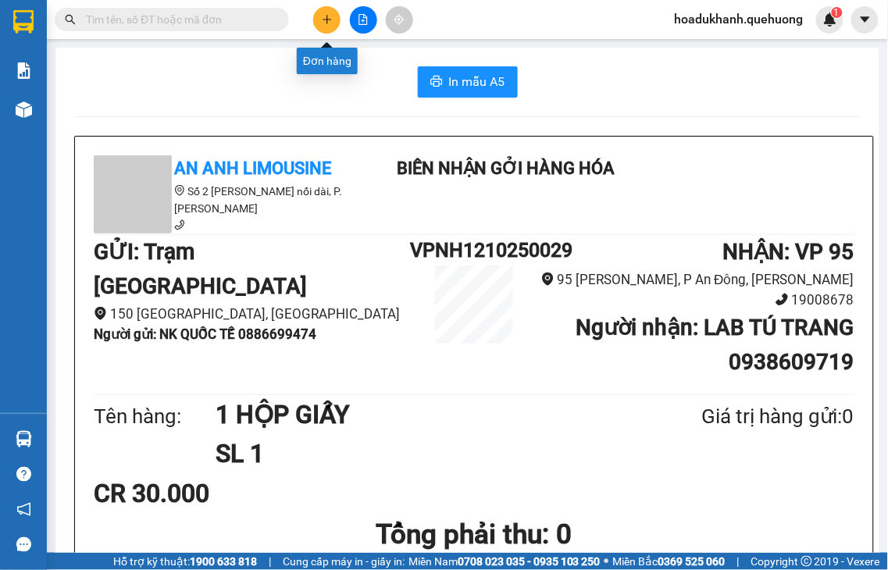
click at [322, 16] on icon "plus" at bounding box center [327, 19] width 11 height 11
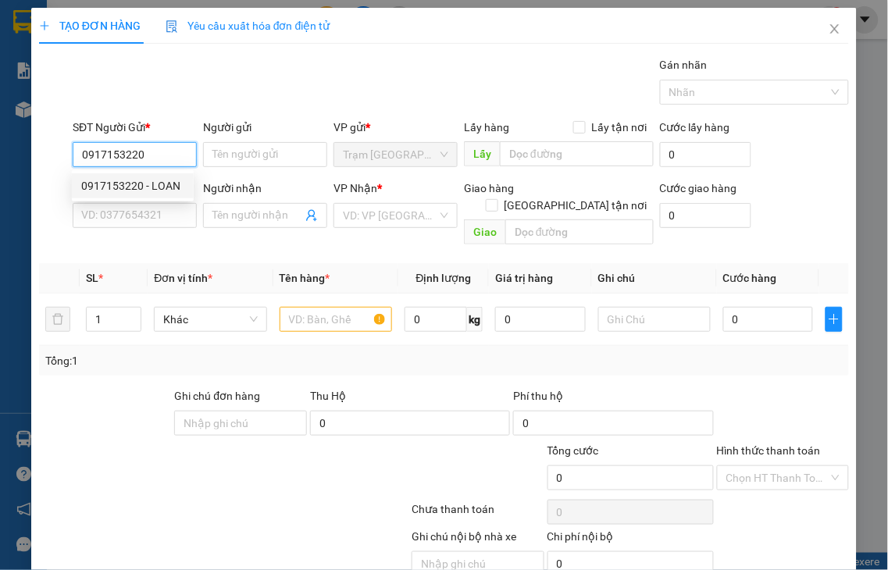
click at [169, 184] on div "0917153220 - LOAN" at bounding box center [132, 185] width 103 height 17
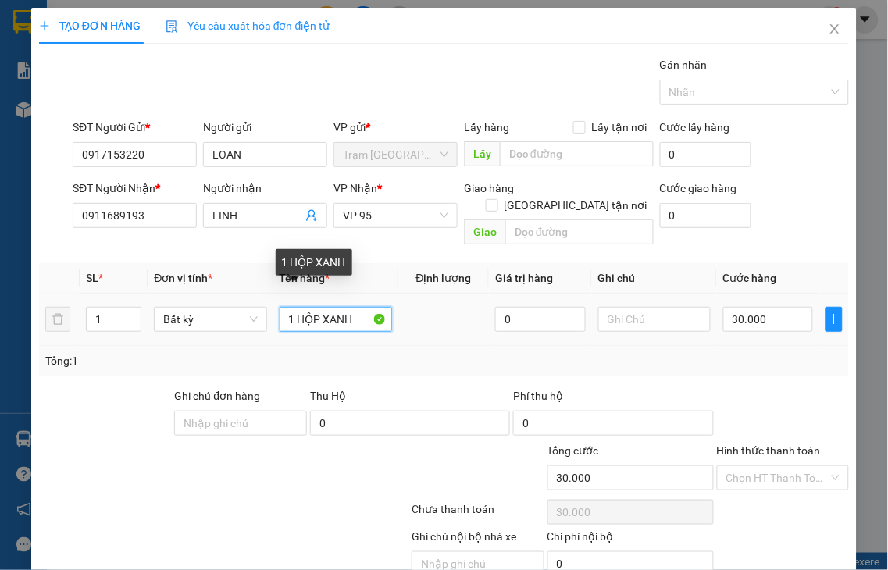
drag, startPoint x: 295, startPoint y: 300, endPoint x: 419, endPoint y: 294, distance: 123.6
click at [420, 303] on tr "1 Bất kỳ 1 HỘP XANH 0 30.000" at bounding box center [444, 320] width 810 height 52
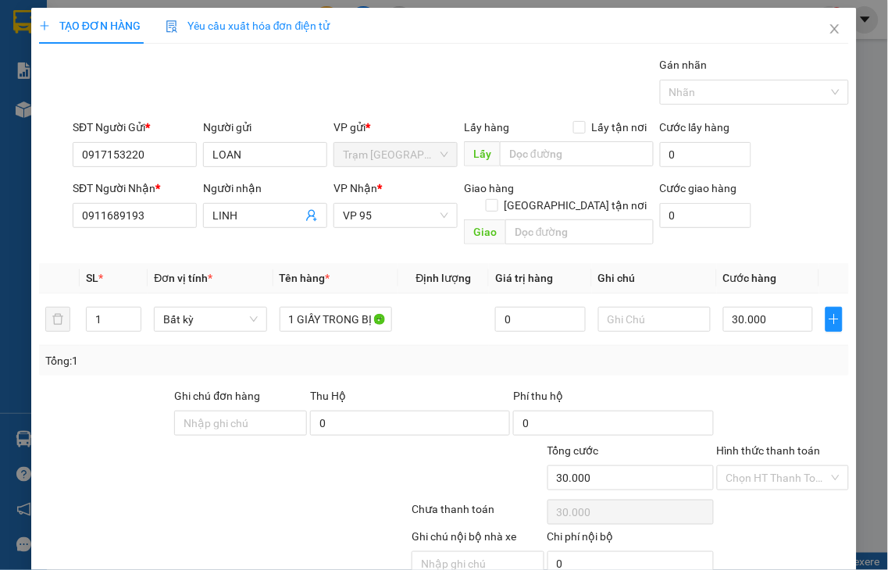
click at [774, 444] on label "Hình thức thanh toán" at bounding box center [769, 450] width 104 height 12
click at [774, 466] on input "Hình thức thanh toán" at bounding box center [777, 477] width 103 height 23
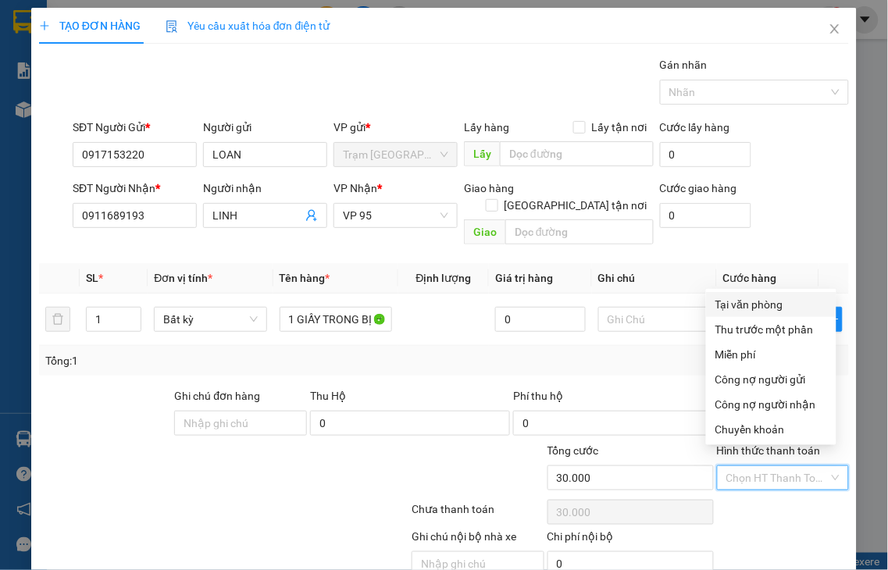
click at [754, 303] on div "Tại văn phòng" at bounding box center [771, 304] width 112 height 17
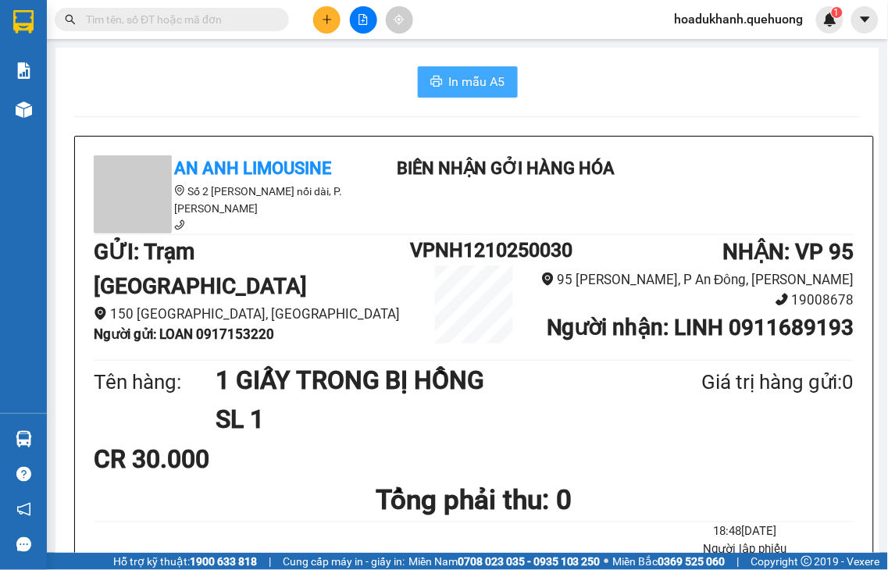
click at [449, 79] on span "In mẫu A5" at bounding box center [477, 82] width 56 height 20
click at [330, 14] on button at bounding box center [326, 19] width 27 height 27
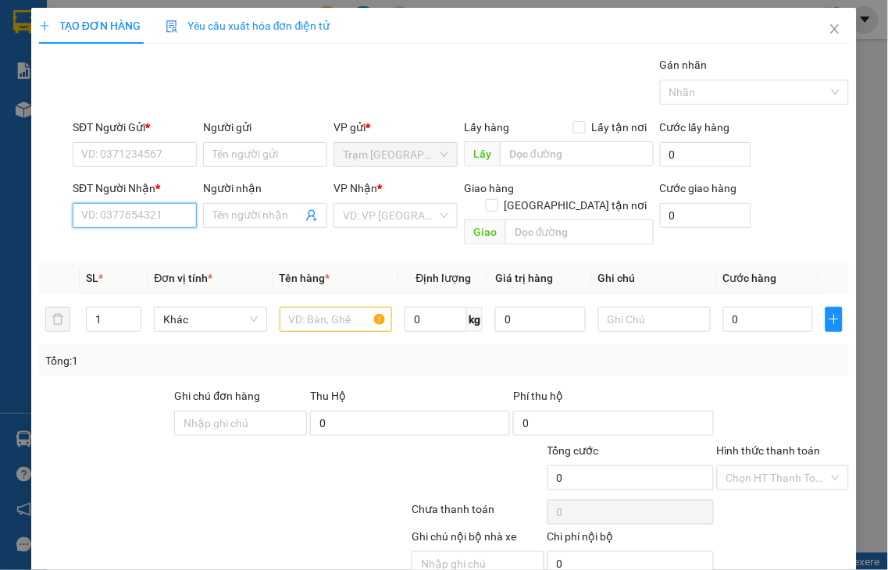
click at [98, 216] on input "SĐT Người Nhận *" at bounding box center [135, 215] width 124 height 25
click at [109, 154] on input "SĐT Người Gửi *" at bounding box center [135, 154] width 124 height 25
click at [119, 154] on input "9673" at bounding box center [135, 154] width 124 height 25
click at [137, 157] on input "9673" at bounding box center [135, 154] width 124 height 25
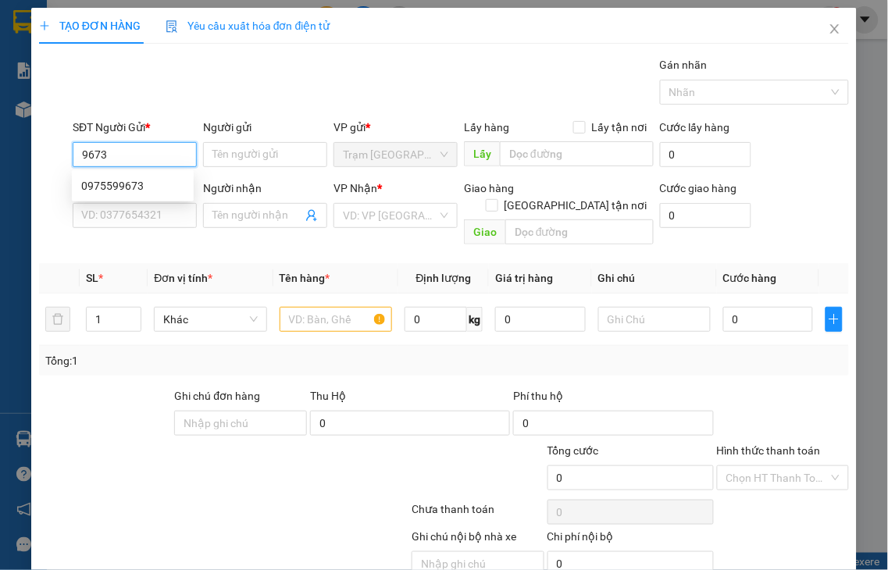
click at [137, 157] on input "9673" at bounding box center [135, 154] width 124 height 25
click at [119, 191] on div "0975599673" at bounding box center [132, 185] width 103 height 17
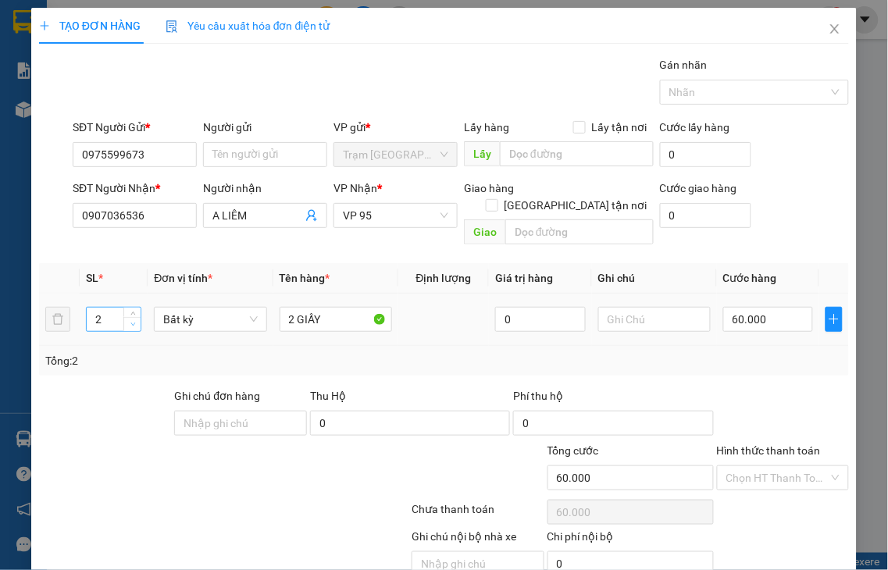
click at [131, 322] on icon "down" at bounding box center [132, 324] width 5 height 5
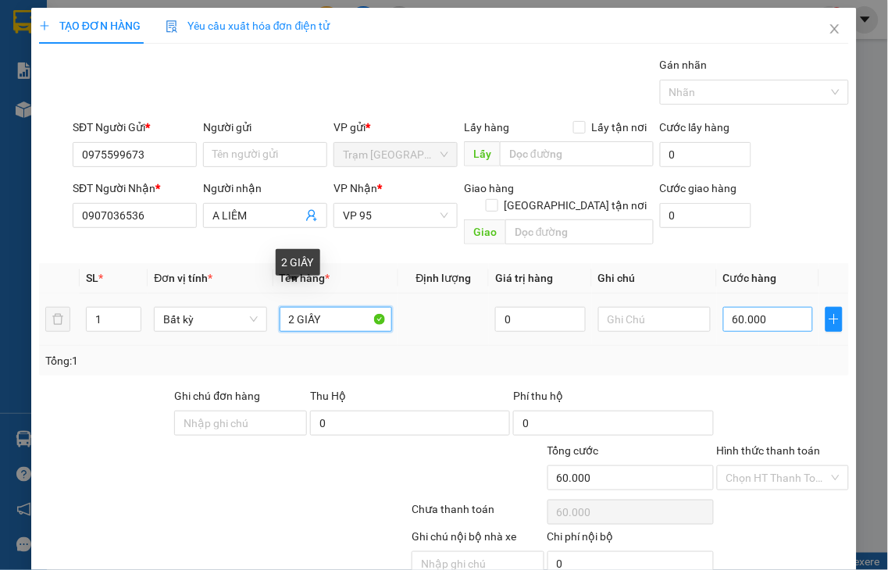
drag, startPoint x: 287, startPoint y: 302, endPoint x: 769, endPoint y: 307, distance: 481.1
click at [267, 309] on tr "1 Bất kỳ 2 GIẤY 0 60.000" at bounding box center [444, 320] width 810 height 52
click at [769, 307] on input "0" at bounding box center [768, 319] width 90 height 25
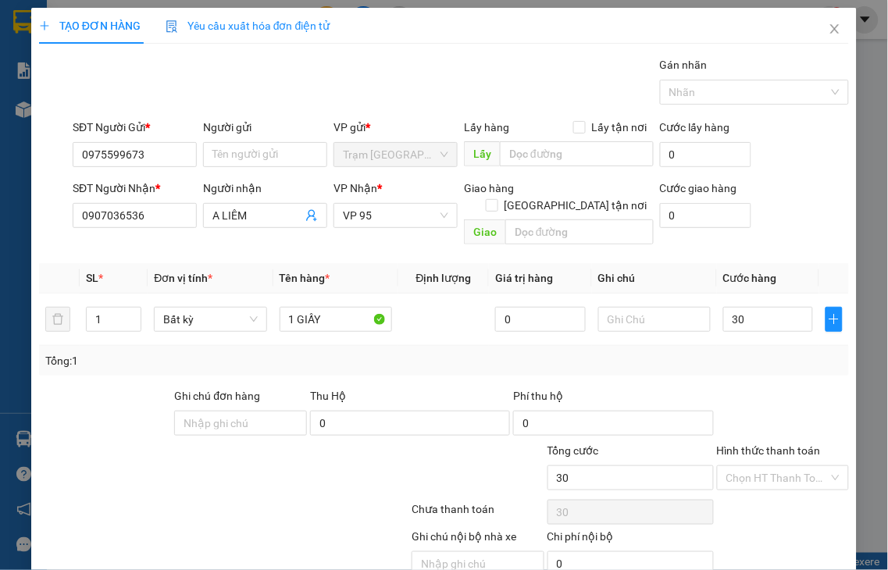
click at [743, 444] on label "Hình thức thanh toán" at bounding box center [769, 450] width 104 height 12
click at [743, 466] on input "Hình thức thanh toán" at bounding box center [777, 477] width 103 height 23
click at [743, 444] on label "Hình thức thanh toán" at bounding box center [769, 450] width 104 height 12
click at [743, 466] on input "Hình thức thanh toán" at bounding box center [777, 477] width 103 height 23
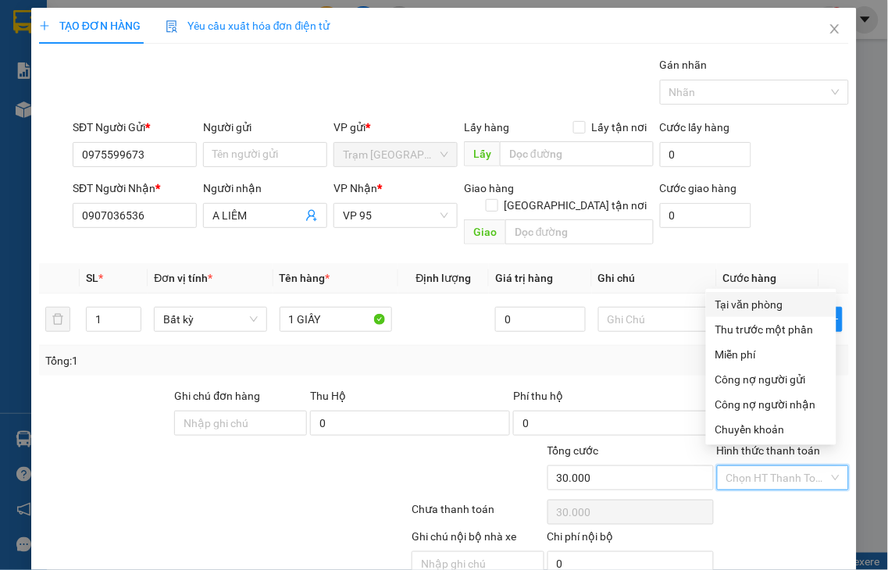
click at [738, 305] on div "Tại văn phòng" at bounding box center [771, 304] width 112 height 17
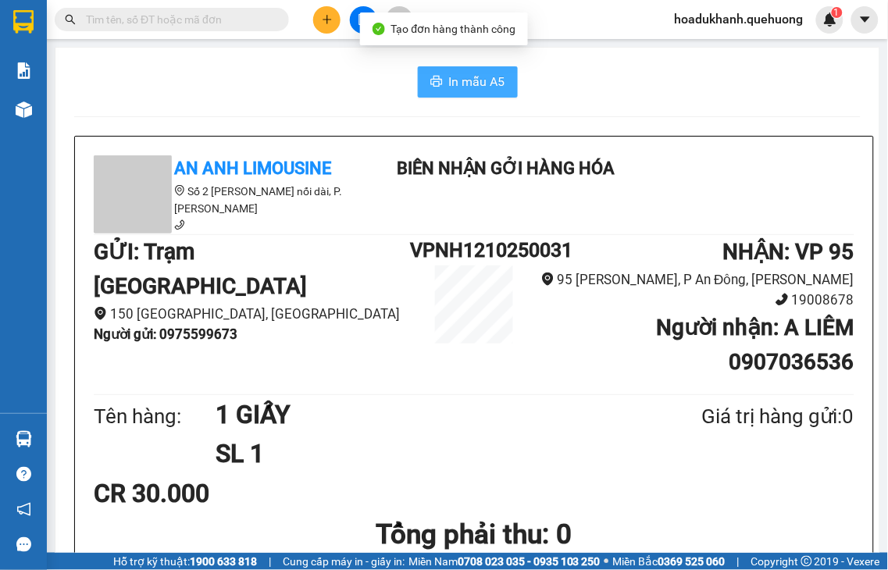
click at [492, 86] on span "In mẫu A5" at bounding box center [477, 82] width 56 height 20
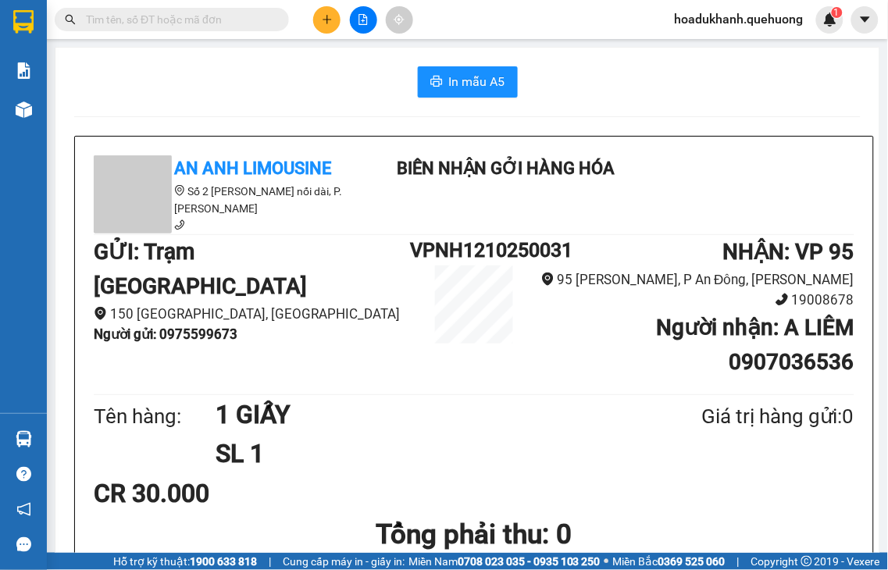
click at [326, 22] on icon "plus" at bounding box center [327, 19] width 11 height 11
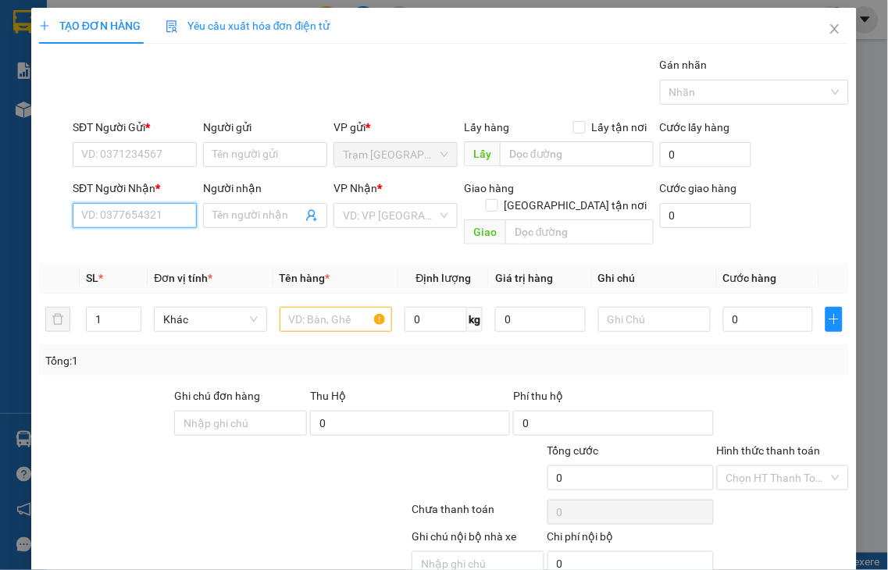
click at [92, 215] on input "SĐT Người Nhận *" at bounding box center [135, 215] width 124 height 25
click at [125, 223] on input "0141" at bounding box center [135, 215] width 124 height 25
click at [122, 241] on div "0909770141 - CHUẨN" at bounding box center [134, 246] width 107 height 17
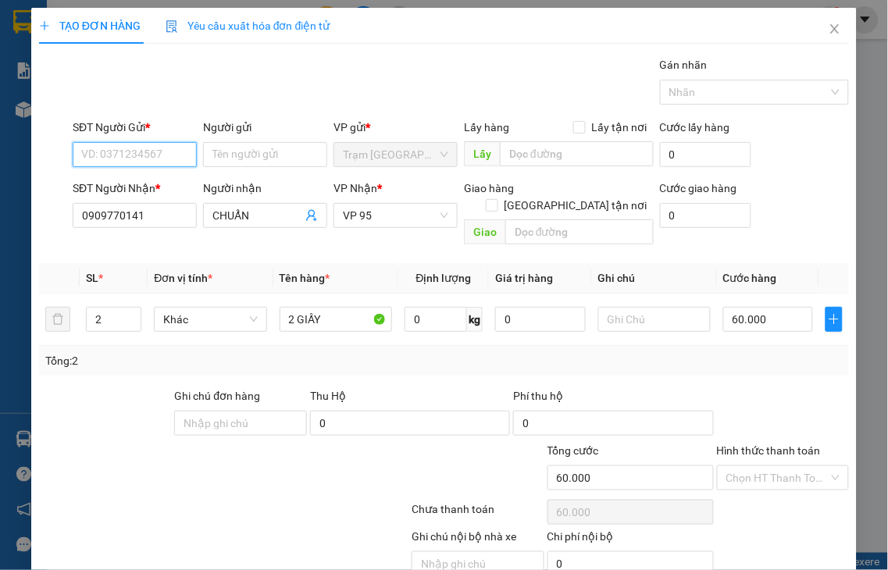
click at [127, 159] on input "SĐT Người Gửi *" at bounding box center [135, 154] width 124 height 25
click at [159, 186] on div "0357832847 - SƯƠNG" at bounding box center [137, 185] width 112 height 17
click at [134, 317] on span "Decrease Value" at bounding box center [131, 324] width 17 height 14
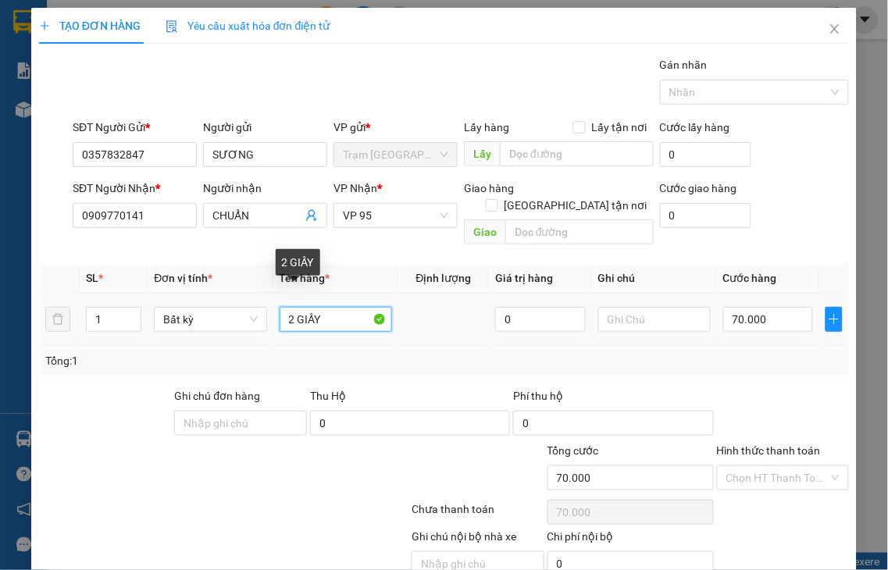
drag, startPoint x: 287, startPoint y: 299, endPoint x: 308, endPoint y: 338, distance: 44.0
click at [234, 320] on tr "1 Bất kỳ 2 GIẤY 0 70.000" at bounding box center [444, 320] width 810 height 52
click at [756, 308] on input "70.000" at bounding box center [768, 319] width 90 height 25
click at [760, 444] on label "Hình thức thanh toán" at bounding box center [769, 450] width 104 height 12
click at [760, 466] on input "Hình thức thanh toán" at bounding box center [777, 477] width 103 height 23
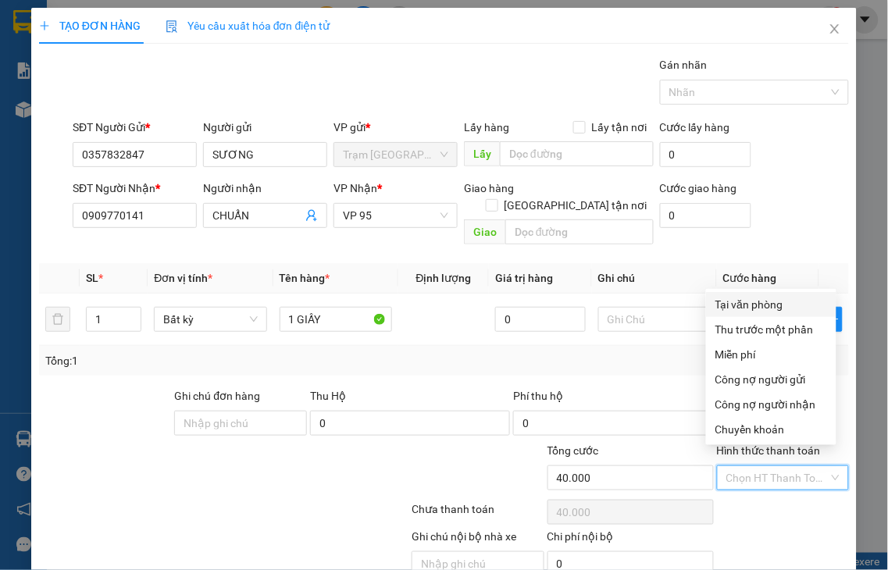
click at [747, 305] on div "Tại văn phòng" at bounding box center [771, 304] width 112 height 17
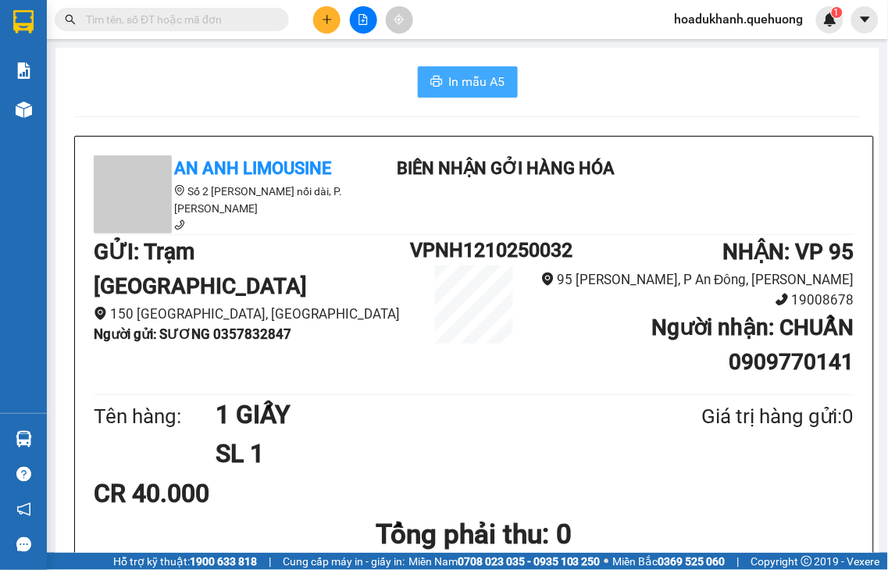
click at [465, 82] on span "In mẫu A5" at bounding box center [477, 82] width 56 height 20
click at [324, 18] on icon "plus" at bounding box center [327, 19] width 11 height 11
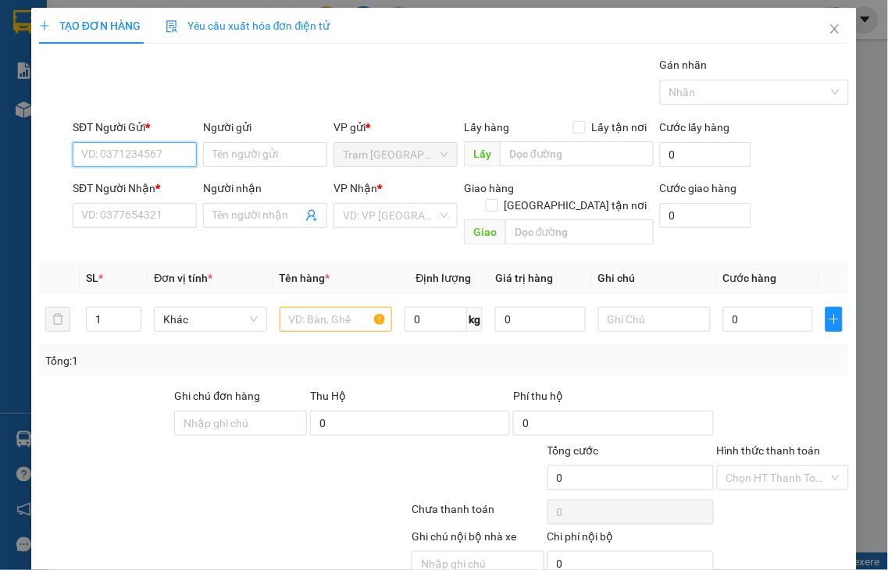
click at [97, 156] on input "SĐT Người Gửi *" at bounding box center [135, 154] width 124 height 25
click at [137, 157] on input "7761" at bounding box center [135, 154] width 124 height 25
click at [137, 188] on div "0839577761 - VŨ" at bounding box center [132, 185] width 103 height 17
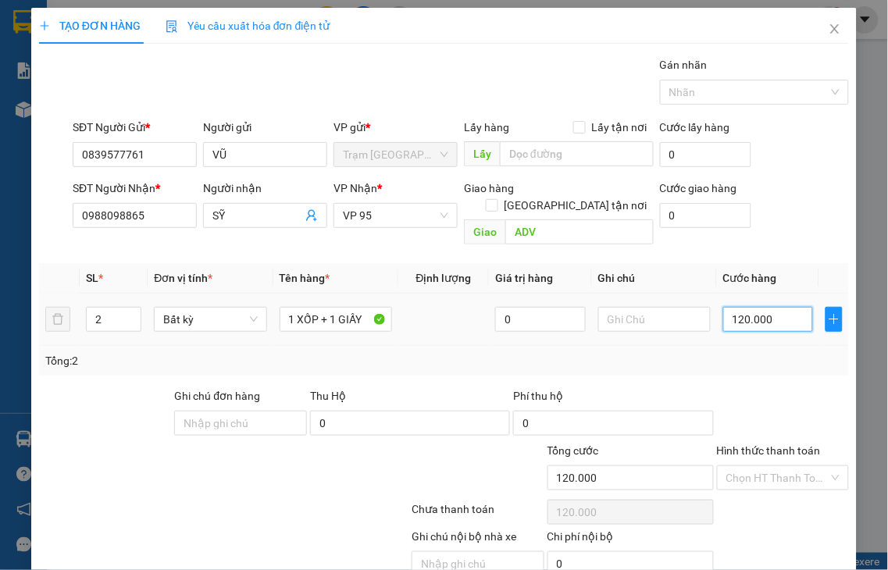
click at [772, 307] on input "120.000" at bounding box center [768, 319] width 90 height 25
click at [803, 444] on label "Hình thức thanh toán" at bounding box center [769, 450] width 104 height 12
click at [803, 466] on input "Hình thức thanh toán" at bounding box center [777, 477] width 103 height 23
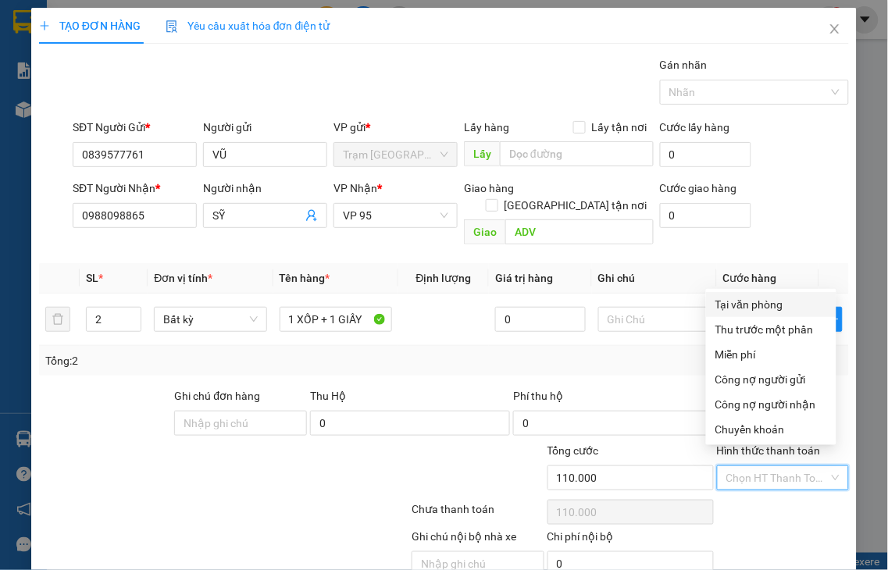
click at [743, 305] on div "Tại văn phòng" at bounding box center [771, 304] width 112 height 17
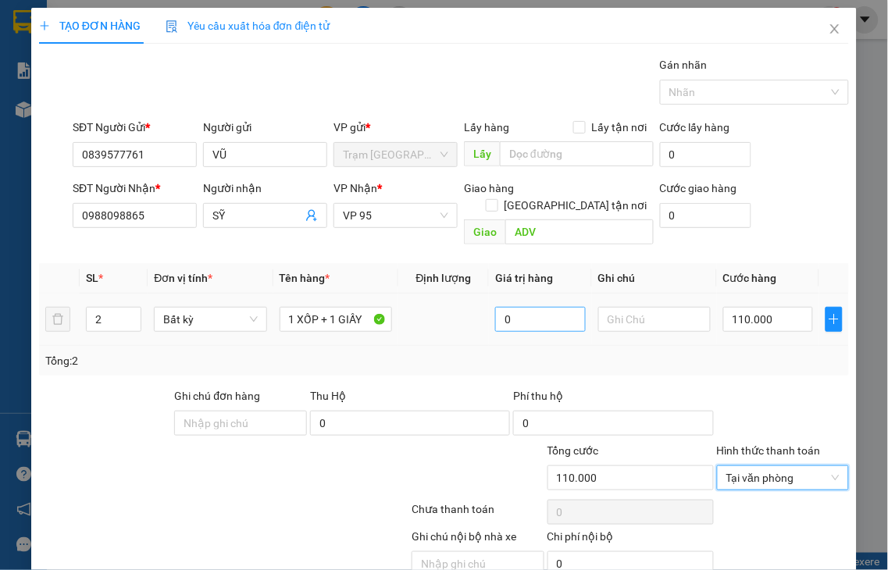
drag, startPoint x: 776, startPoint y: 527, endPoint x: 518, endPoint y: 248, distance: 380.8
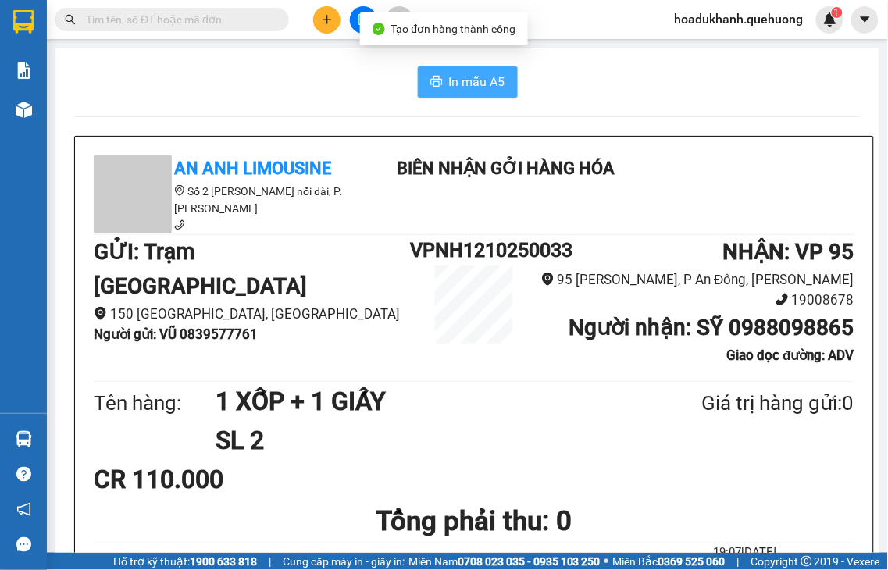
click at [437, 79] on button "In mẫu A5" at bounding box center [468, 81] width 100 height 31
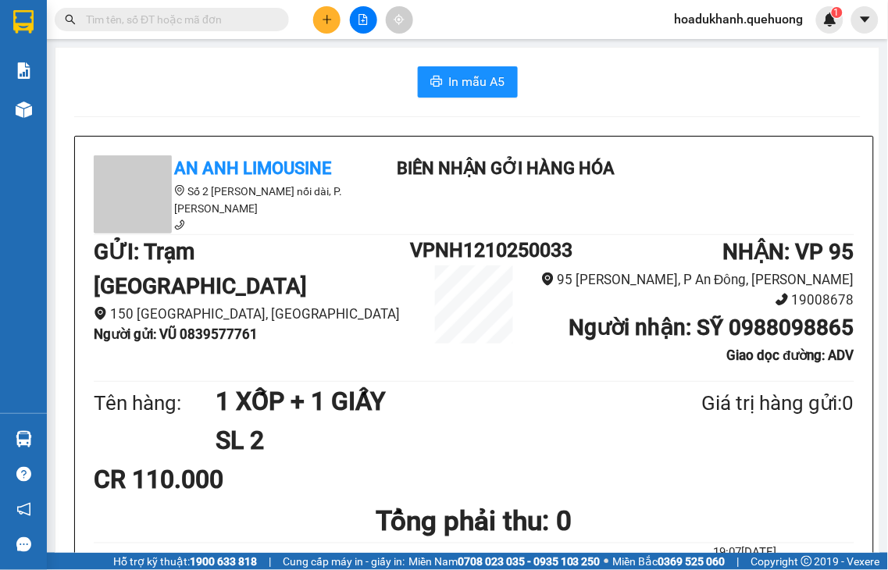
click at [320, 22] on button at bounding box center [326, 19] width 27 height 27
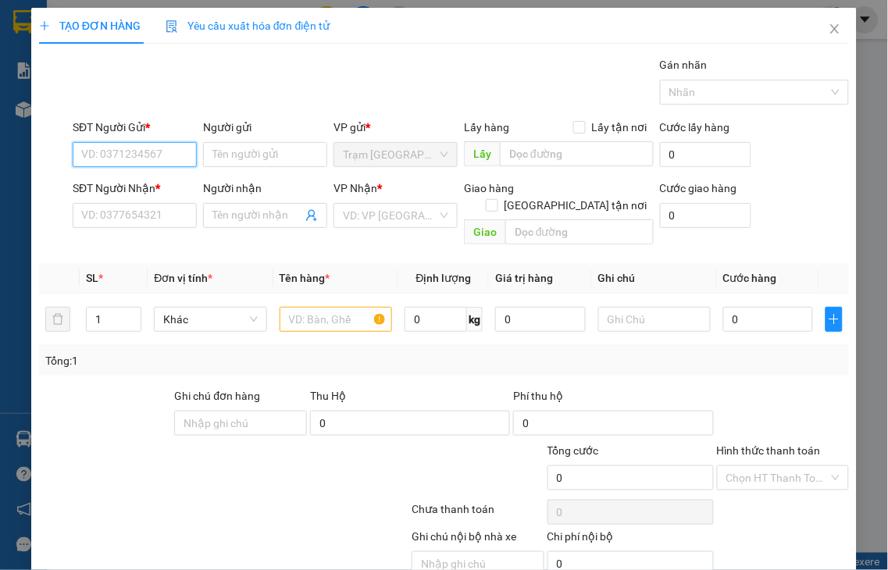
click at [127, 151] on input "SĐT Người Gửi *" at bounding box center [135, 154] width 124 height 25
click at [162, 164] on input "0969977677" at bounding box center [135, 154] width 124 height 25
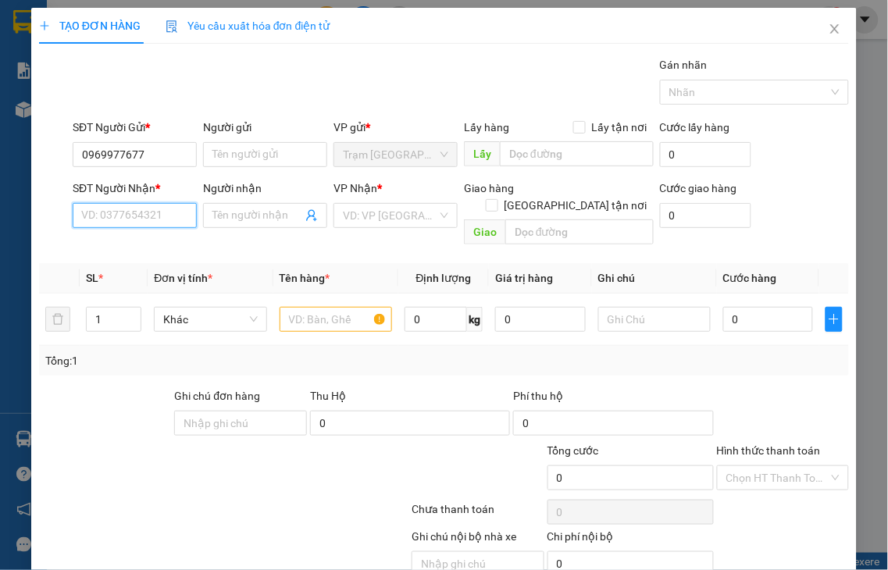
click at [128, 212] on input "SĐT Người Nhận *" at bounding box center [135, 215] width 124 height 25
click at [214, 152] on input "Người gửi" at bounding box center [265, 154] width 124 height 25
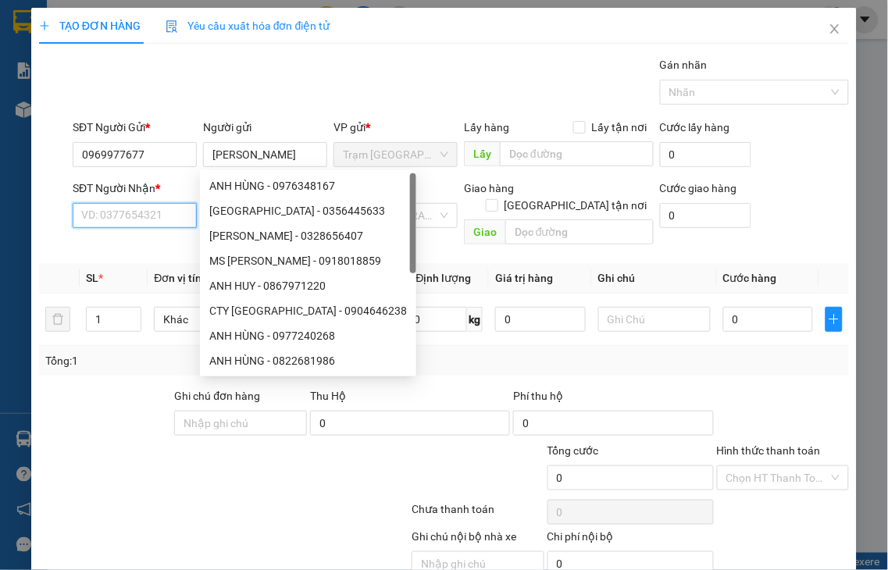
click at [128, 212] on input "SĐT Người Nhận *" at bounding box center [135, 215] width 124 height 25
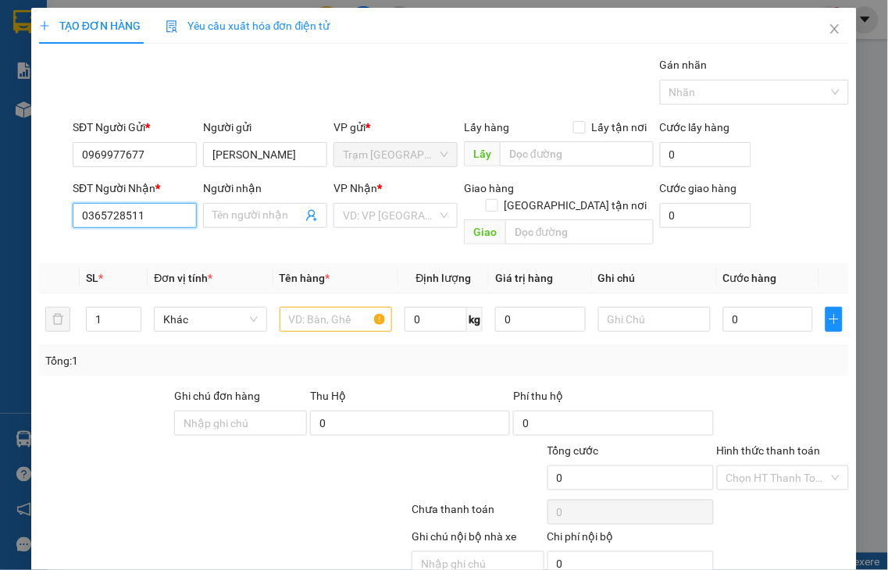
click at [168, 221] on input "0365728511" at bounding box center [135, 215] width 124 height 25
click at [165, 245] on div "0365728511 - HẬU" at bounding box center [132, 246] width 103 height 17
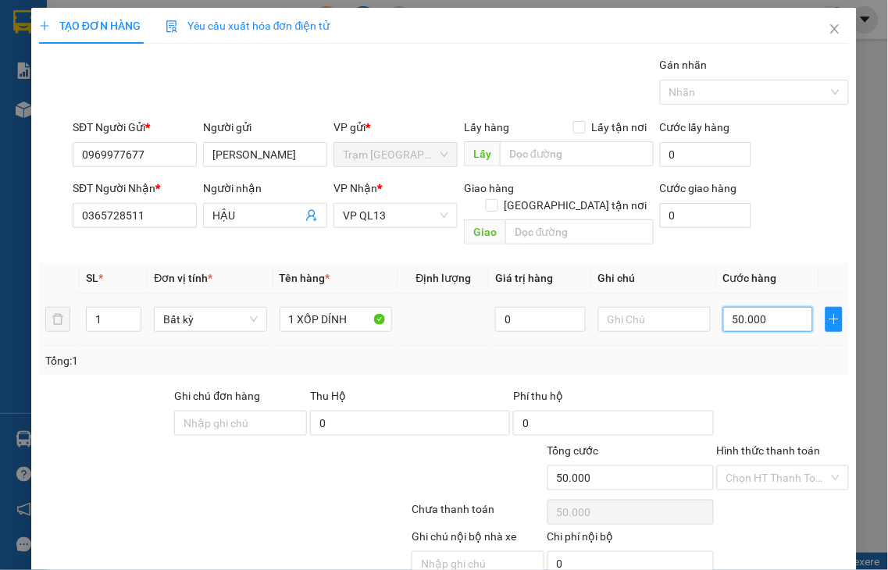
click at [762, 307] on input "50.000" at bounding box center [768, 319] width 90 height 25
click at [790, 444] on label "Hình thức thanh toán" at bounding box center [769, 450] width 104 height 12
click at [790, 466] on input "Hình thức thanh toán" at bounding box center [777, 477] width 103 height 23
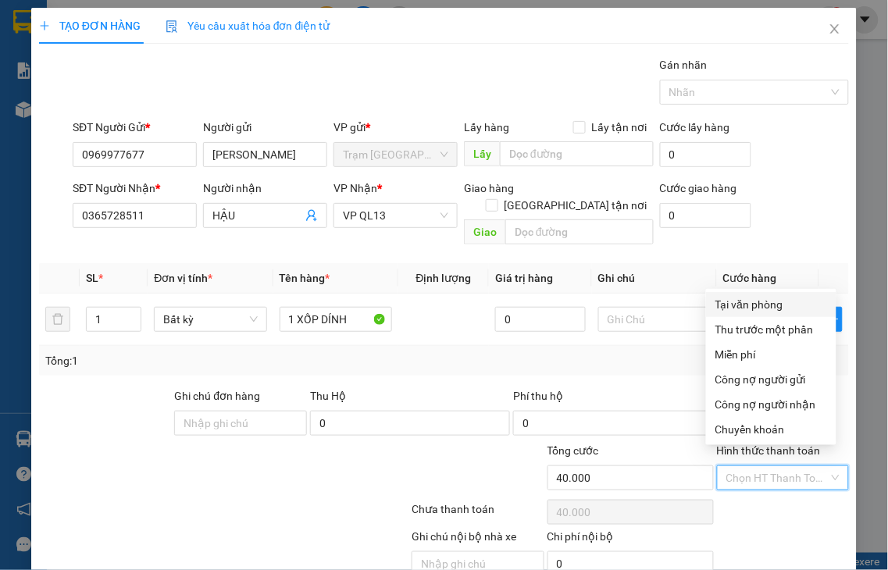
click at [728, 306] on div "Tại văn phòng" at bounding box center [771, 304] width 112 height 17
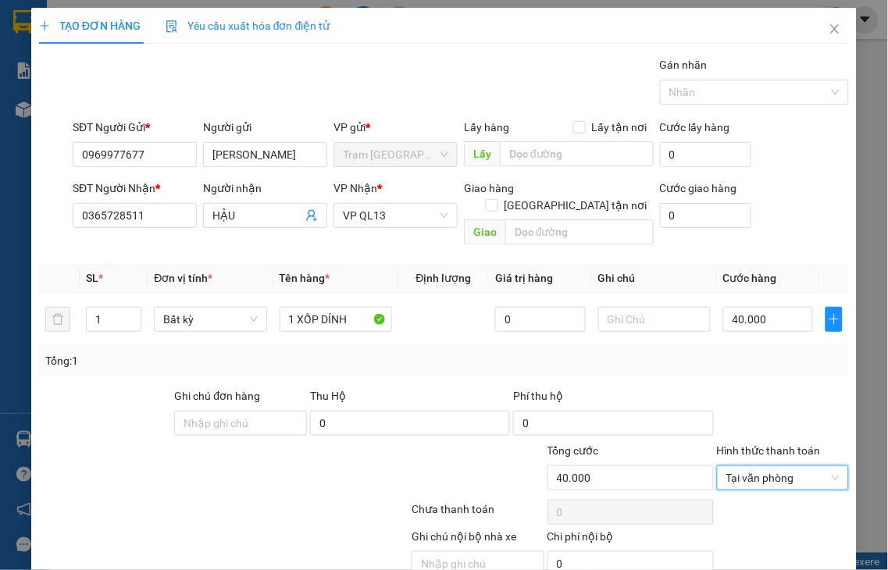
drag, startPoint x: 787, startPoint y: 522, endPoint x: 505, endPoint y: 116, distance: 494.8
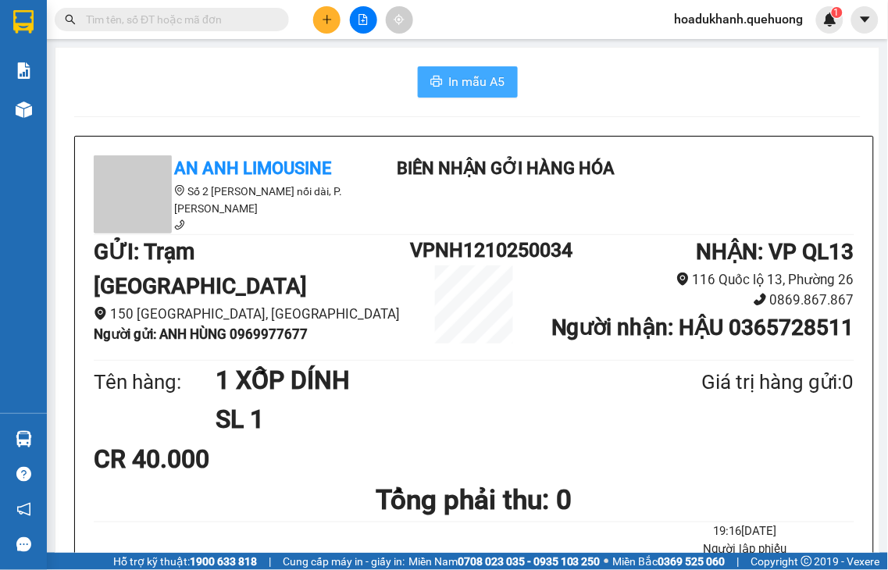
click at [465, 75] on span "In mẫu A5" at bounding box center [477, 82] width 56 height 20
click at [322, 14] on icon "plus" at bounding box center [327, 19] width 11 height 11
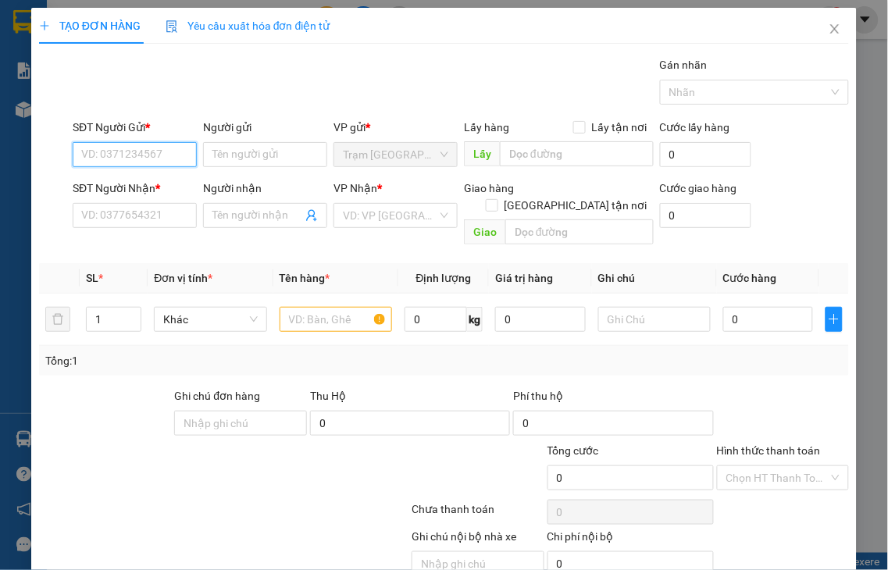
click at [134, 150] on input "SĐT Người Gửi *" at bounding box center [135, 154] width 124 height 25
click at [107, 216] on input "SĐT Người Nhận *" at bounding box center [135, 215] width 124 height 25
click at [154, 207] on input "4150" at bounding box center [135, 215] width 124 height 25
click at [149, 215] on input "4150" at bounding box center [135, 215] width 124 height 25
drag, startPoint x: 147, startPoint y: 216, endPoint x: 0, endPoint y: 216, distance: 146.8
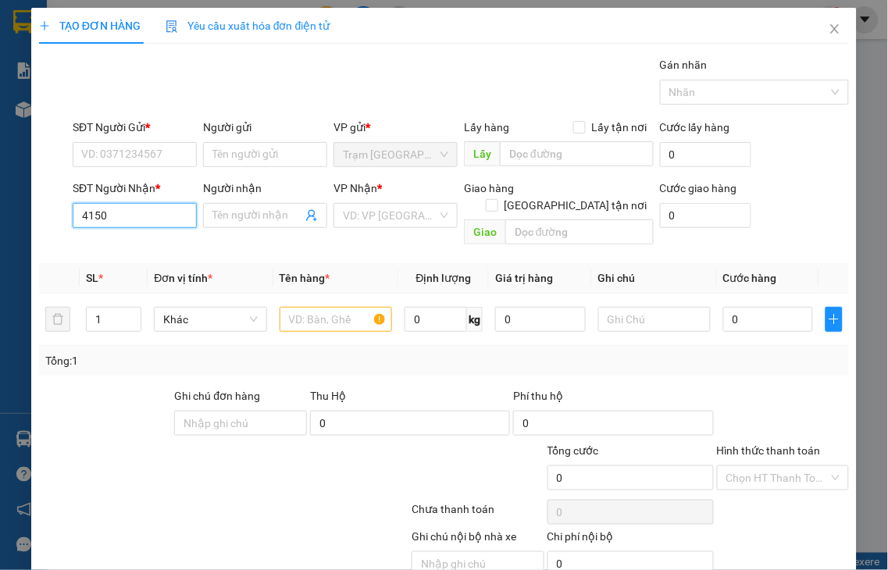
click at [0, 216] on div "TẠO ĐƠN HÀNG Yêu cầu xuất hóa đơn điện tử Transit Pickup Surcharge Ids Transit …" at bounding box center [444, 285] width 888 height 570
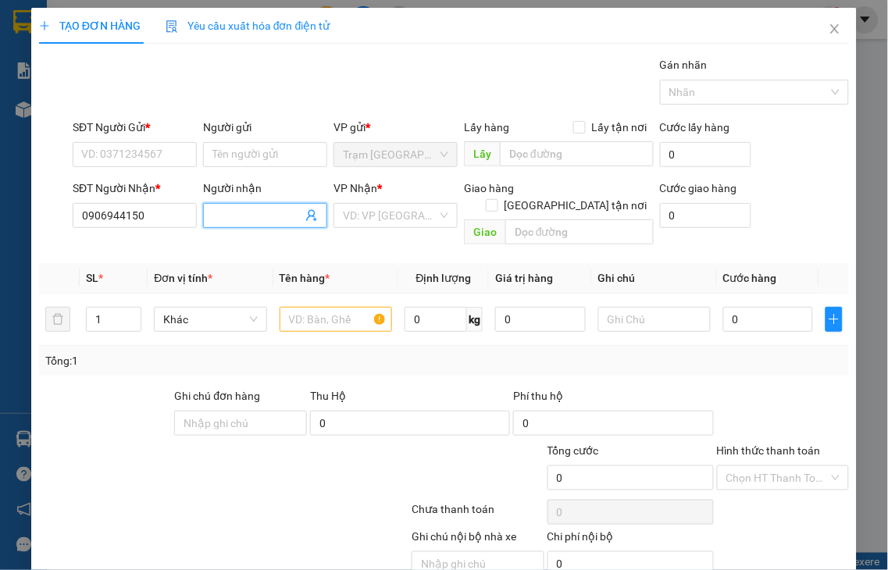
click at [251, 219] on input "Người nhận" at bounding box center [257, 215] width 90 height 17
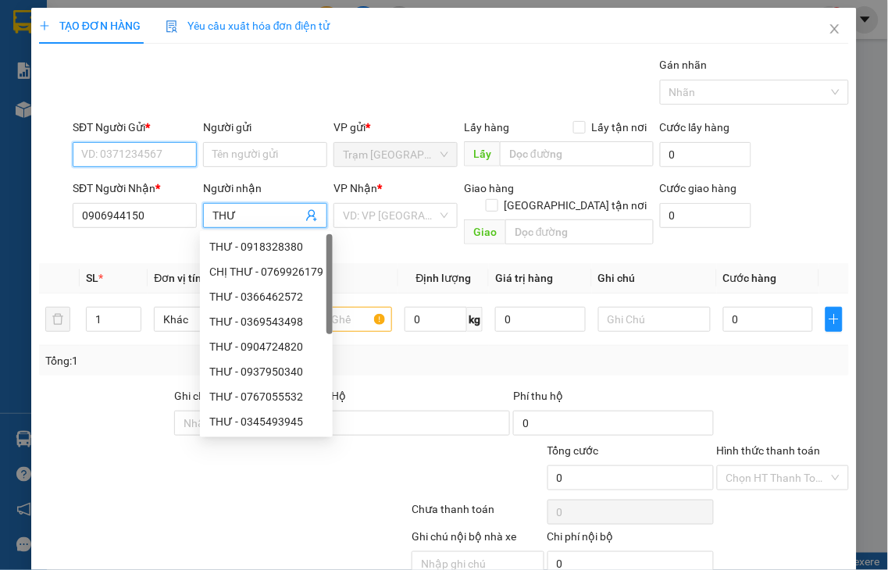
click at [83, 157] on input "SĐT Người Gửi *" at bounding box center [135, 154] width 124 height 25
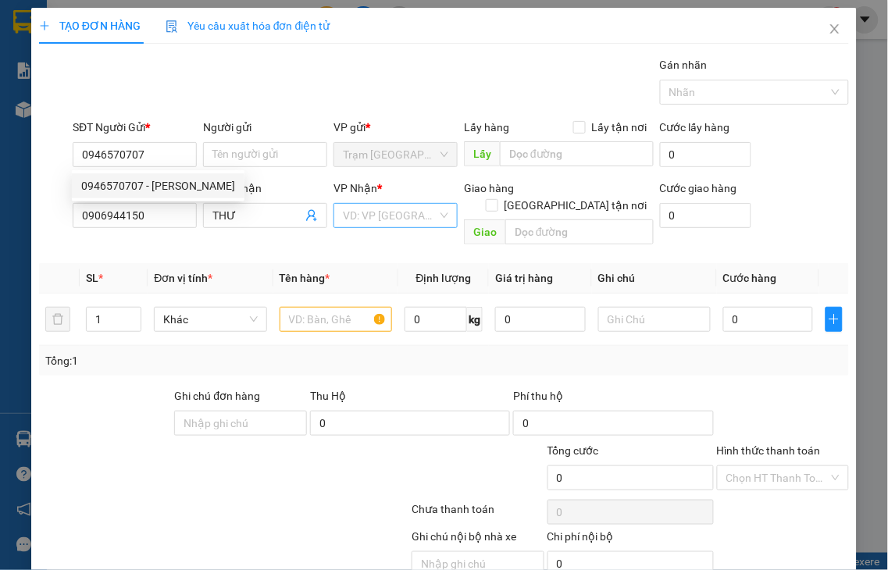
click at [376, 216] on input "search" at bounding box center [390, 215] width 95 height 23
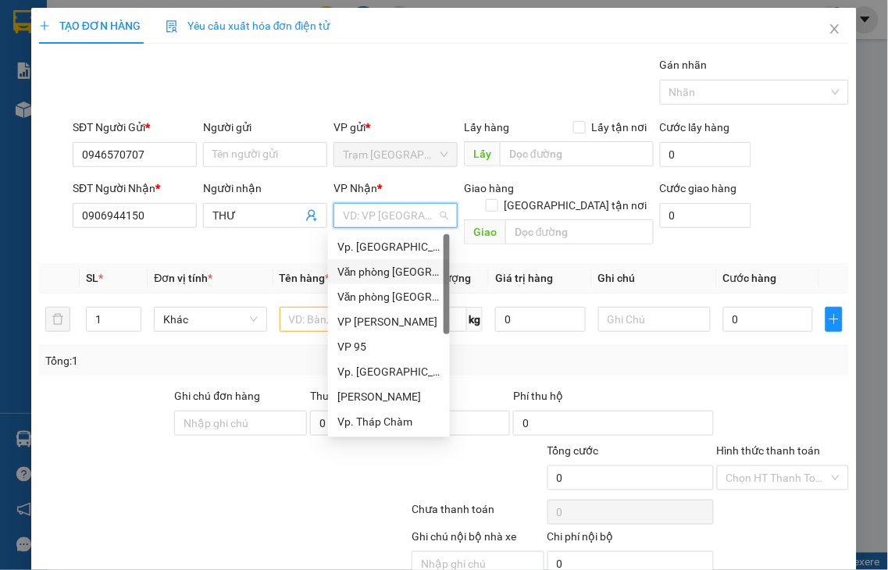
click at [391, 269] on div "Văn [PERSON_NAME][GEOGRAPHIC_DATA][PERSON_NAME]" at bounding box center [388, 271] width 103 height 17
click at [287, 307] on input "text" at bounding box center [336, 319] width 112 height 25
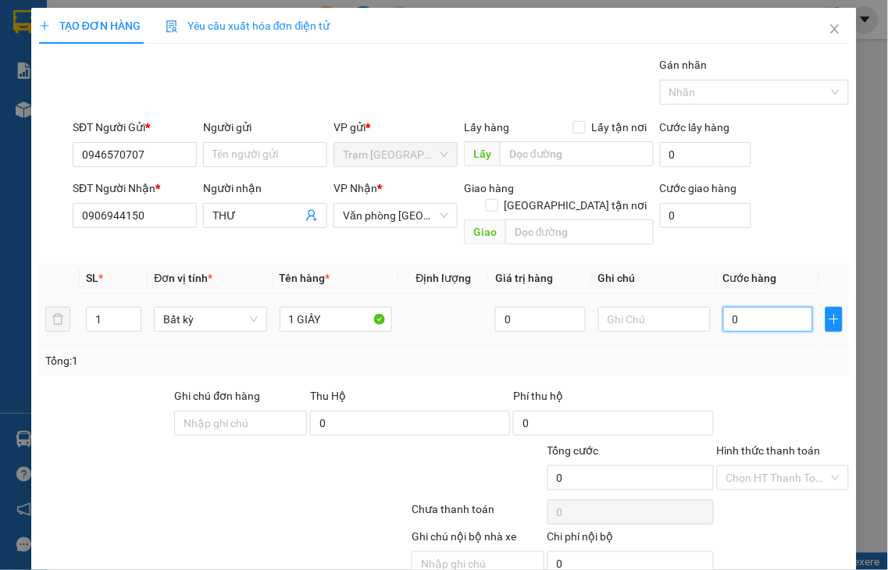
click at [744, 307] on input "0" at bounding box center [768, 319] width 90 height 25
click at [748, 444] on label "Hình thức thanh toán" at bounding box center [769, 450] width 104 height 12
click at [748, 466] on input "Hình thức thanh toán" at bounding box center [777, 477] width 103 height 23
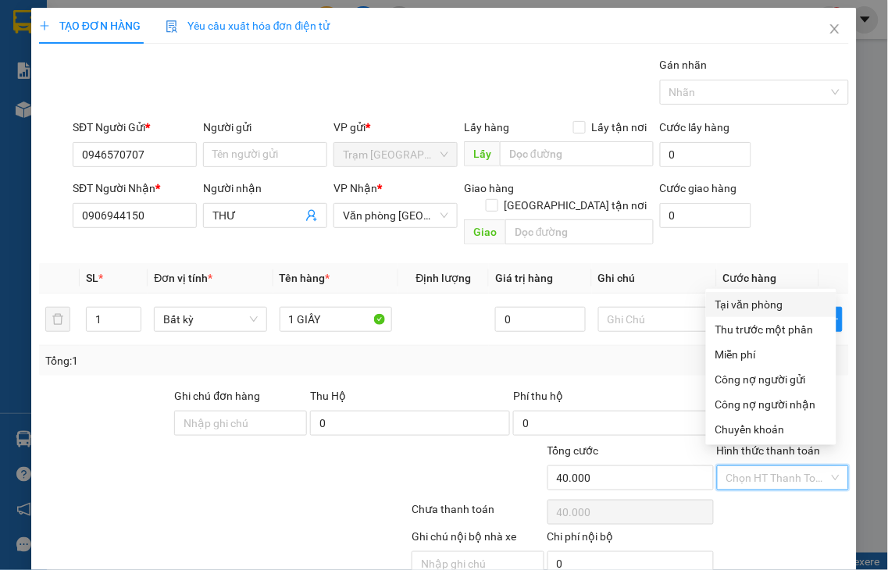
click at [732, 306] on div "Tại văn phòng" at bounding box center [771, 304] width 112 height 17
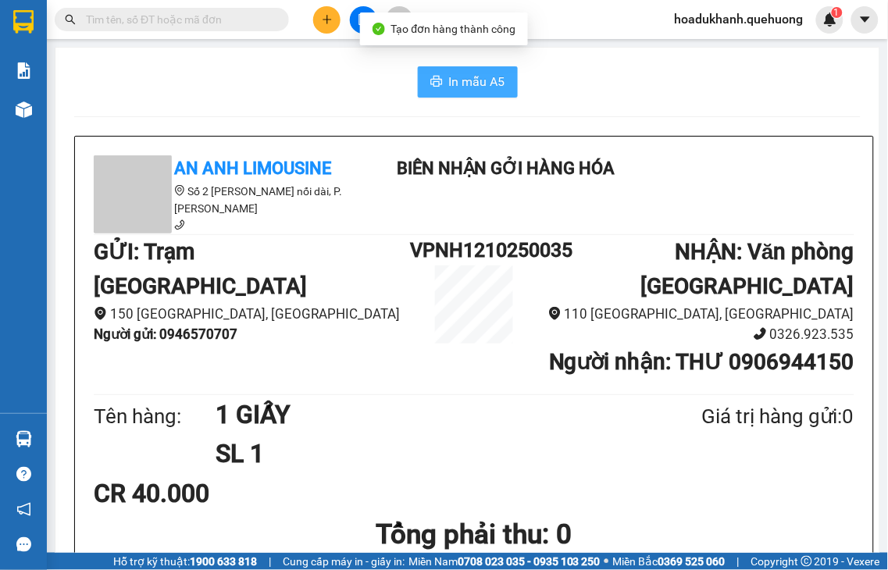
click at [477, 81] on span "In mẫu A5" at bounding box center [477, 82] width 56 height 20
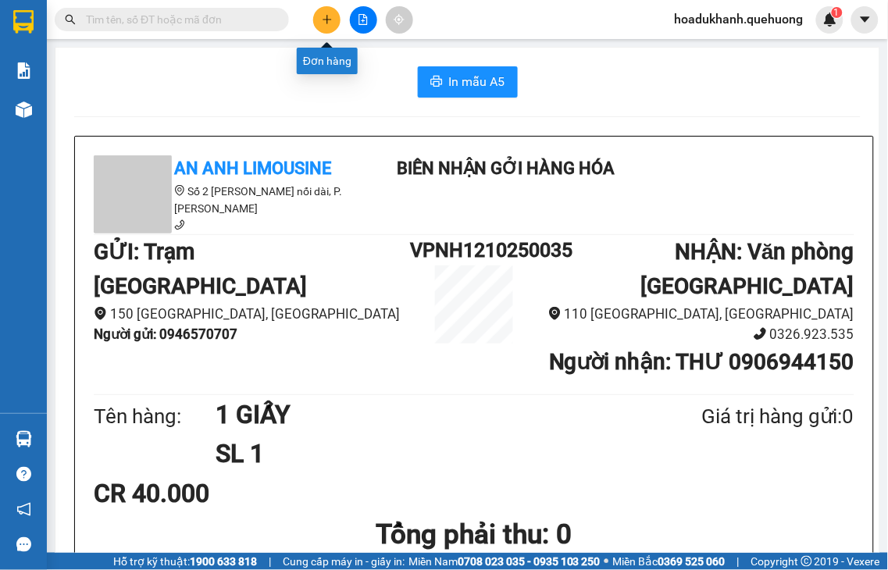
click at [320, 20] on button at bounding box center [326, 19] width 27 height 27
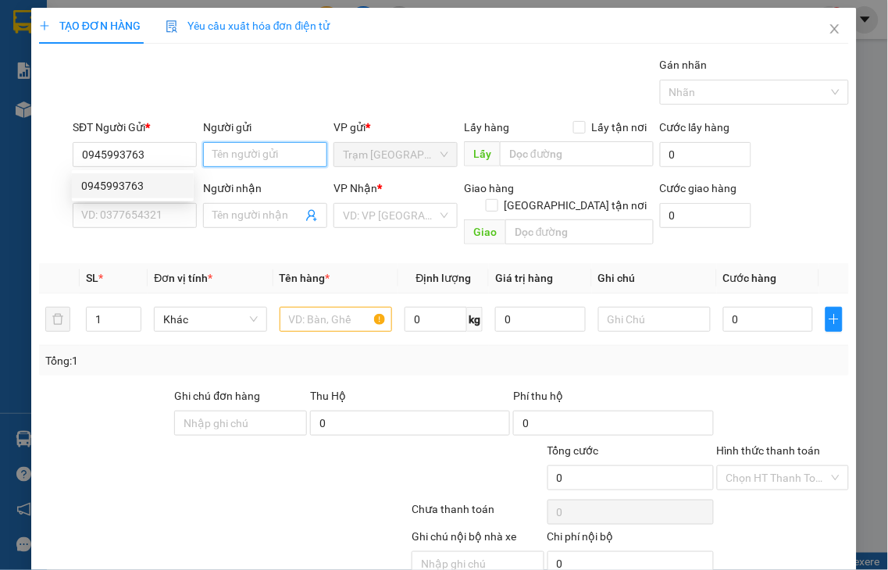
click at [244, 144] on input "Người gửi" at bounding box center [265, 154] width 124 height 25
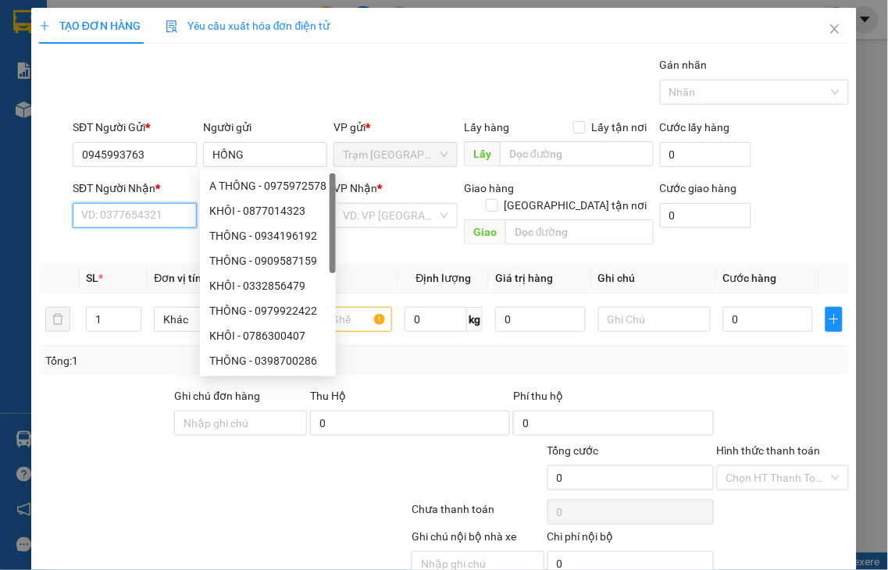
click at [165, 226] on input "SĐT Người Nhận *" at bounding box center [135, 215] width 124 height 25
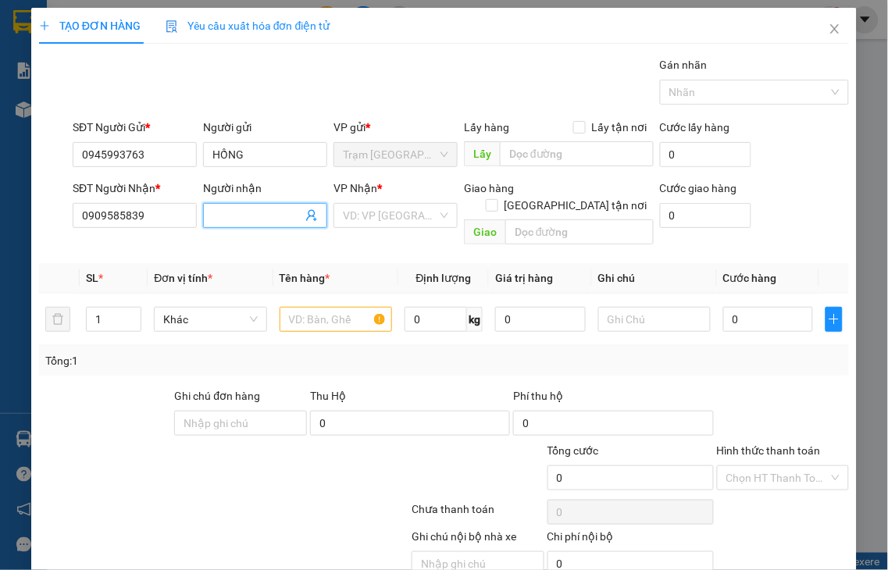
click at [261, 214] on input "Người nhận" at bounding box center [257, 215] width 90 height 17
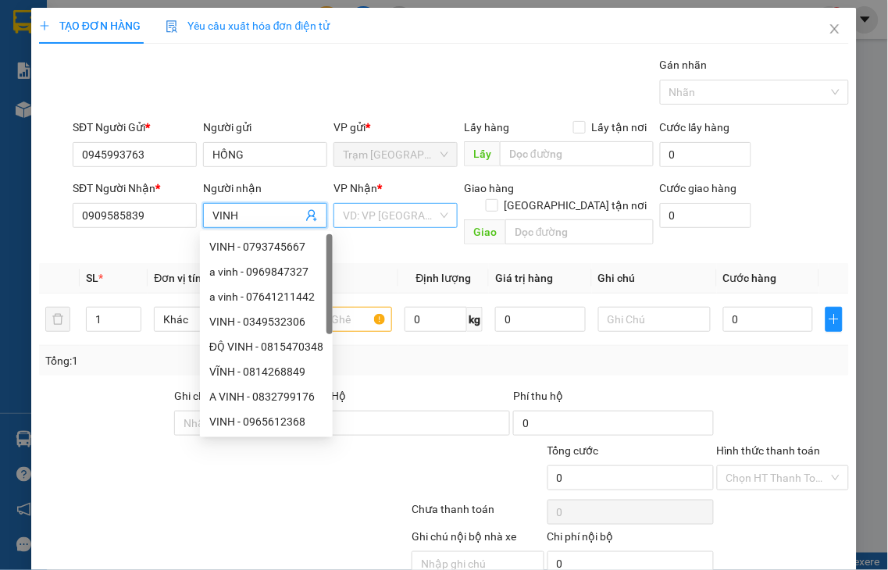
click at [402, 225] on input "search" at bounding box center [390, 215] width 95 height 23
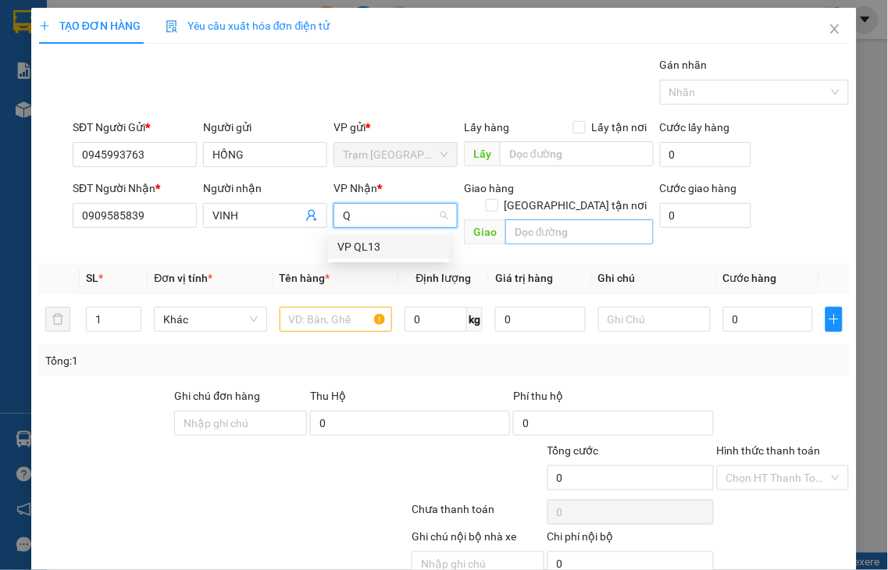
click at [383, 250] on div "VP QL13" at bounding box center [388, 246] width 103 height 17
click at [545, 219] on input "text" at bounding box center [579, 231] width 148 height 25
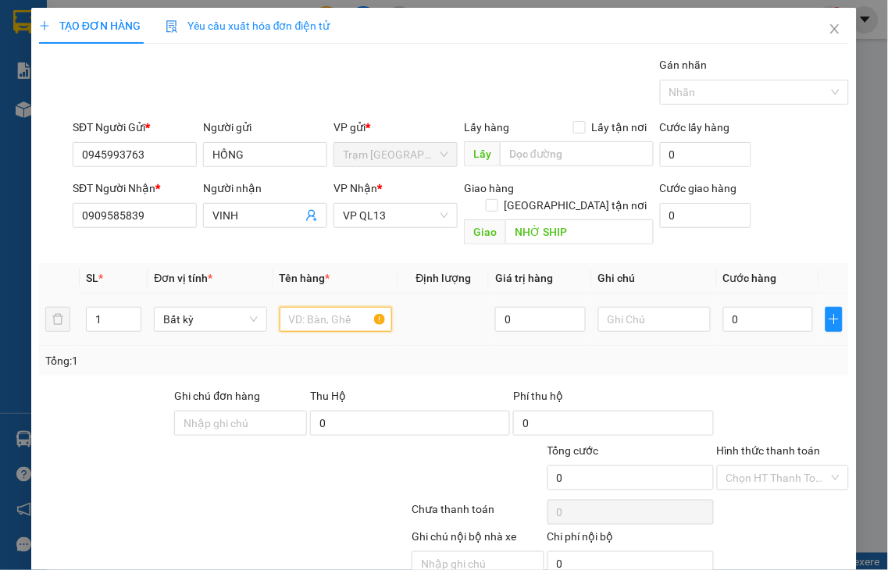
click at [310, 307] on input "text" at bounding box center [336, 319] width 112 height 25
click at [759, 307] on input "0" at bounding box center [768, 319] width 90 height 25
click at [751, 444] on label "Hình thức thanh toán" at bounding box center [769, 450] width 104 height 12
click at [751, 466] on input "Hình thức thanh toán" at bounding box center [777, 477] width 103 height 23
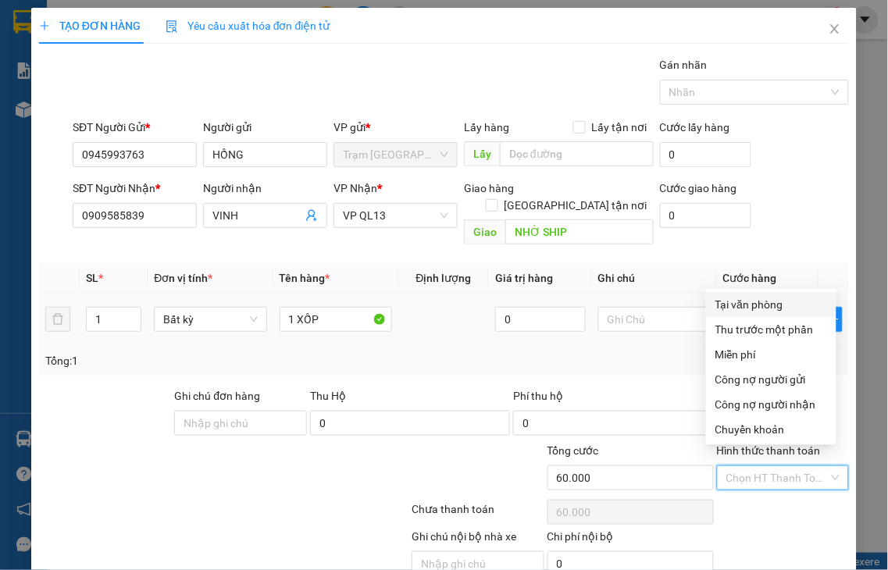
drag, startPoint x: 771, startPoint y: 307, endPoint x: 786, endPoint y: 279, distance: 32.2
click at [771, 306] on div "Tại văn phòng" at bounding box center [771, 304] width 112 height 17
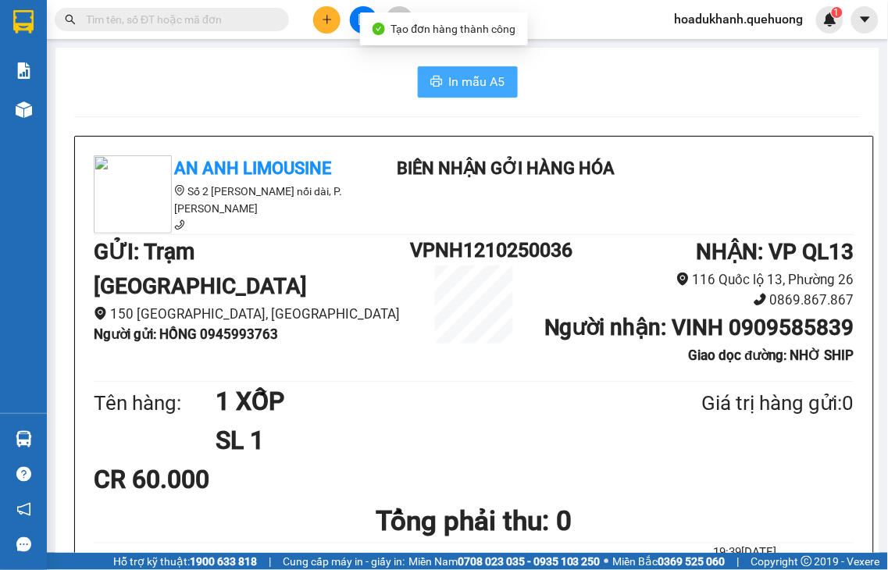
click at [464, 83] on span "In mẫu A5" at bounding box center [477, 82] width 56 height 20
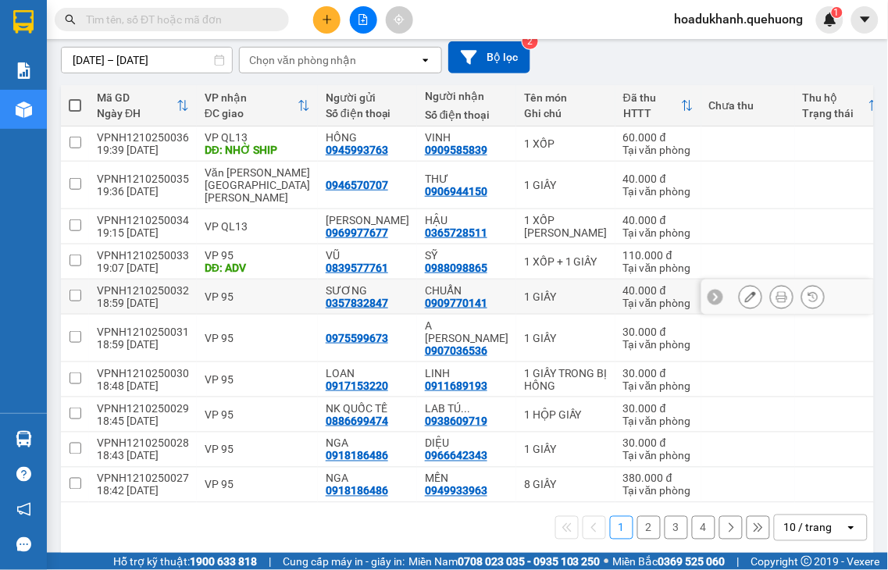
scroll to position [161, 0]
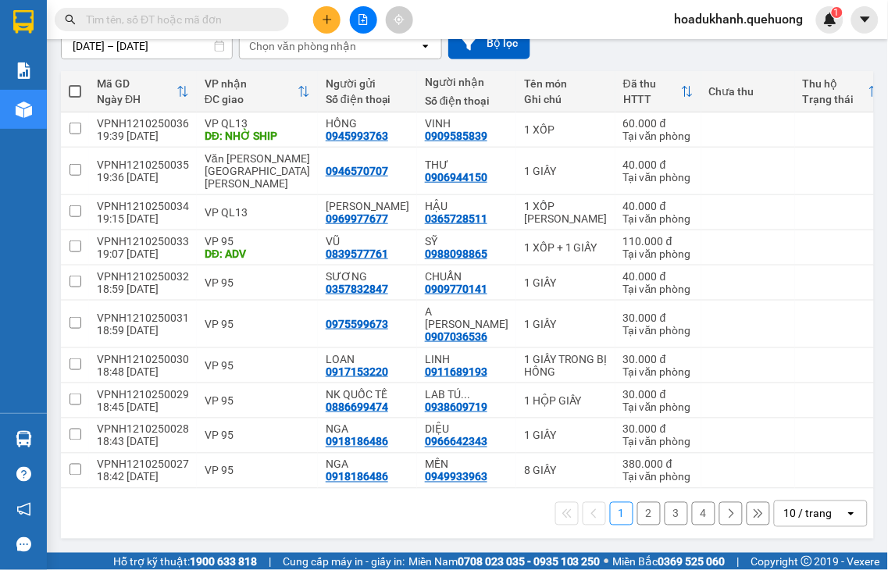
click at [637, 512] on button "2" at bounding box center [648, 513] width 23 height 23
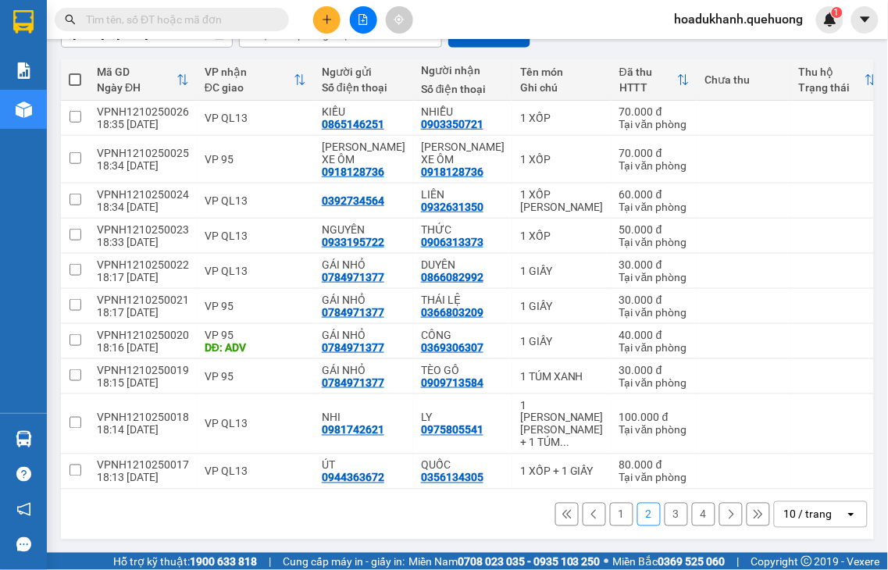
click at [665, 526] on button "3" at bounding box center [676, 514] width 23 height 23
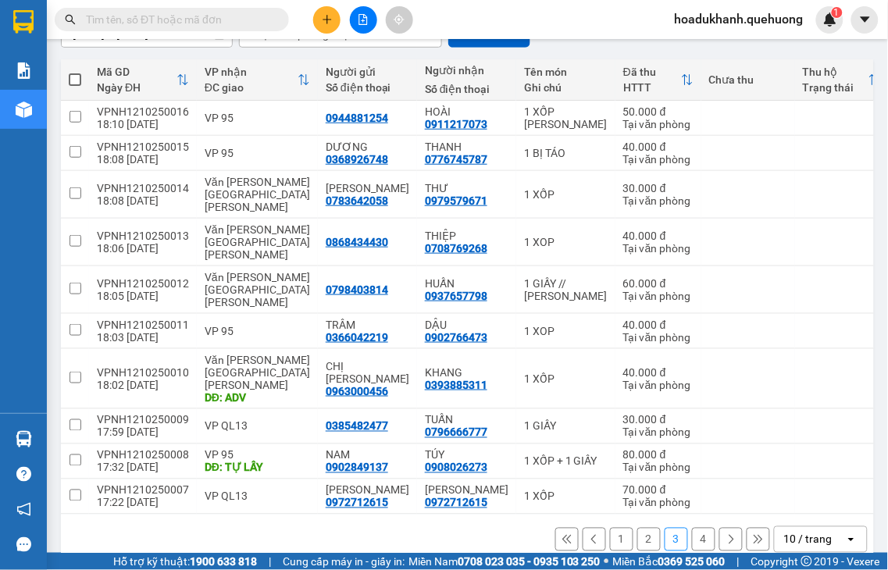
click at [692, 528] on button "4" at bounding box center [703, 539] width 23 height 23
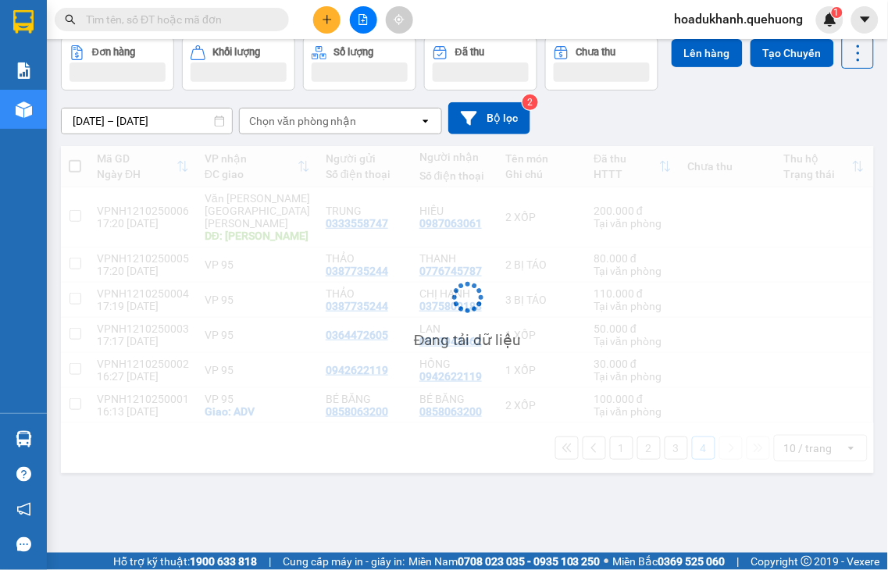
scroll to position [72, 0]
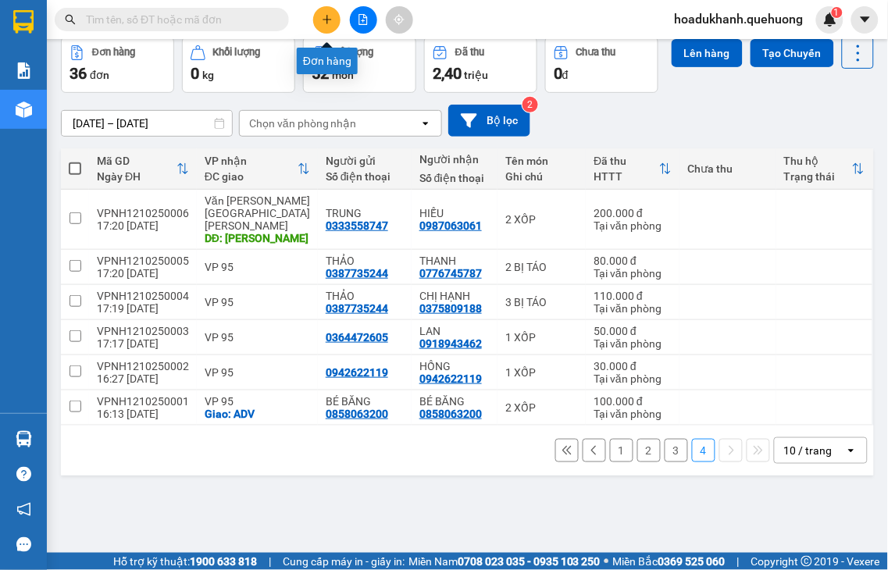
click at [320, 13] on button at bounding box center [326, 19] width 27 height 27
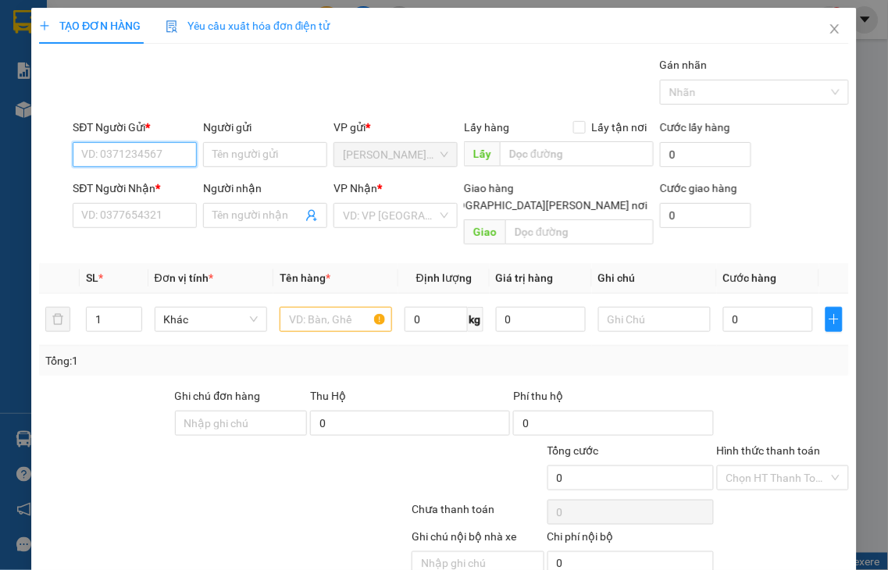
click at [137, 150] on input "SĐT Người Gửi *" at bounding box center [135, 154] width 124 height 25
type input "0934640657"
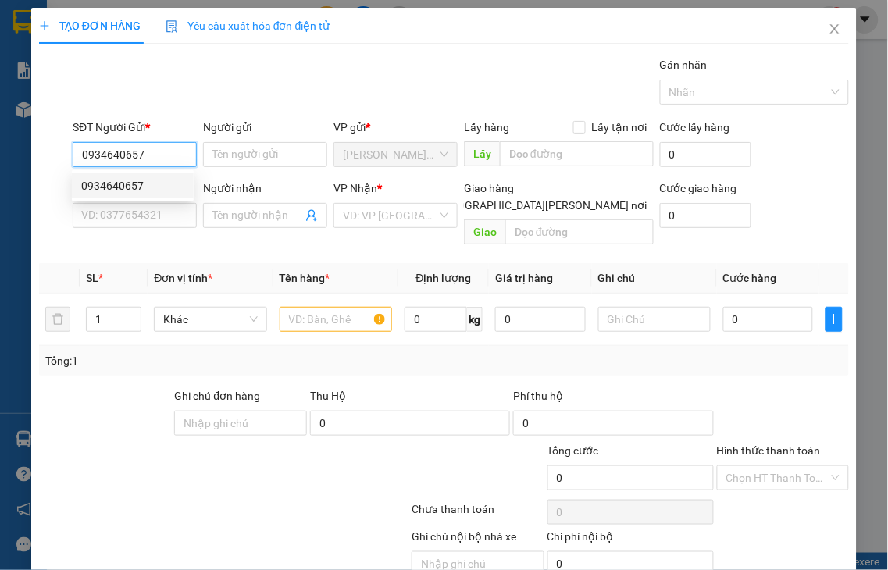
click at [112, 187] on div "0934640657" at bounding box center [132, 185] width 103 height 17
type input "0909779339"
type input "TÍ ĐÔ"
type input "70.000"
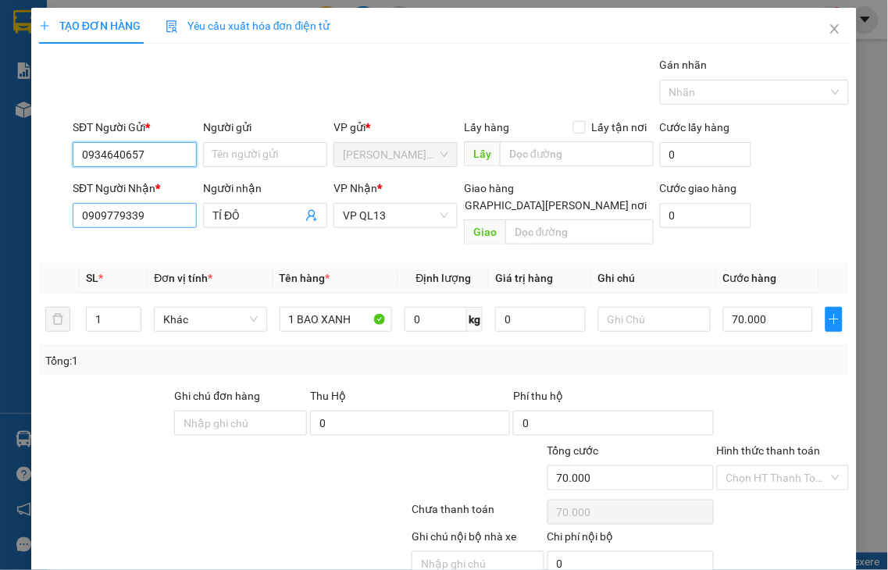
type input "0934640657"
drag, startPoint x: 159, startPoint y: 216, endPoint x: 41, endPoint y: 223, distance: 118.9
click at [41, 223] on div "SĐT Người [PERSON_NAME] * 0909779339 0909779339 Người [PERSON_NAME] TÍ ĐÔ [PERS…" at bounding box center [443, 216] width 813 height 72
click at [169, 212] on input "5740" at bounding box center [135, 215] width 124 height 25
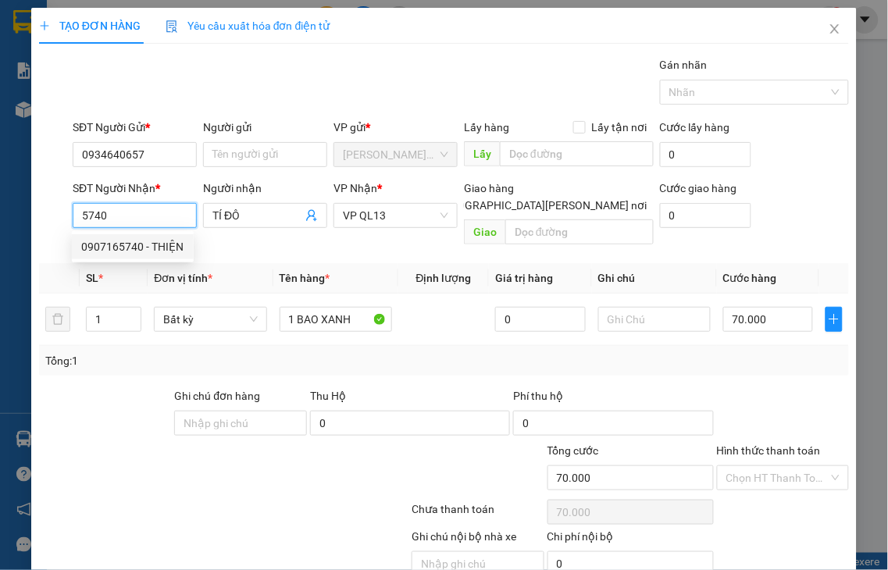
click at [159, 247] on div "0907165740 - THIỆN" at bounding box center [132, 246] width 103 height 17
type input "0907165740"
type input "THIỆN"
type input "90.000"
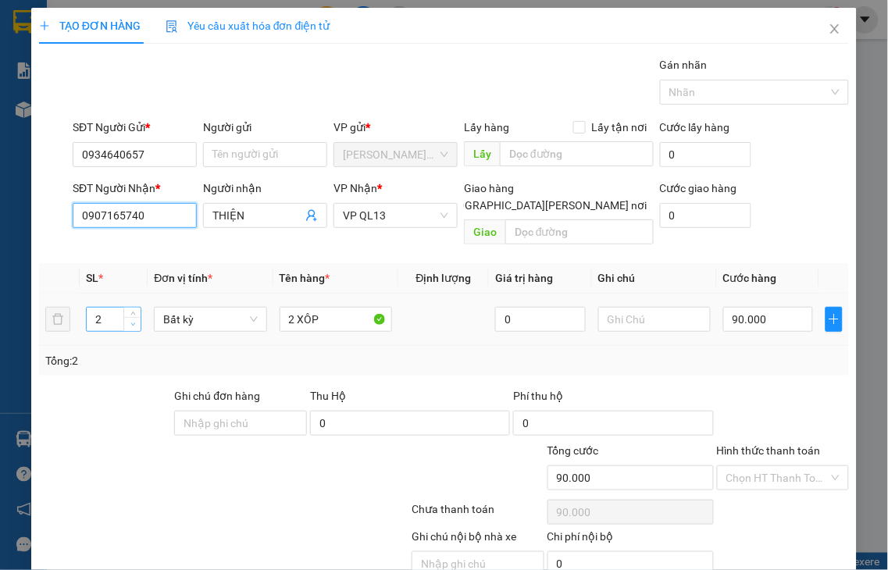
type input "0907165740"
click at [134, 320] on span "down" at bounding box center [132, 324] width 9 height 9
type input "1"
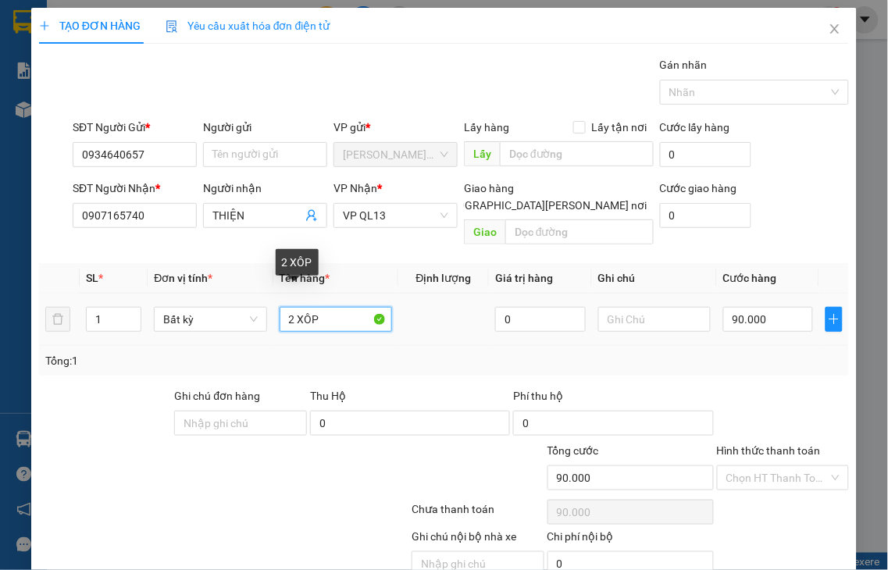
drag, startPoint x: 290, startPoint y: 301, endPoint x: 264, endPoint y: 314, distance: 28.6
click at [264, 314] on tr "1 Bất kỳ 2 XÔP 0 90.000" at bounding box center [444, 320] width 810 height 52
type input "1 XÔP"
type input "0"
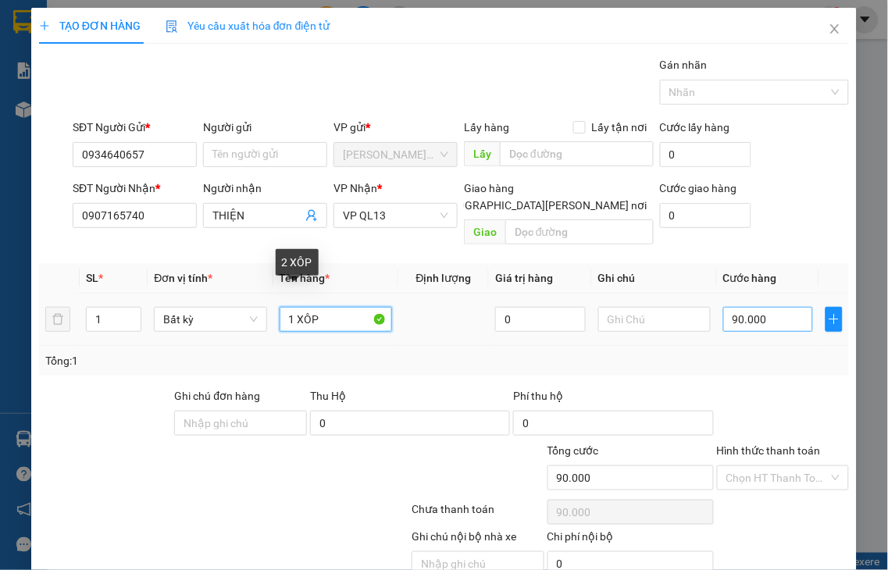
type input "0"
type input "1 XÔP"
click at [761, 307] on input "0" at bounding box center [768, 319] width 90 height 25
type input "5"
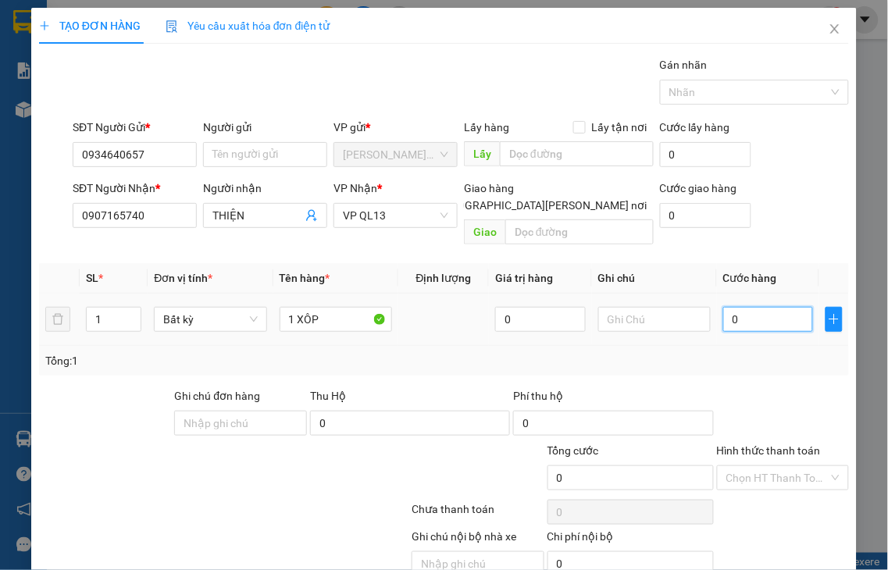
type input "5"
type input "50"
click at [760, 444] on label "Hình thức thanh toán" at bounding box center [769, 450] width 104 height 12
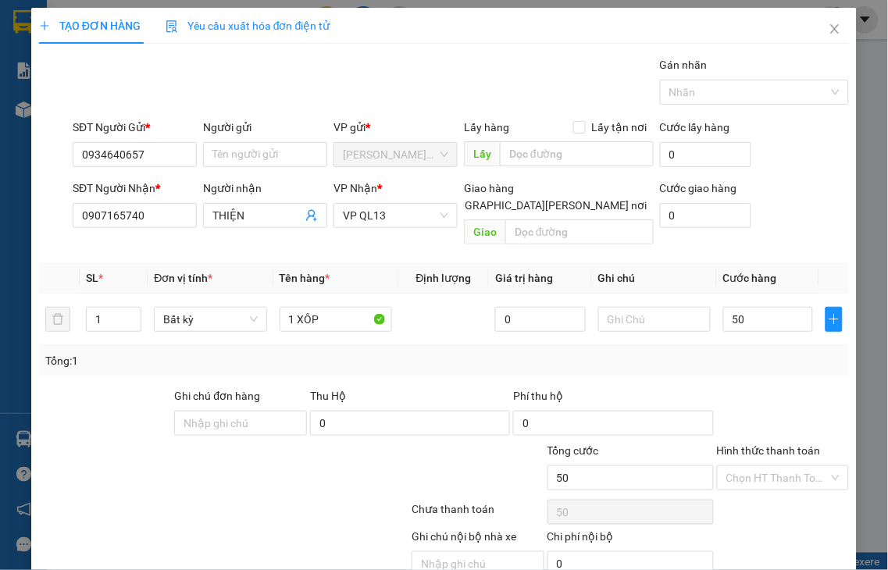
click at [760, 466] on input "Hình thức thanh toán" at bounding box center [777, 477] width 103 height 23
type input "50.000"
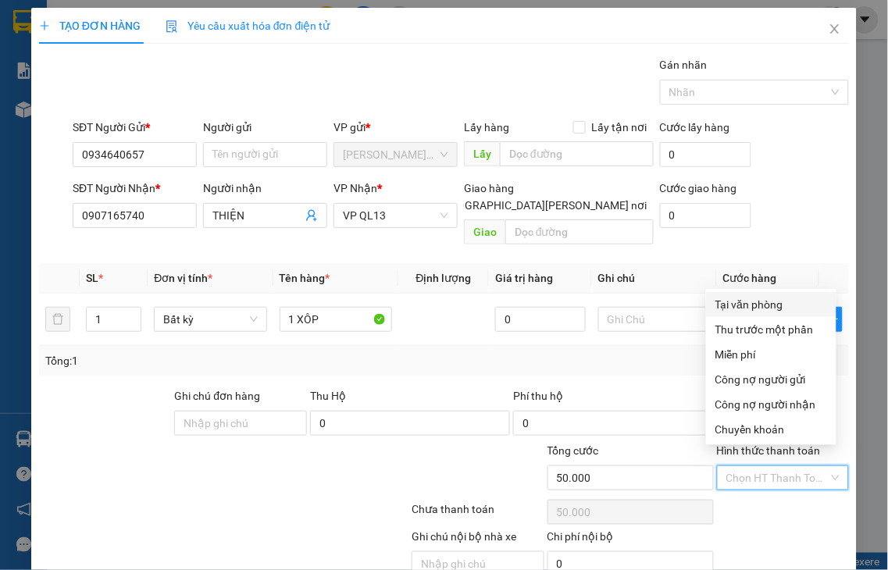
click at [744, 306] on div "Tại văn phòng" at bounding box center [771, 304] width 112 height 17
type input "0"
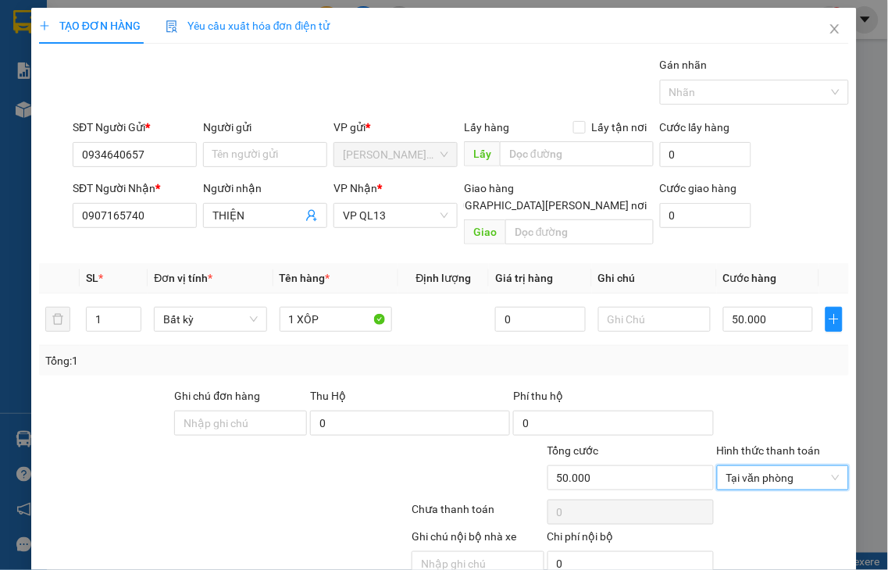
scroll to position [56, 0]
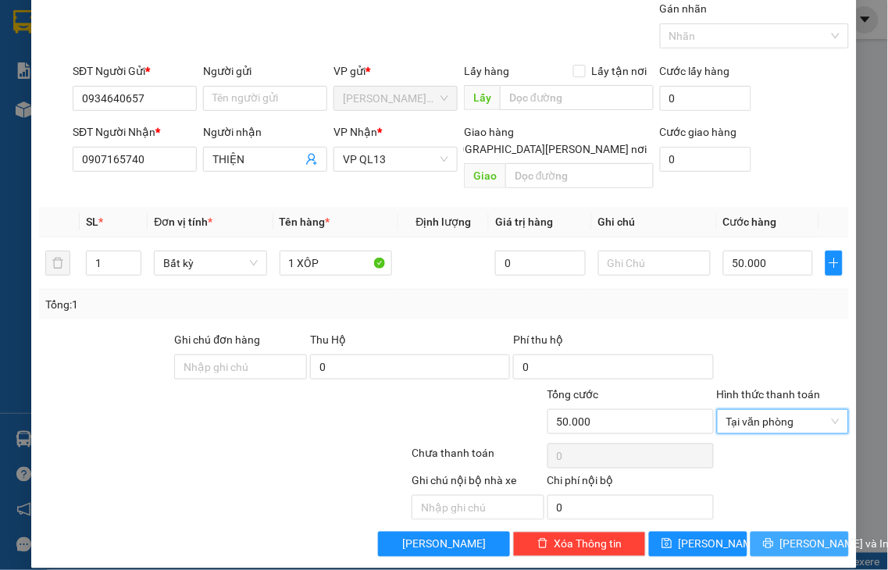
click at [768, 532] on button "[PERSON_NAME] và In" at bounding box center [800, 544] width 98 height 25
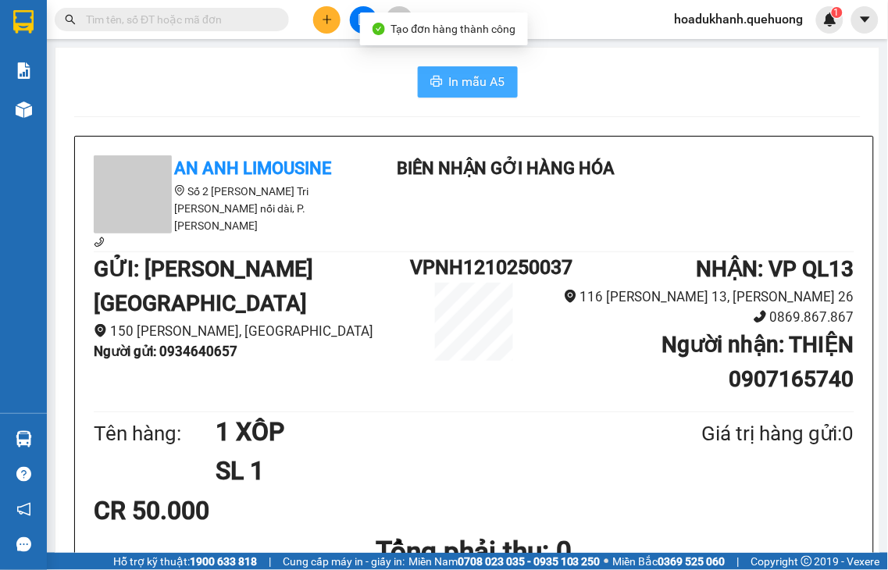
click at [490, 84] on span "In mẫu A5" at bounding box center [477, 82] width 56 height 20
